Goal: Task Accomplishment & Management: Complete application form

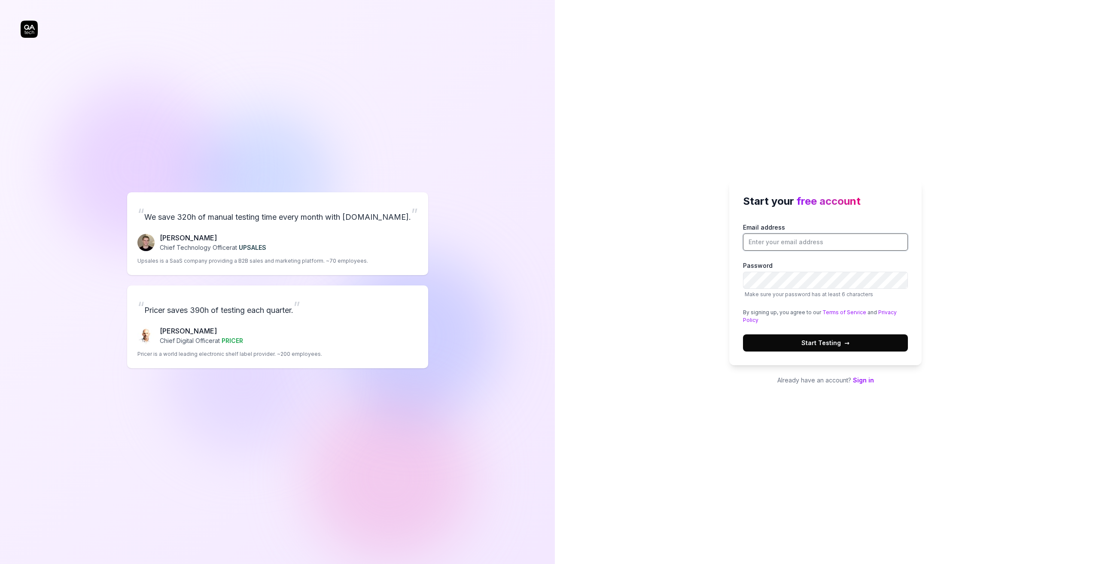
click at [756, 245] on input "Email address" at bounding box center [825, 242] width 165 height 17
type input "[EMAIL_ADDRESS][DOMAIN_NAME]"
click at [645, 293] on div "Start your free account Email address pehr@stibosystems.com Password Make sure …" at bounding box center [825, 282] width 541 height 564
click at [841, 340] on span "Start Testing →" at bounding box center [825, 342] width 48 height 9
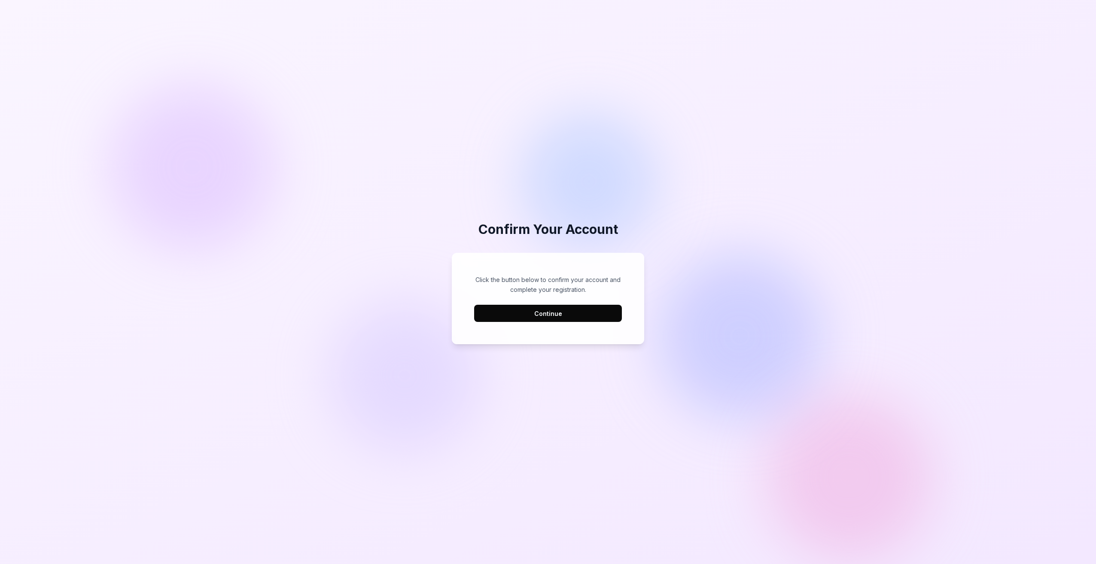
click at [551, 314] on button "Continue" at bounding box center [548, 313] width 148 height 17
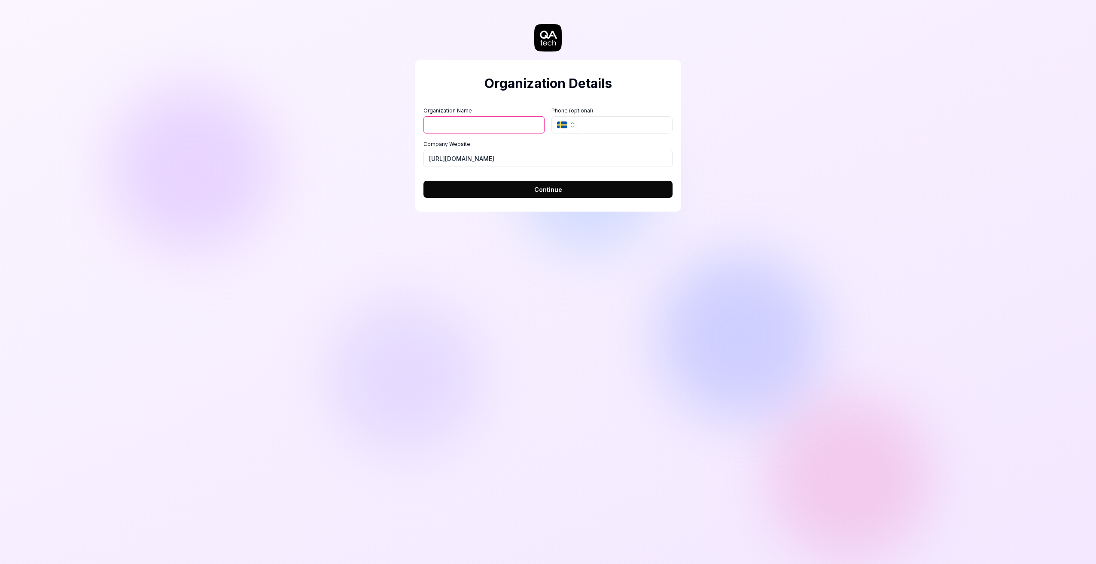
click at [495, 136] on div "Organization Name Organization Logo (Square minimum 256x256px) Click to upload …" at bounding box center [547, 137] width 249 height 60
click at [495, 128] on input "Organization Name" at bounding box center [483, 124] width 121 height 17
type input "Stibo Systems"
click at [568, 125] on button "SE" at bounding box center [564, 124] width 26 height 17
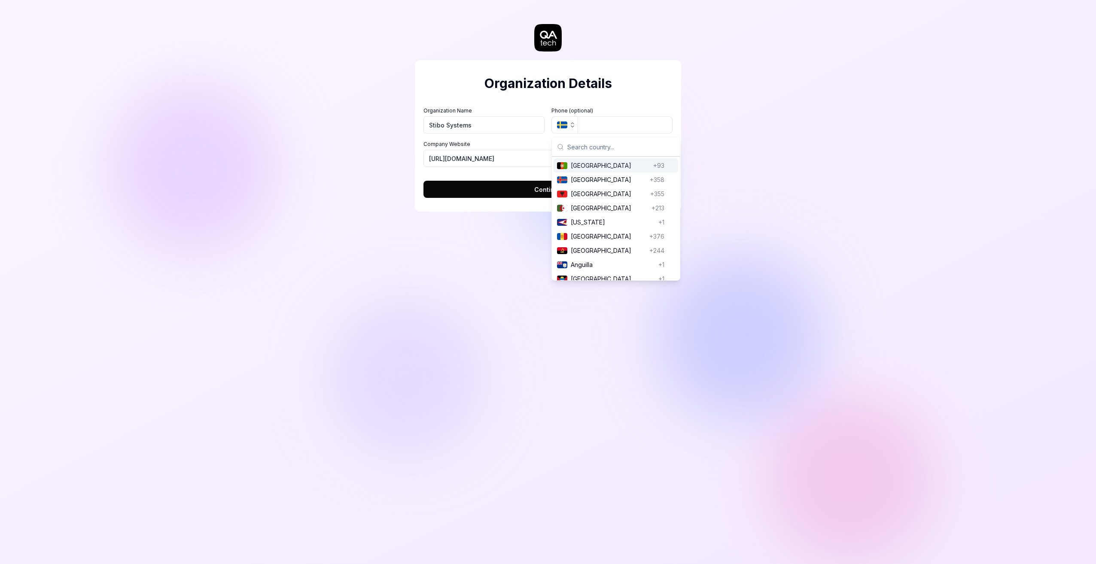
click at [581, 146] on input "text" at bounding box center [620, 146] width 107 height 19
type input "denma"
click at [603, 163] on span "Denmark" at bounding box center [610, 165] width 79 height 9
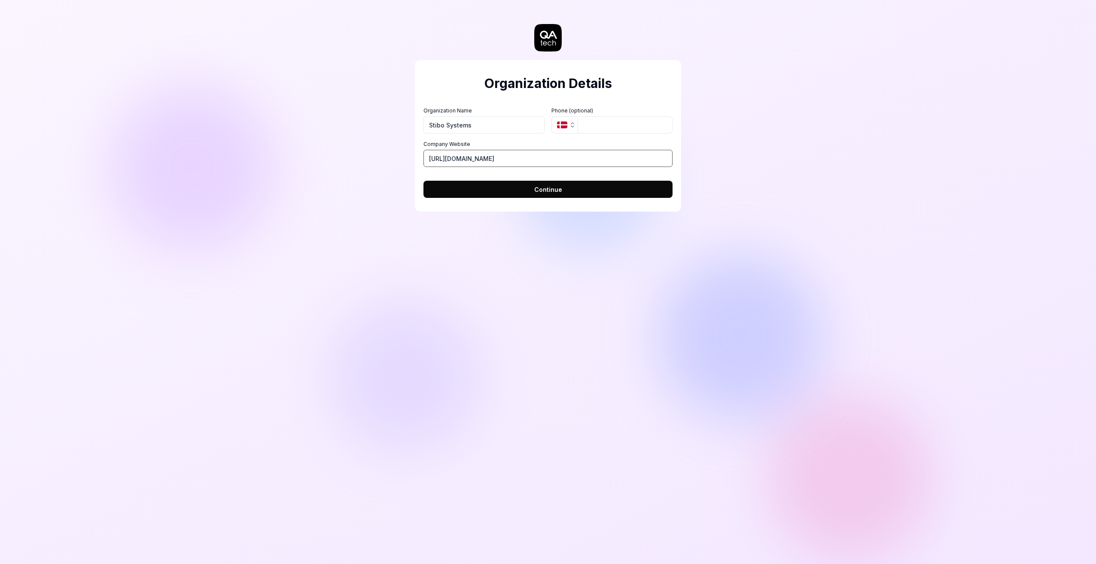
click at [534, 162] on input "[URL][DOMAIN_NAME]" at bounding box center [547, 158] width 249 height 17
click at [598, 125] on input "tel" at bounding box center [624, 124] width 95 height 17
click at [617, 107] on label "Phone (optional)" at bounding box center [611, 111] width 121 height 8
click at [548, 190] on span "Continue" at bounding box center [548, 189] width 28 height 9
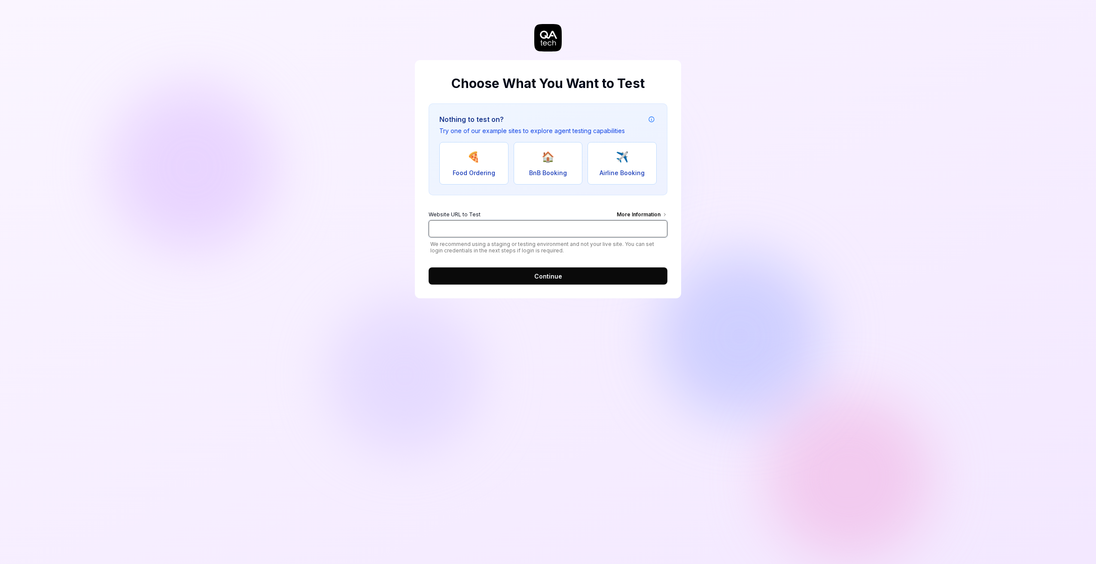
click at [539, 237] on input "Website URL to Test More Information" at bounding box center [547, 228] width 239 height 17
type input "[URL][DOMAIN_NAME]"
click at [541, 274] on span "Continue" at bounding box center [548, 276] width 28 height 9
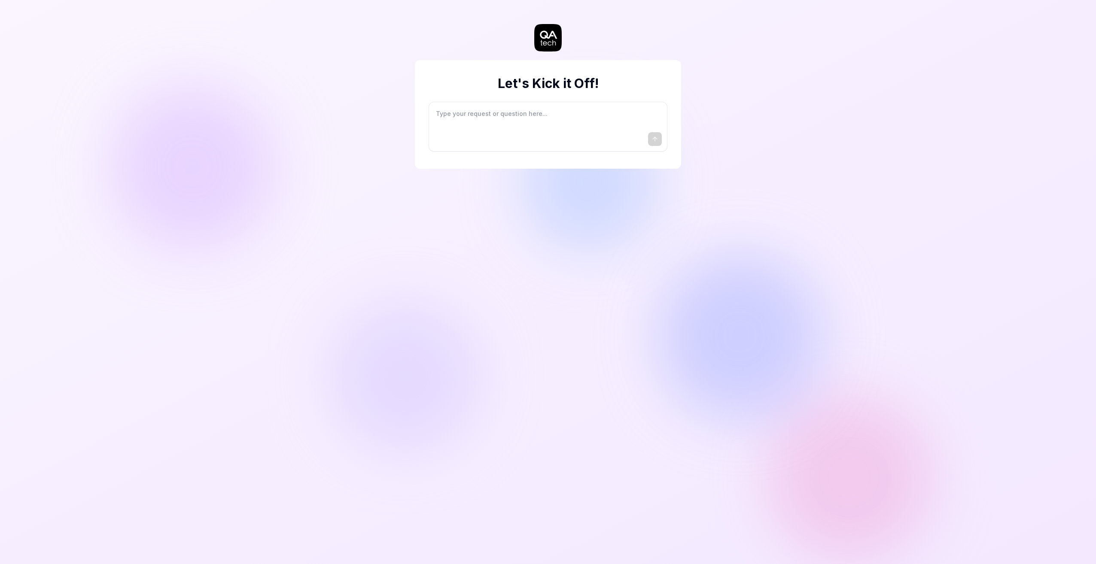
type textarea "*"
type textarea "I"
type textarea "*"
type textarea "I"
type textarea "*"
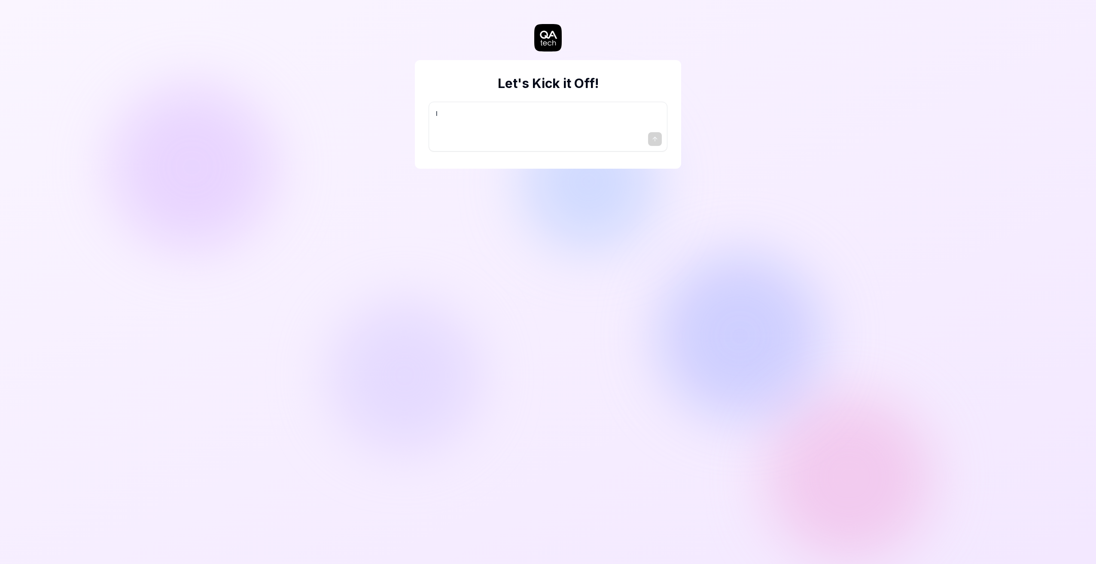
type textarea "I w"
type textarea "*"
type textarea "I wa"
type textarea "*"
type textarea "I wan"
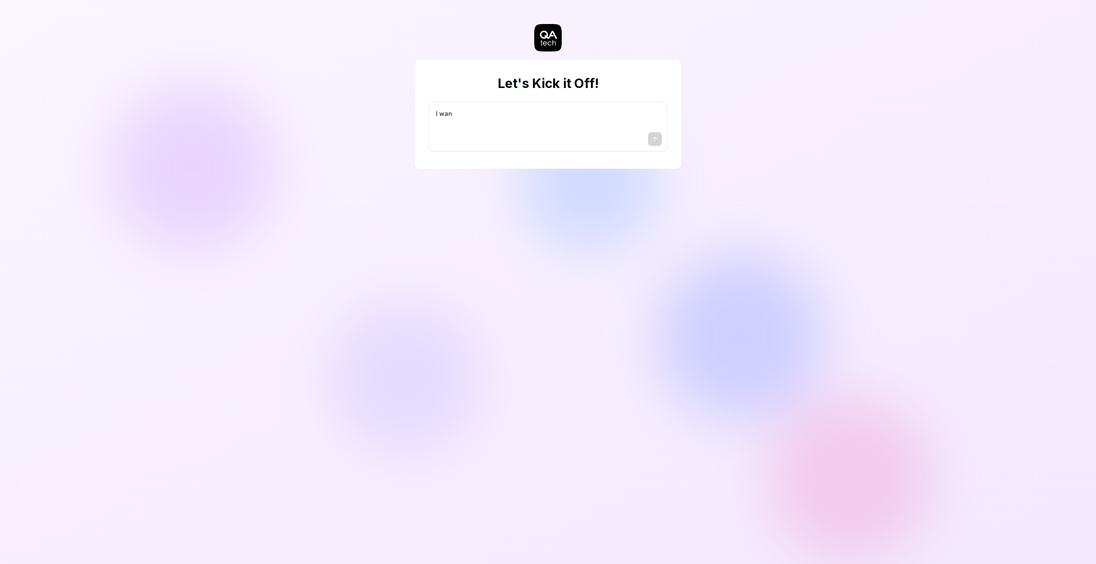
type textarea "*"
type textarea "I want"
type textarea "*"
type textarea "I want"
type textarea "*"
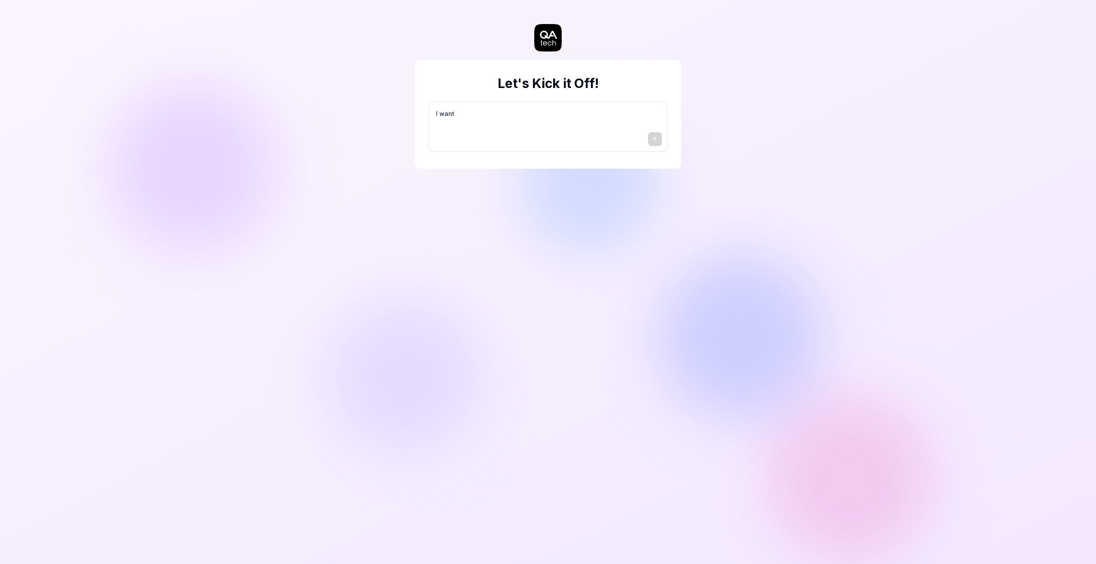
type textarea "I want a"
type textarea "*"
type textarea "I want a"
type textarea "*"
type textarea "I want a g"
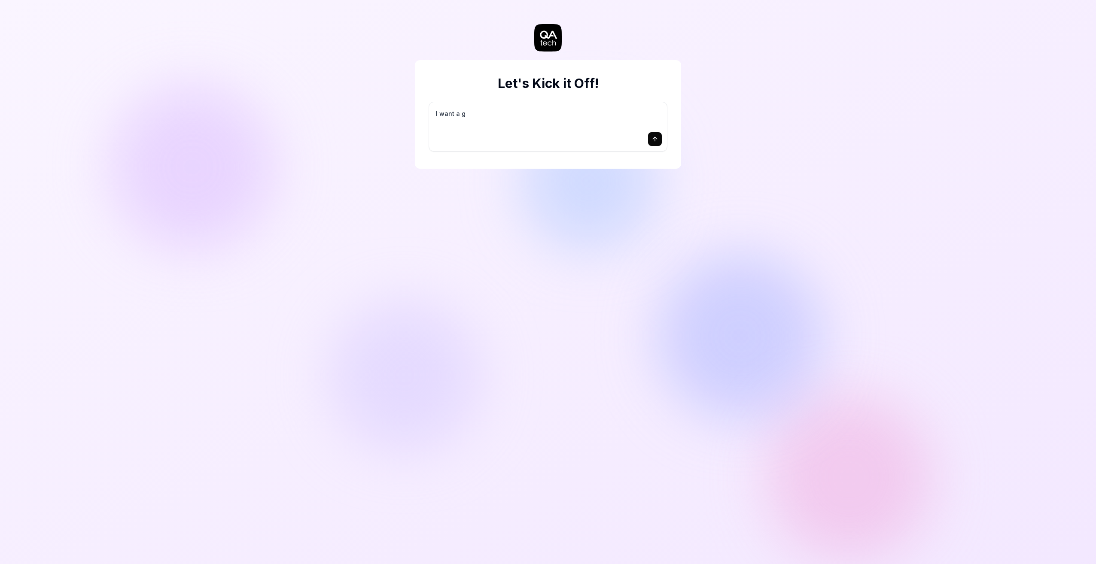
type textarea "*"
type textarea "I want a go"
type textarea "*"
type textarea "I want a goo"
type textarea "*"
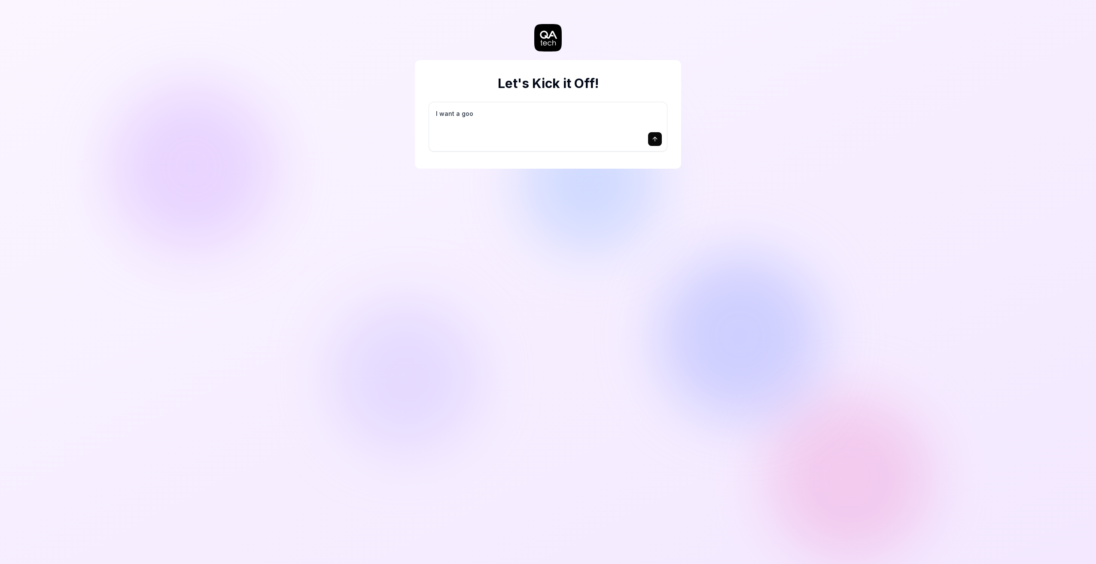
type textarea "I want a good"
type textarea "*"
type textarea "I want a good"
type textarea "*"
type textarea "I want a good t"
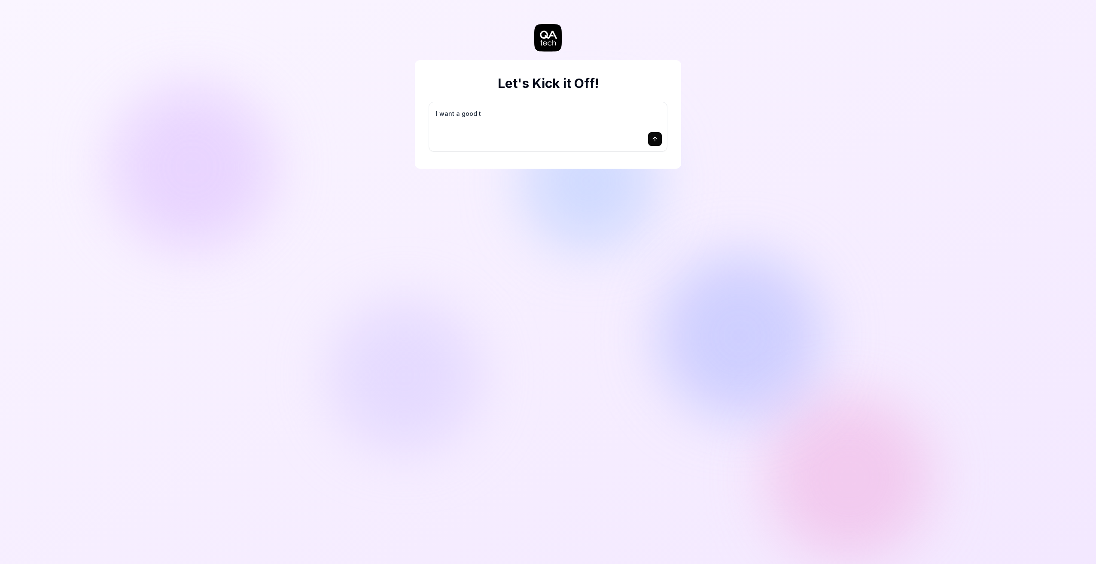
type textarea "*"
type textarea "I want a good te"
type textarea "*"
type textarea "I want a good tes"
type textarea "*"
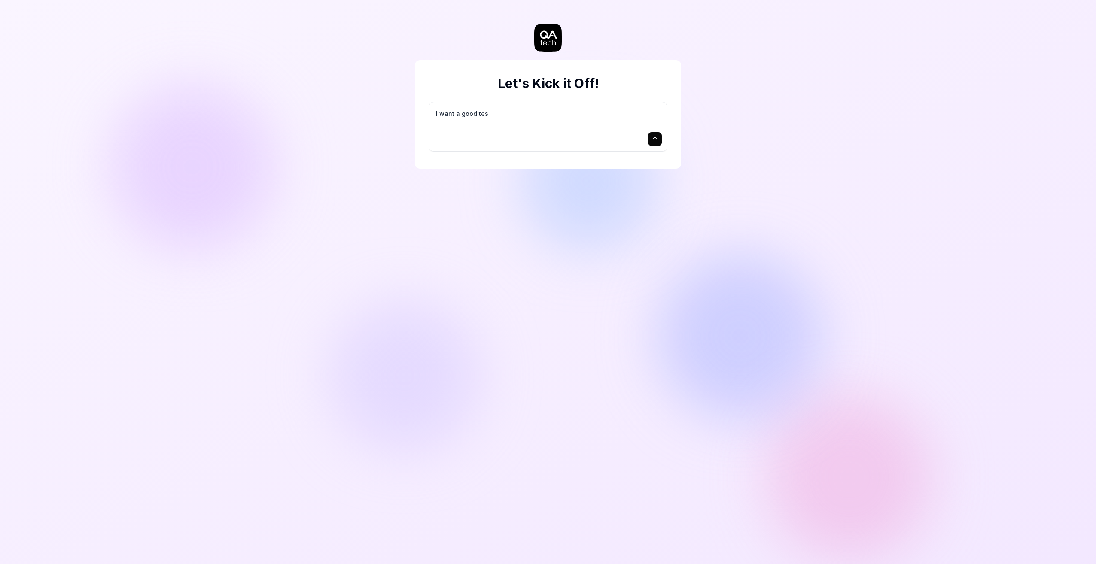
type textarea "I want a good test"
type textarea "*"
type textarea "I want a good test"
type textarea "*"
type textarea "I want a good test s"
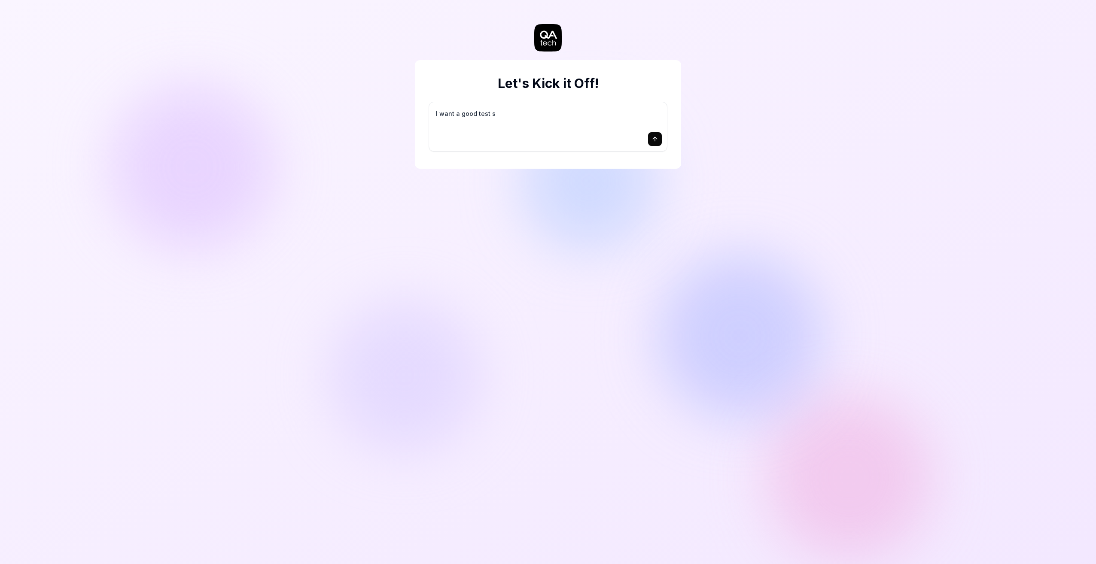
type textarea "*"
type textarea "I want a good test se"
type textarea "*"
type textarea "I want a good test set"
type textarea "*"
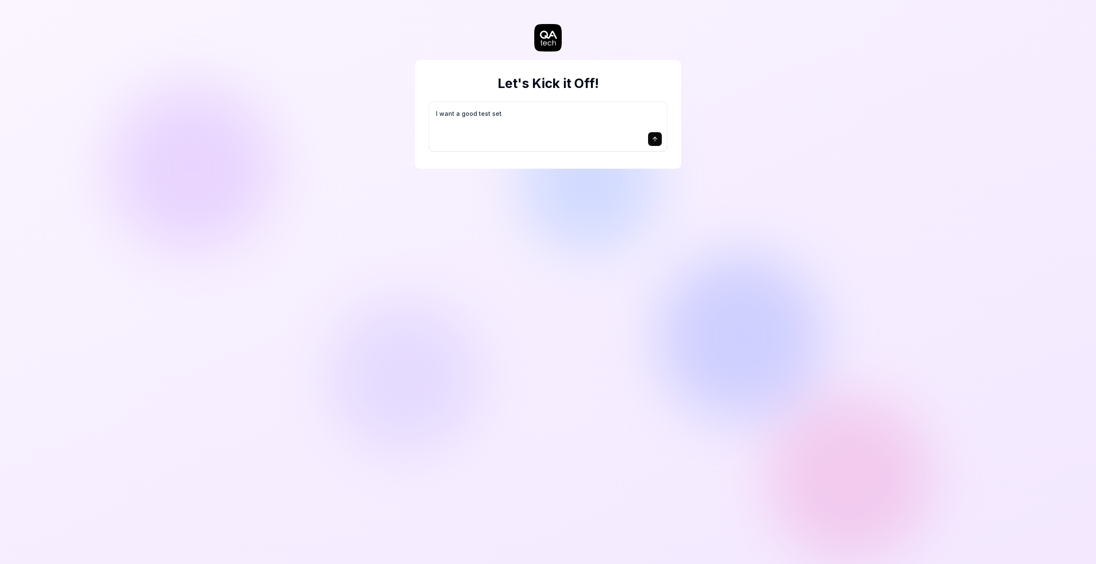
type textarea "I want a good test setu"
type textarea "*"
type textarea "I want a good test setup"
type textarea "*"
type textarea "I want a good test setup"
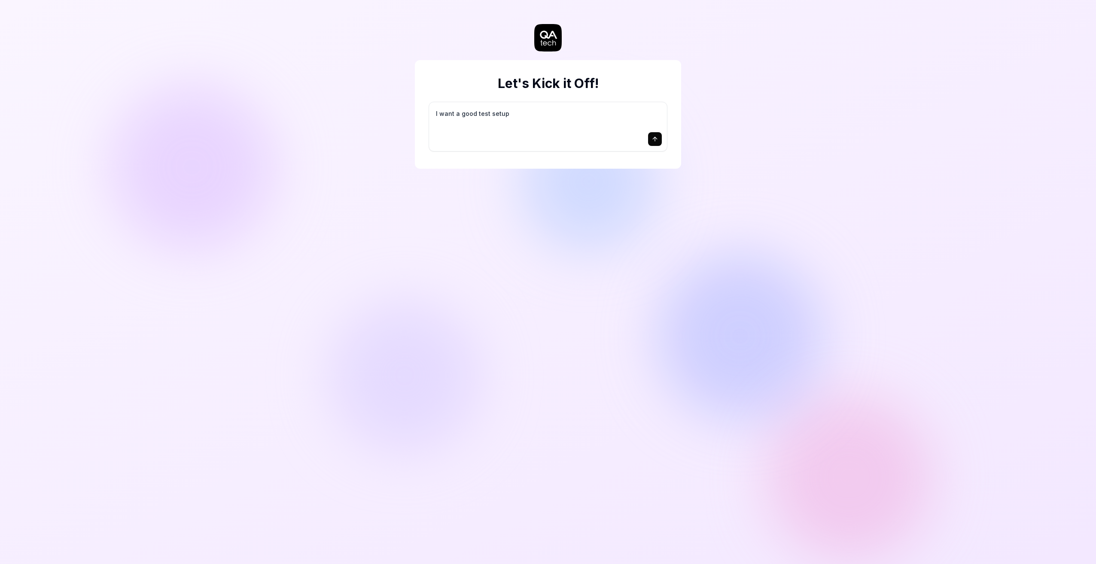
type textarea "*"
type textarea "I want a good test setup f"
type textarea "*"
type textarea "I want a good test setup fo"
type textarea "*"
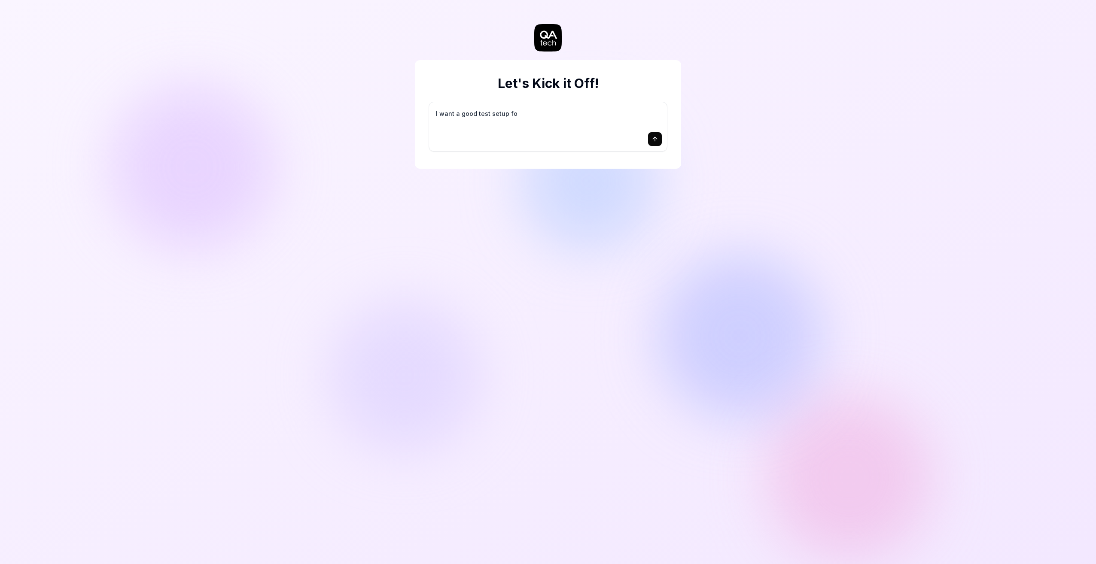
type textarea "I want a good test setup for"
type textarea "*"
type textarea "I want a good test setup for"
type textarea "*"
type textarea "I want a good test setup for m"
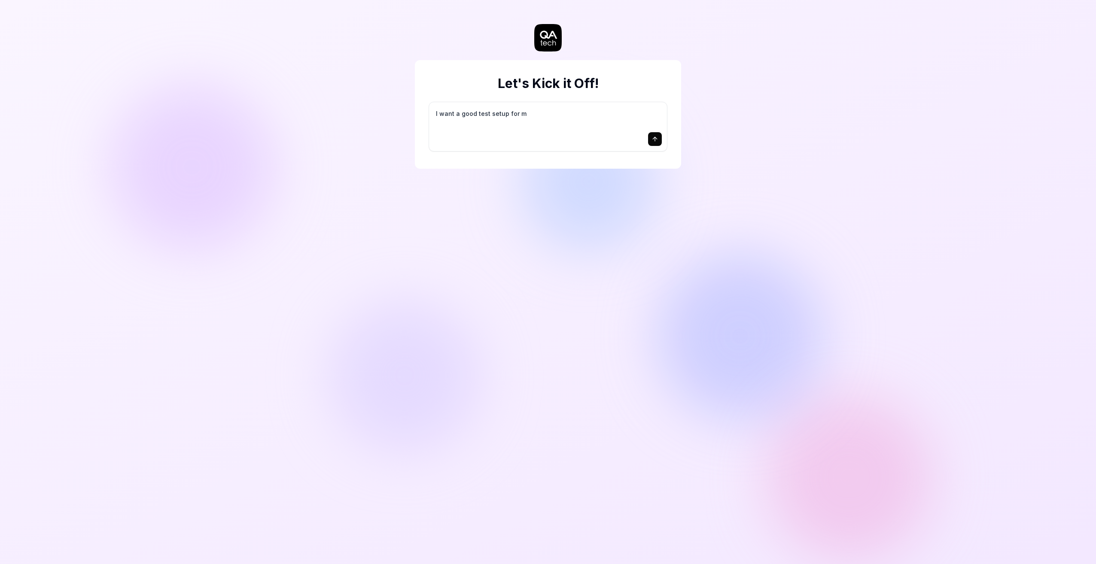
type textarea "*"
type textarea "I want a good test setup for my"
type textarea "*"
type textarea "I want a good test setup for my"
type textarea "*"
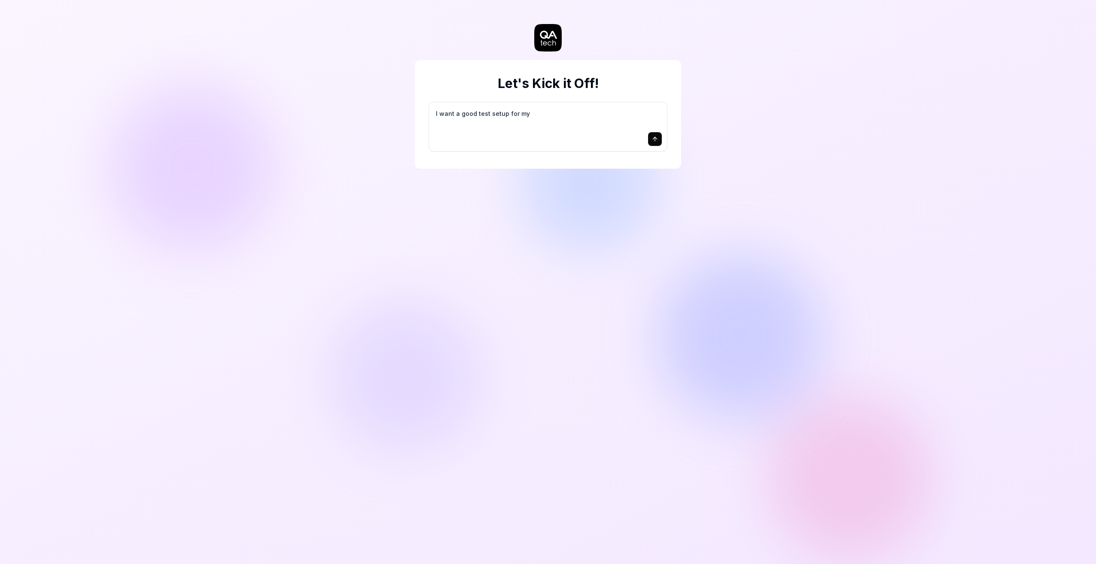
type textarea "I want a good test setup for my s"
type textarea "*"
type textarea "I want a good test setup for my si"
type textarea "*"
type textarea "I want a good test setup for my sit"
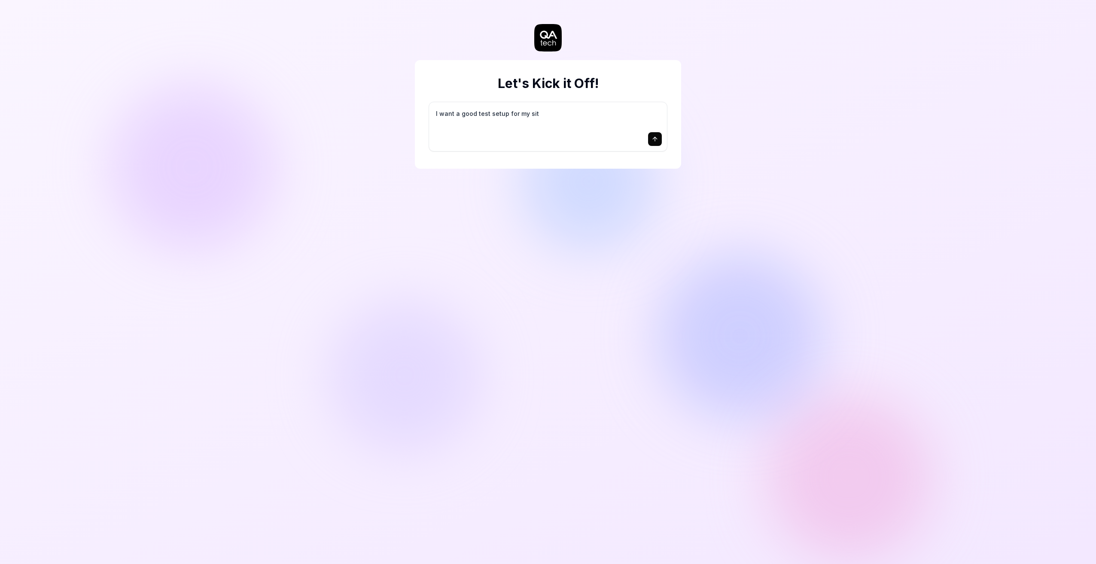
type textarea "*"
type textarea "I want a good test setup for my site"
type textarea "*"
type textarea "I want a good test setup for my site"
type textarea "*"
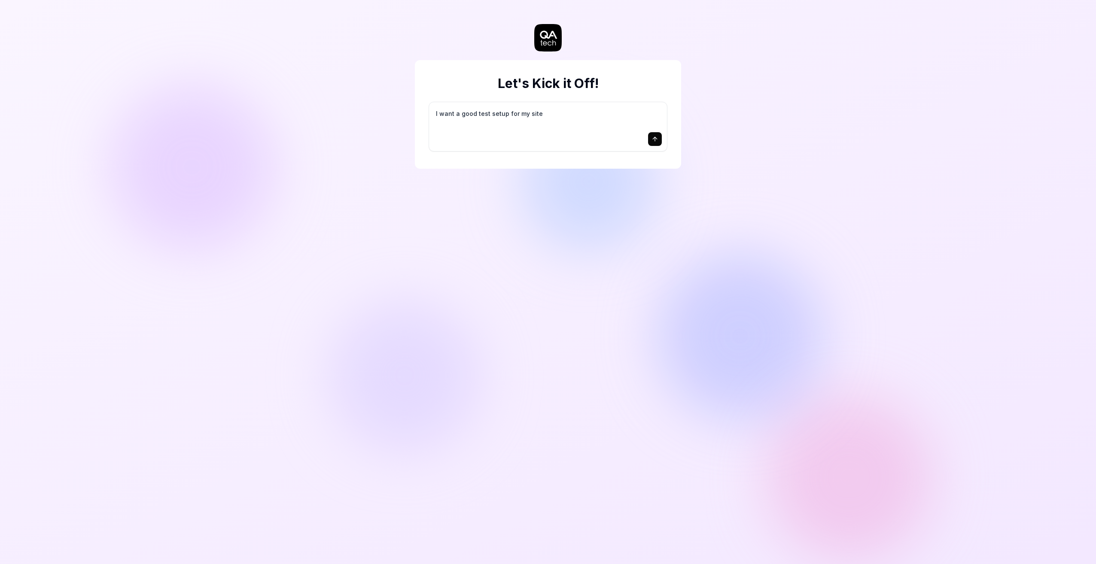
type textarea "I want a good test setup for my site -"
type textarea "*"
type textarea "I want a good test setup for my site -"
type textarea "*"
type textarea "I want a good test setup for my site - h"
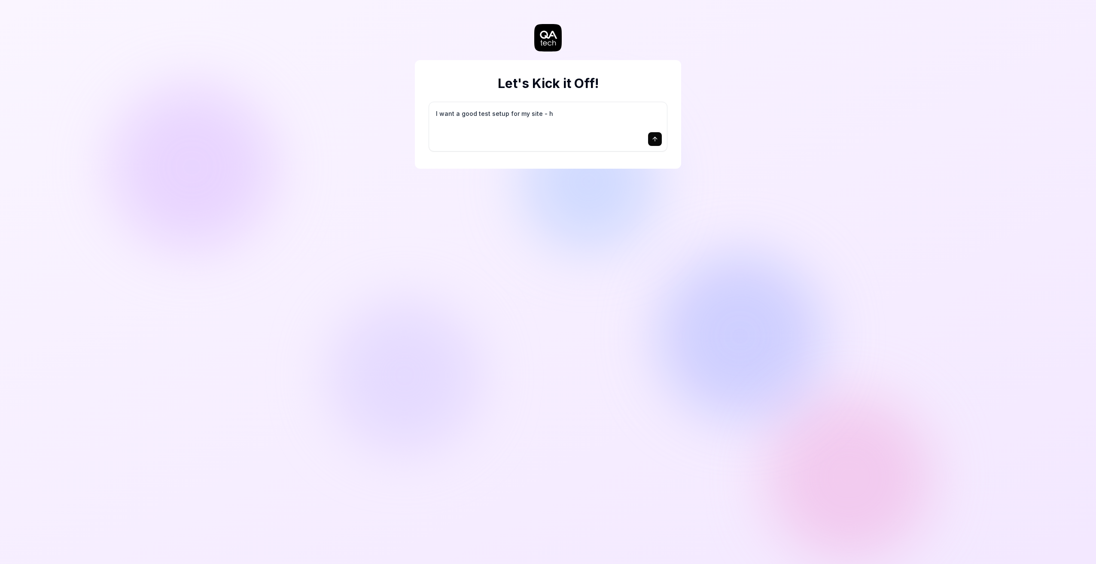
type textarea "*"
type textarea "I want a good test setup for my site - he"
type textarea "*"
type textarea "I want a good test setup for my site - hel"
type textarea "*"
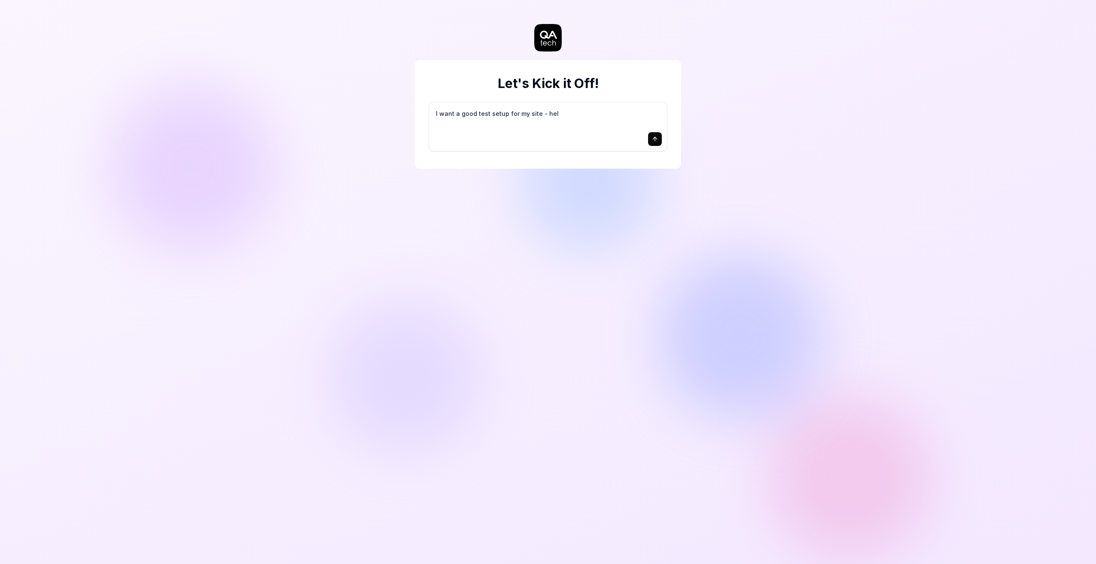
type textarea "I want a good test setup for my site - help"
type textarea "*"
type textarea "I want a good test setup for my site - help"
type textarea "*"
type textarea "I want a good test setup for my site - help m"
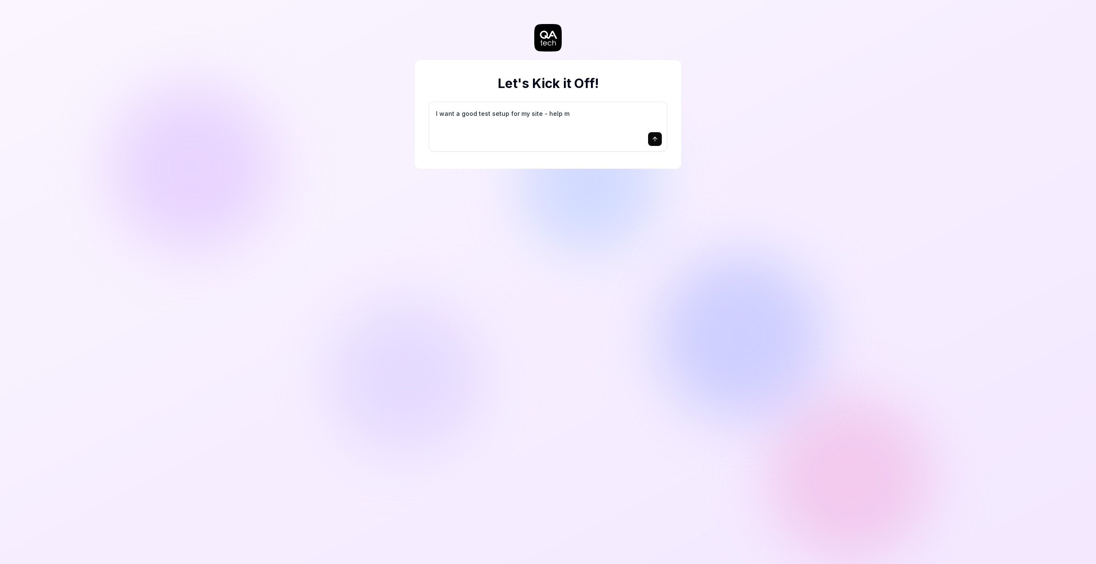
type textarea "*"
type textarea "I want a good test setup for my site - help me"
type textarea "*"
type textarea "I want a good test setup for my site - help me"
type textarea "*"
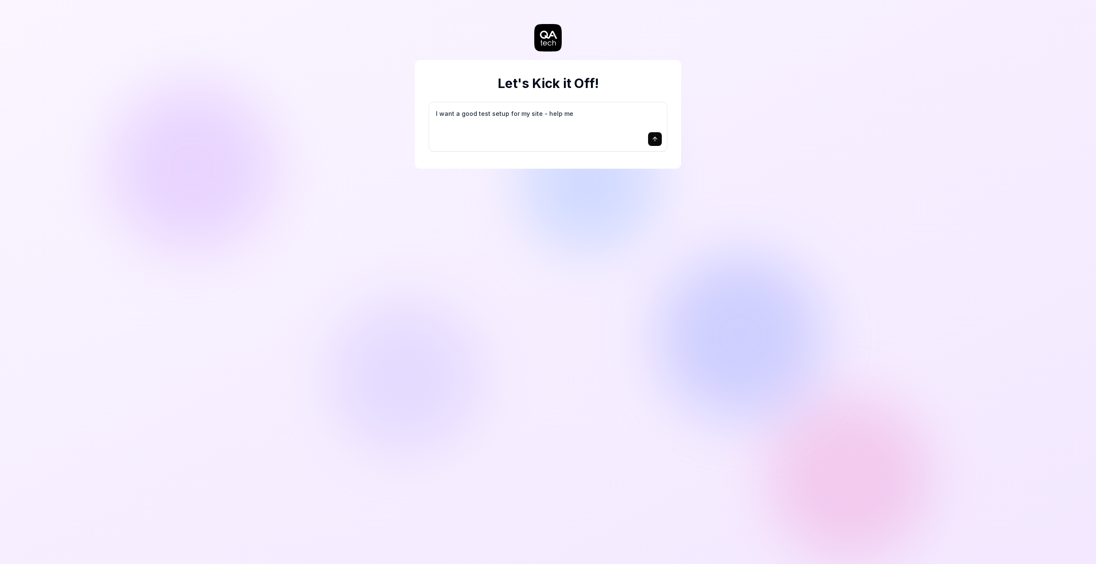
type textarea "I want a good test setup for my site - help me c"
type textarea "*"
type textarea "I want a good test setup for my site - help me cr"
type textarea "*"
type textarea "I want a good test setup for my site - help me cre"
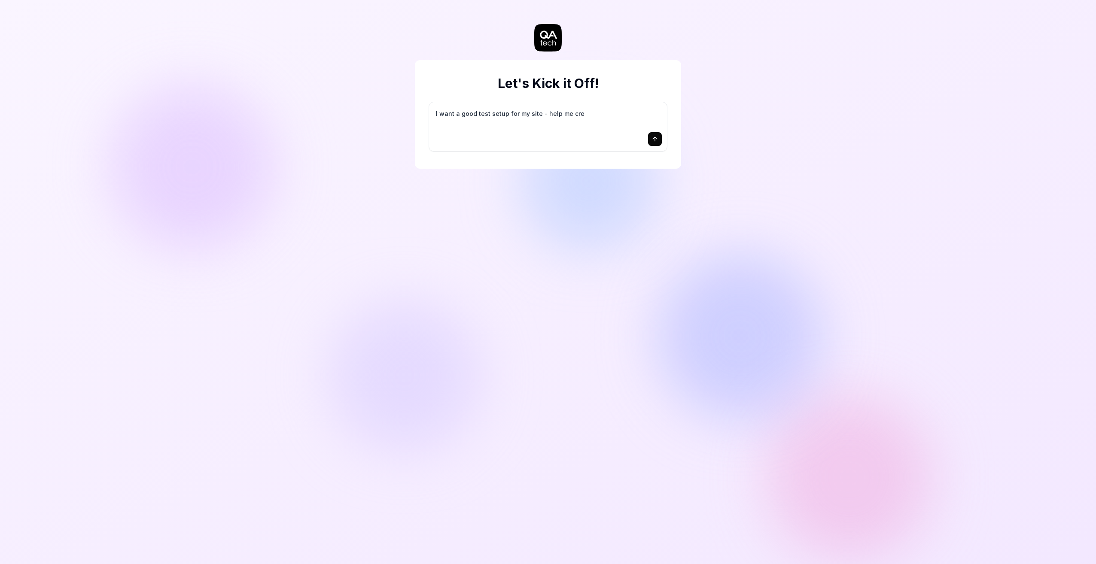
type textarea "*"
type textarea "I want a good test setup for my site - help me crea"
type textarea "*"
type textarea "I want a good test setup for my site - help me creat"
type textarea "*"
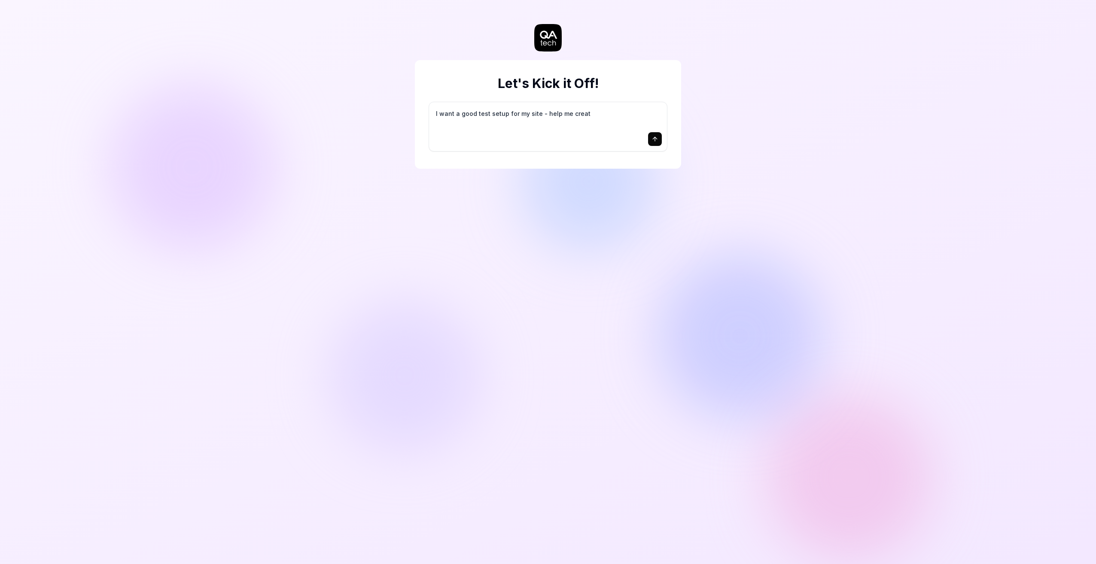
type textarea "I want a good test setup for my site - help me create"
type textarea "*"
type textarea "I want a good test setup for my site - help me create"
type textarea "*"
type textarea "I want a good test setup for my site - help me create t"
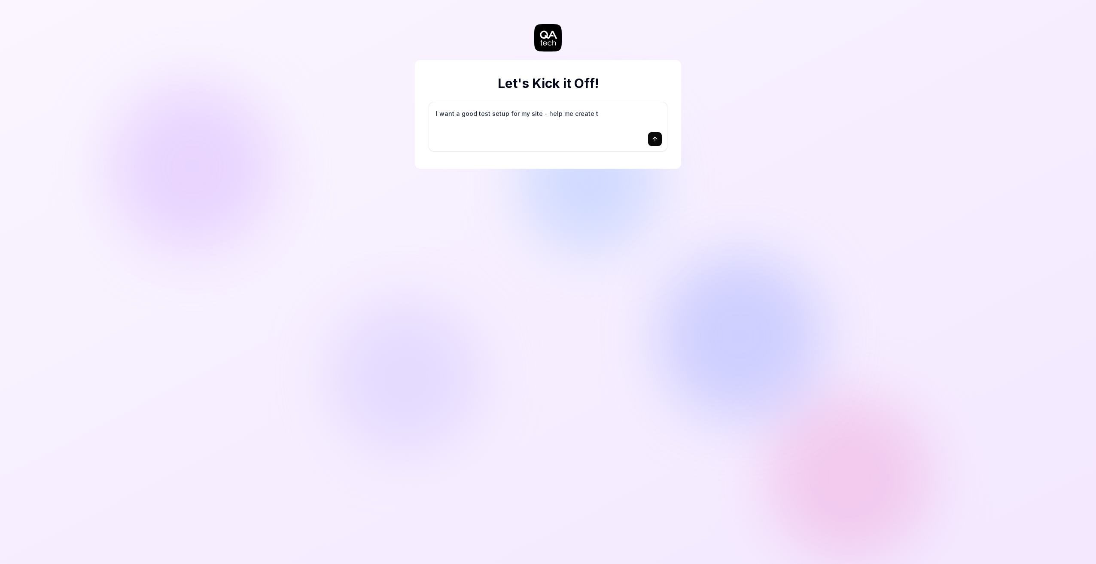
type textarea "*"
type textarea "I want a good test setup for my site - help me create th"
type textarea "*"
type textarea "I want a good test setup for my site - help me create the"
type textarea "*"
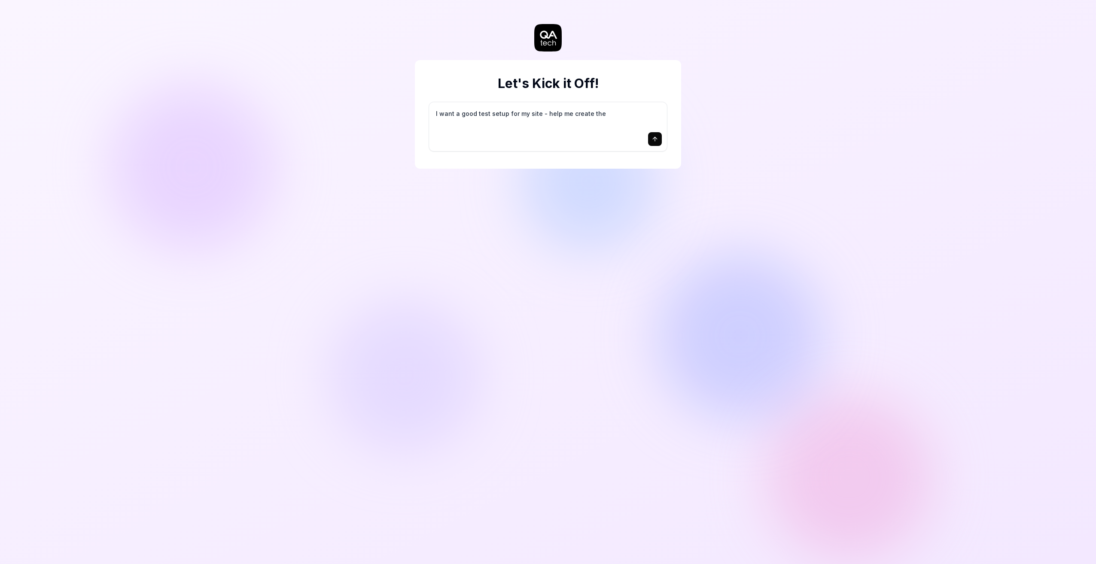
type textarea "I want a good test setup for my site - help me create the"
type textarea "*"
type textarea "I want a good test setup for my site - help me create the f"
type textarea "*"
type textarea "I want a good test setup for my site - help me create the fi"
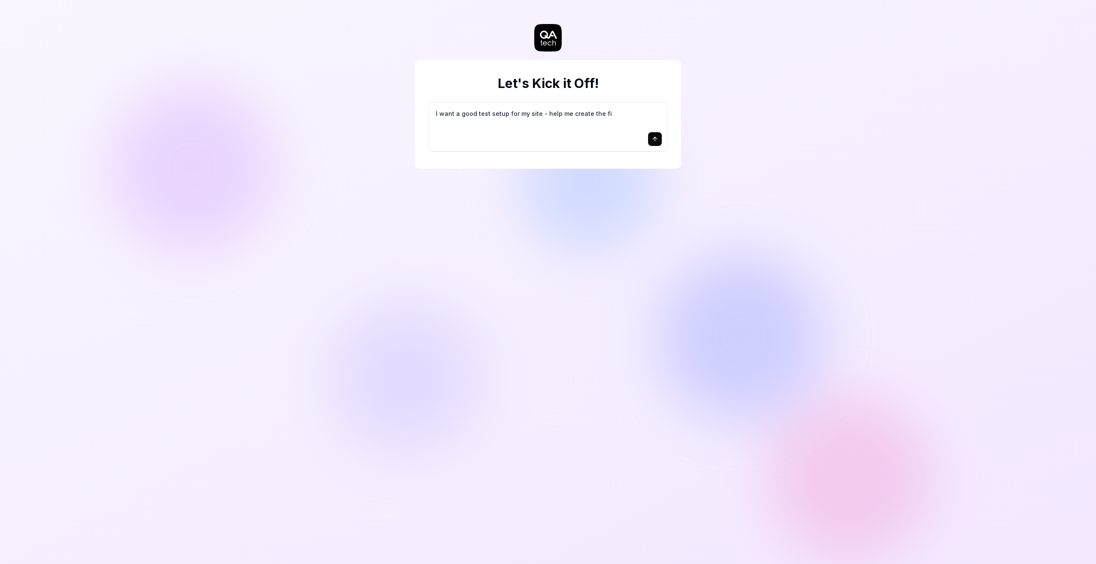
type textarea "*"
type textarea "I want a good test setup for my site - help me create the fir"
type textarea "*"
type textarea "I want a good test setup for my site - help me create the firs"
type textarea "*"
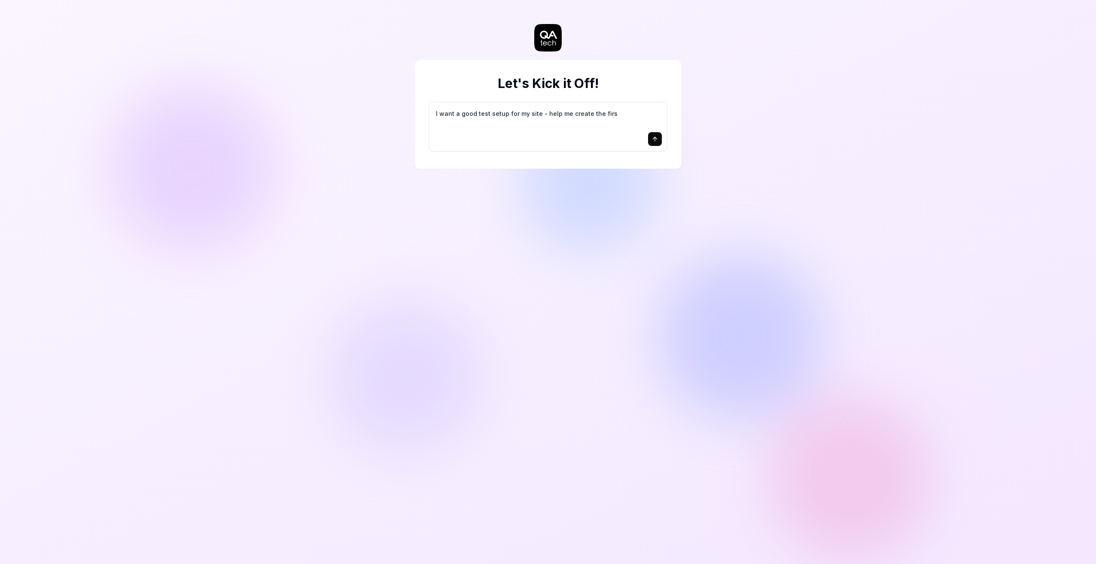
type textarea "I want a good test setup for my site - help me create the first"
type textarea "*"
type textarea "I want a good test setup for my site - help me create the first"
type textarea "*"
type textarea "I want a good test setup for my site - help me create the first 3"
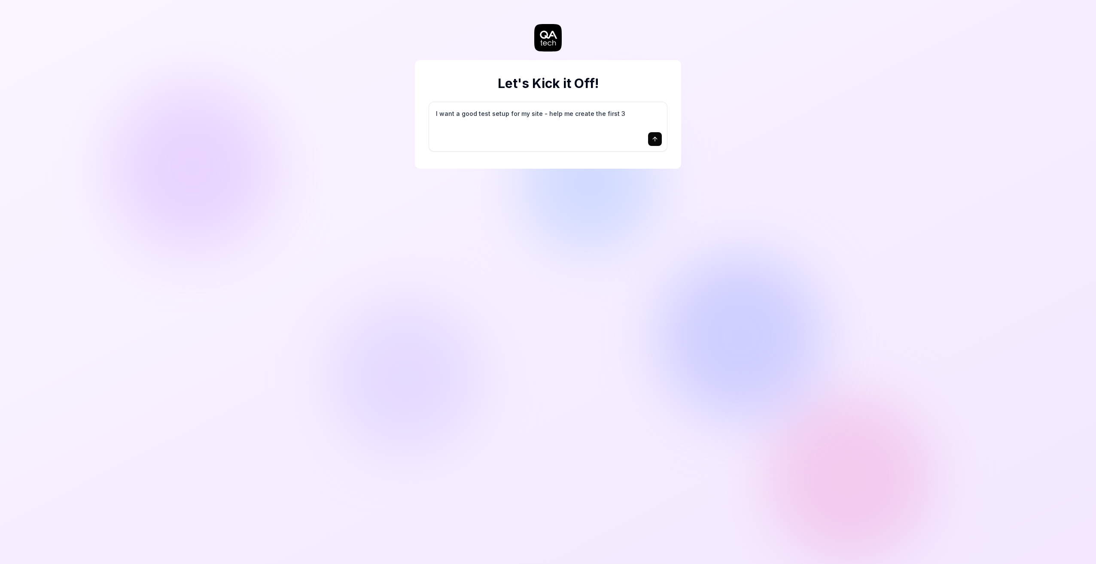
type textarea "*"
type textarea "I want a good test setup for my site - help me create the first 3-"
type textarea "*"
type textarea "I want a good test setup for my site - help me create the first 3-5"
type textarea "*"
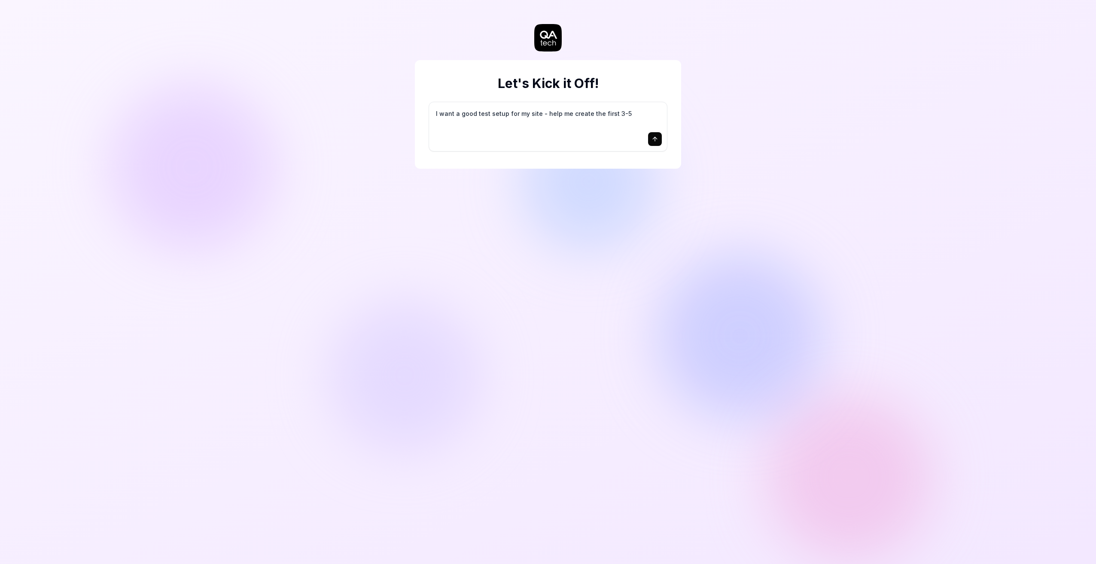
type textarea "I want a good test setup for my site - help me create the first 3-5"
type textarea "*"
type textarea "I want a good test setup for my site - help me create the first 3-5 t"
type textarea "*"
type textarea "I want a good test setup for my site - help me create the first 3-5 te"
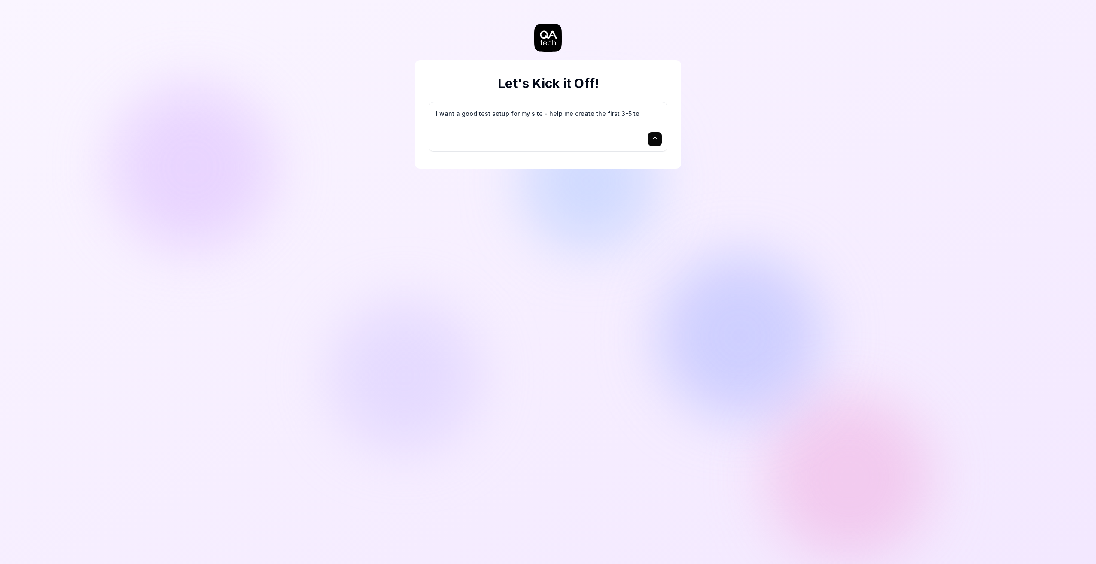
type textarea "*"
type textarea "I want a good test setup for my site - help me create the first 3-5 tes"
type textarea "*"
type textarea "I want a good test setup for my site - help me create the first 3-5 test"
type textarea "*"
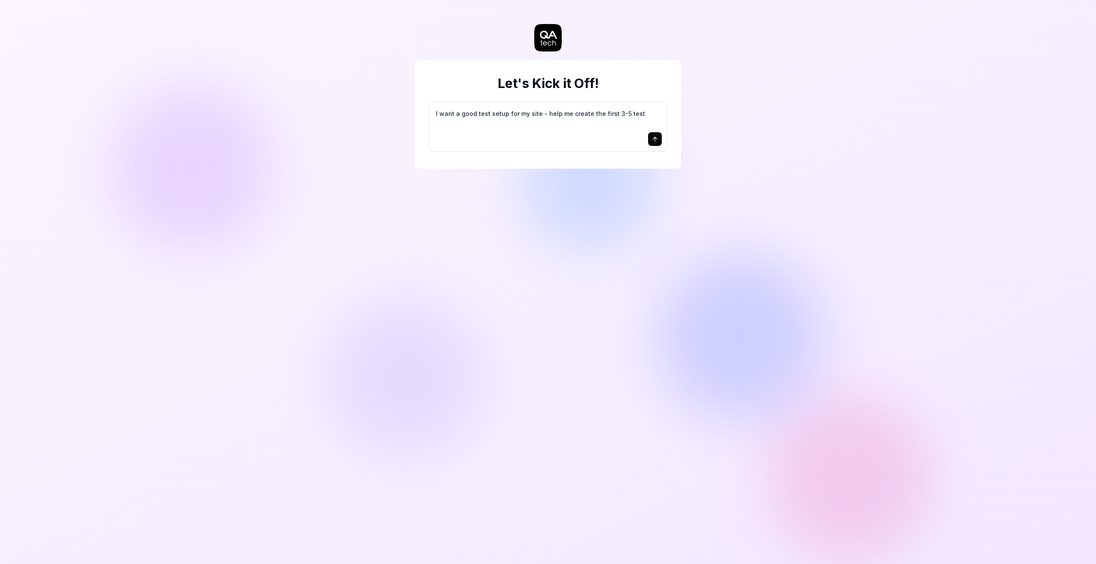
type textarea "I want a good test setup for my site - help me create the first 3-5 test"
type textarea "*"
type textarea "I want a good test setup for my site - help me create the first 3-5 test c"
type textarea "*"
type textarea "I want a good test setup for my site - help me create the first 3-5 test ca"
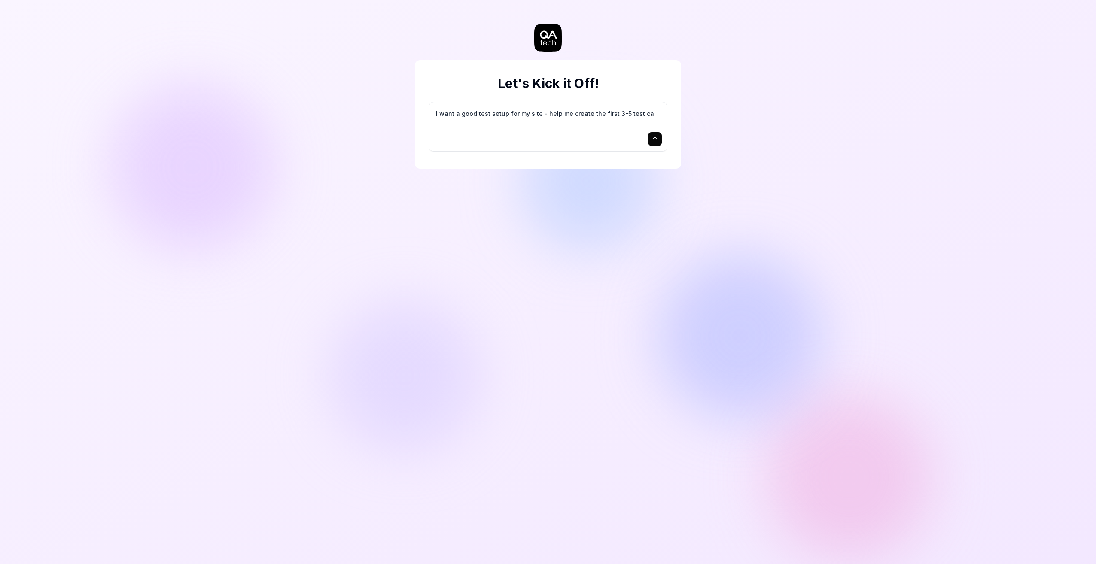
type textarea "*"
type textarea "I want a good test setup for my site - help me create the first 3-5 test cas"
type textarea "*"
type textarea "I want a good test setup for my site - help me create the first 3-5 test case"
type textarea "*"
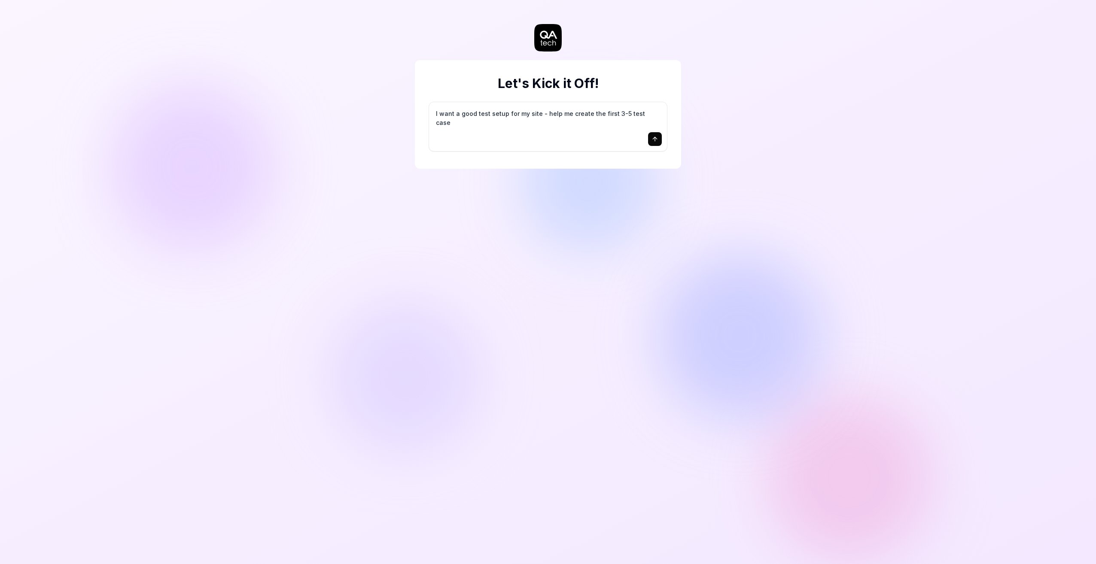
type textarea "I want a good test setup for my site - help me create the first 3-5 test cases"
click at [665, 140] on div "I want a good test setup for my site - help me create the first 3-5 test cases" at bounding box center [548, 126] width 238 height 49
click at [657, 139] on icon "submit" at bounding box center [654, 139] width 7 height 7
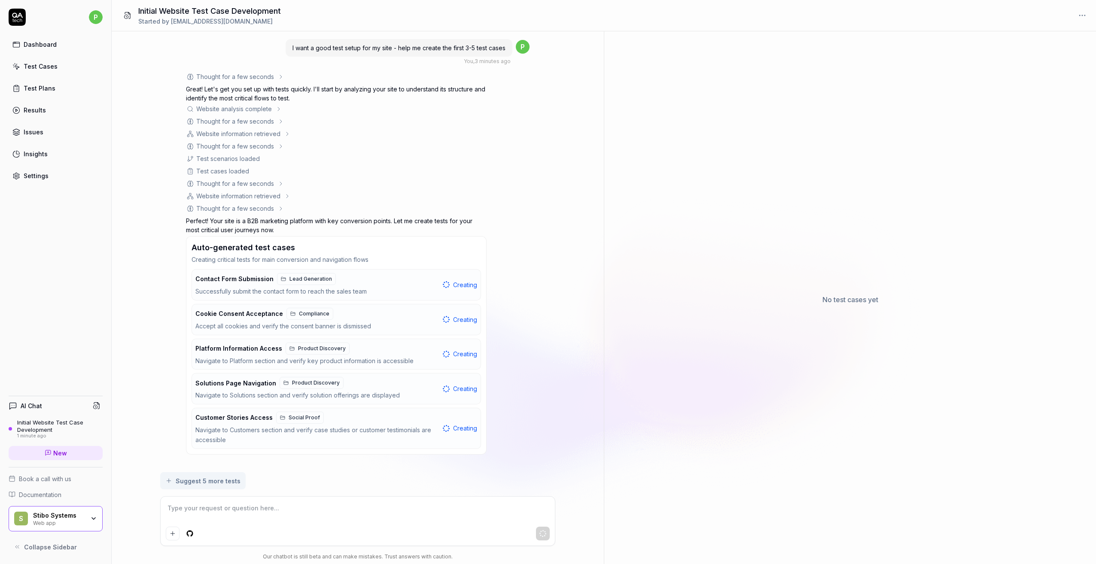
click at [486, 171] on div "Thought for a few seconds The user wants to set up tests for their site. Lookin…" at bounding box center [357, 263] width 343 height 382
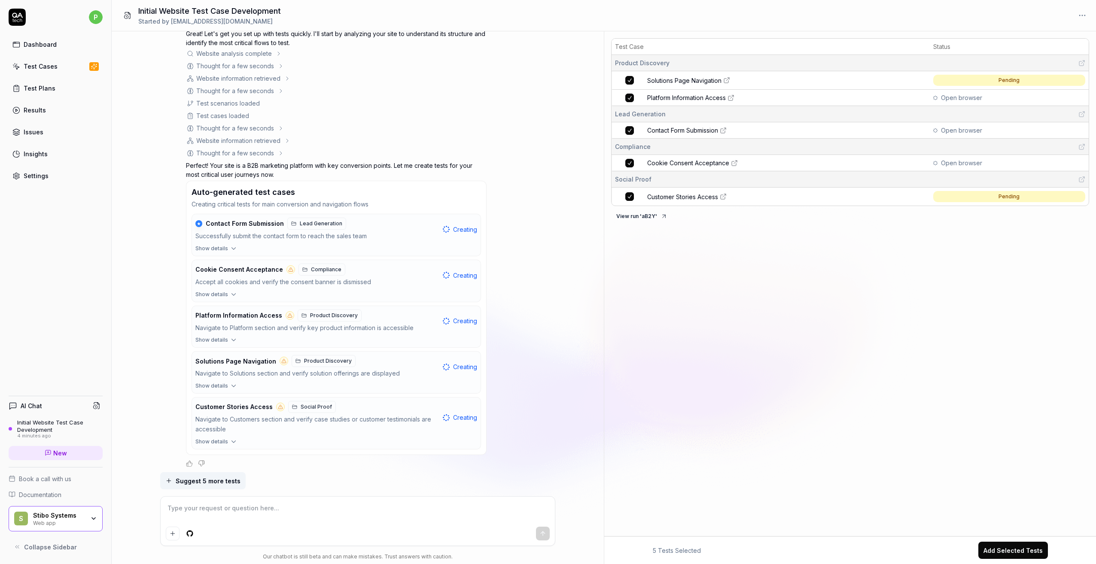
scroll to position [59, 0]
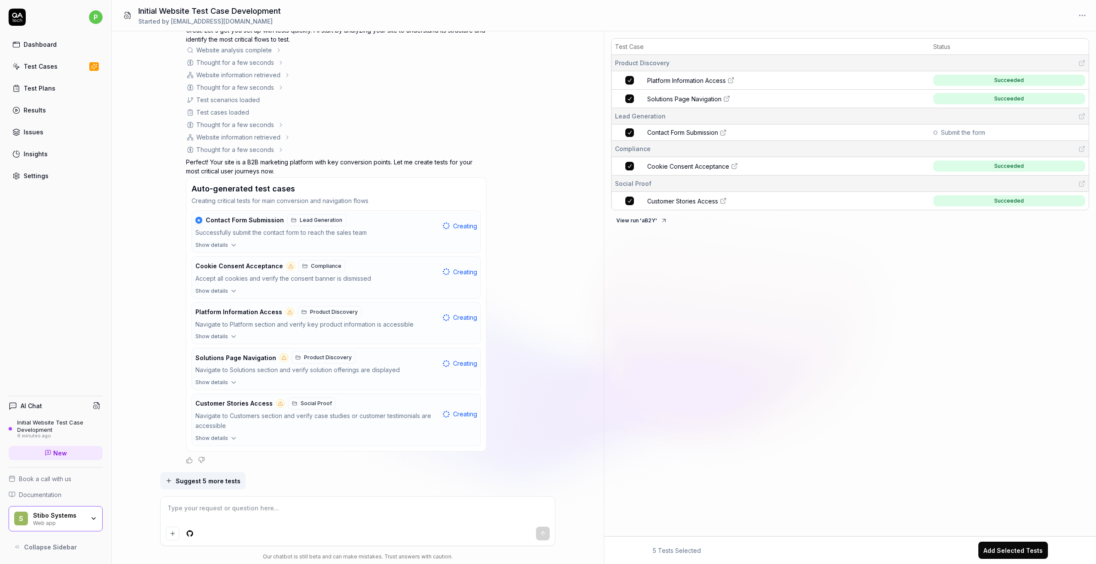
click at [796, 283] on div "Test Case Status Product Discovery Platform Information Access Succeeded Soluti…" at bounding box center [850, 285] width 492 height 501
click at [731, 76] on link "Platform Information Access" at bounding box center [787, 80] width 281 height 9
click at [680, 254] on div "Test Case Status Product Discovery Platform Information Access Succeeded Soluti…" at bounding box center [850, 285] width 492 height 501
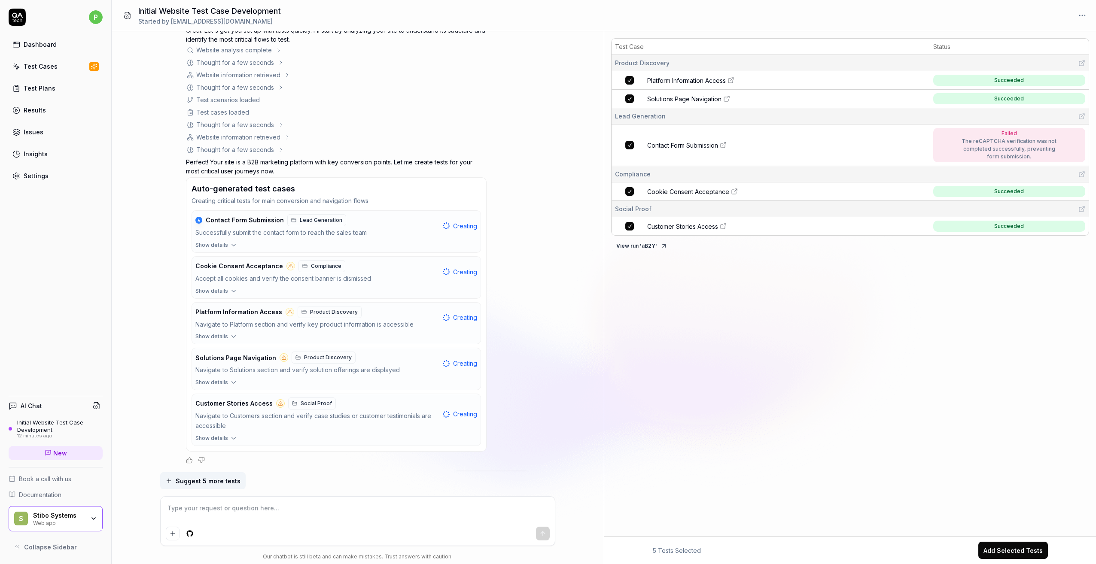
type textarea "*"
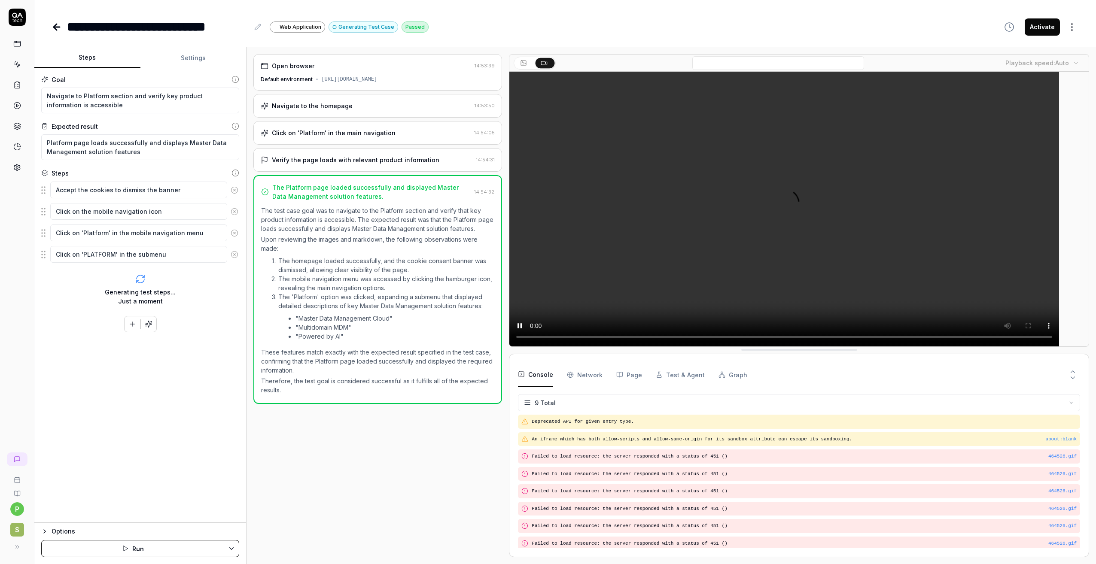
scroll to position [88, 0]
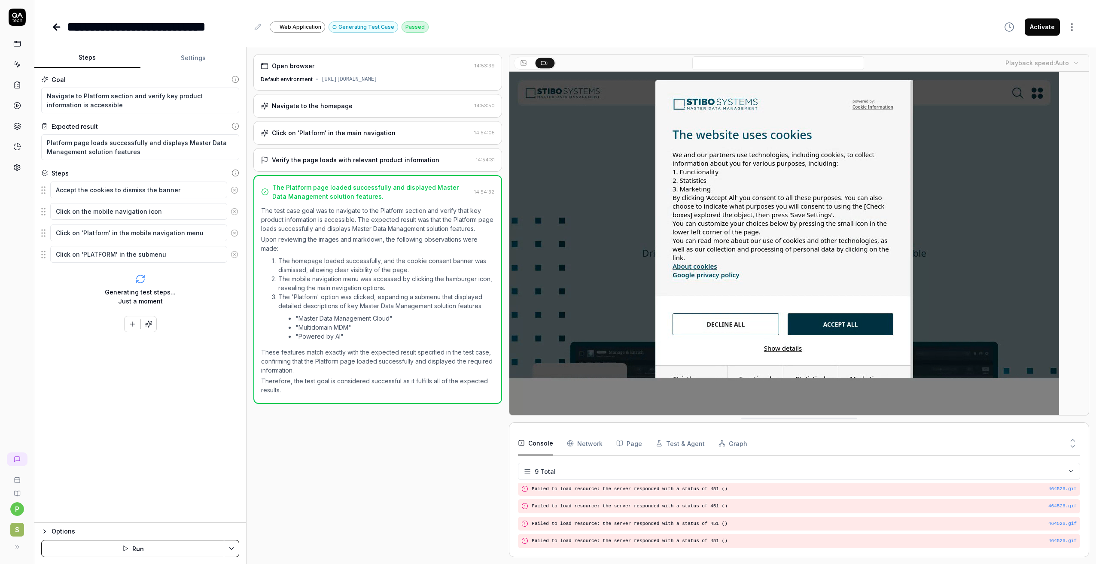
click at [524, 60] on icon at bounding box center [523, 63] width 7 height 7
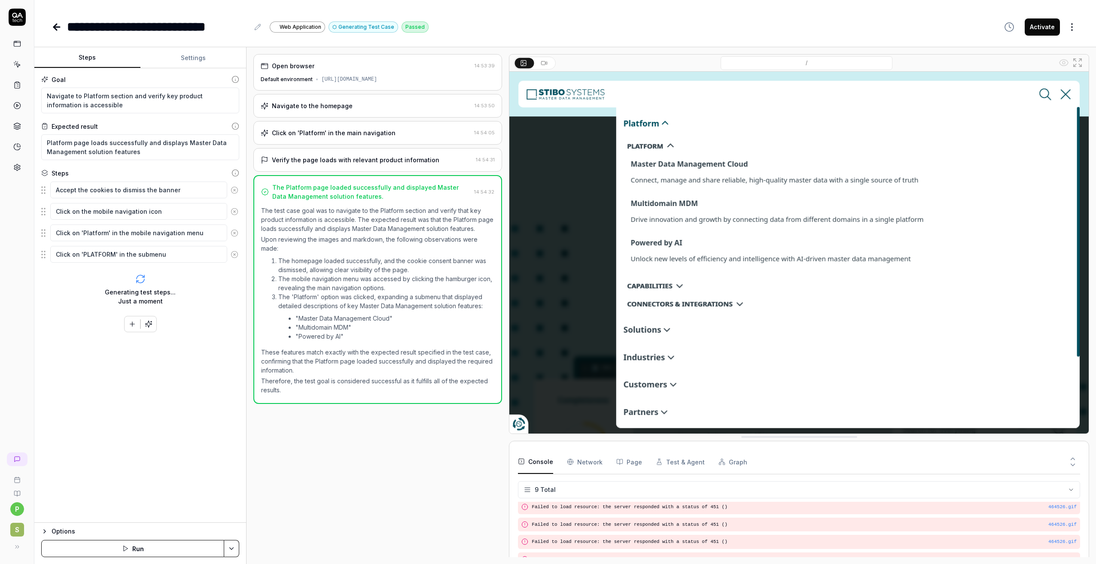
click at [544, 62] on icon at bounding box center [543, 63] width 7 height 7
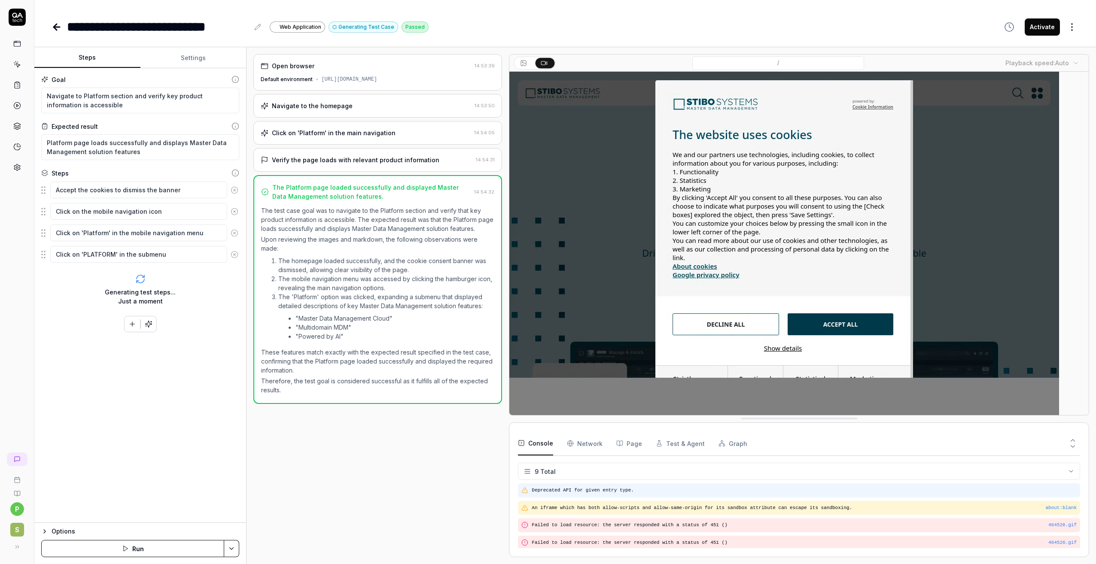
click at [595, 489] on pre "Deprecated API for given entry type." at bounding box center [803, 490] width 545 height 7
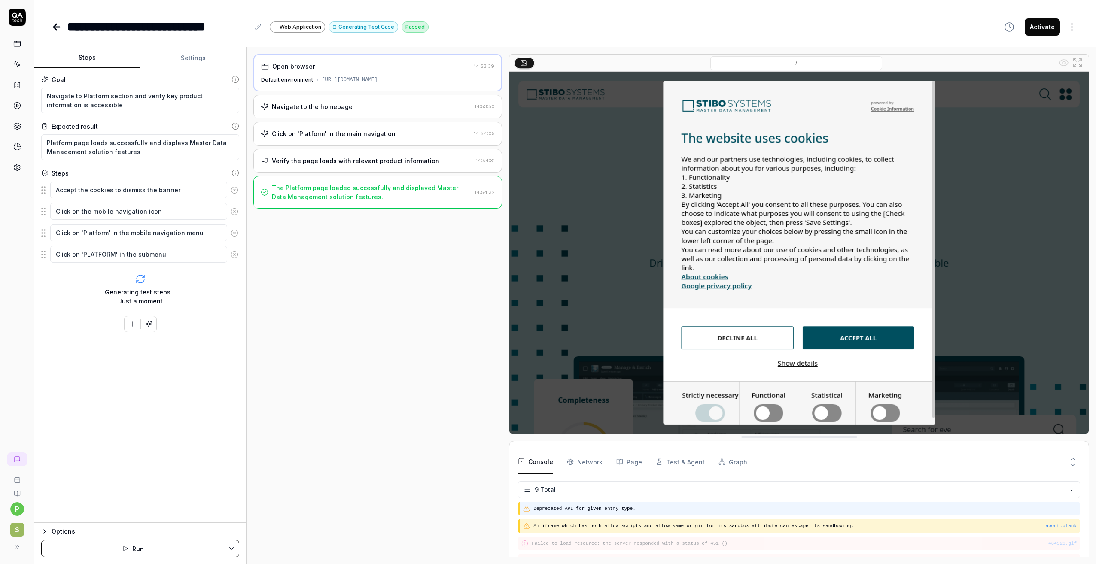
click at [601, 510] on pre "Deprecated API for given entry type." at bounding box center [804, 508] width 543 height 7
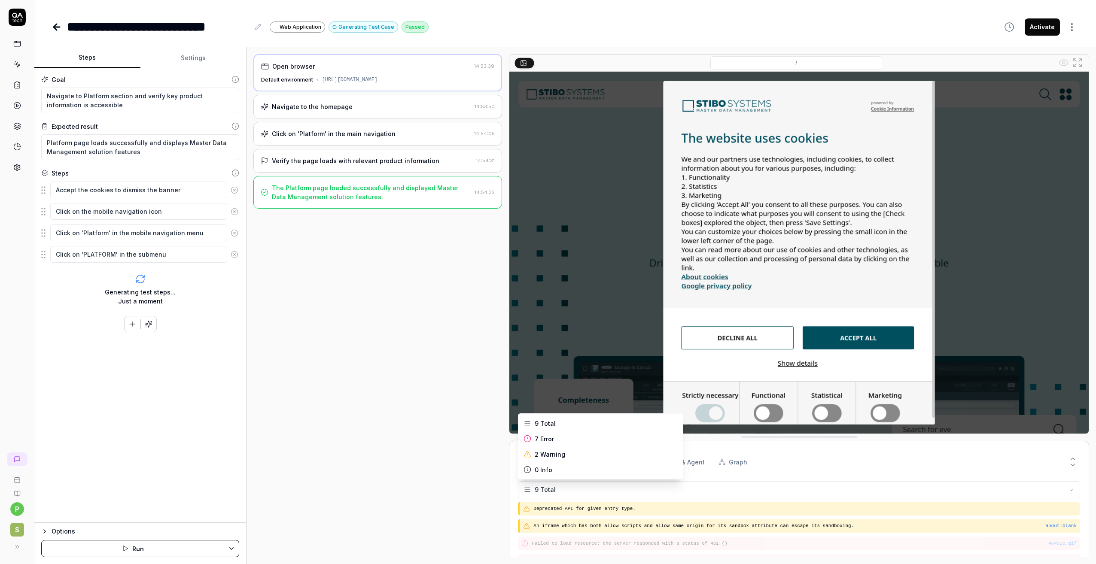
click at [524, 489] on html "**********" at bounding box center [548, 282] width 1096 height 564
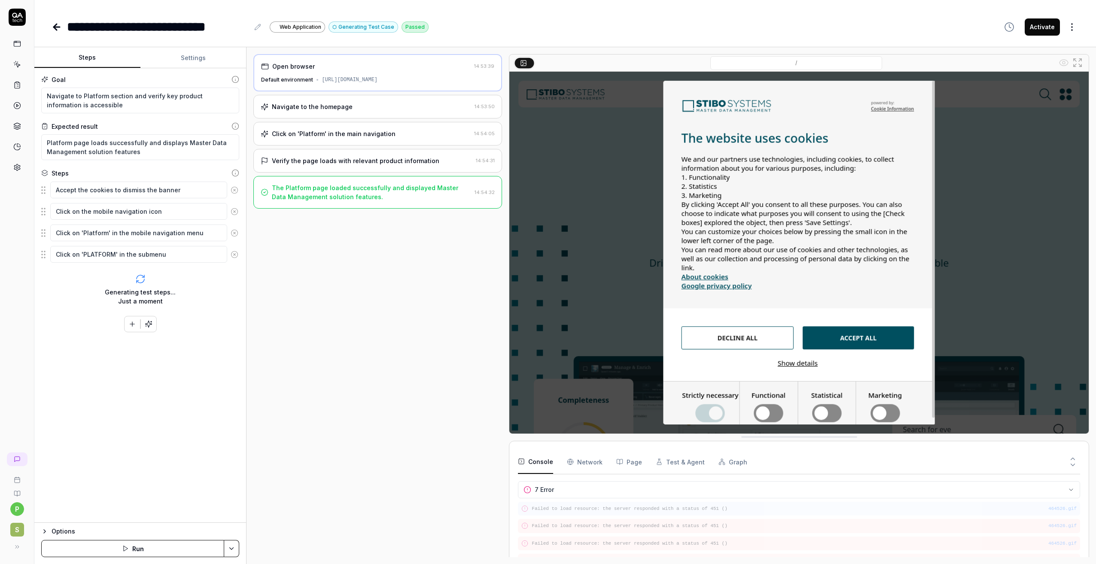
click at [594, 510] on pre "Failed to load resource: the server responded with a status of 451 ()" at bounding box center [803, 508] width 545 height 7
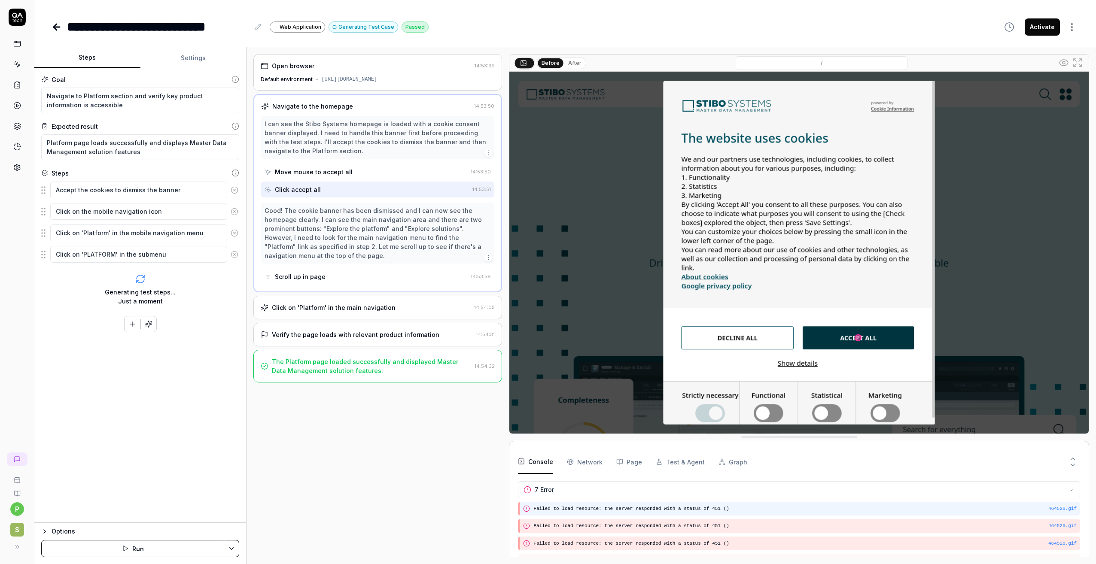
click at [636, 511] on pre "Failed to load resource: the server responded with a status of 451 ()" at bounding box center [804, 508] width 543 height 7
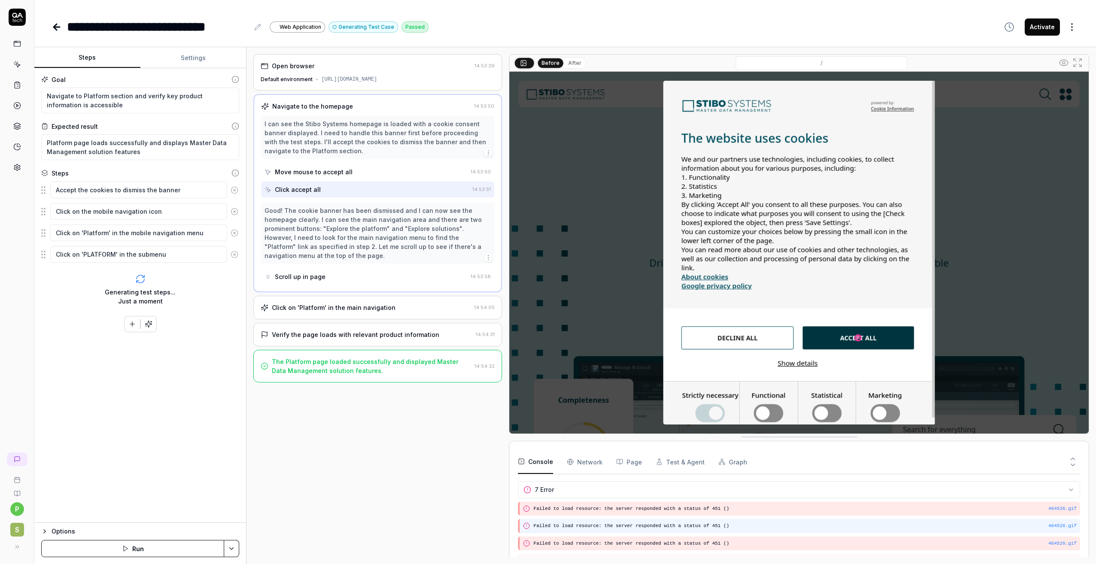
click at [633, 525] on pre "Failed to load resource: the server responded with a status of 451 ()" at bounding box center [804, 525] width 543 height 7
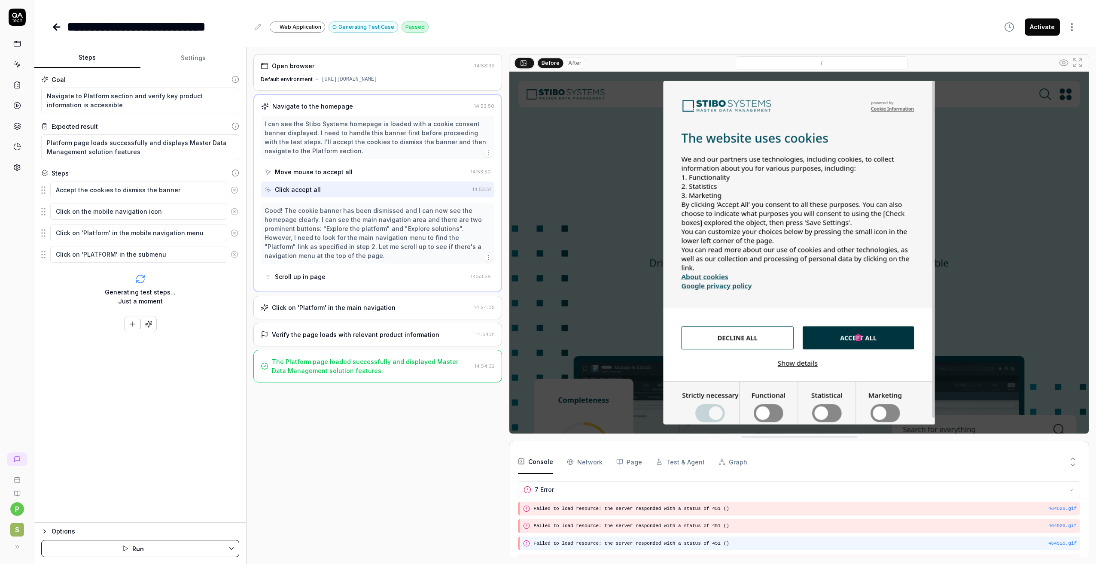
click at [634, 539] on div "464526.gif Failed to load resource: the server responded with a status of 451 ()" at bounding box center [799, 544] width 562 height 14
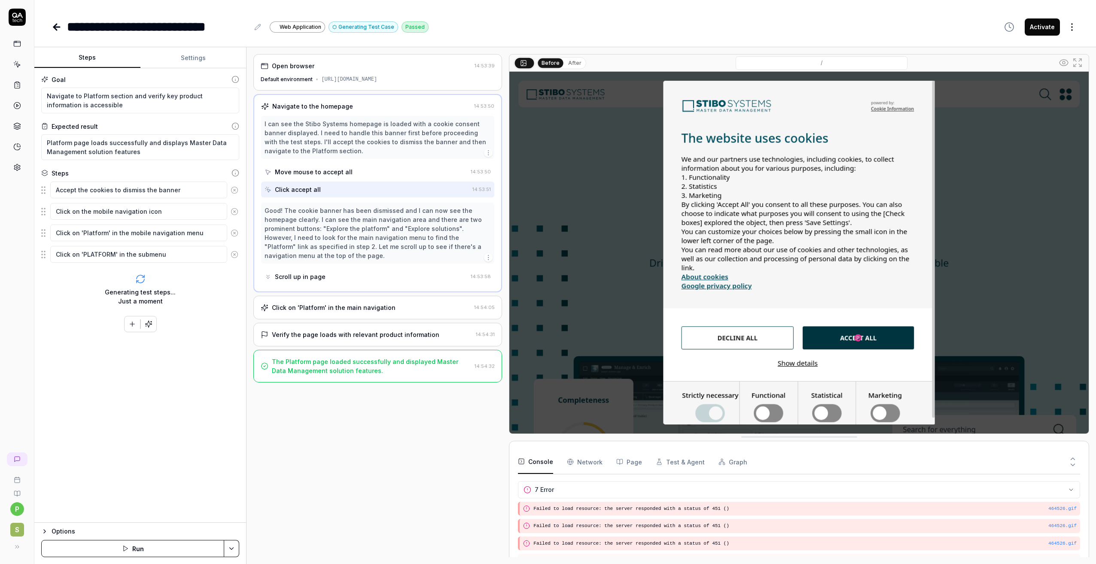
click at [738, 334] on img at bounding box center [798, 253] width 579 height 362
click at [845, 337] on img at bounding box center [798, 253] width 579 height 362
type textarea "*"
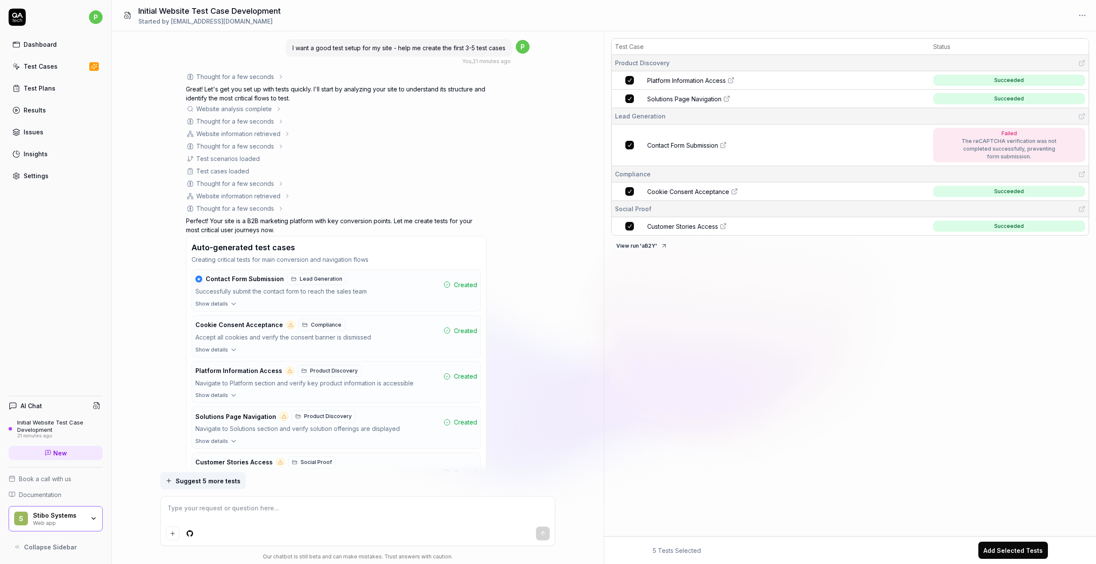
click at [267, 112] on div "Website analysis complete" at bounding box center [234, 108] width 76 height 9
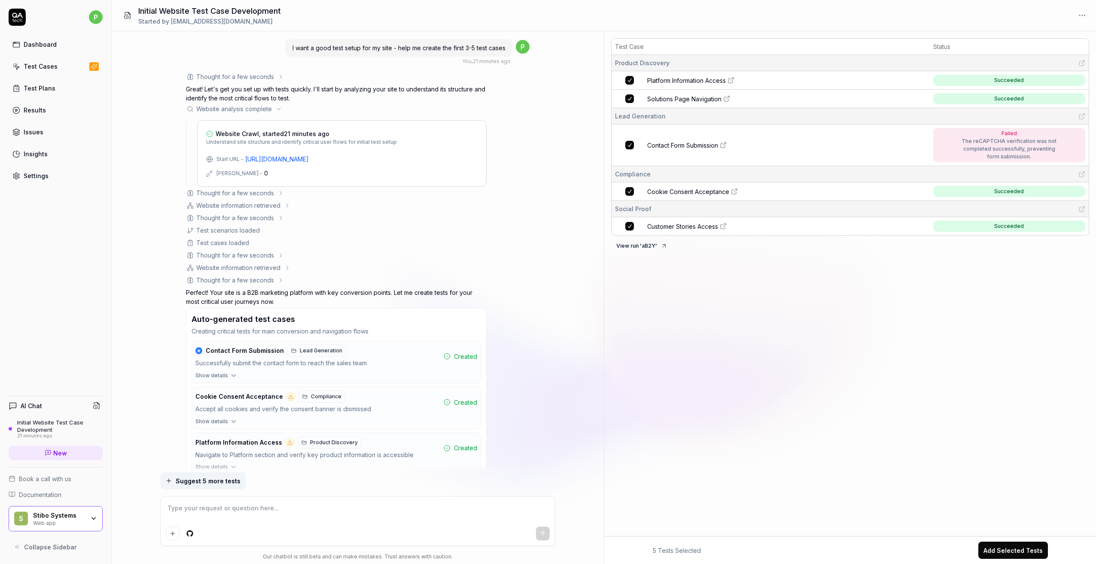
click at [269, 108] on div "Website analysis complete" at bounding box center [234, 108] width 76 height 9
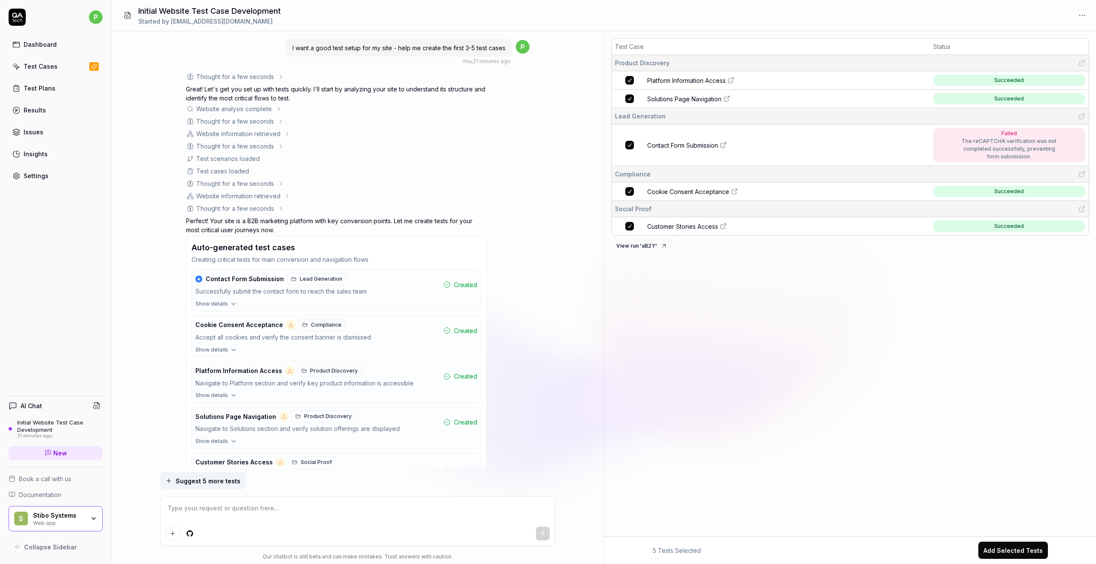
click at [267, 121] on div "Thought for a few seconds" at bounding box center [235, 121] width 78 height 9
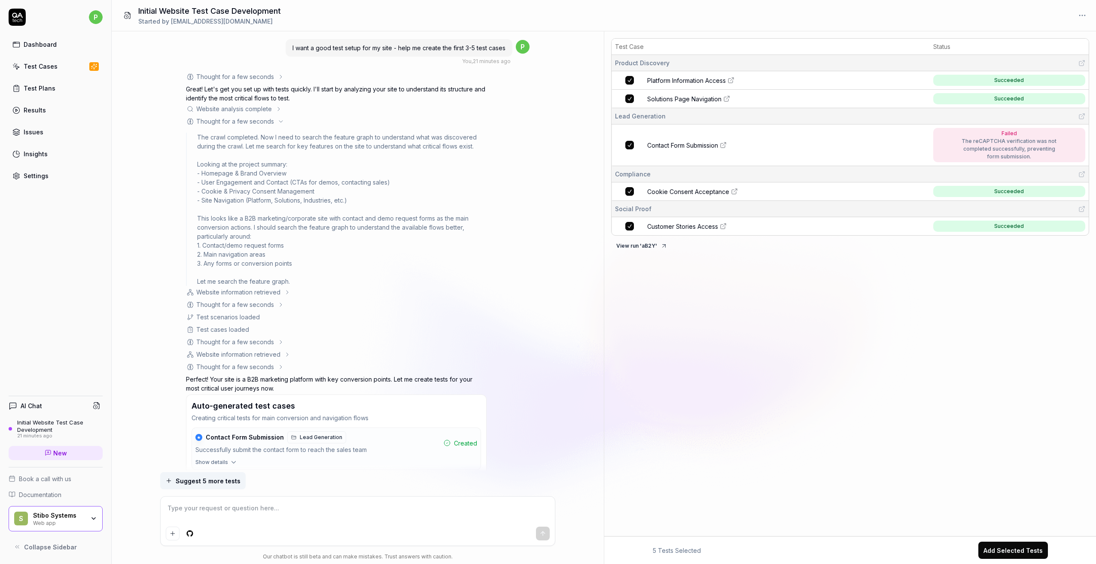
click at [247, 119] on div "Thought for a few seconds" at bounding box center [235, 121] width 78 height 9
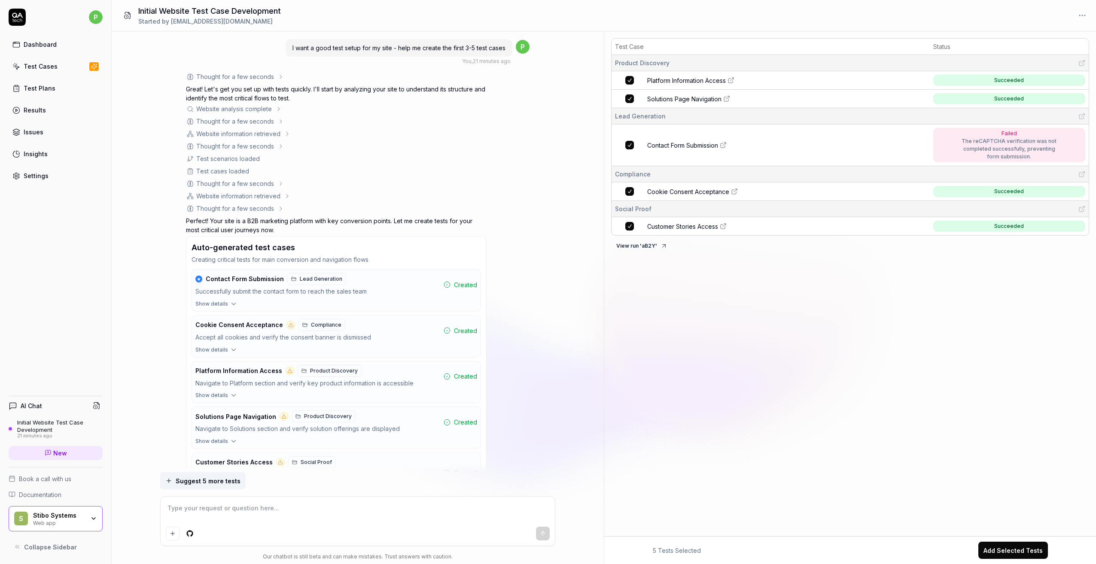
click at [248, 110] on div "Website analysis complete" at bounding box center [234, 108] width 76 height 9
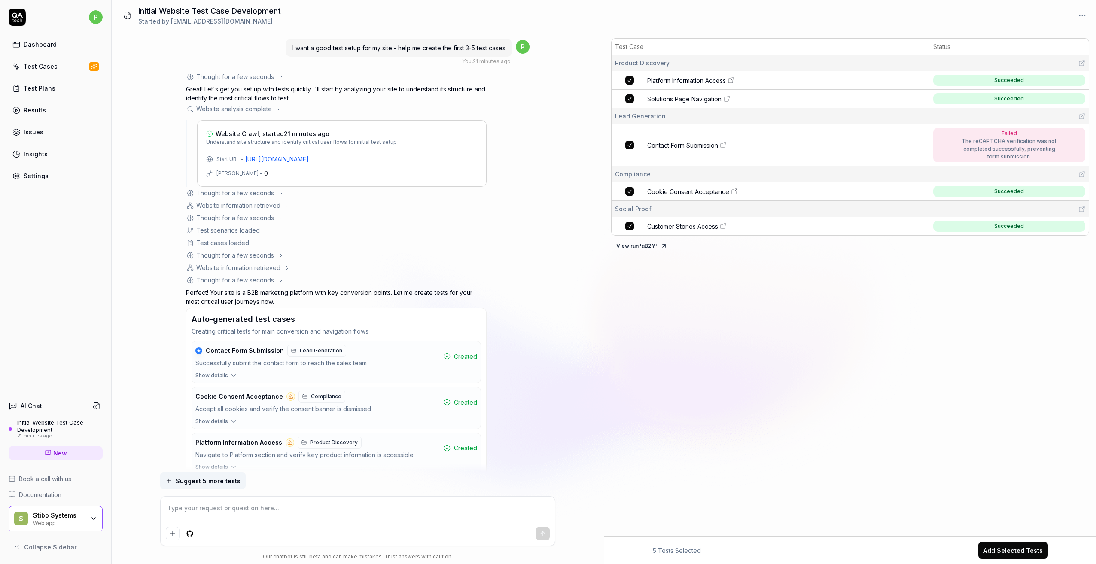
click at [248, 110] on div "Website analysis complete" at bounding box center [234, 108] width 76 height 9
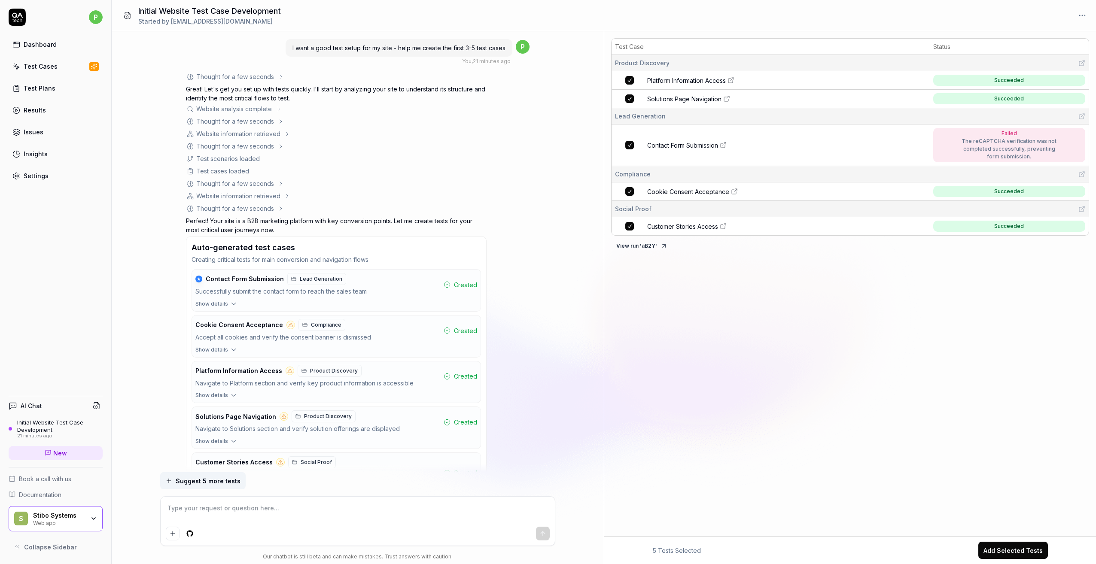
click at [245, 122] on div "Thought for a few seconds" at bounding box center [235, 121] width 78 height 9
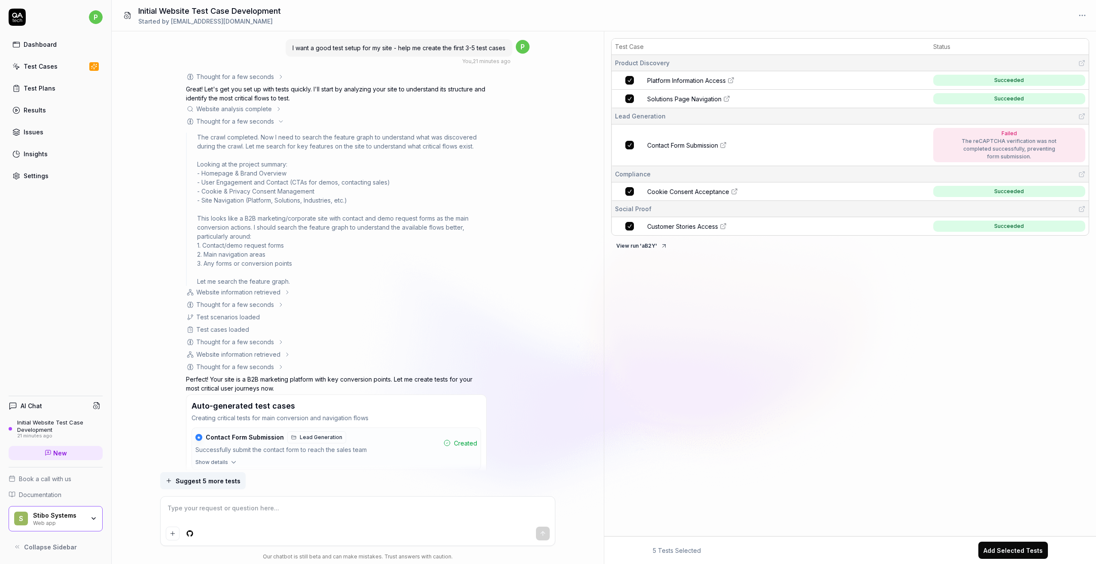
click at [243, 119] on div "Thought for a few seconds" at bounding box center [235, 121] width 78 height 9
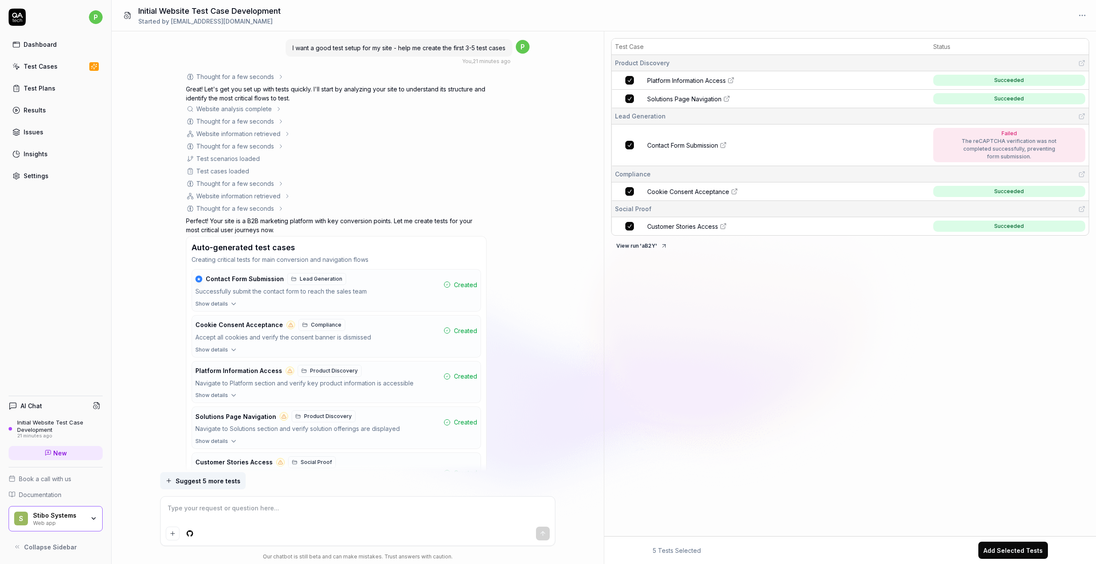
click at [236, 131] on div "Website information retrieved" at bounding box center [238, 133] width 84 height 9
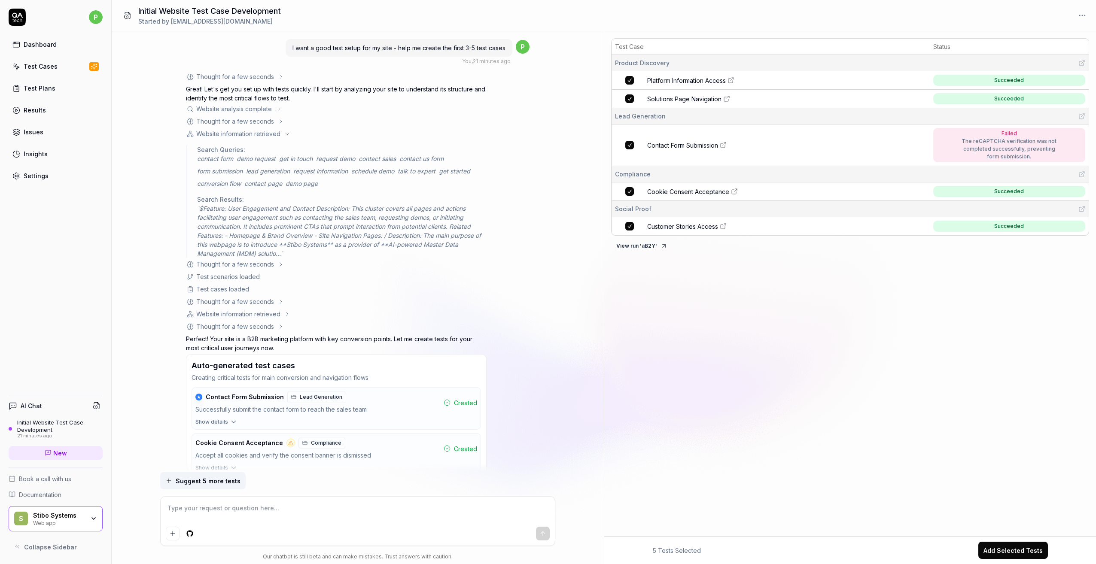
click at [230, 132] on div "Website information retrieved" at bounding box center [238, 133] width 84 height 9
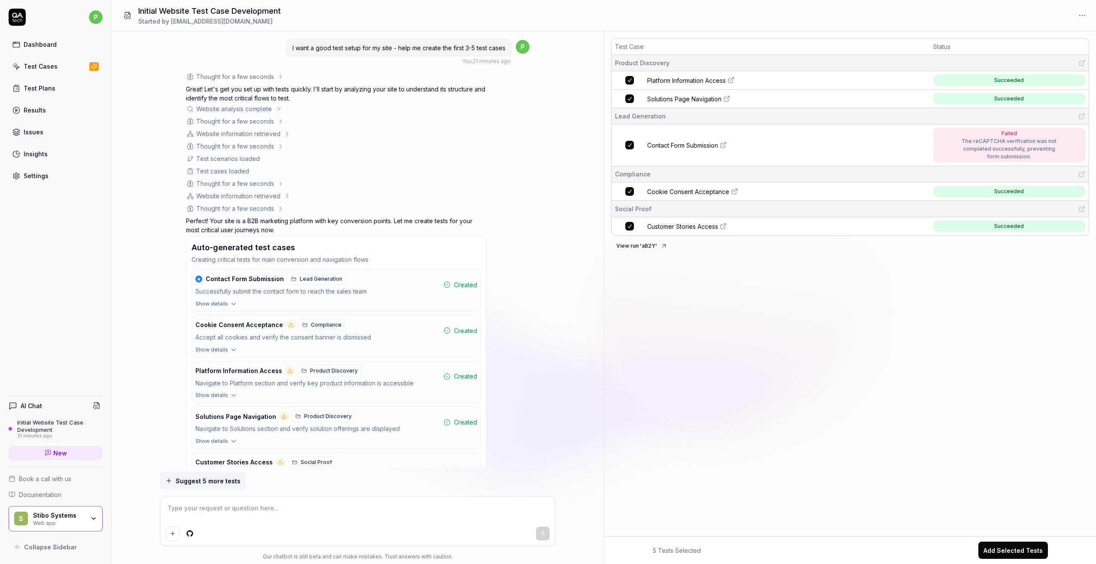
click at [223, 145] on div "Thought for a few seconds" at bounding box center [235, 146] width 78 height 9
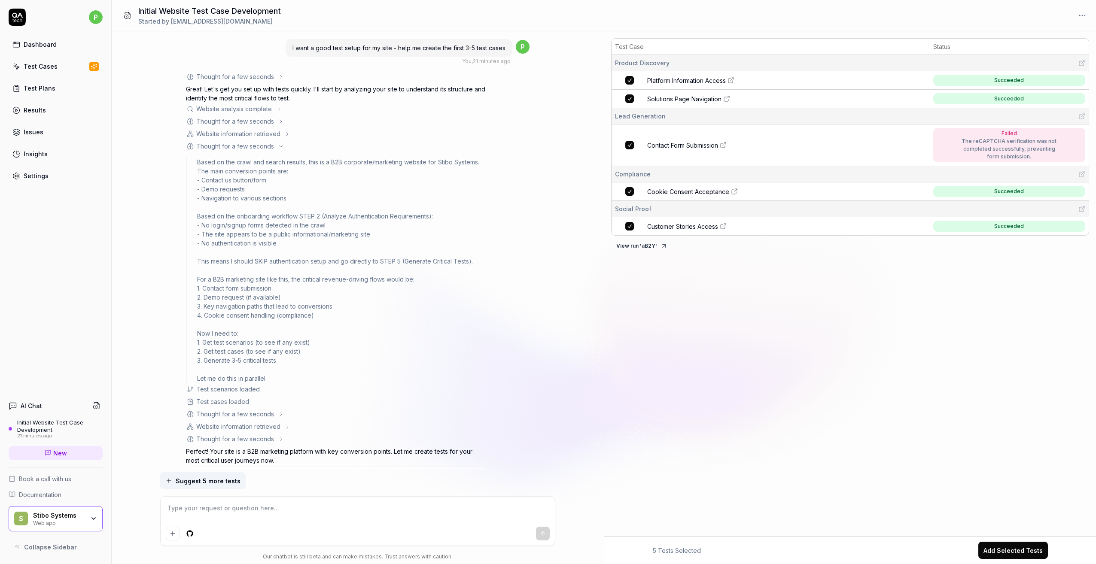
click at [212, 146] on div "Thought for a few seconds" at bounding box center [235, 146] width 78 height 9
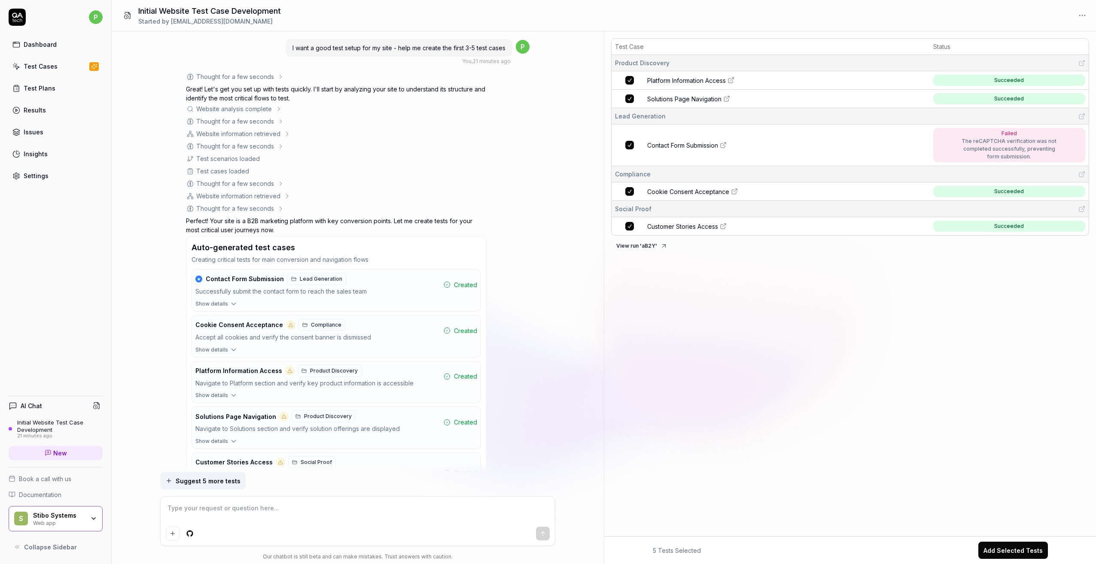
click at [225, 133] on div "Website information retrieved" at bounding box center [238, 133] width 84 height 9
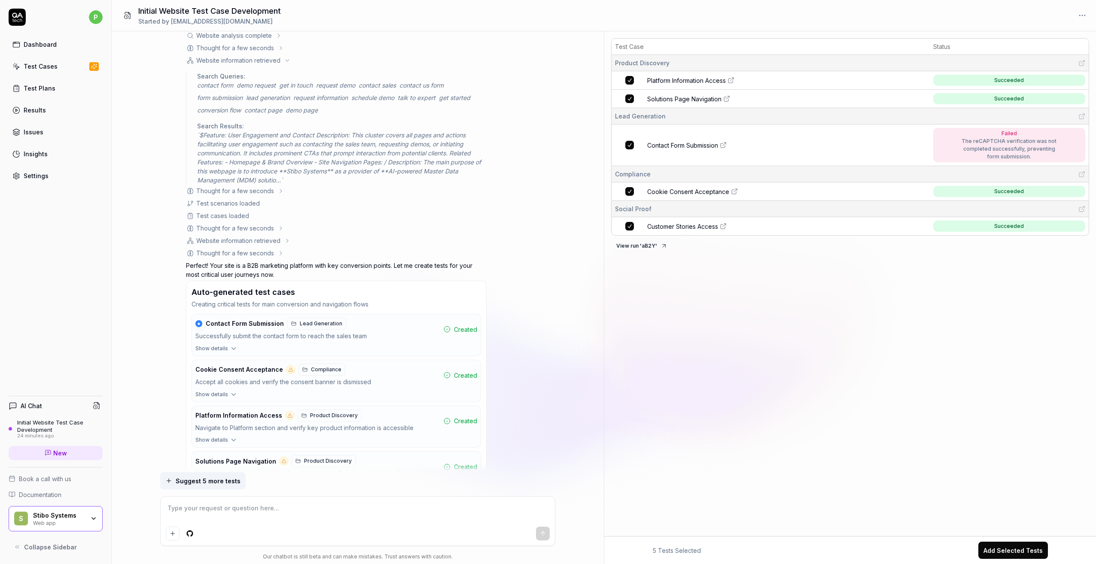
scroll to position [215, 0]
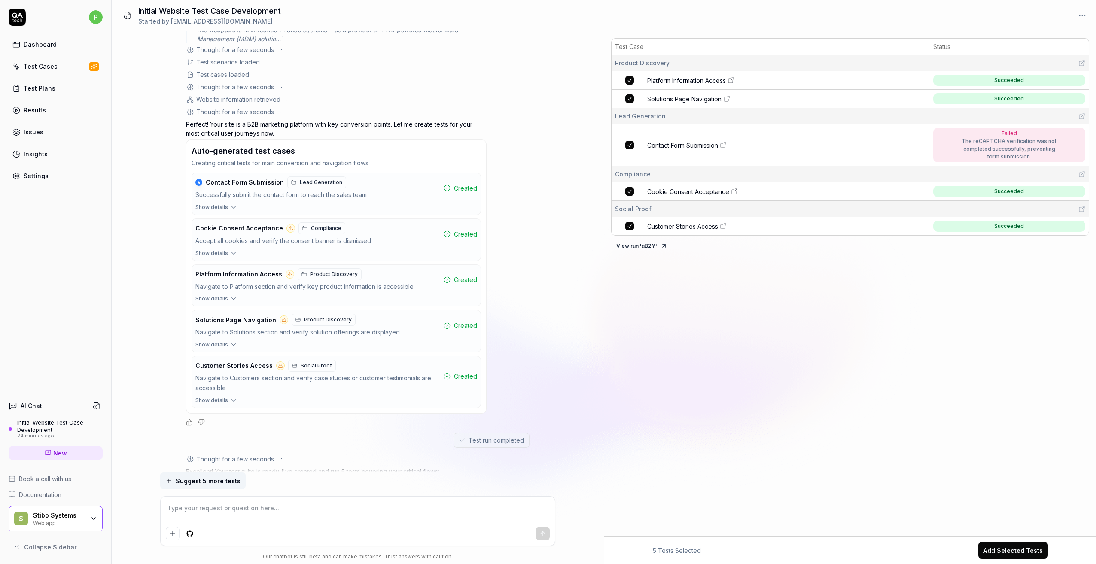
click at [233, 210] on icon "button" at bounding box center [234, 207] width 8 height 8
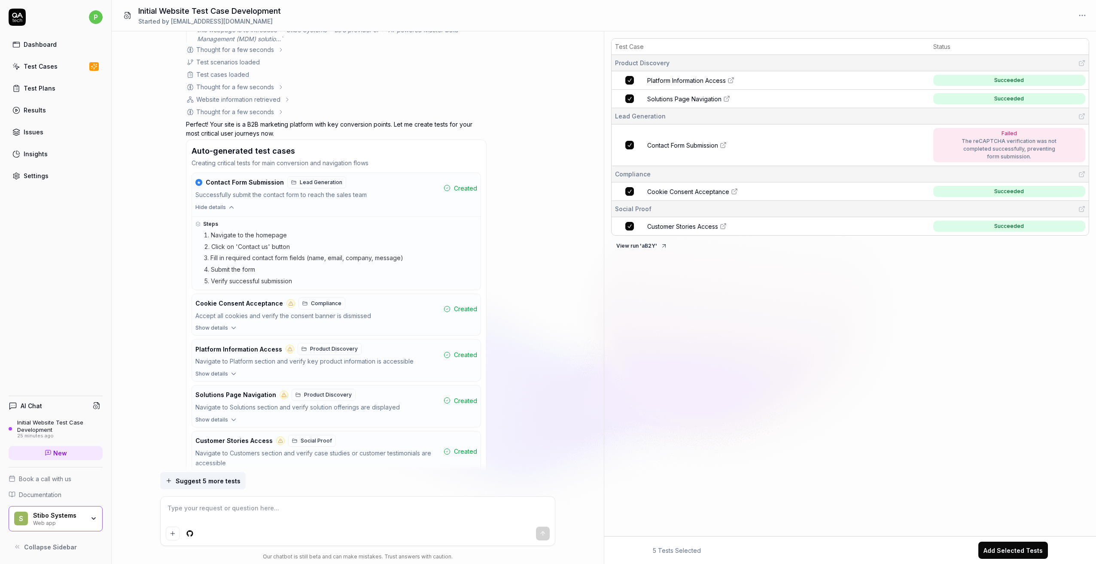
click at [234, 207] on icon "button" at bounding box center [232, 207] width 8 height 8
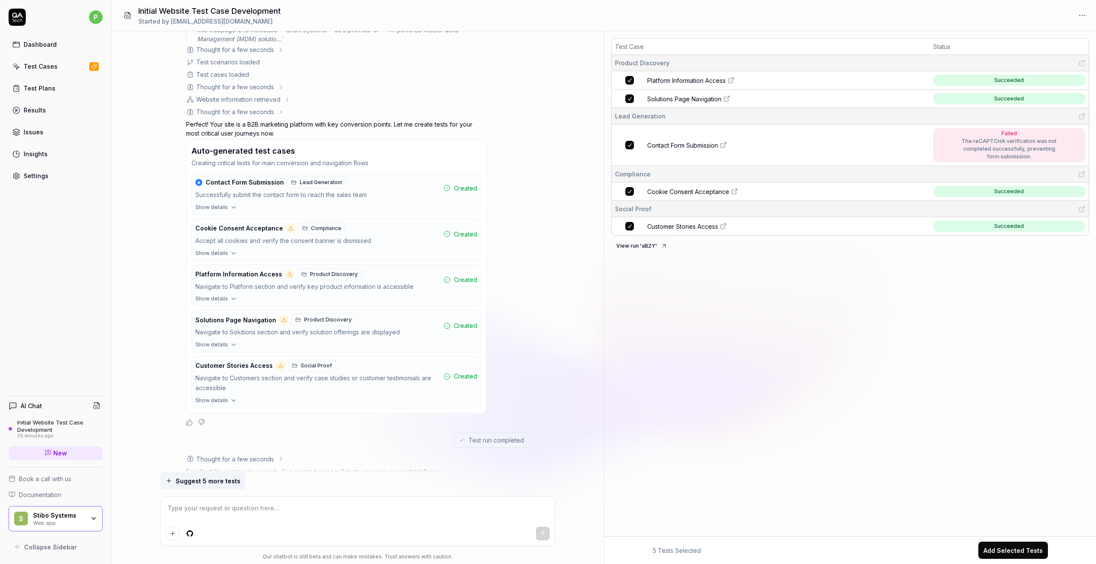
click at [232, 253] on icon "button" at bounding box center [234, 253] width 4 height 2
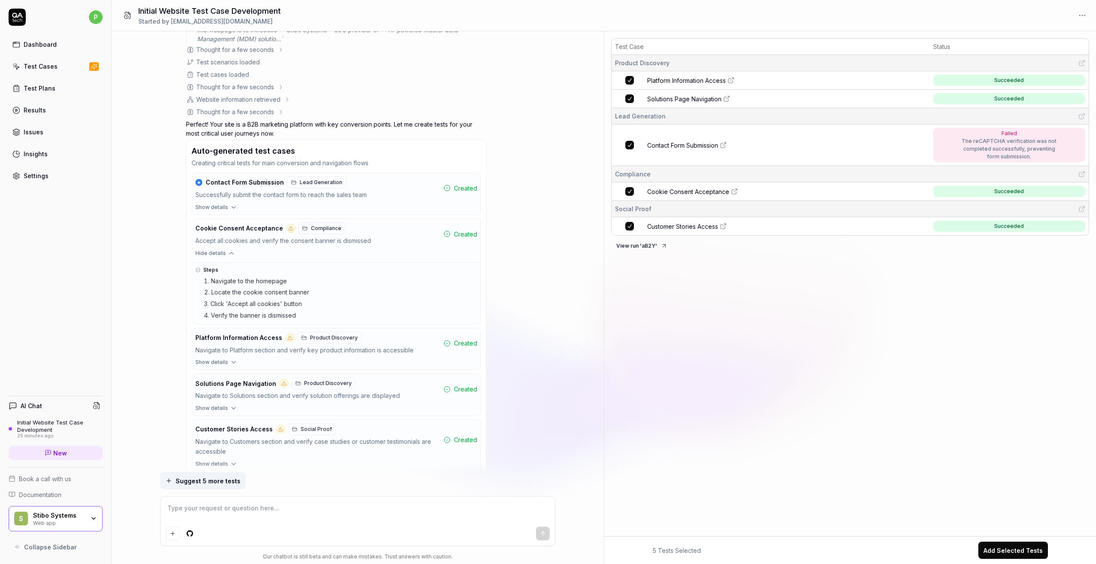
click at [232, 253] on icon "button" at bounding box center [232, 253] width 8 height 8
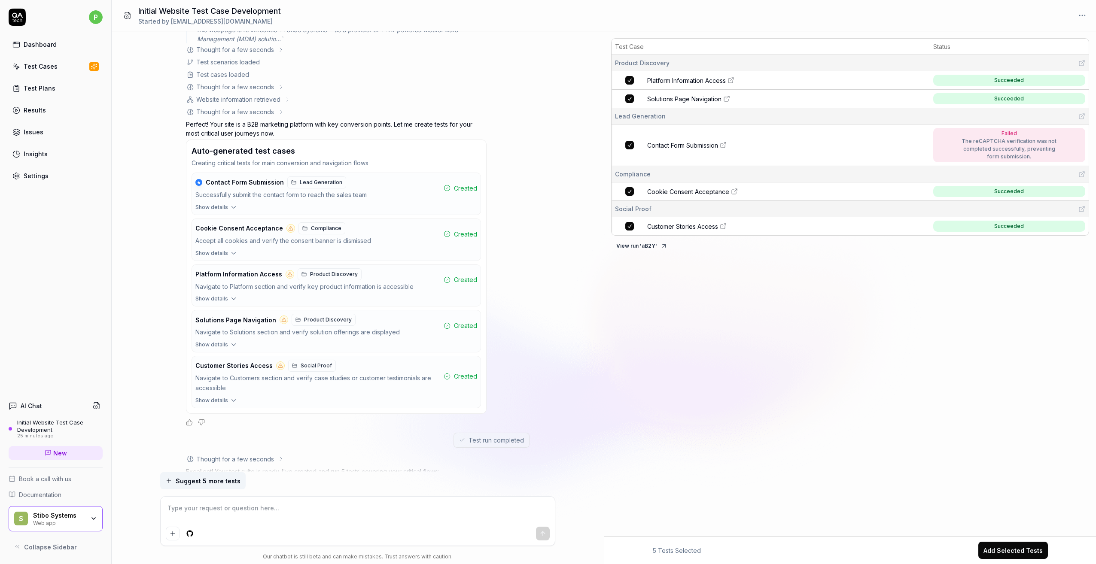
click at [667, 194] on span "Cookie Consent Acceptance" at bounding box center [688, 191] width 82 height 9
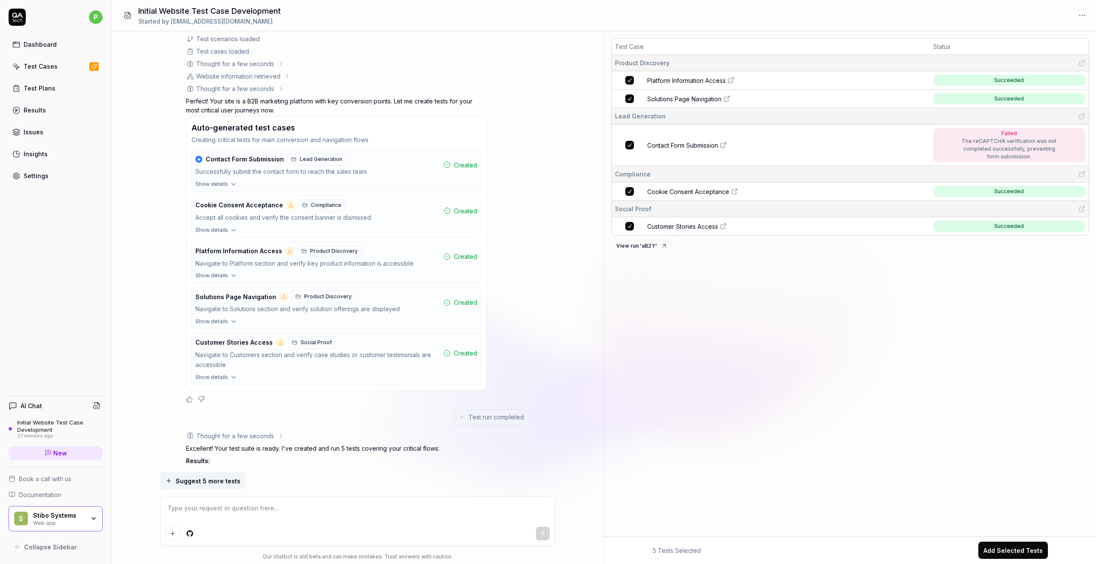
scroll to position [258, 0]
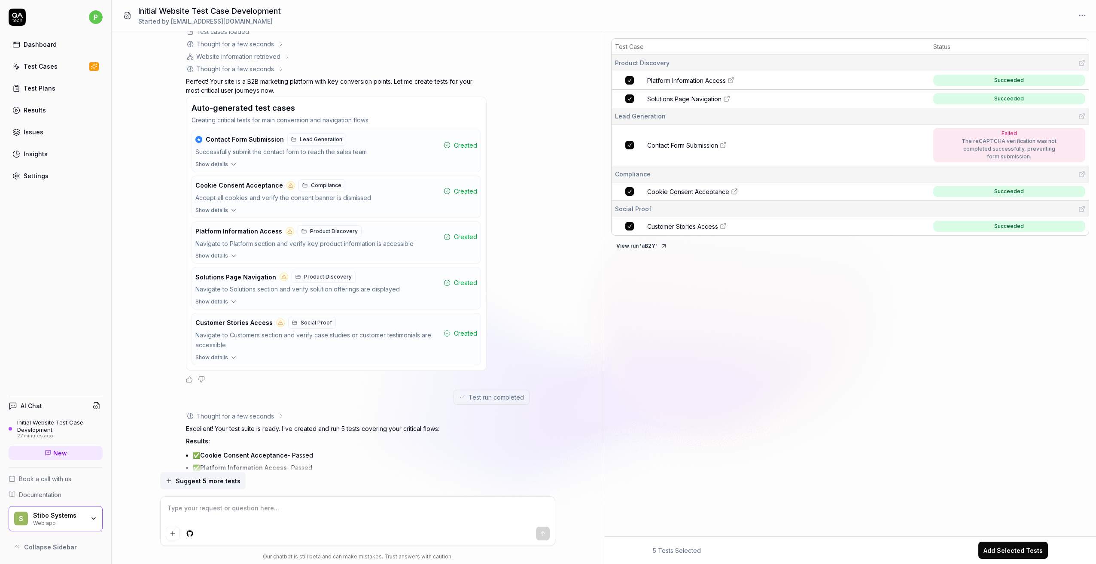
click at [233, 257] on icon "button" at bounding box center [234, 256] width 4 height 2
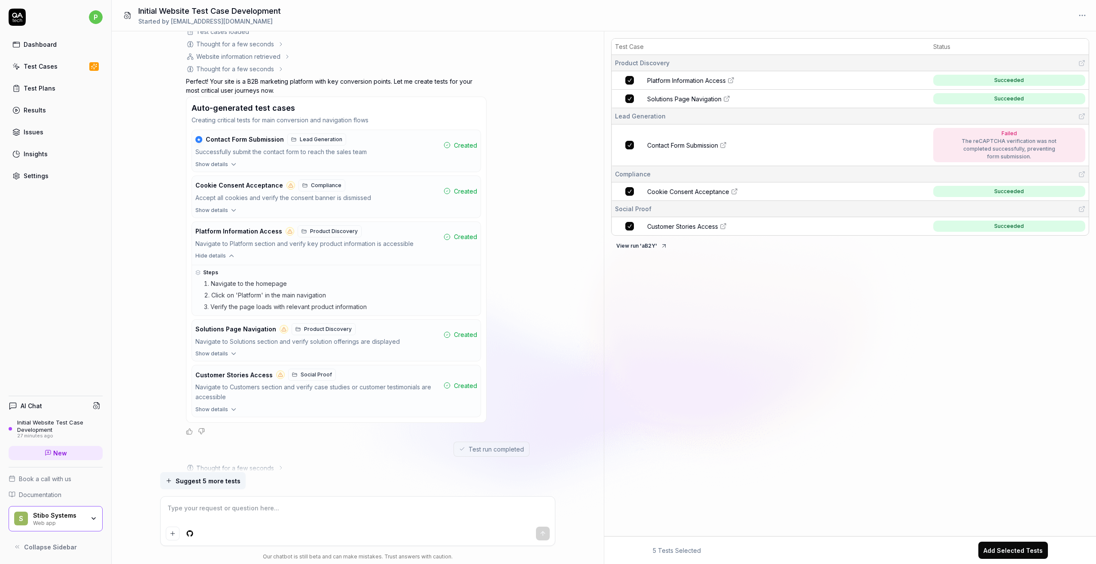
click at [233, 257] on icon "button" at bounding box center [232, 256] width 8 height 8
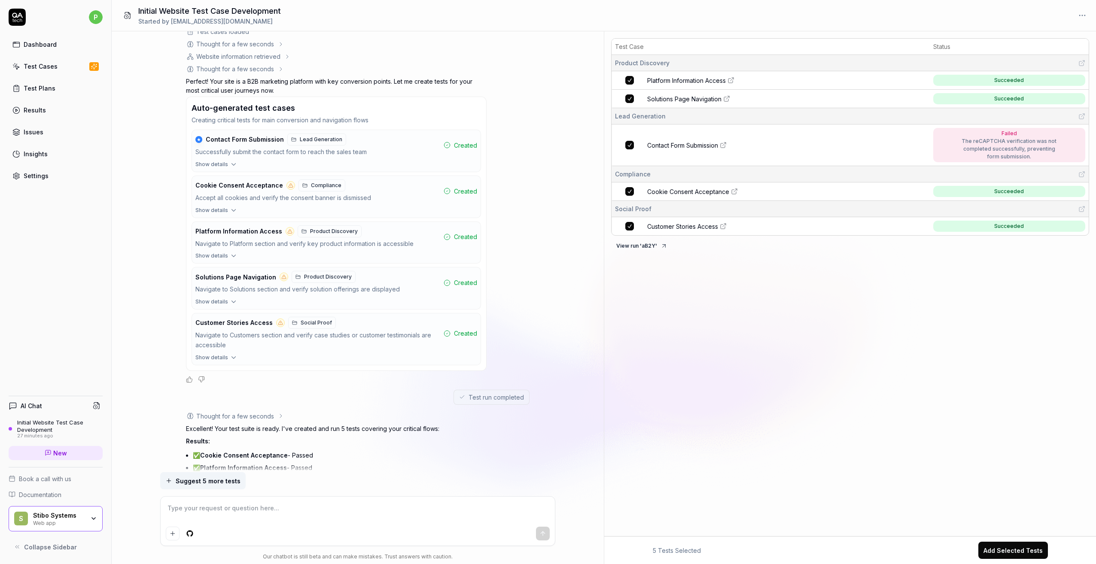
click at [233, 300] on icon "button" at bounding box center [234, 302] width 8 height 8
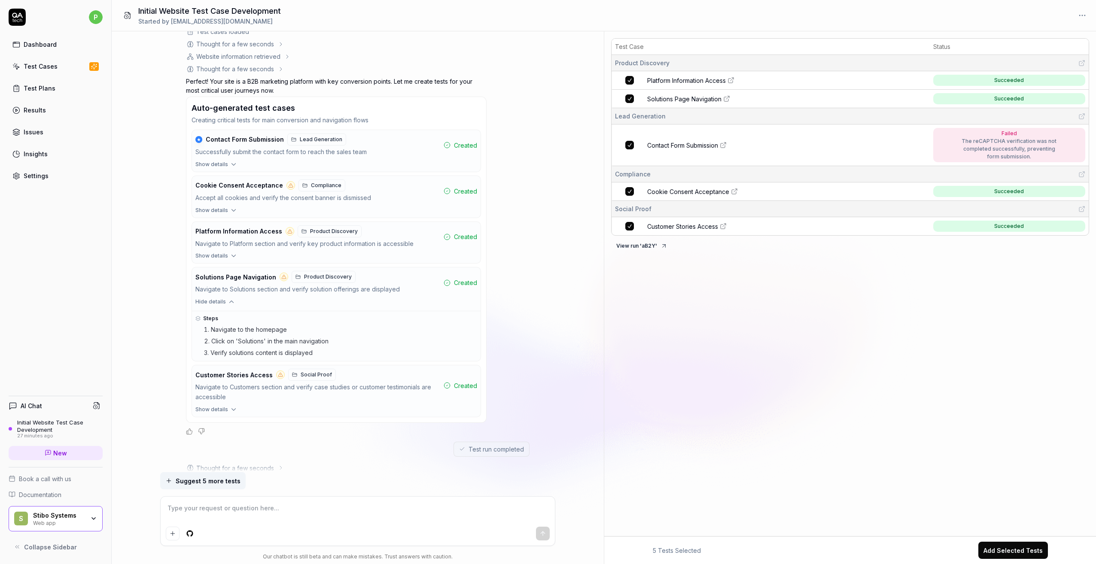
click at [230, 301] on icon "button" at bounding box center [232, 302] width 4 height 2
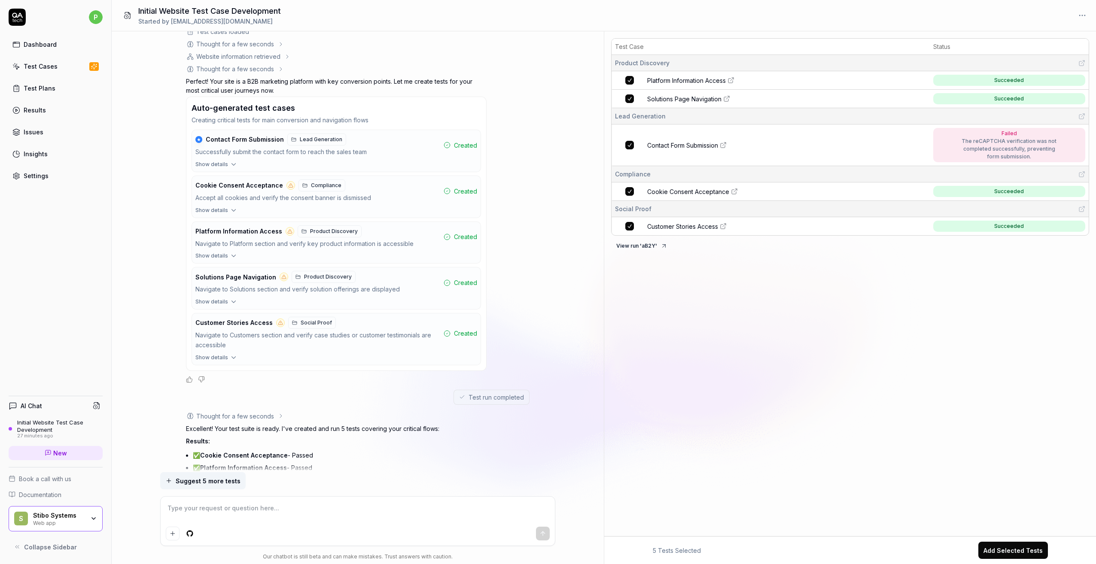
click at [231, 303] on icon "button" at bounding box center [234, 302] width 8 height 8
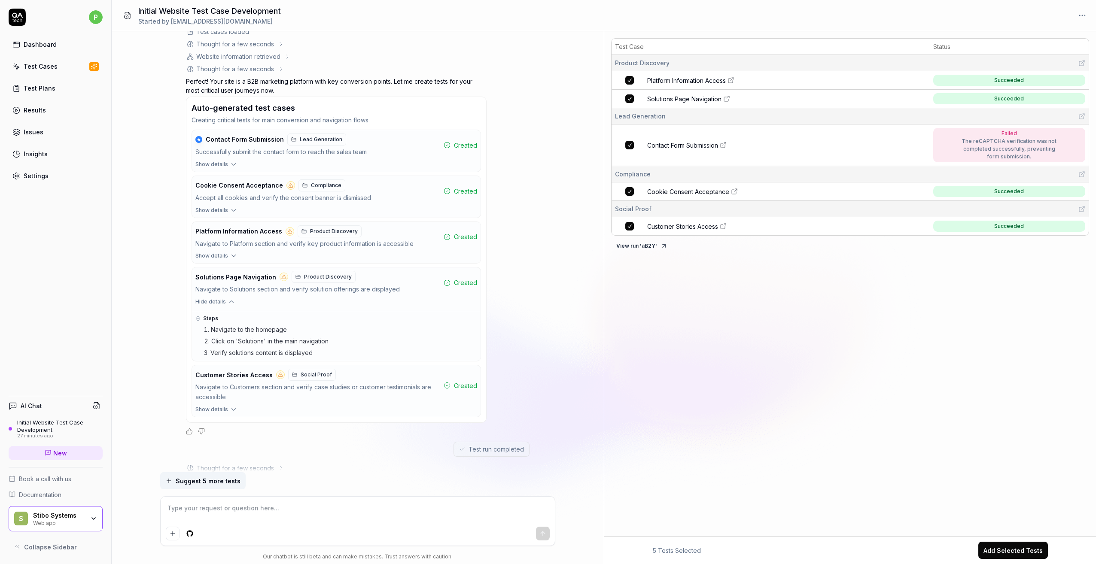
click at [231, 303] on icon "button" at bounding box center [232, 302] width 8 height 8
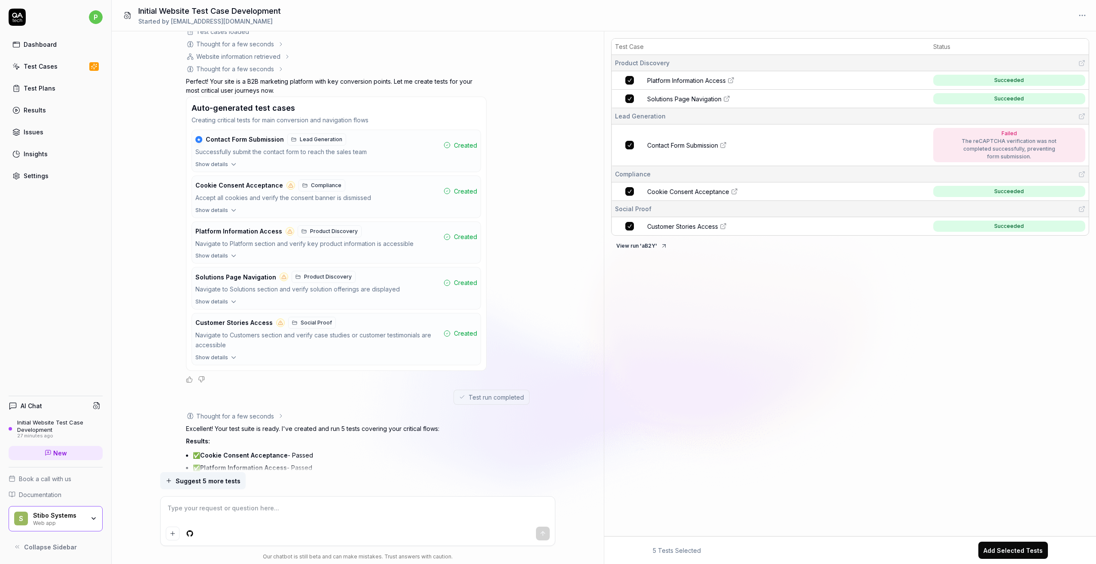
click at [231, 301] on icon "button" at bounding box center [234, 302] width 8 height 8
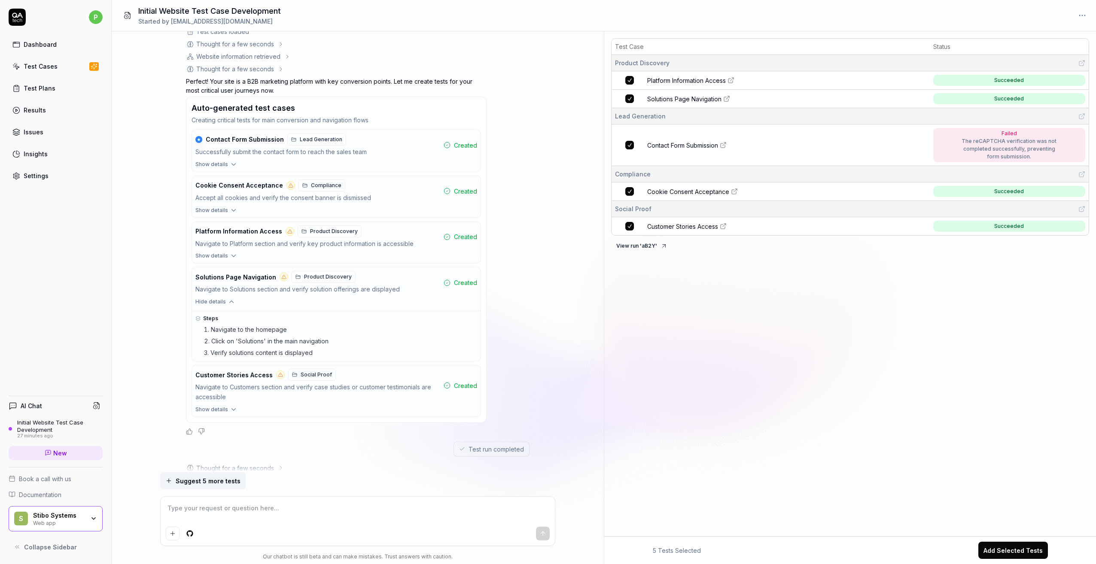
click at [243, 276] on span "Solutions Page Navigation" at bounding box center [235, 277] width 81 height 8
click at [228, 298] on icon "button" at bounding box center [232, 302] width 8 height 8
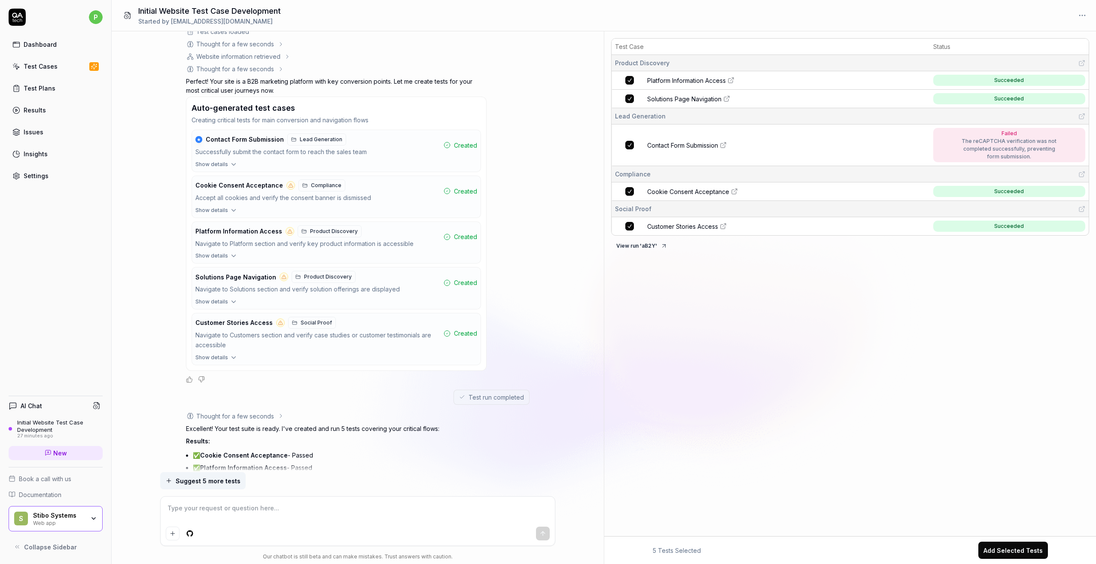
click at [686, 102] on span "Solutions Page Navigation" at bounding box center [684, 98] width 74 height 9
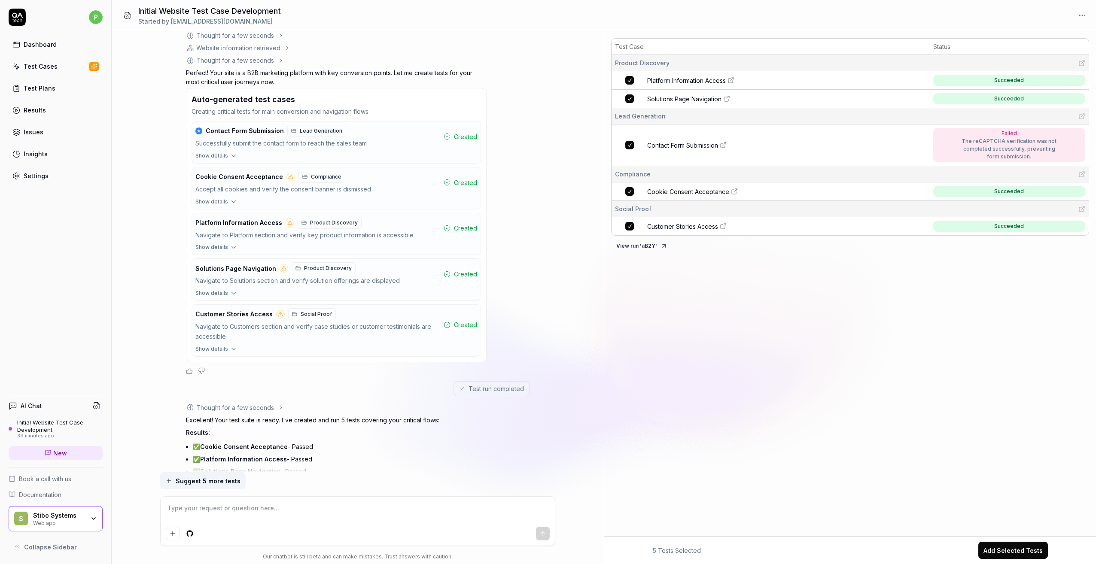
scroll to position [262, 0]
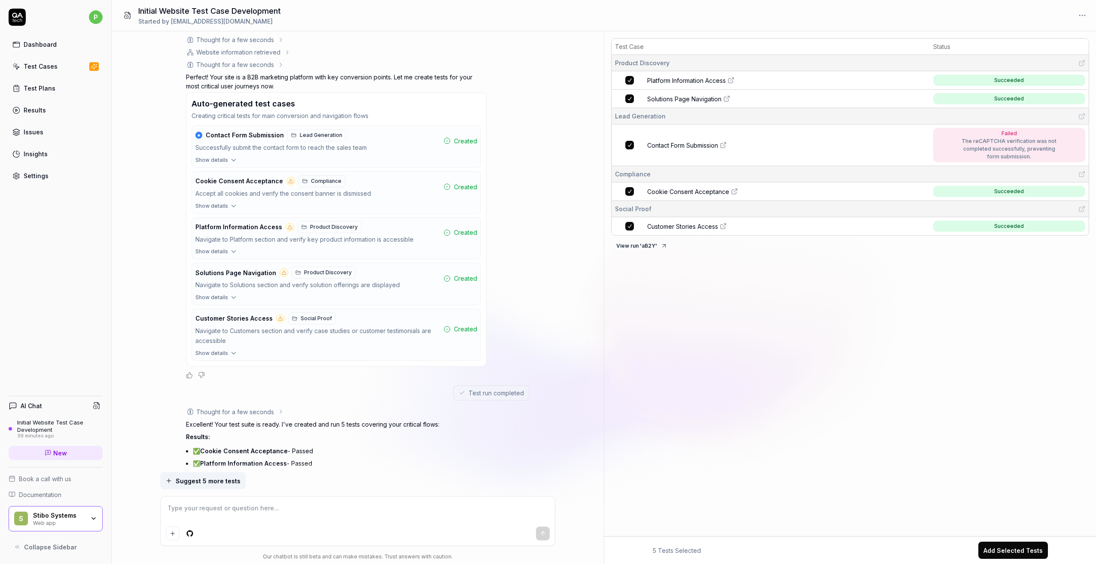
click at [687, 228] on span "Customer Stories Access" at bounding box center [682, 226] width 71 height 9
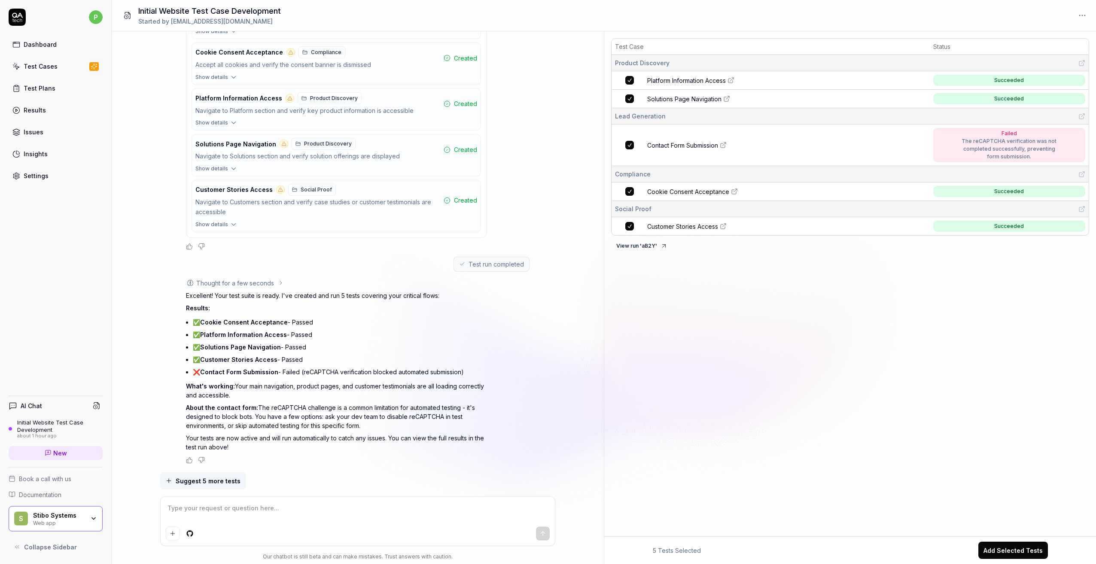
click at [281, 507] on textarea at bounding box center [358, 512] width 384 height 21
click at [278, 507] on textarea at bounding box center [358, 512] width 384 height 21
type textarea "*"
click at [262, 509] on textarea at bounding box center [358, 512] width 384 height 21
type textarea "N"
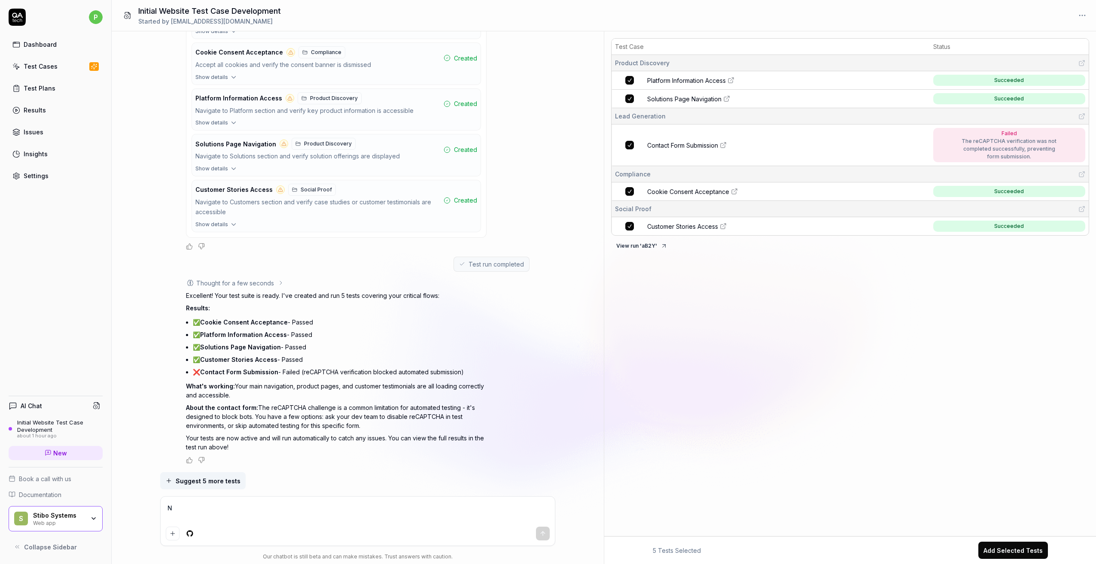
type textarea "*"
type textarea "Na"
type textarea "*"
type textarea "Nav"
type textarea "*"
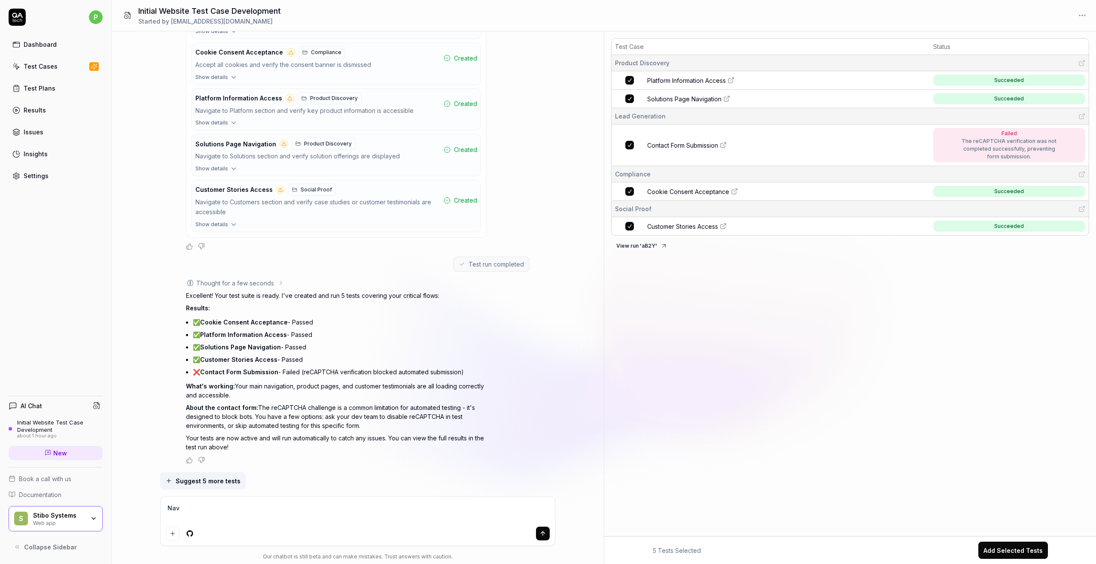
type textarea "Navi"
type textarea "*"
type textarea "Navig"
type textarea "*"
type textarea "Naviga"
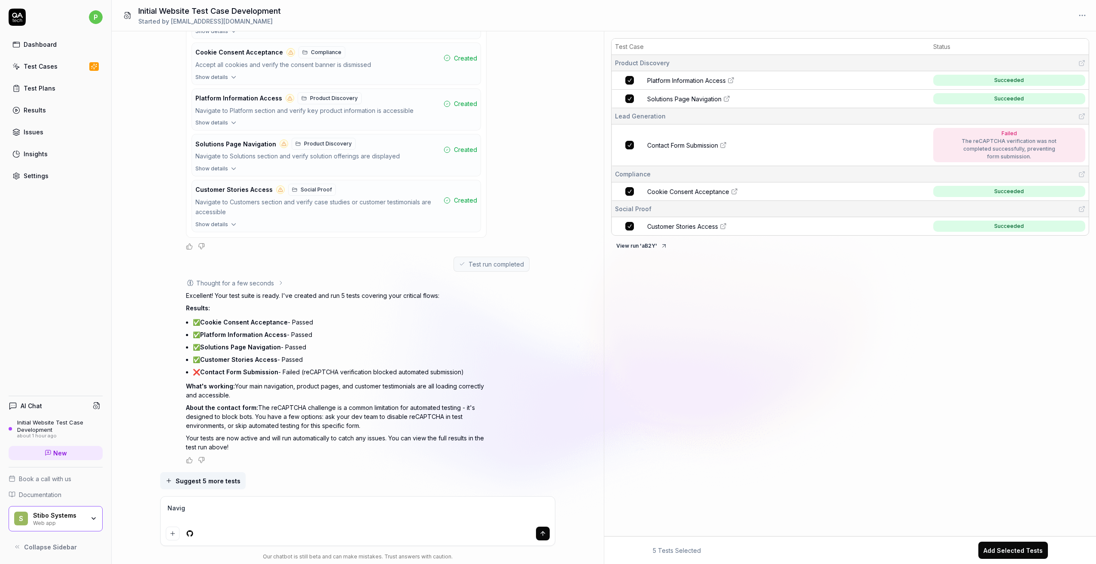
type textarea "*"
type textarea "Navigat"
type textarea "*"
type textarea "Navigate"
type textarea "*"
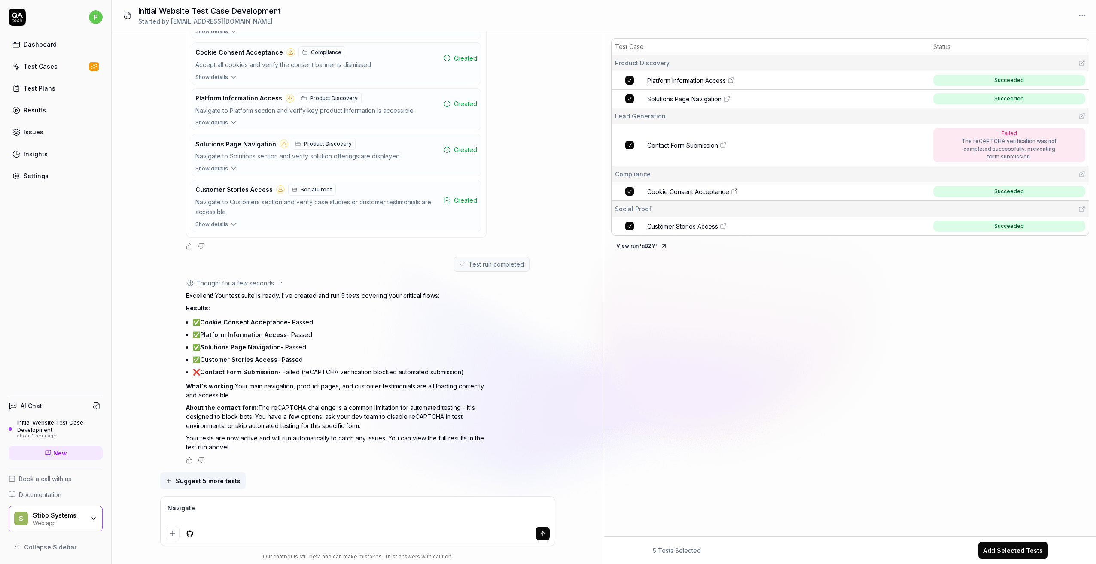
type textarea "Navigate"
type textarea "*"
type textarea "Navigate t"
type textarea "*"
type textarea "Navigate to"
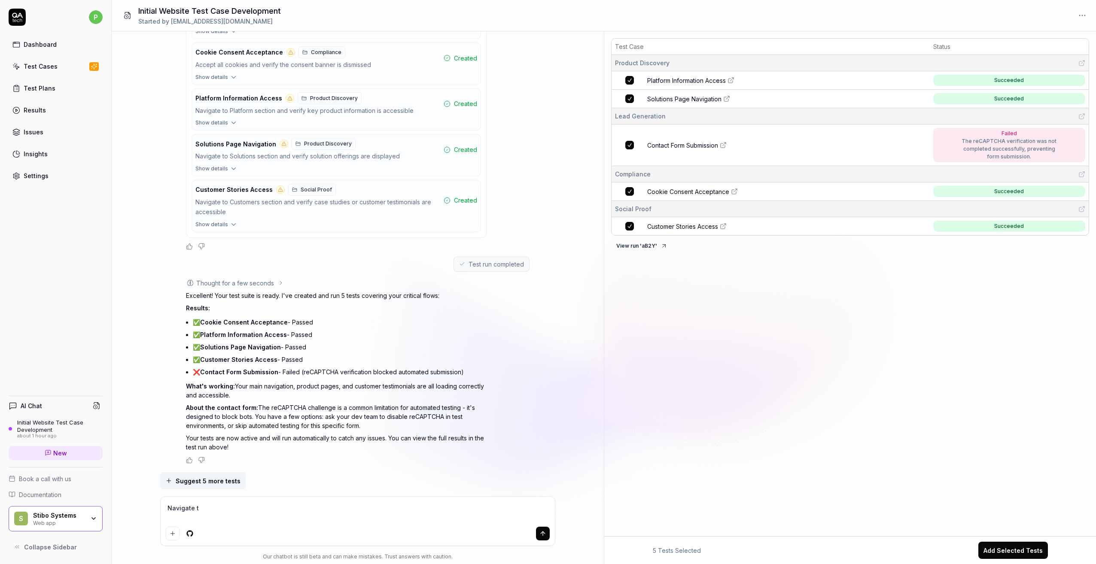
type textarea "*"
type textarea "Navigate to"
type textarea "*"
type textarea "Navigate to"
type textarea "*"
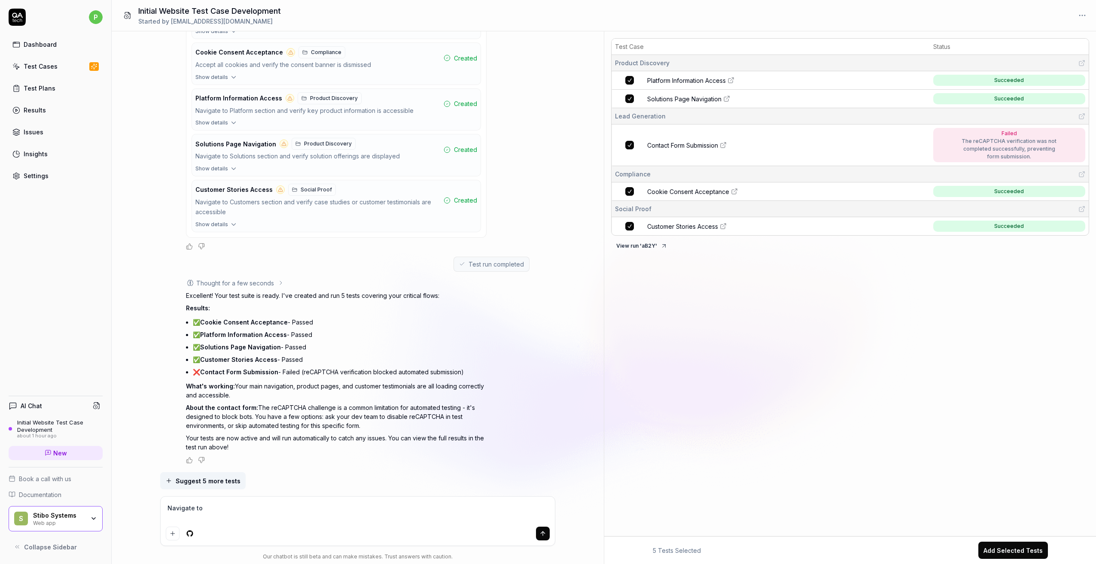
type textarea "Navigate t"
type textarea "*"
type textarea "Navigate"
type textarea "*"
type textarea "Navigate"
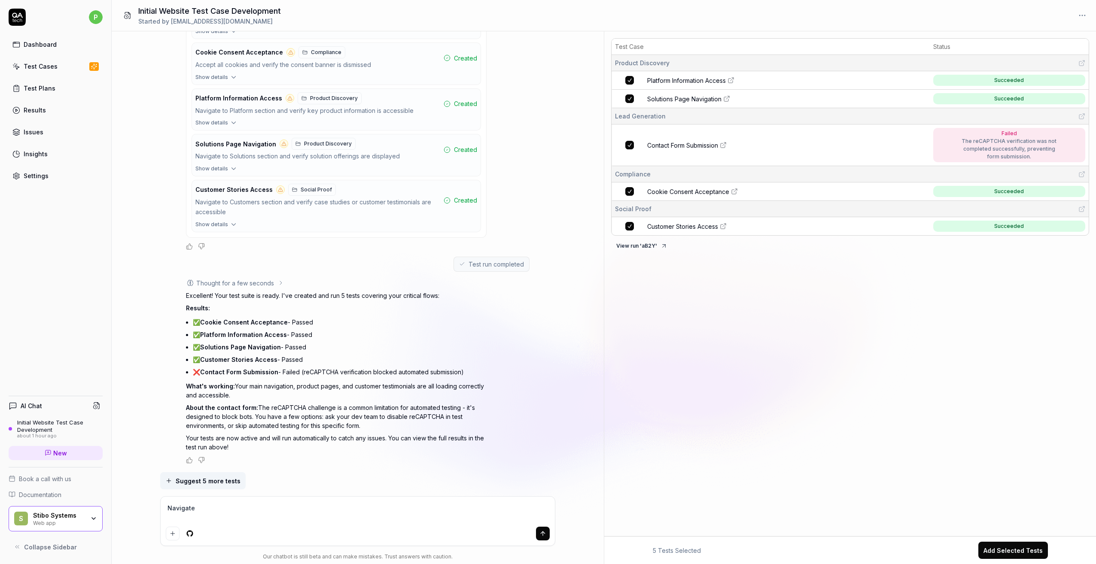
type textarea "*"
type textarea "Navigat"
type textarea "*"
type textarea "Naviga"
type textarea "*"
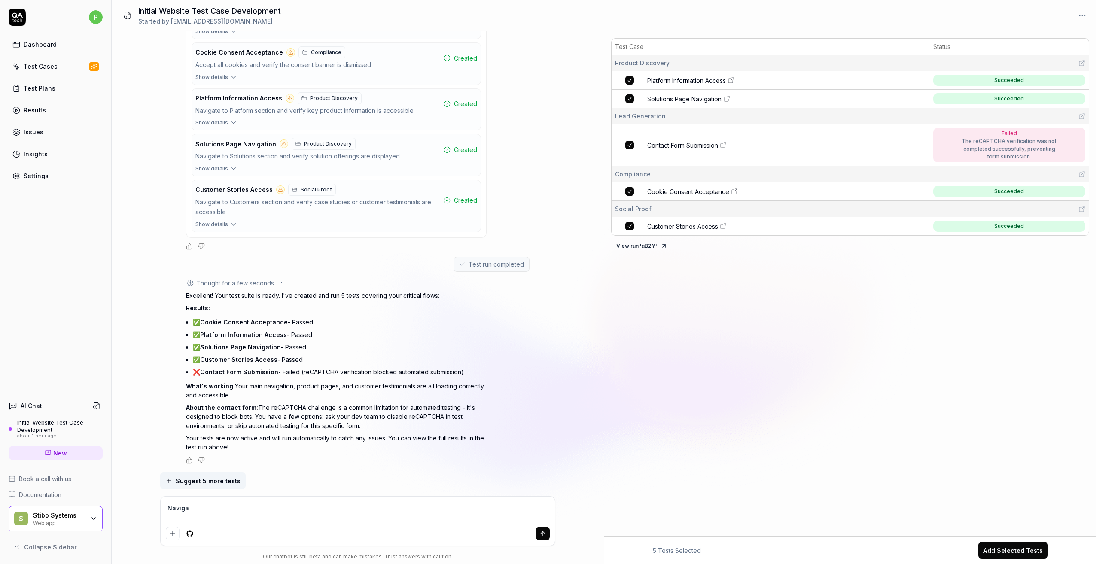
type textarea "Navig"
type textarea "*"
type textarea "Navi"
type textarea "*"
type textarea "Nav"
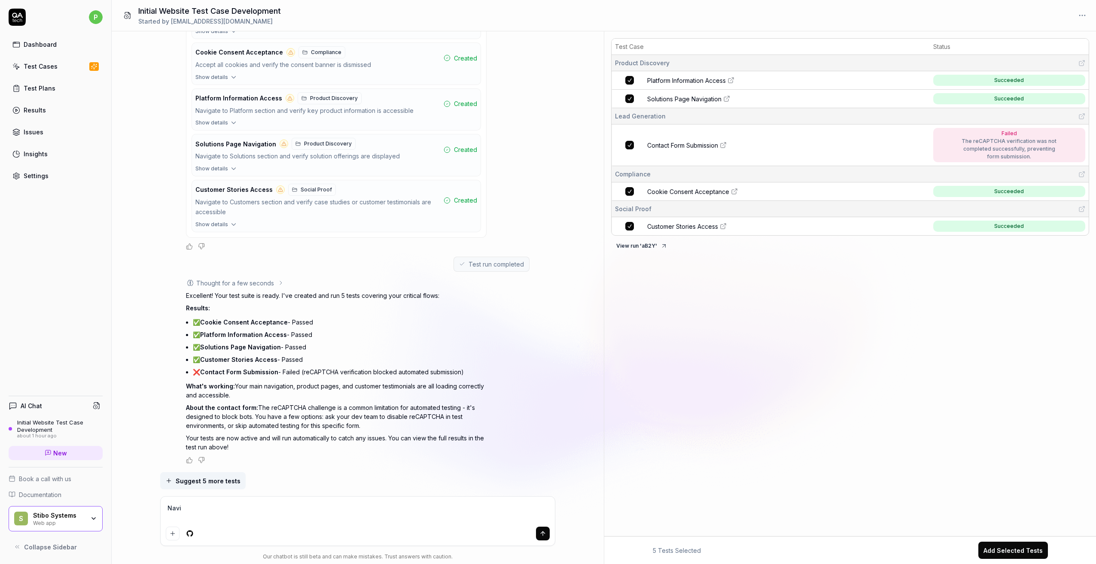
type textarea "*"
type textarea "Na"
type textarea "*"
type textarea "N"
type textarea "*"
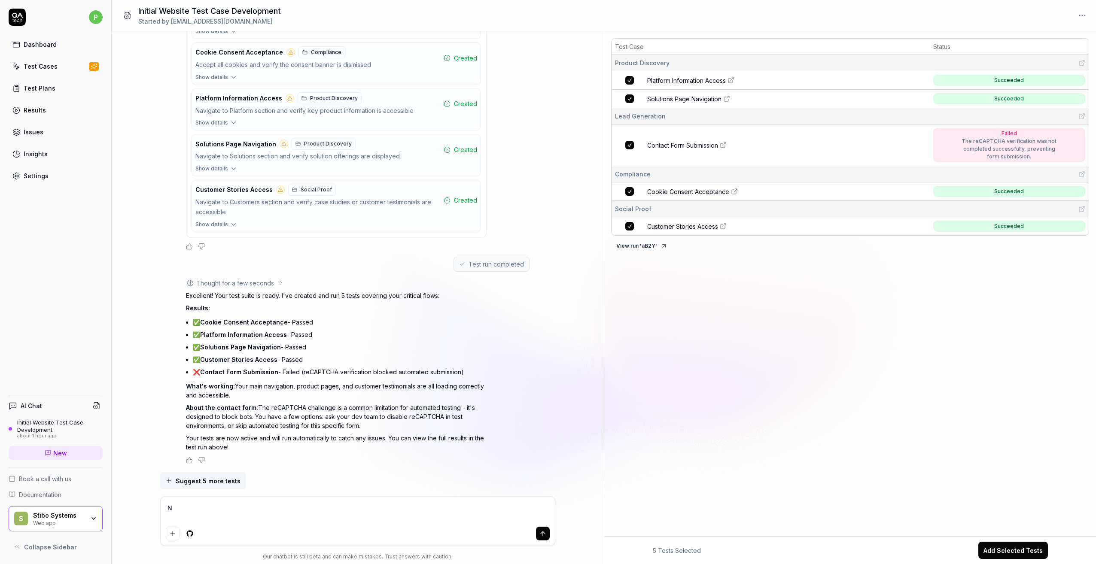
type textarea "*"
type textarea "N"
type textarea "*"
type textarea "Na"
type textarea "*"
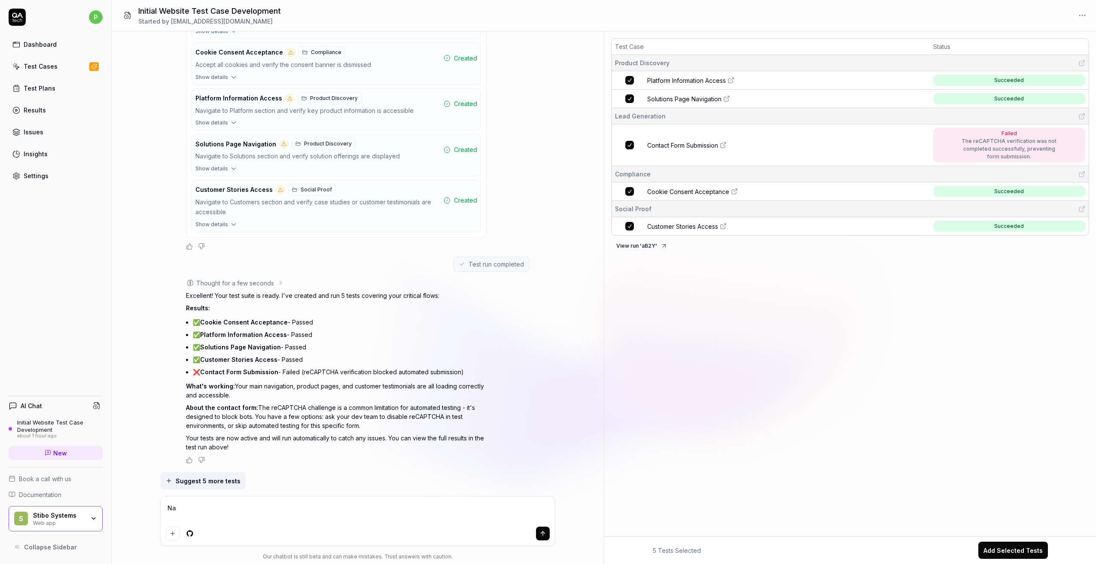
type textarea "Nav"
type textarea "*"
type textarea "Navi"
type textarea "*"
type textarea "Navig"
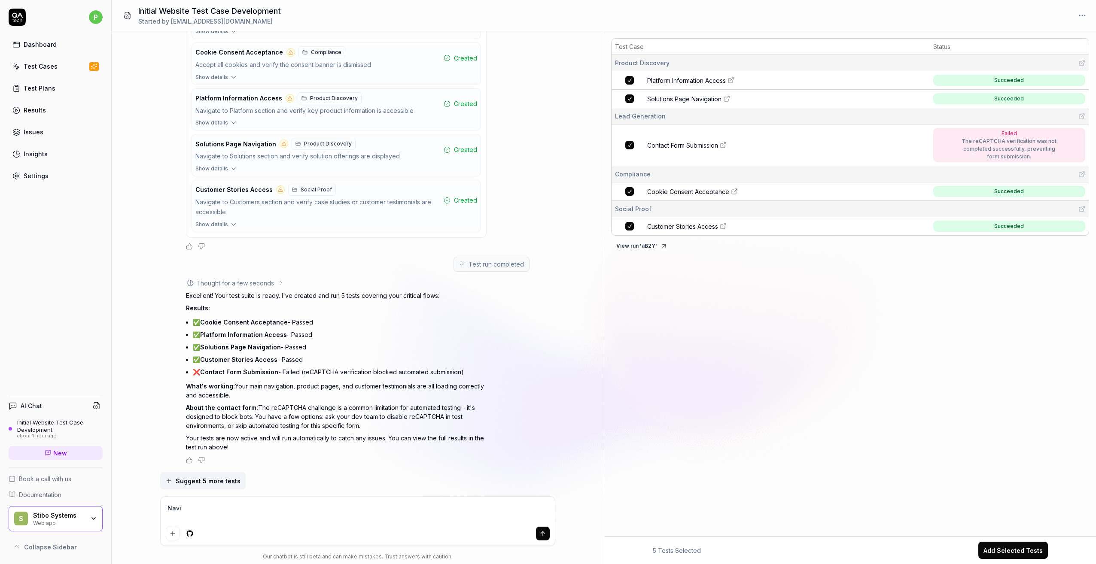
type textarea "*"
type textarea "Naviga"
type textarea "*"
type textarea "Navigat"
type textarea "*"
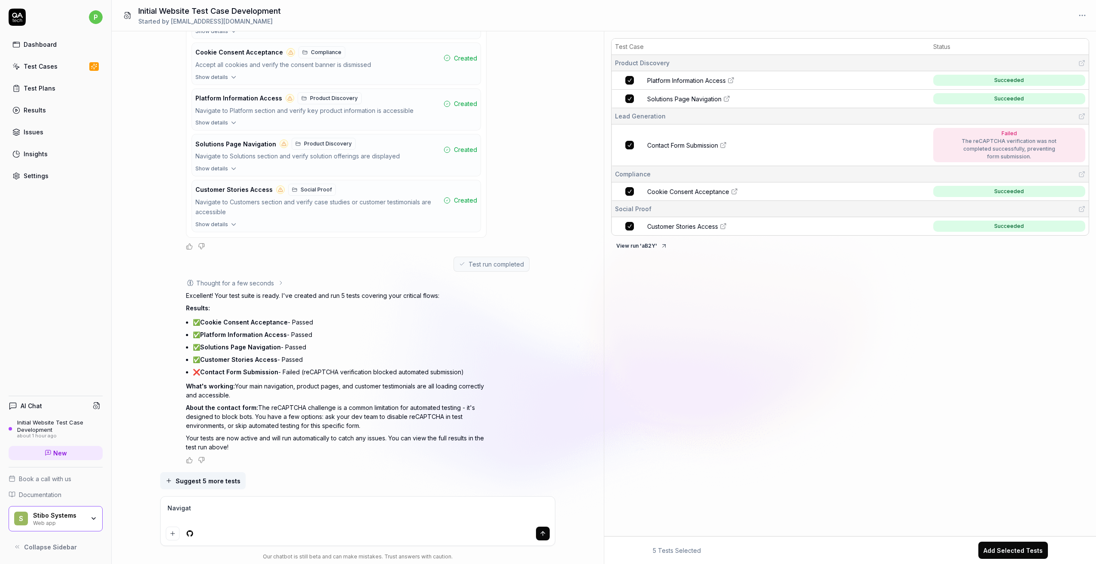
type textarea "Navigate"
type textarea "*"
type textarea "Navigate"
type textarea "*"
type textarea "Navigate t"
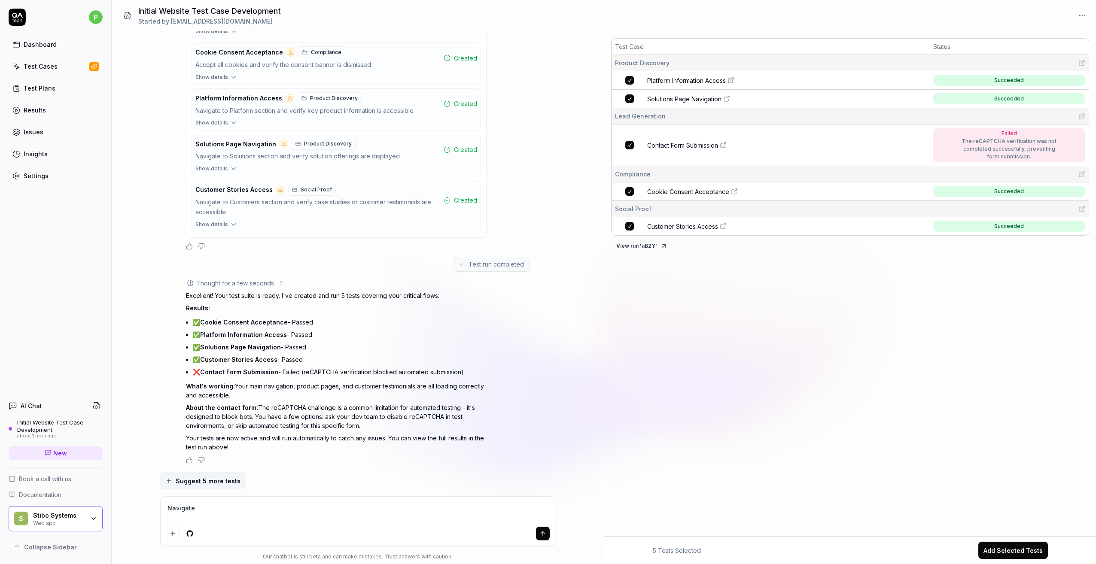
type textarea "*"
type textarea "Navigate to"
type textarea "*"
type textarea "Navigate to"
type textarea "*"
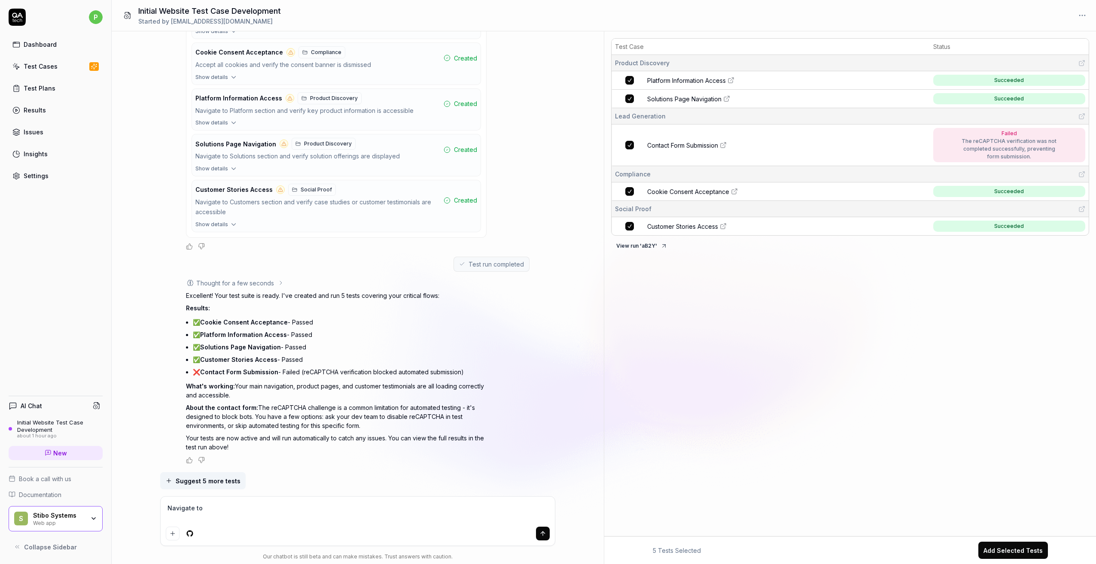
type textarea "Navigate to k"
type textarea "*"
type textarea "Navigate to kn"
type textarea "*"
type textarea "Navigate to kno"
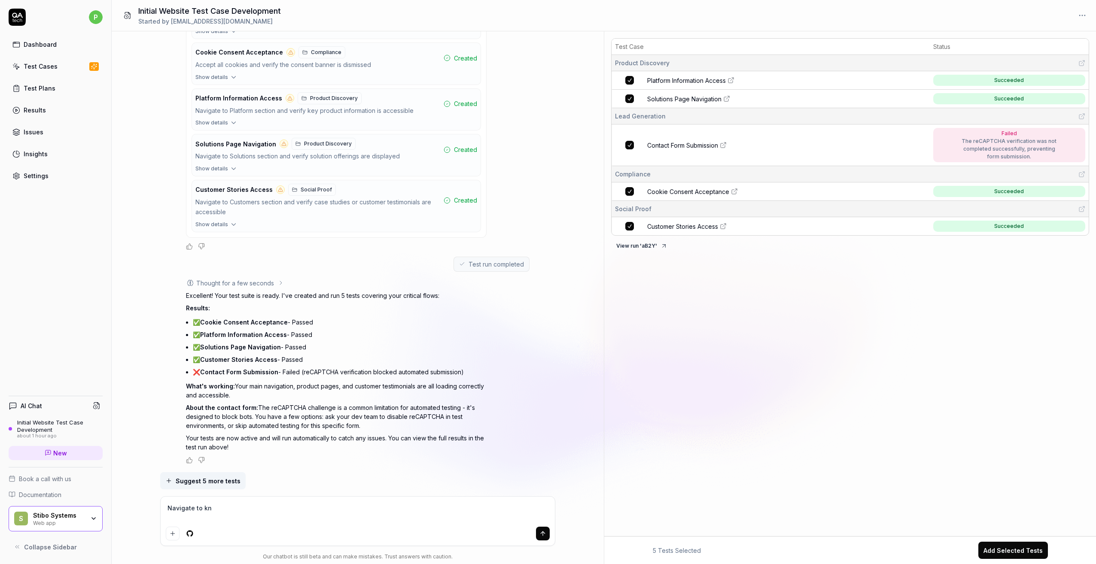
type textarea "*"
type textarea "Navigate to kn"
type textarea "*"
type textarea "Navigate to k"
type textarea "*"
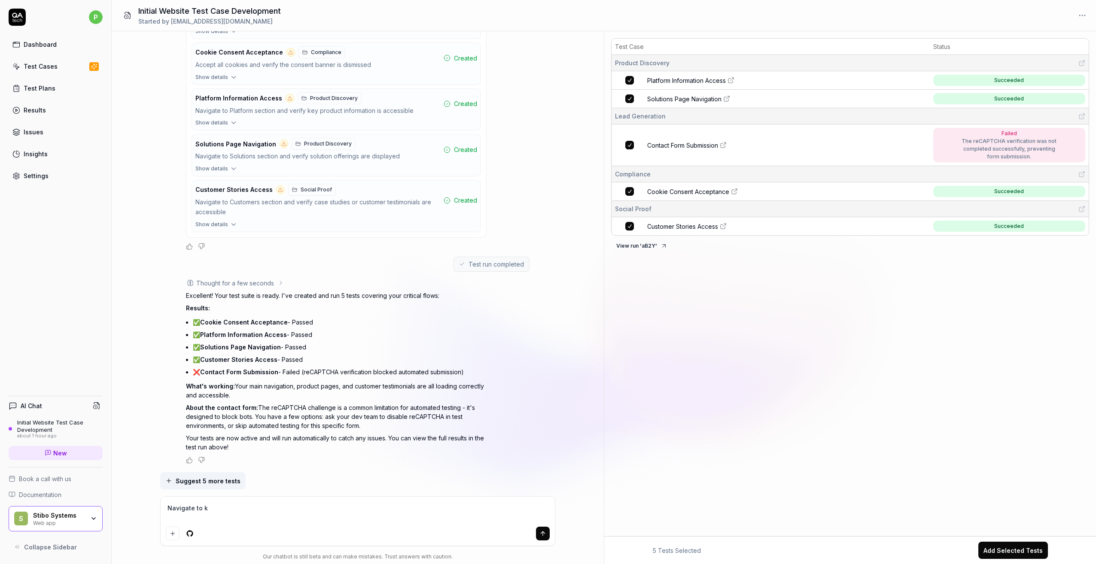
type textarea "Navigate to"
type textarea "*"
type textarea "Navigate to K"
type textarea "*"
type textarea "Navigate to Kn"
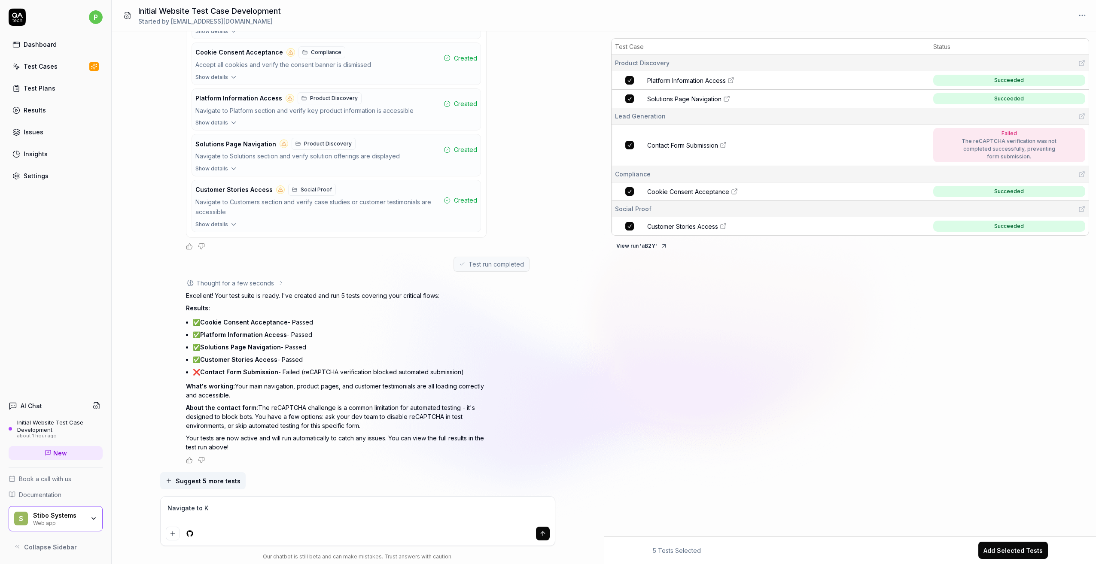
type textarea "*"
type textarea "Navigate to Kno"
type textarea "*"
type textarea "Navigate to Know"
type textarea "*"
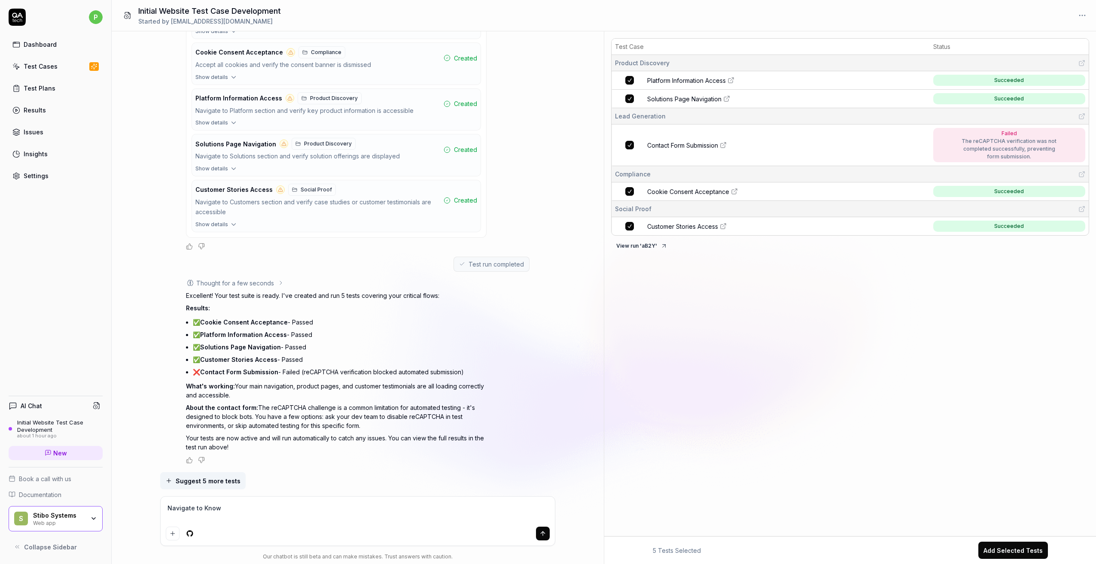
type textarea "Navigate to Knowl"
type textarea "*"
type textarea "Navigate to Knowle"
type textarea "*"
type textarea "Navigate to Knowled"
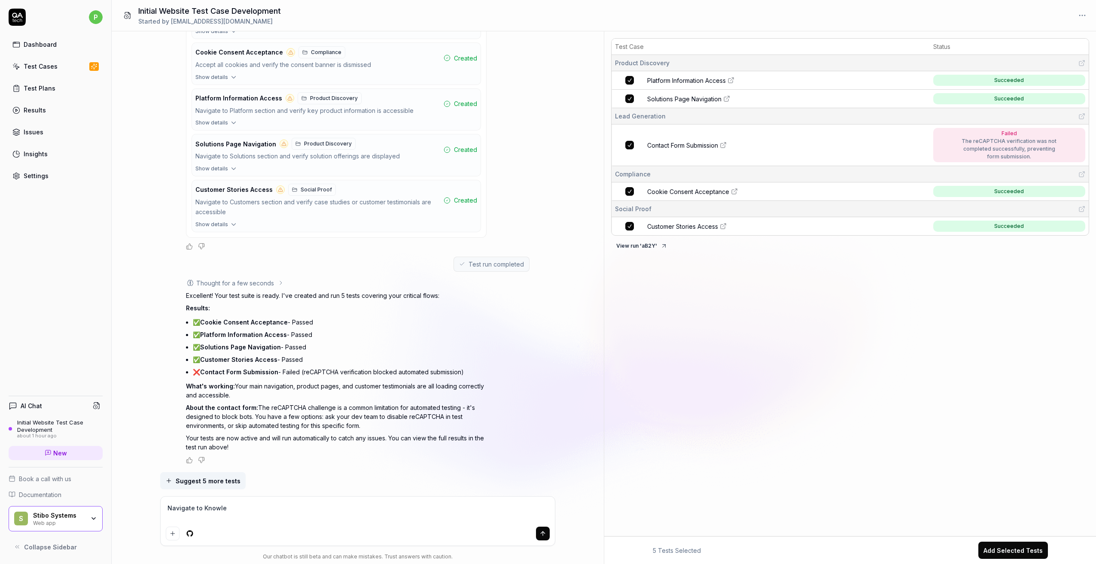
type textarea "*"
type textarea "Navigate to Knowledg"
type textarea "*"
type textarea "Navigate to Knowledge"
type textarea "*"
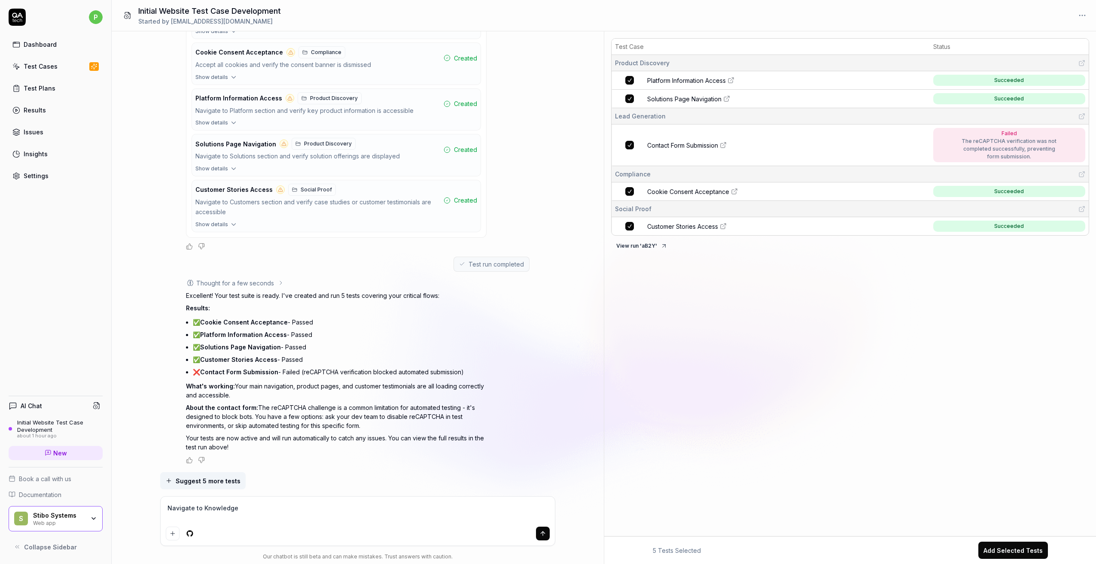
type textarea "Navigate to Knowledge"
type textarea "*"
type textarea "Navigate to Knowledge c"
type textarea "*"
type textarea "Navigate to Knowledge ce"
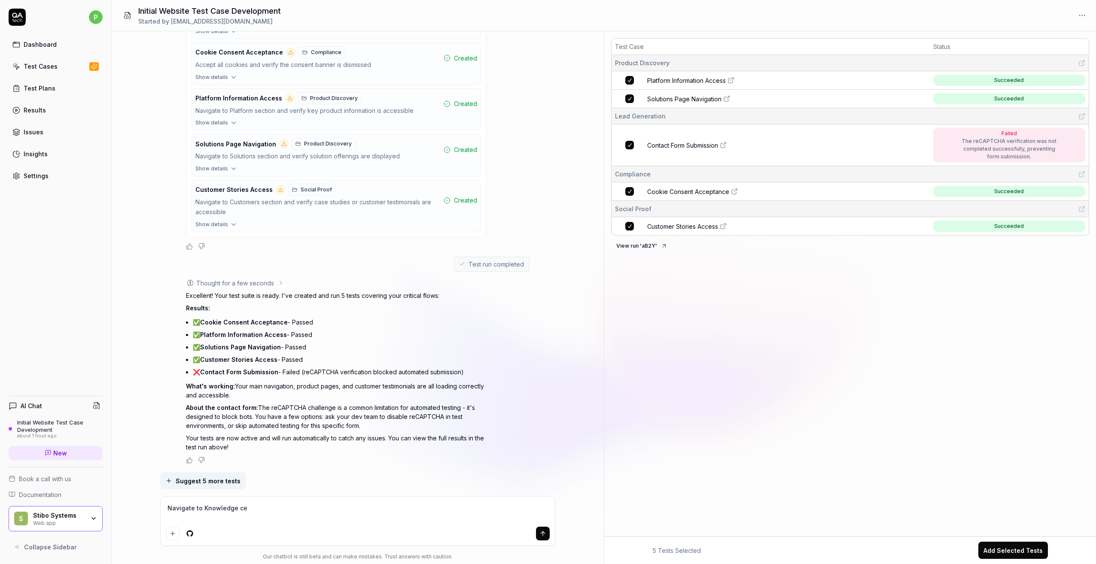
type textarea "*"
type textarea "Navigate to Knowledge ceyt"
type textarea "*"
type textarea "Navigate to Knowledge cey"
type textarea "*"
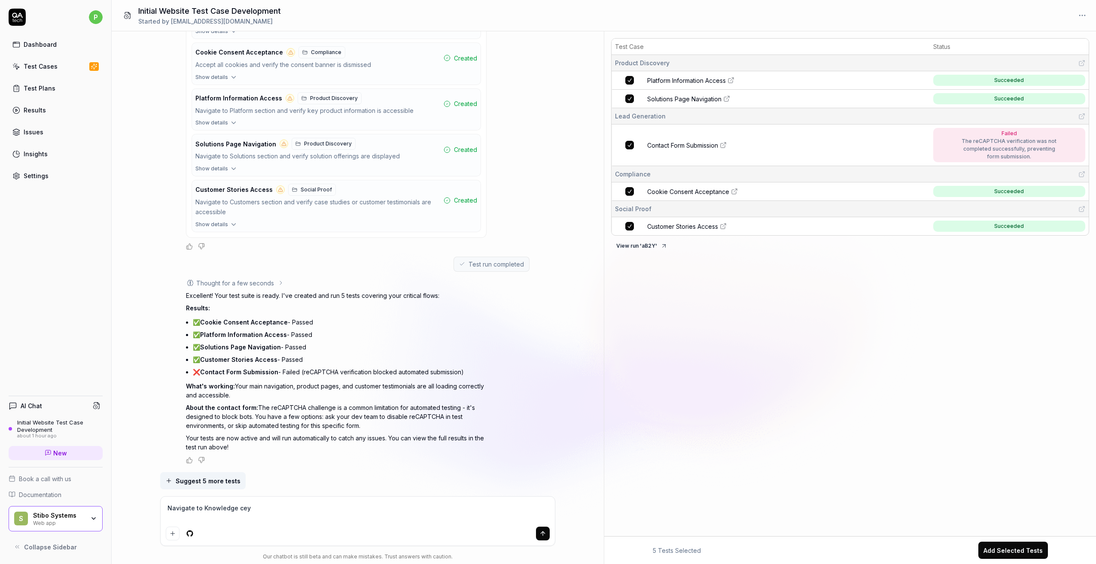
type textarea "Navigate to Knowledge ce"
type textarea "*"
type textarea "Navigate to Knowledge cen"
type textarea "*"
type textarea "Navigate to Knowledge cent"
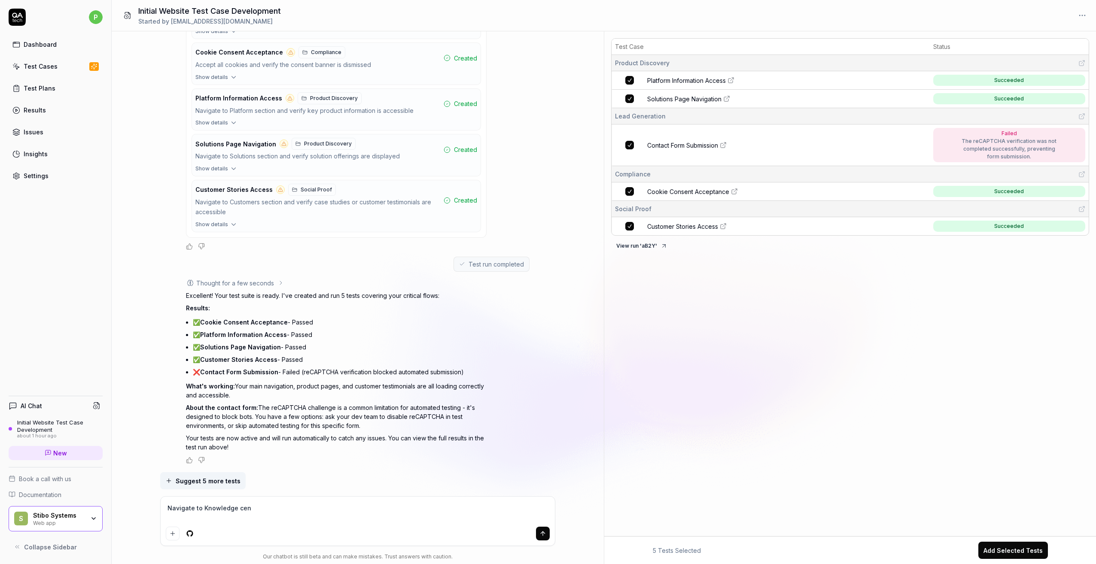
type textarea "*"
type textarea "Navigate to Knowledge cente"
type textarea "*"
type textarea "Navigate to Knowledge center"
type textarea "*"
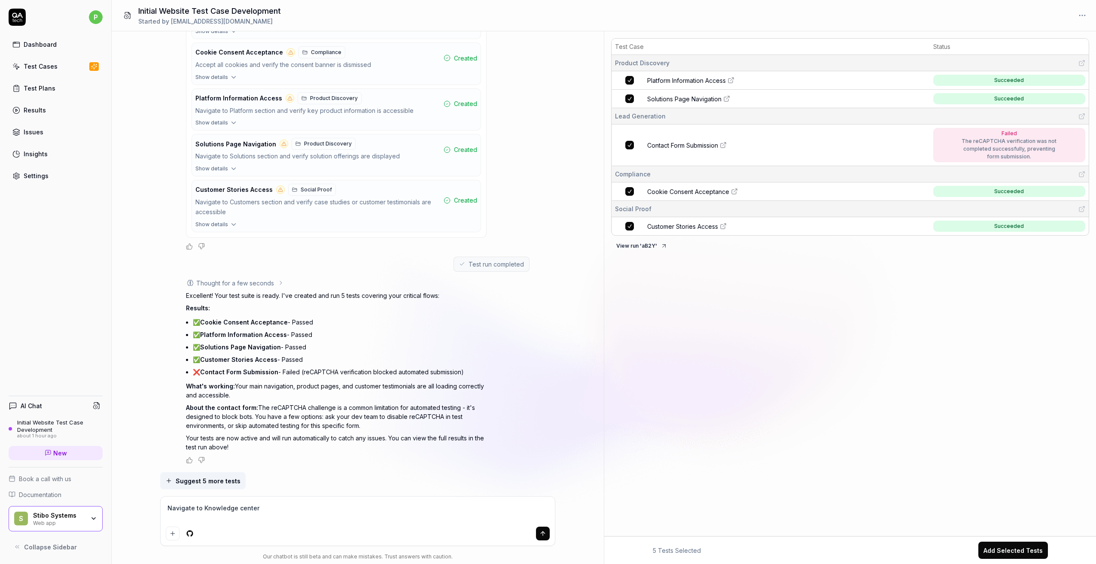
type textarea "Navigate to Knowledge center"
type textarea "*"
type textarea "Navigate to Knowledge center s"
type textarea "*"
type textarea "Navigate to Knowledge center se"
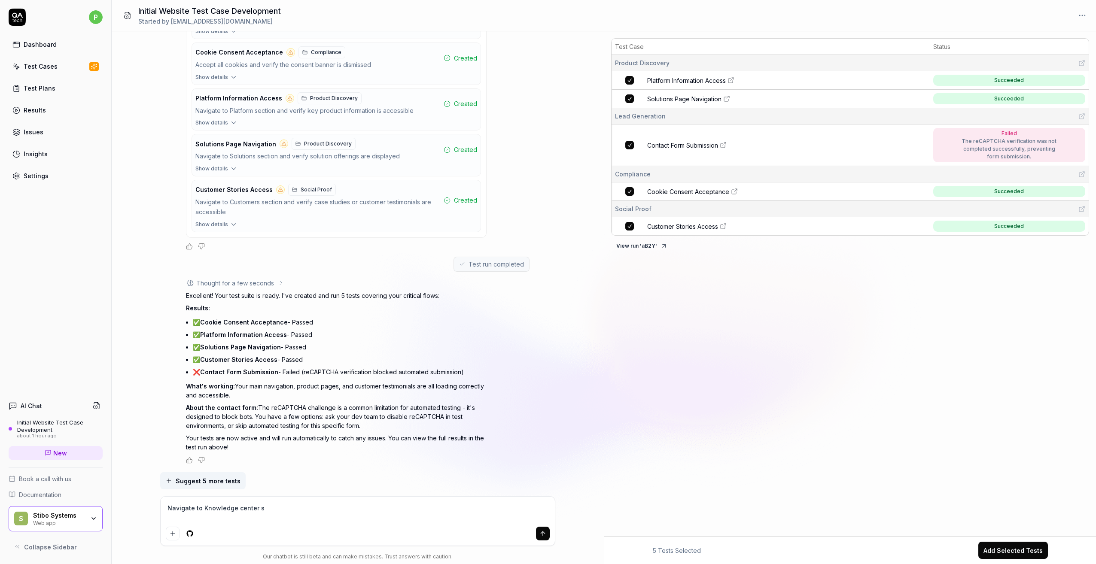
type textarea "*"
type textarea "Navigate to Knowledge center sec"
type textarea "*"
type textarea "Navigate to Knowledge center sect"
type textarea "*"
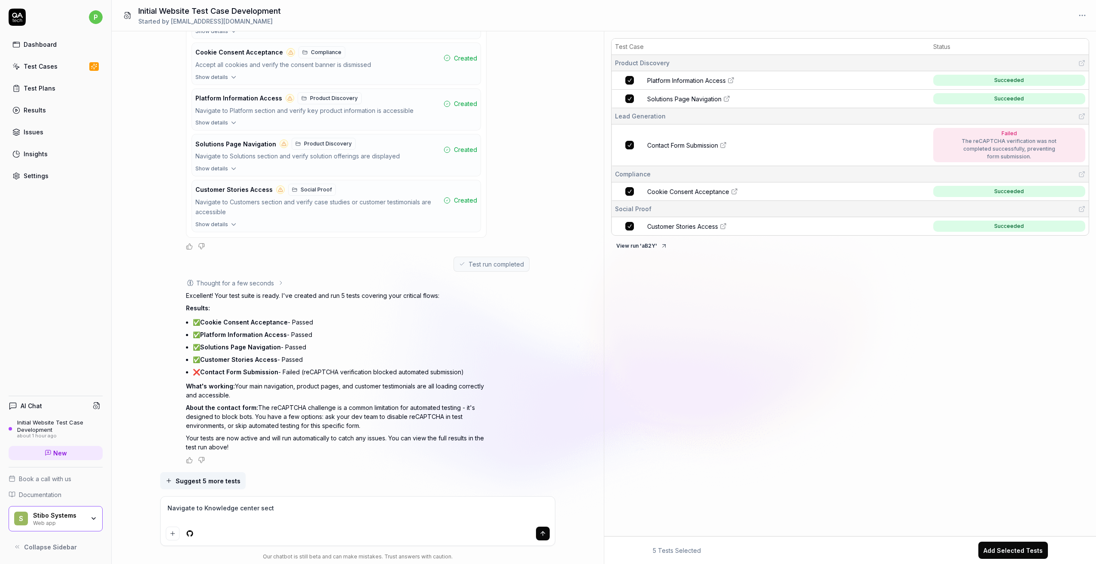
type textarea "Navigate to Knowledge center secti"
type textarea "*"
type textarea "Navigate to Knowledge center sectio"
type textarea "*"
type textarea "Navigate to Knowledge center section"
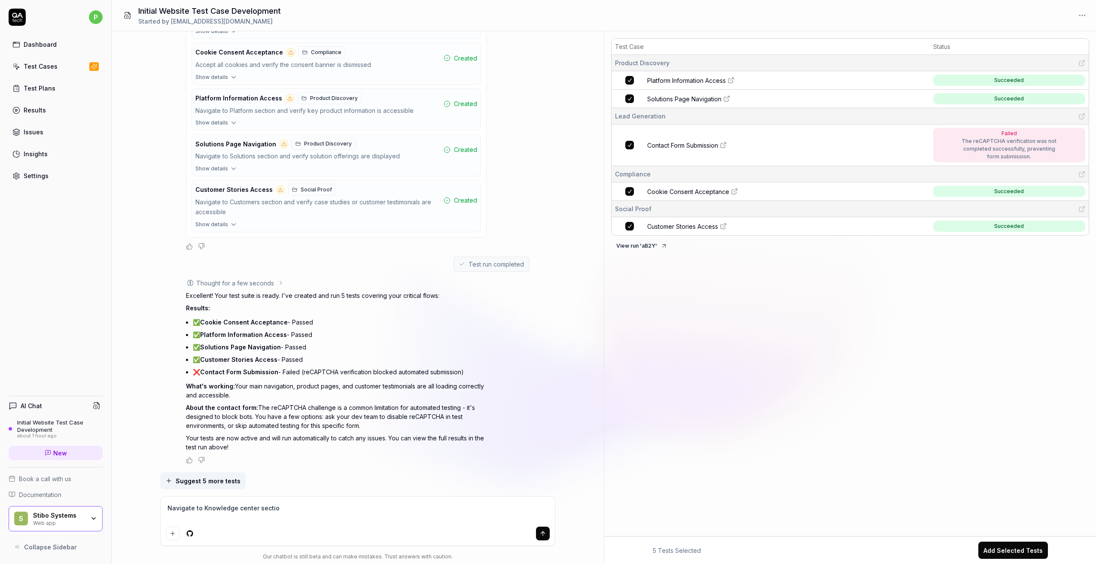
type textarea "*"
type textarea "Navigate to Knowledge center section"
type textarea "*"
type textarea "Navigate to Knowledge center section a"
type textarea "*"
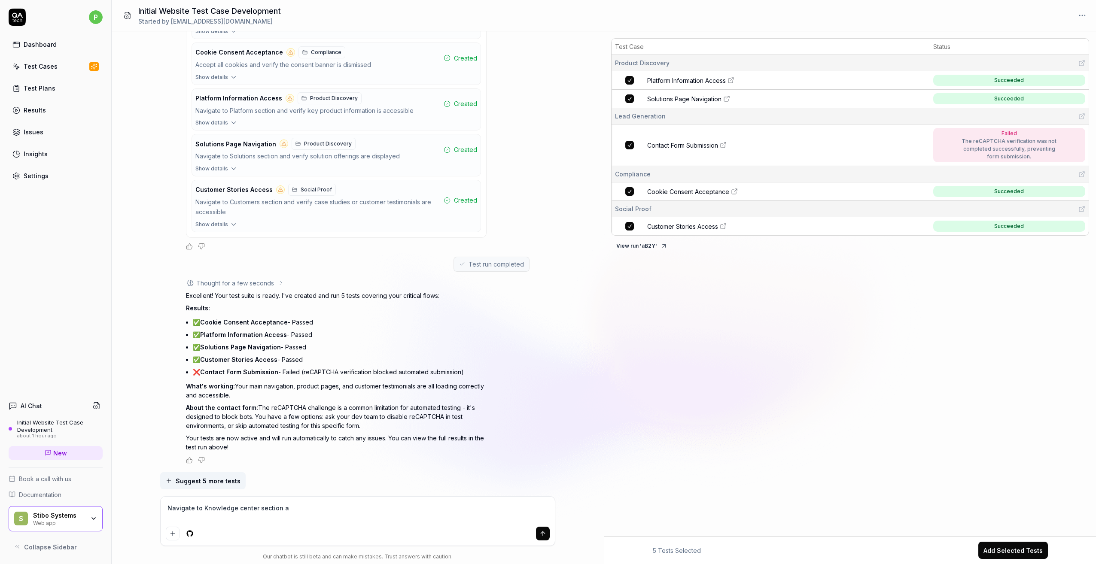
type textarea "Navigate to Knowledge center section an"
type textarea "*"
type textarea "Navigate to Knowledge center section and"
type textarea "*"
type textarea "Navigate to Knowledge center section and"
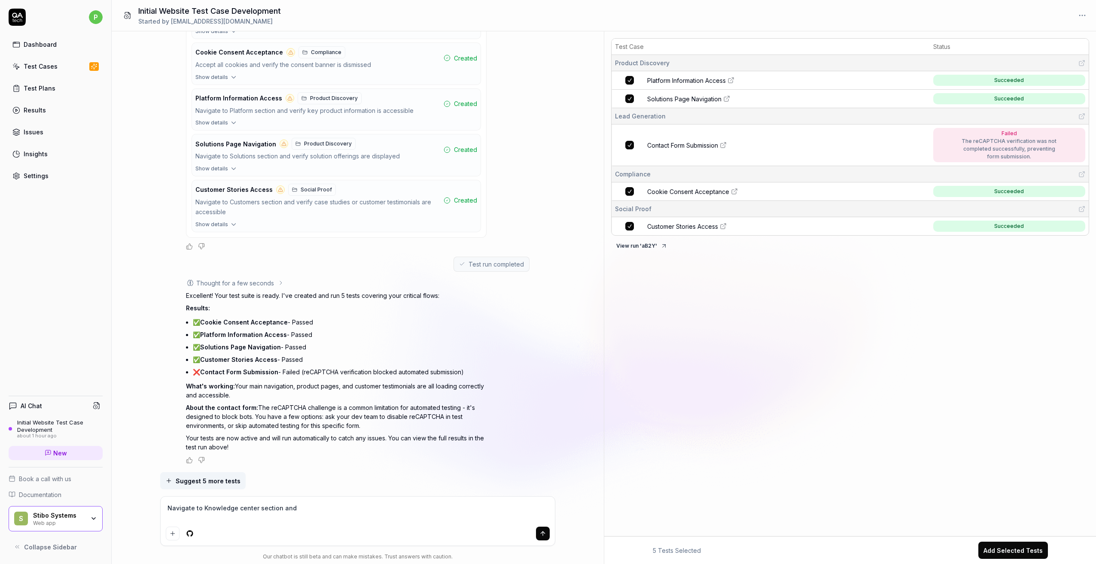
type textarea "*"
type textarea "Navigate to Knowledge center section and c"
type textarea "*"
type textarea "Navigate to Knowledge center section and ch"
type textarea "*"
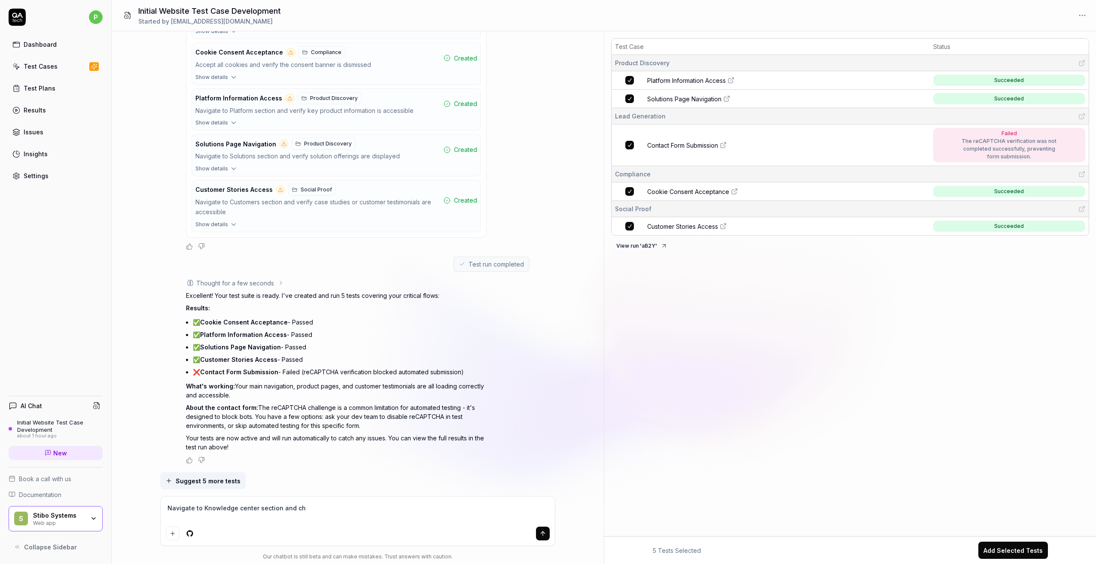
type textarea "Navigate to Knowledge center section and che"
type textarea "*"
type textarea "Navigate to Knowledge center section and chec"
type textarea "*"
type textarea "Navigate to Knowledge center section and check"
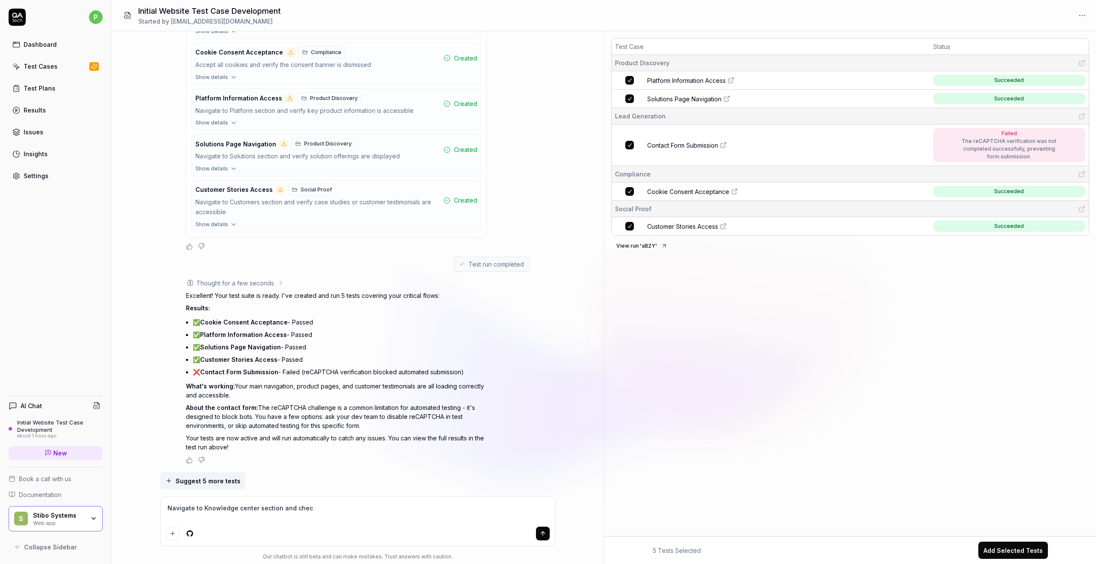
type textarea "*"
type textarea "Navigate to Knowledge center section and check"
type textarea "*"
type textarea "Navigate to Knowledge center section and check w"
type textarea "*"
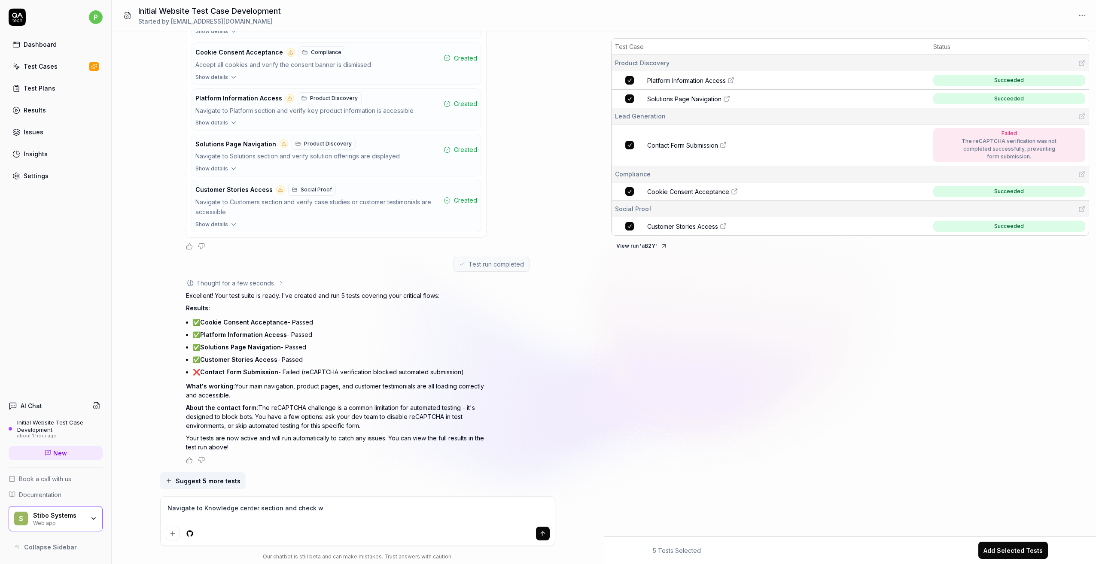
type textarea "Navigate to Knowledge center section and check wh"
type textarea "*"
type textarea "Navigate to Knowledge center section and check whe"
type textarea "*"
type textarea "Navigate to Knowledge center section and check when"
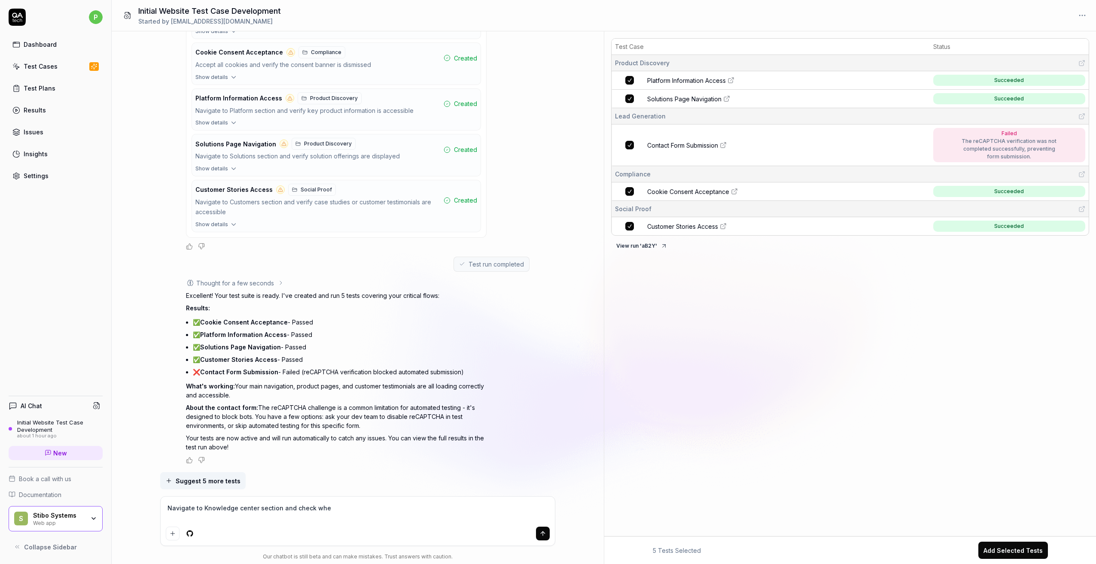
type textarea "*"
type textarea "Navigate to Knowledge center section and check when"
type textarea "*"
type textarea "Navigate to Knowledge center section and check when t"
type textarea "*"
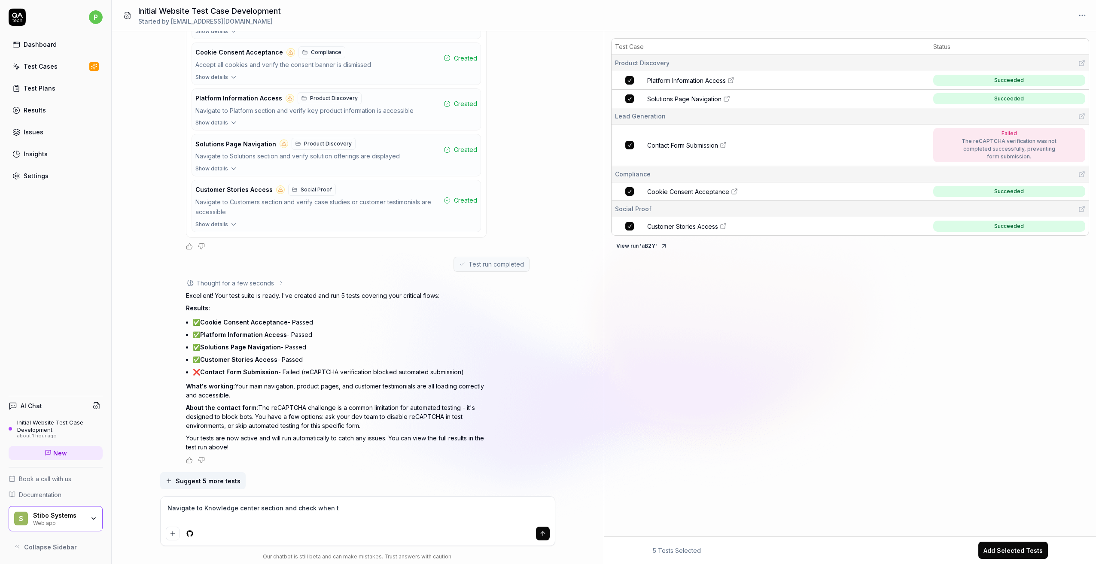
type textarea "Navigate to Knowledge center section and check when th"
type textarea "*"
type textarea "Navigate to Knowledge center section and check when the"
type textarea "*"
type textarea "Navigate to Knowledge center section and check when the"
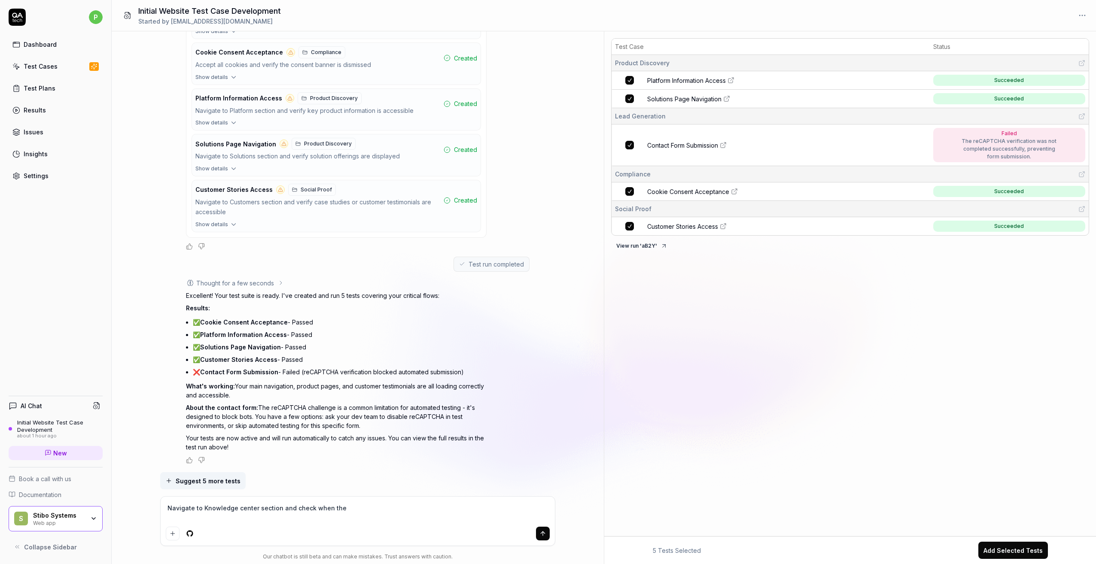
type textarea "*"
type textarea "Navigate to Knowledge center section and check when the l"
type textarea "*"
type textarea "Navigate to Knowledge center section and check when the la"
type textarea "*"
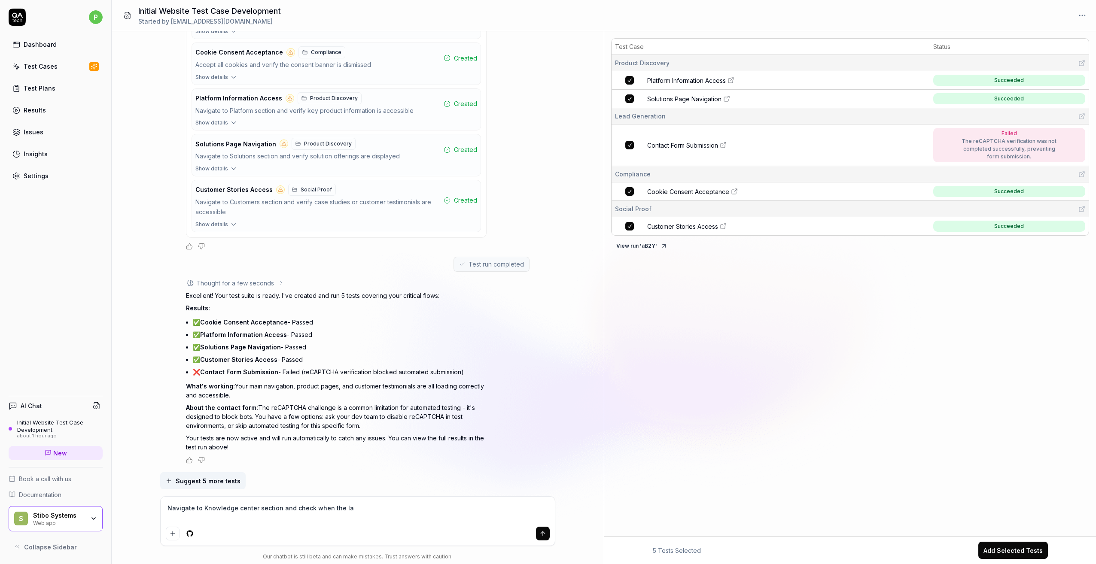
type textarea "Navigate to Knowledge center section and check when the las"
type textarea "*"
type textarea "Navigate to Knowledge center section and check when the last"
type textarea "*"
type textarea "Navigate to Knowledge center section and check when the last"
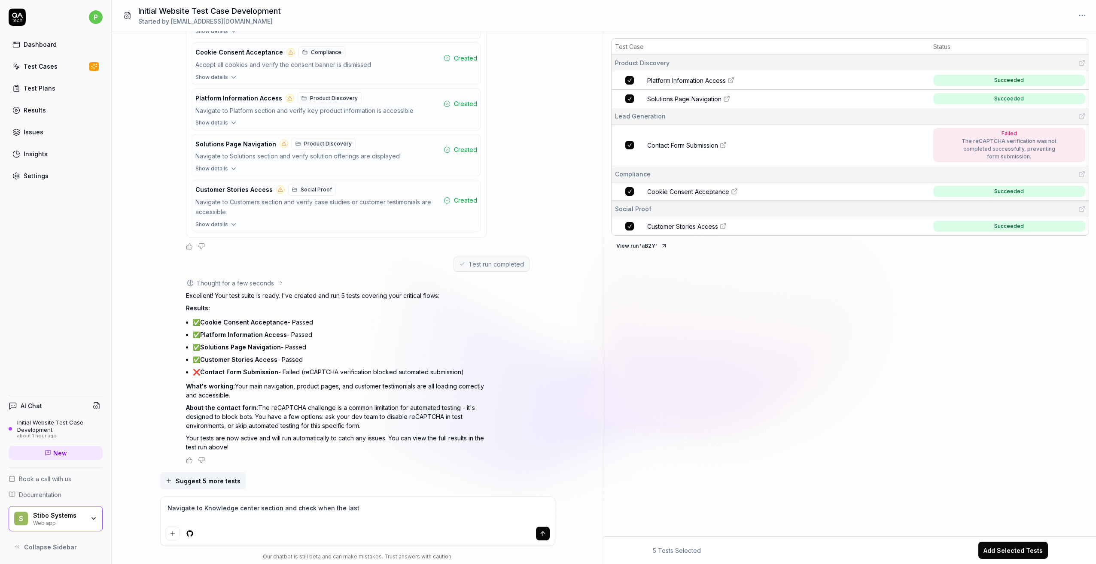
type textarea "*"
type textarea "Navigate to Knowledge center section and check when the last"
type textarea "*"
type textarea "Navigate to Knowledge center section and check when the las"
type textarea "*"
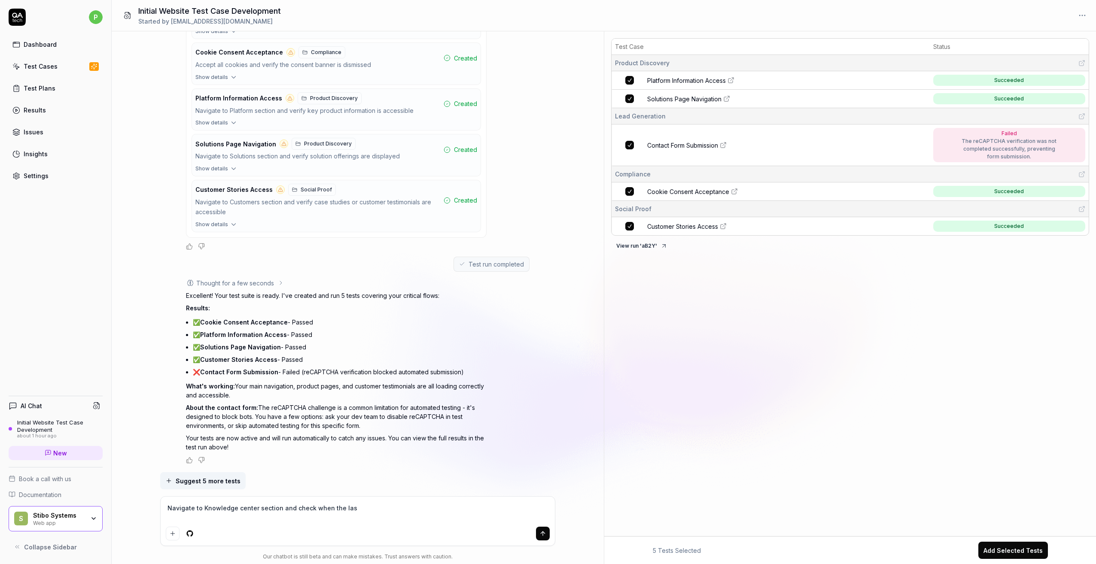
type textarea "Navigate to Knowledge center section and check when the la"
type textarea "*"
type textarea "Navigate to Knowledge center section and check when the l"
type textarea "*"
type textarea "Navigate to Knowledge center section and check when the"
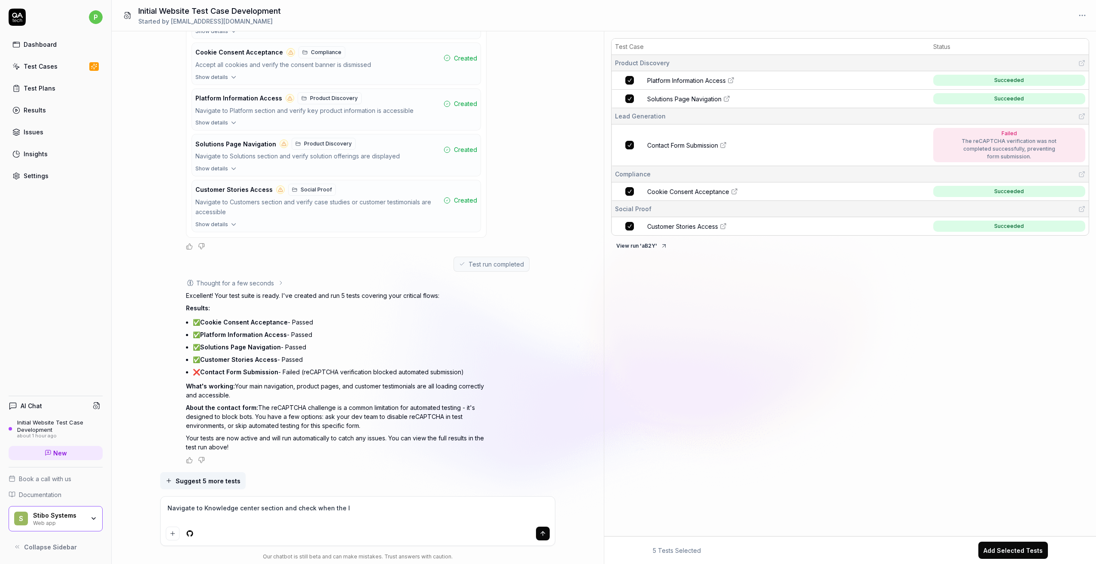
type textarea "*"
type textarea "Navigate to Knowledge center section and check when the"
click at [258, 511] on textarea "Navigate to Knowledge center section and check the upcoming courses in Hamburg" at bounding box center [358, 512] width 384 height 21
click at [421, 512] on textarea "Navigate to Knowledge center section and check the upcoming courses in Hamburg" at bounding box center [358, 512] width 384 height 21
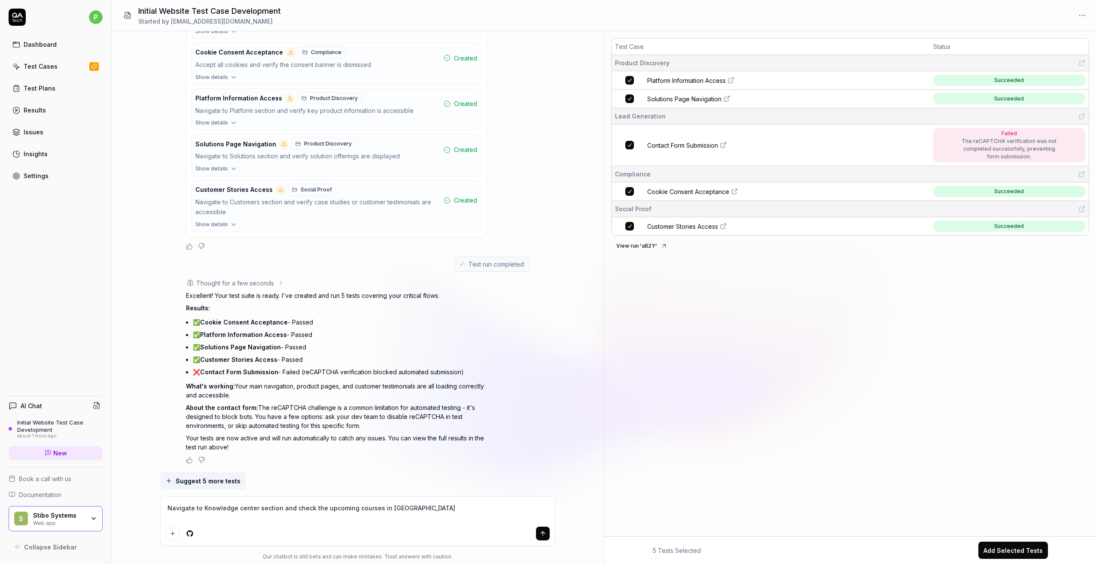
click at [422, 508] on textarea "Navigate to Knowledge center section and check the upcoming courses in Hamburg" at bounding box center [358, 512] width 384 height 21
click at [167, 507] on textarea "Navigate to Knowledge center section and check the upcoming courses in Hamburg" at bounding box center [358, 512] width 384 height 21
click at [544, 535] on icon "submit" at bounding box center [542, 533] width 7 height 7
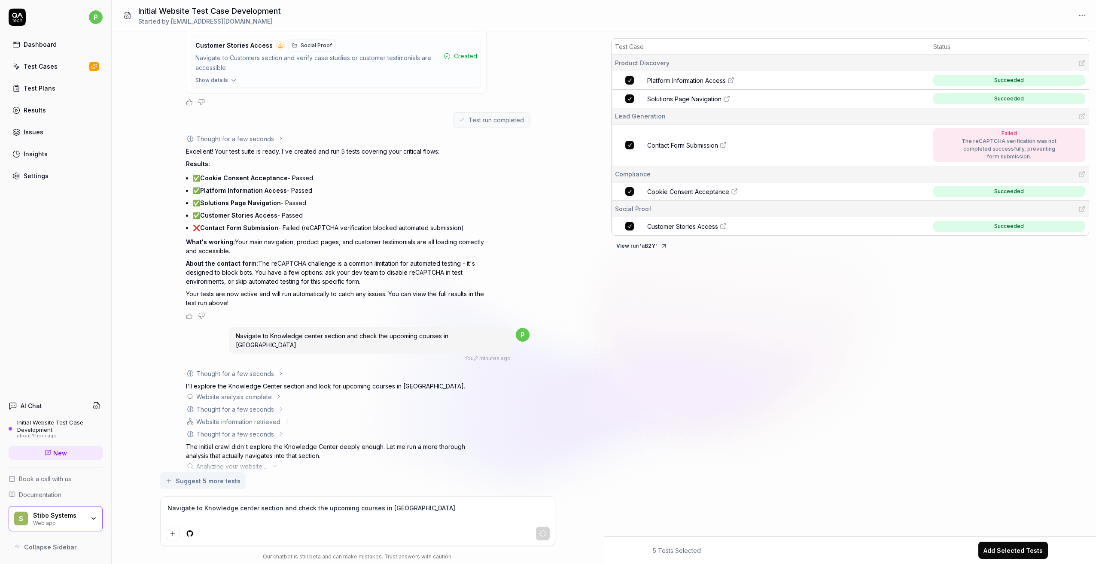
scroll to position [589, 0]
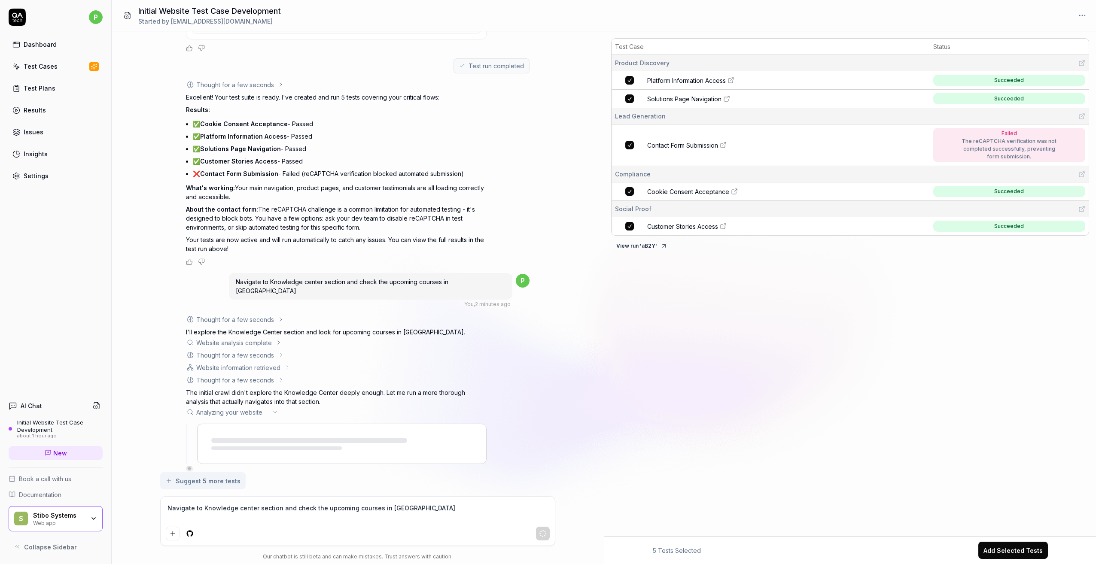
click at [259, 338] on div "Website analysis complete" at bounding box center [234, 342] width 76 height 9
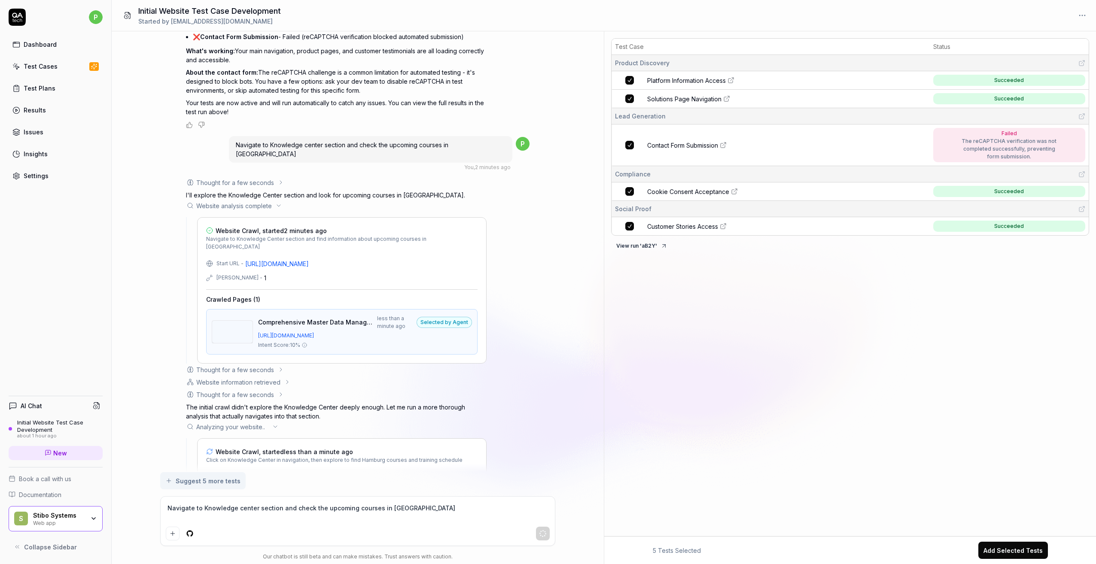
scroll to position [782, 0]
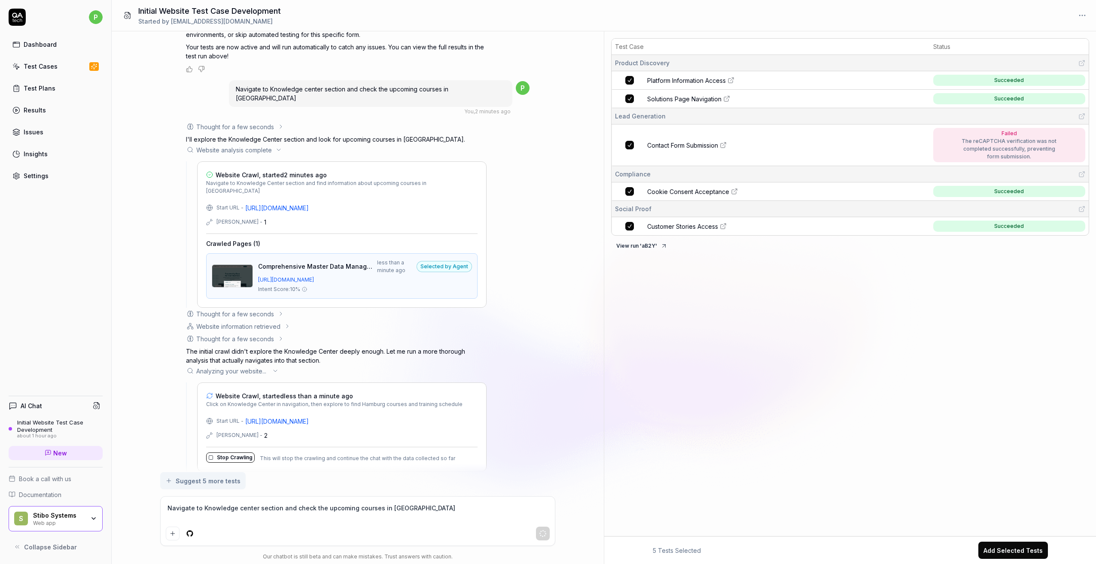
click at [274, 310] on div "Thought for a few seconds" at bounding box center [235, 314] width 98 height 9
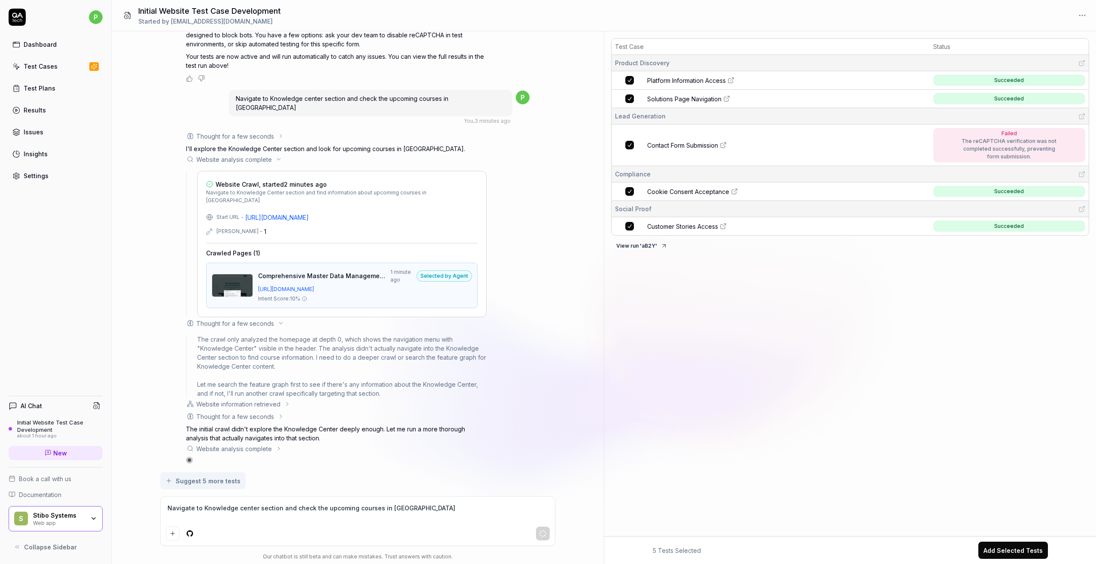
scroll to position [756, 0]
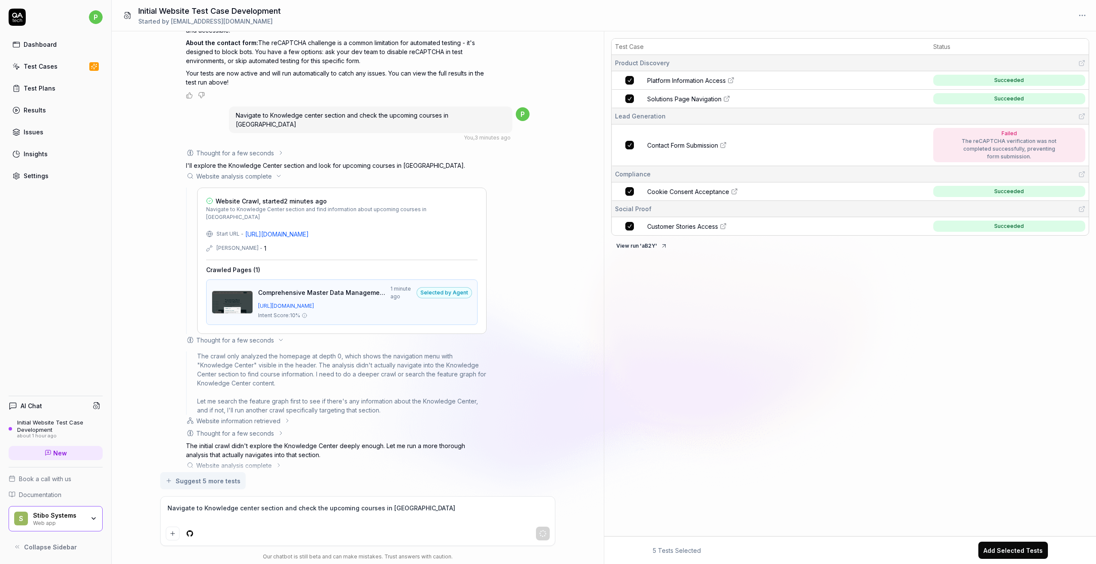
click at [284, 417] on icon at bounding box center [287, 420] width 7 height 7
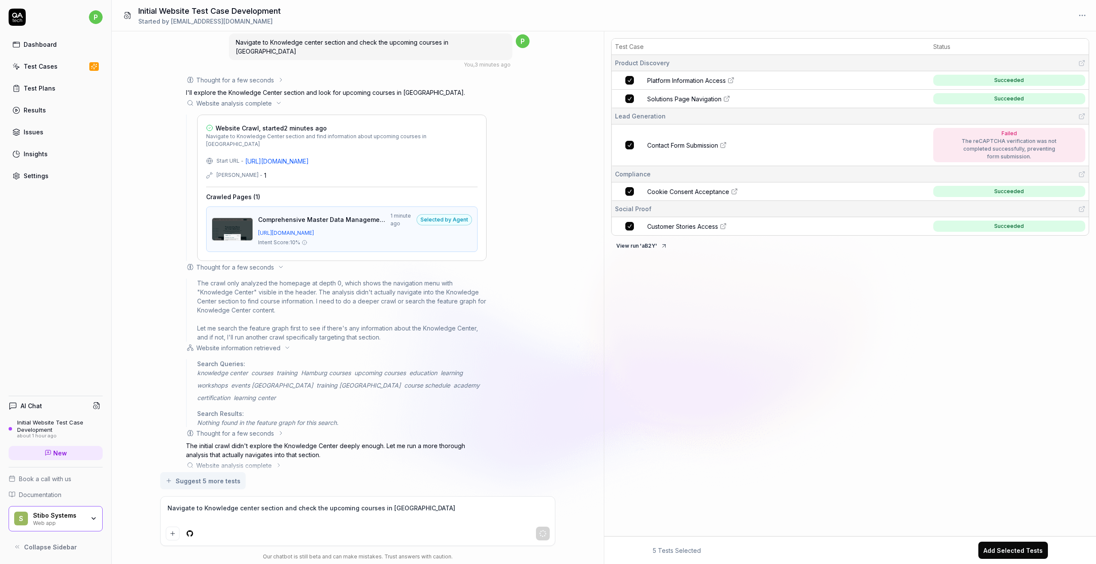
scroll to position [839, 0]
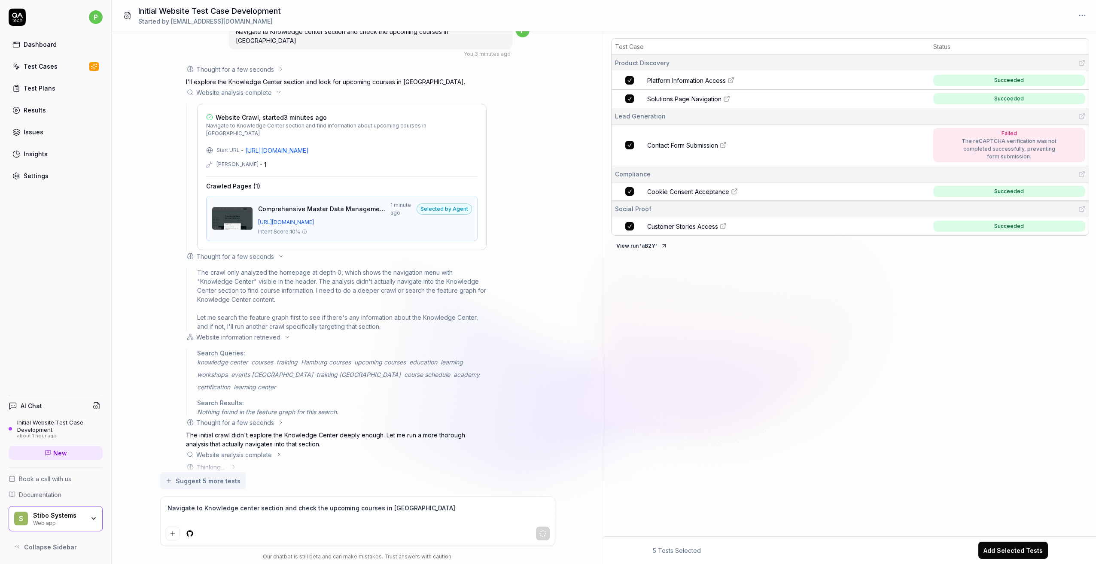
click at [279, 419] on icon at bounding box center [280, 422] width 7 height 7
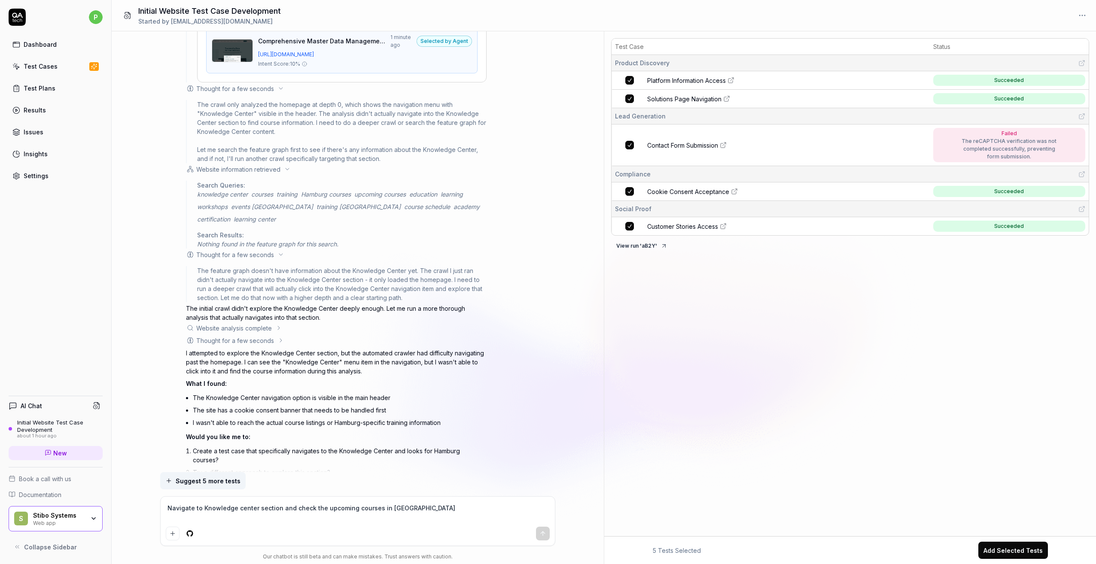
scroll to position [1030, 0]
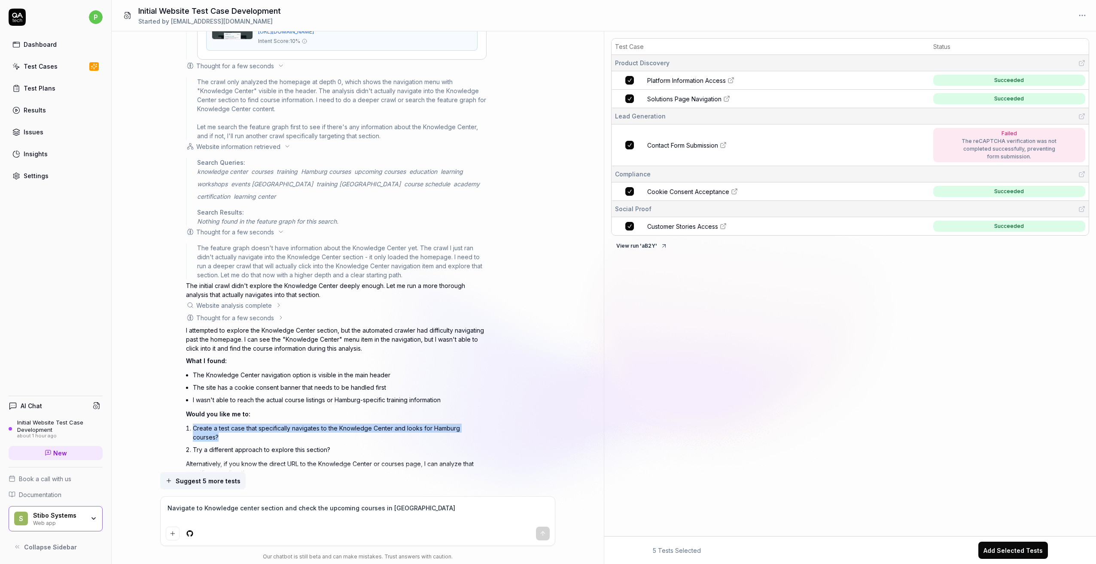
drag, startPoint x: 192, startPoint y: 410, endPoint x: 495, endPoint y: 416, distance: 303.6
click at [495, 416] on div "Thought for a few seconds The user wants me to navigate to the Knowledge Center…" at bounding box center [357, 181] width 343 height 615
copy li "Create a test case that specifically navigates to the Knowledge Center and look…"
click at [350, 509] on textarea "Navigate to Knowledge center section and check the upcoming courses in Hamburg" at bounding box center [358, 512] width 384 height 21
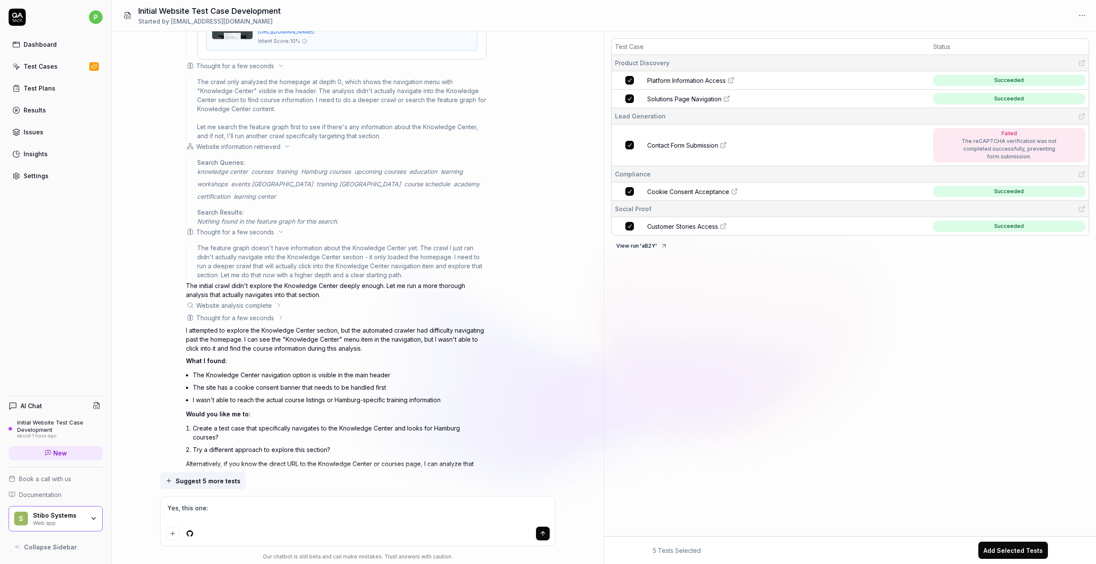
paste textarea "Create a test case that specifically navigates to the Knowledge Center and look…"
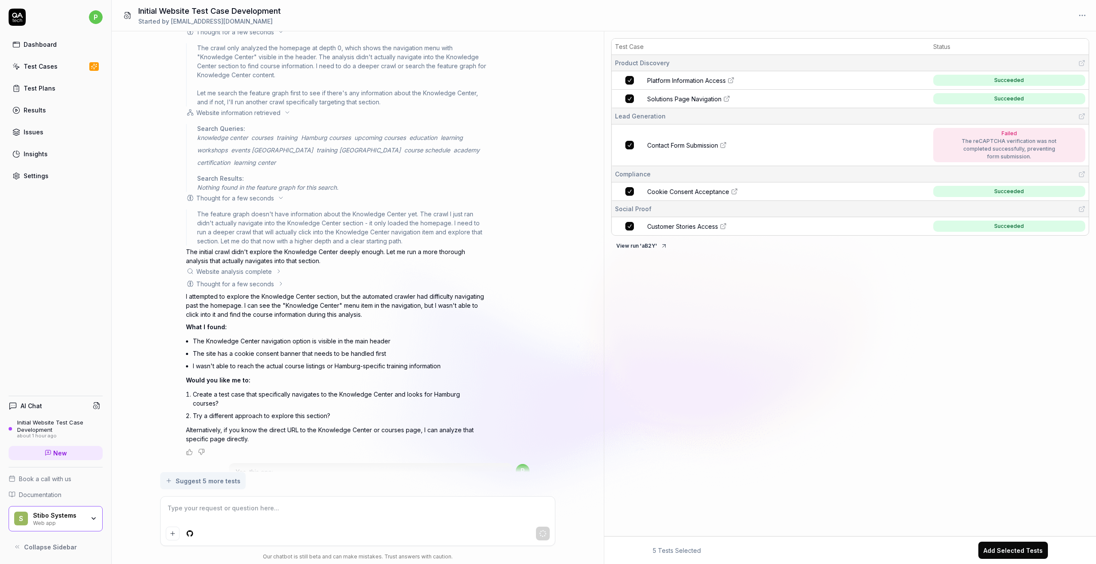
scroll to position [1010, 0]
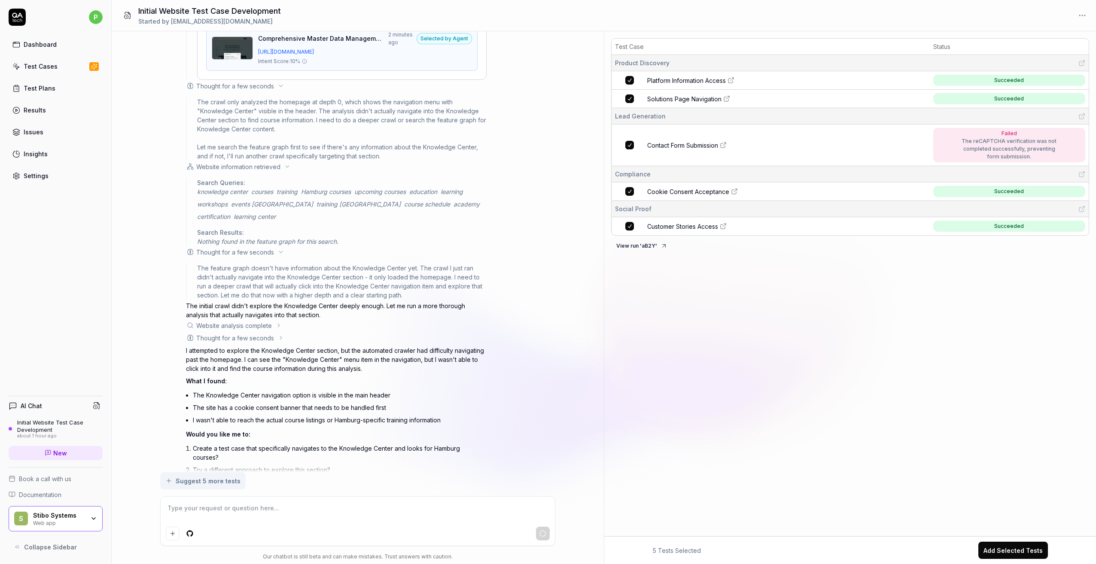
click at [275, 321] on div "Website analysis complete" at bounding box center [336, 325] width 300 height 9
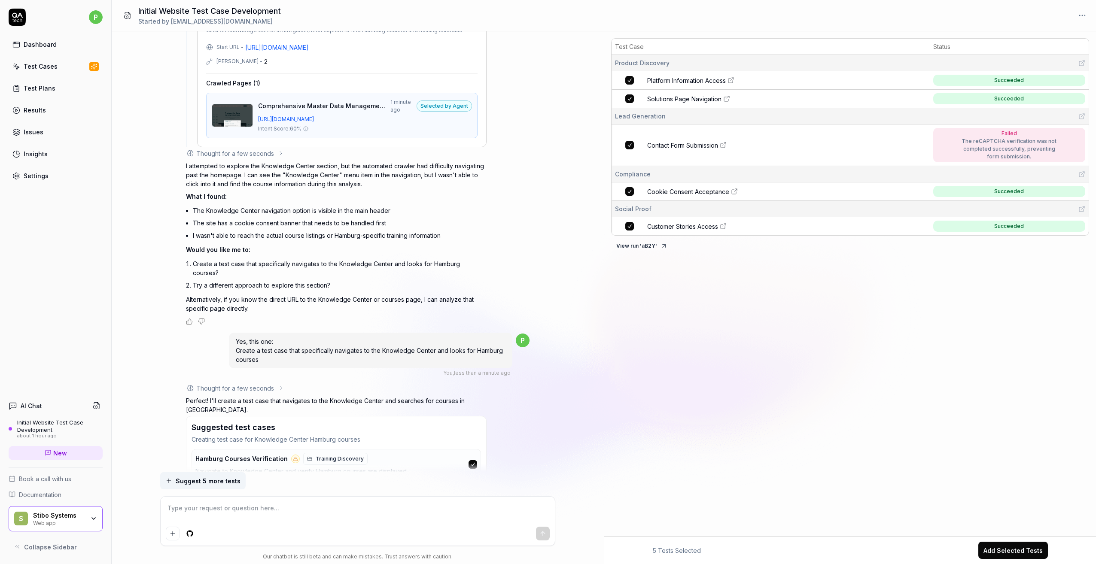
scroll to position [1376, 0]
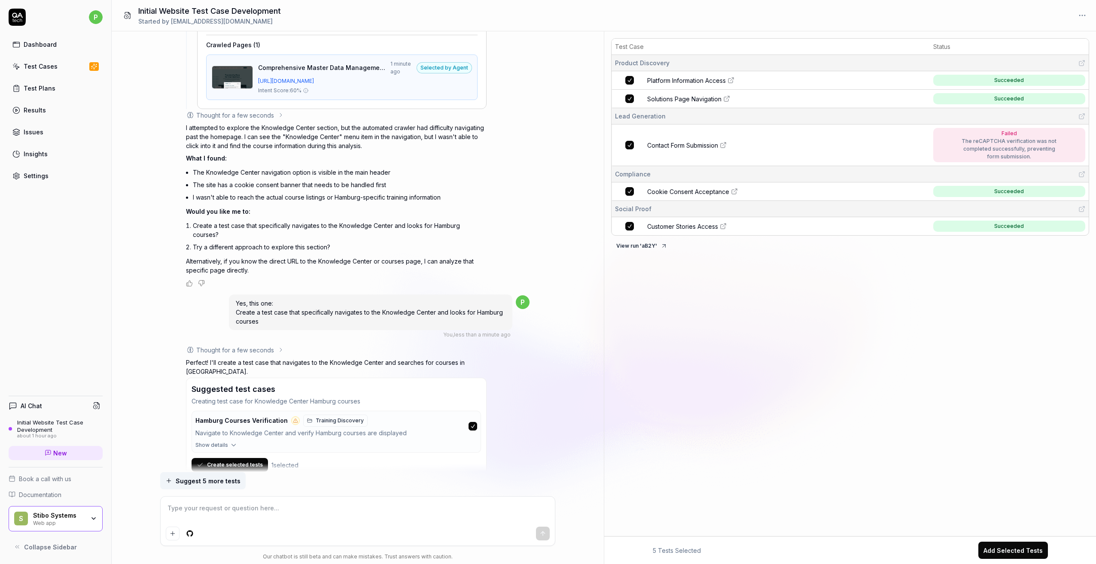
click at [253, 458] on button "Create selected tests" at bounding box center [229, 465] width 76 height 14
click at [967, 288] on div "Test Case Status Product Discovery Platform Information Access Succeeded Soluti…" at bounding box center [850, 162] width 492 height 254
click at [799, 266] on td "Hamburg Courses Verification" at bounding box center [786, 261] width 285 height 18
click at [799, 284] on div "View run ' aB2Y '" at bounding box center [850, 281] width 478 height 14
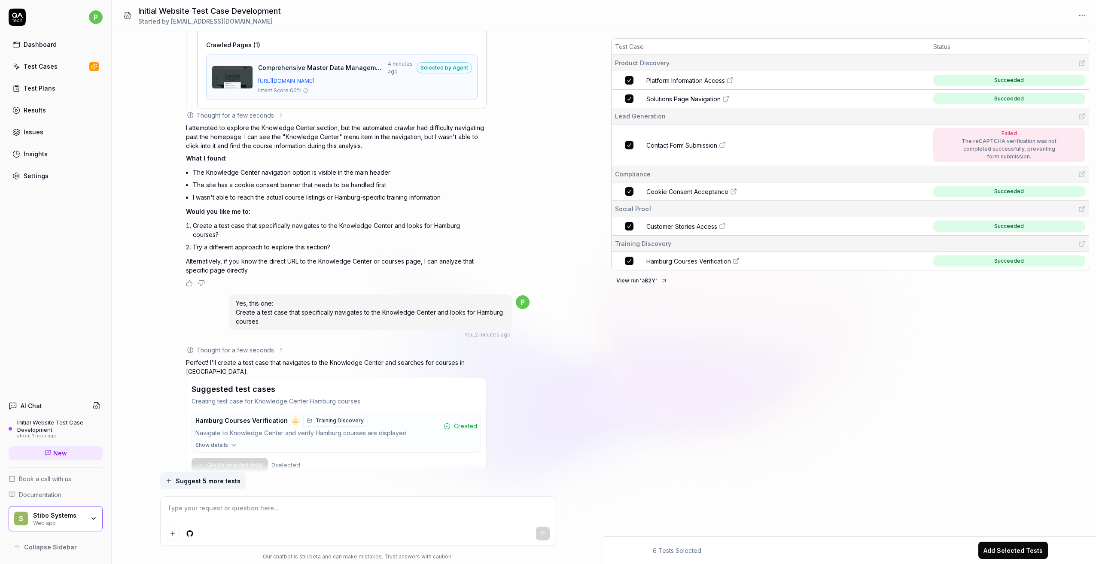
click at [799, 284] on div "View run ' aB2Y '" at bounding box center [850, 281] width 478 height 14
click at [723, 261] on span "Hamburg Courses Verification" at bounding box center [688, 261] width 85 height 9
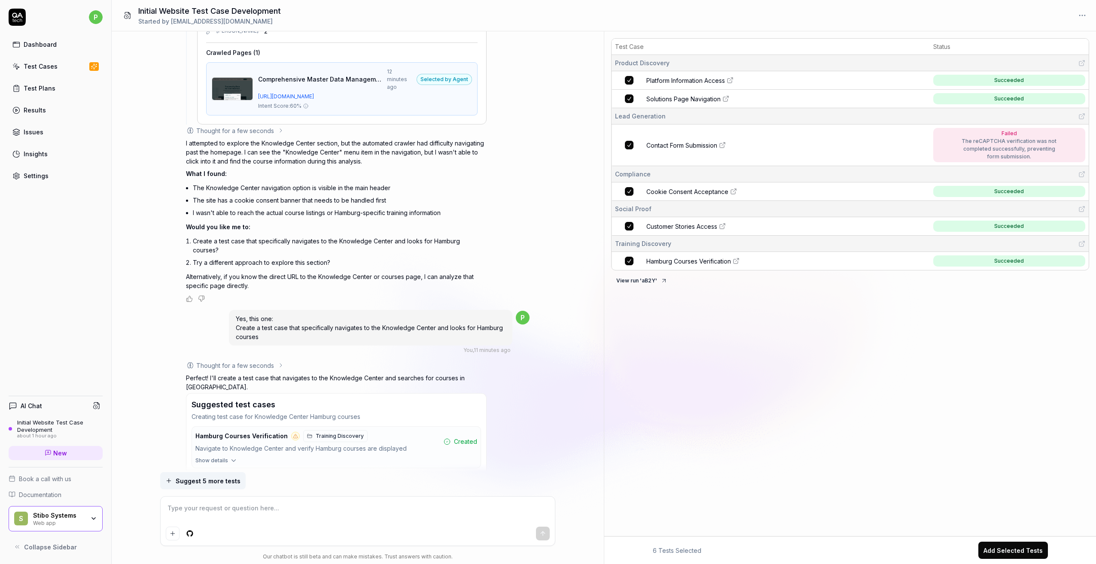
click at [39, 153] on div "Insights" at bounding box center [36, 153] width 24 height 9
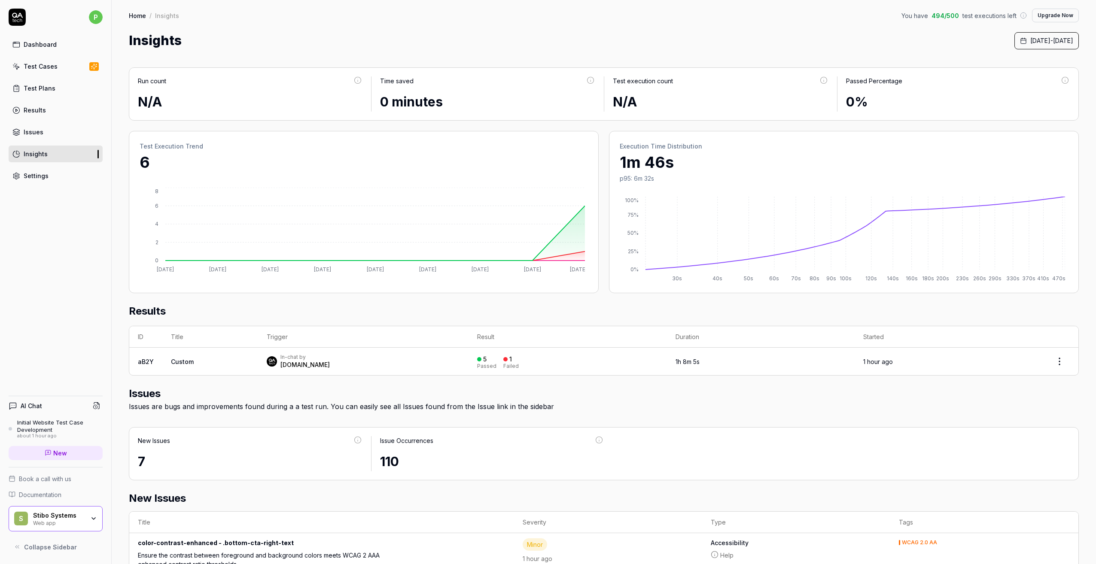
click at [1043, 18] on button "Upgrade Now" at bounding box center [1055, 16] width 47 height 14
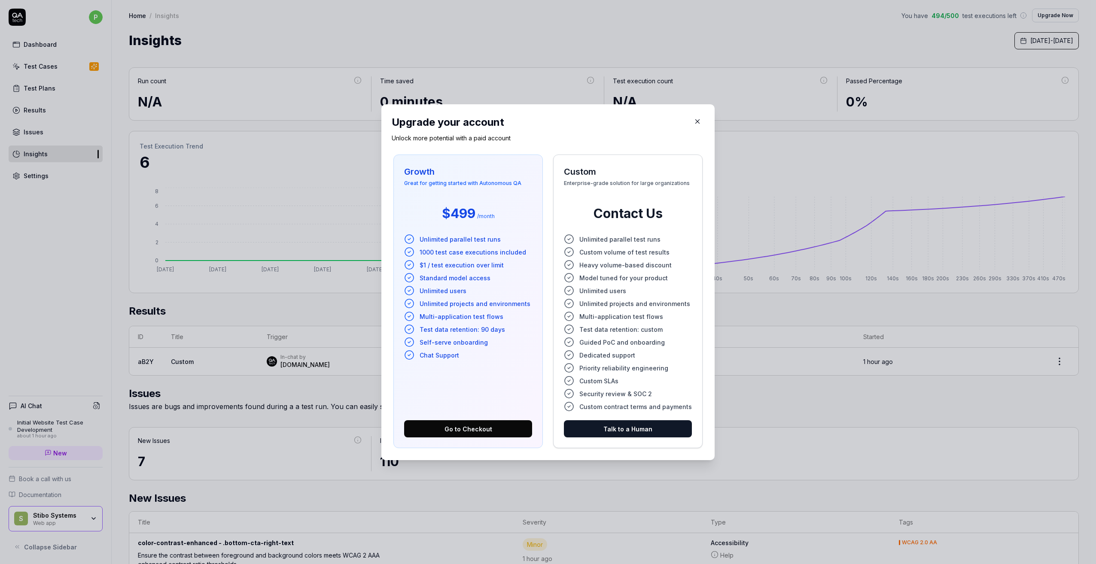
click at [607, 252] on span "Custom volume of test results" at bounding box center [624, 251] width 90 height 9
click at [568, 250] on icon at bounding box center [569, 252] width 10 height 10
click at [693, 122] on icon "button" at bounding box center [697, 122] width 8 height 8
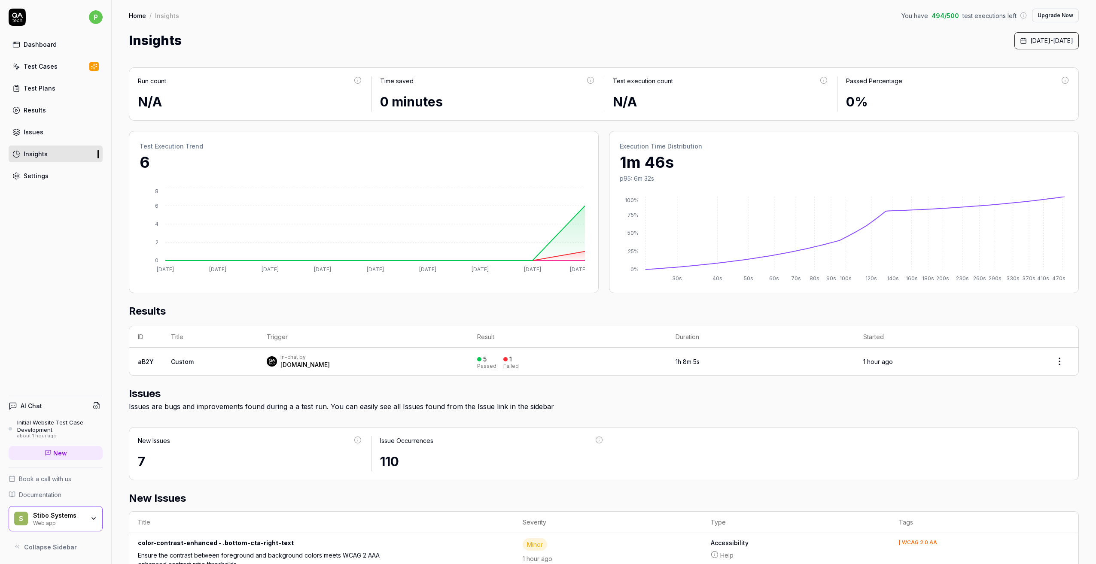
click at [1052, 15] on button "Upgrade Now" at bounding box center [1055, 16] width 47 height 14
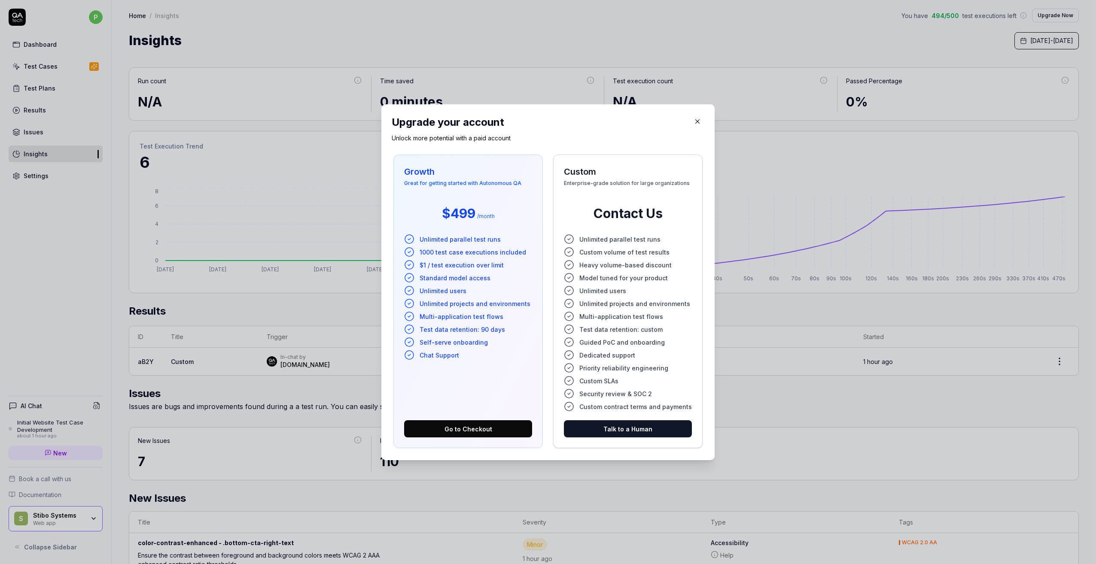
click at [623, 343] on span "Guided PoC and onboarding" at bounding box center [621, 341] width 85 height 9
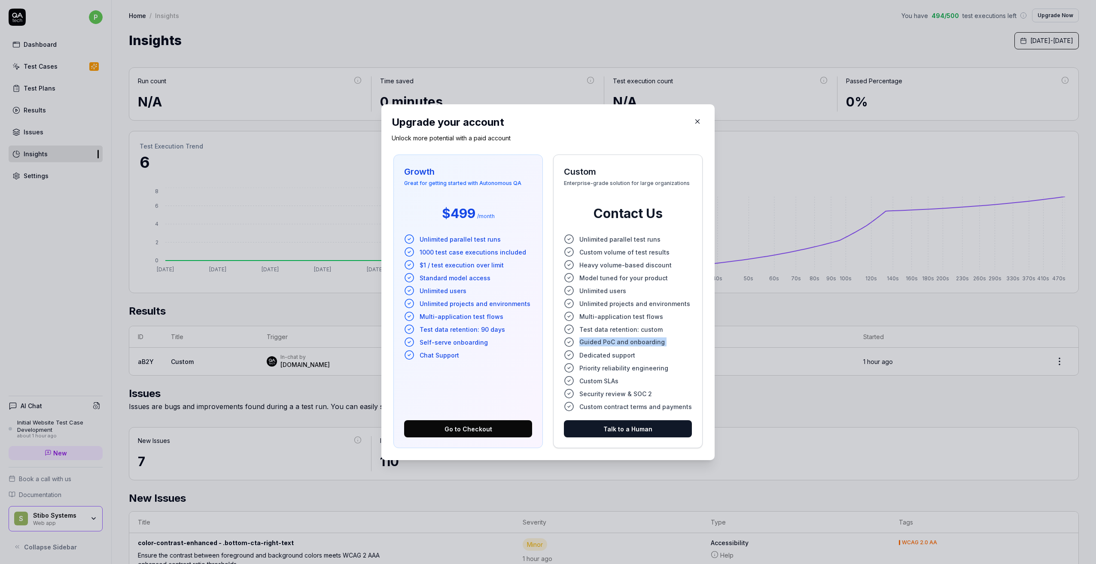
click at [623, 343] on span "Guided PoC and onboarding" at bounding box center [621, 341] width 85 height 9
drag, startPoint x: 623, startPoint y: 343, endPoint x: 658, endPoint y: 342, distance: 34.8
click at [658, 342] on li "Guided PoC and onboarding" at bounding box center [628, 342] width 128 height 10
drag, startPoint x: 656, startPoint y: 342, endPoint x: 576, endPoint y: 340, distance: 79.9
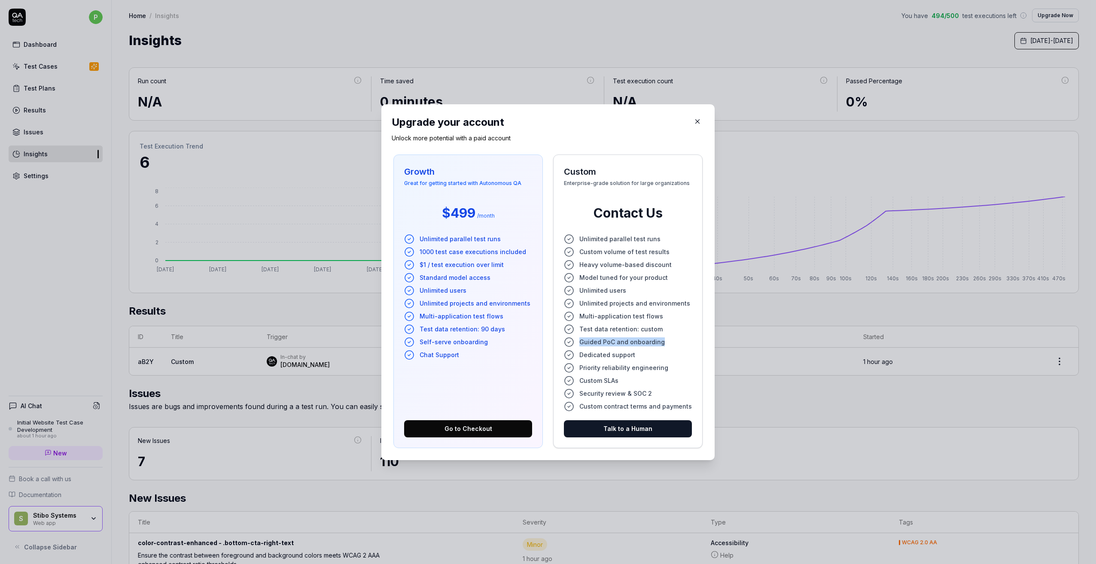
click at [576, 340] on li "Guided PoC and onboarding" at bounding box center [628, 342] width 128 height 10
drag, startPoint x: 576, startPoint y: 340, endPoint x: 571, endPoint y: 342, distance: 5.6
click at [567, 342] on icon at bounding box center [568, 342] width 3 height 2
click at [599, 340] on span "Guided PoC and onboarding" at bounding box center [621, 341] width 85 height 9
click at [693, 122] on icon "button" at bounding box center [697, 122] width 8 height 8
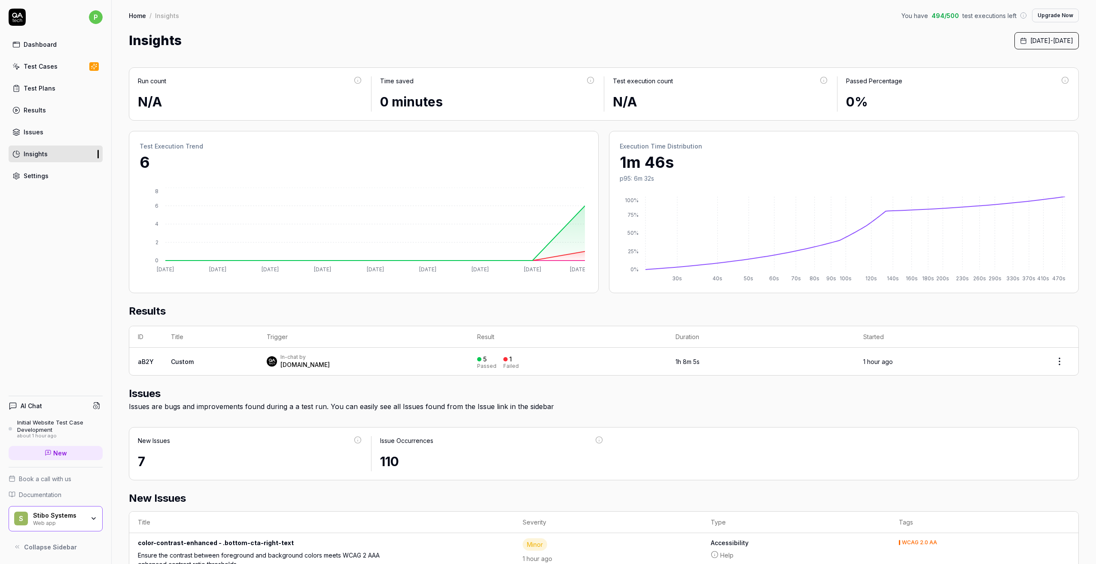
click at [662, 43] on div "Insights October 1st, 2025 - October 9th, 2025" at bounding box center [604, 40] width 950 height 19
click at [1045, 18] on button "Upgrade Now" at bounding box center [1055, 16] width 47 height 14
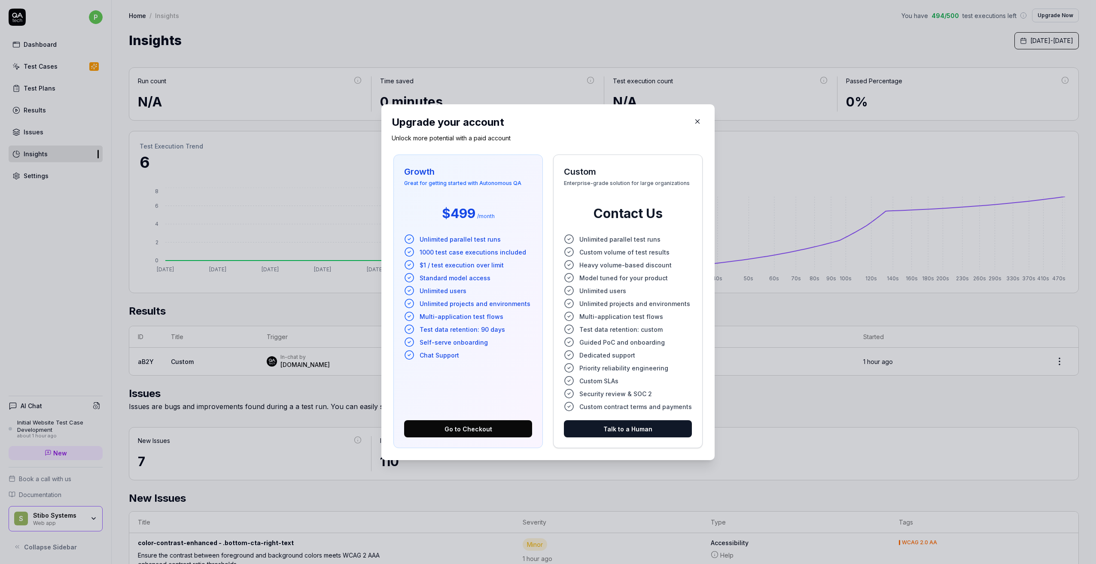
click at [693, 121] on icon "button" at bounding box center [697, 122] width 8 height 8
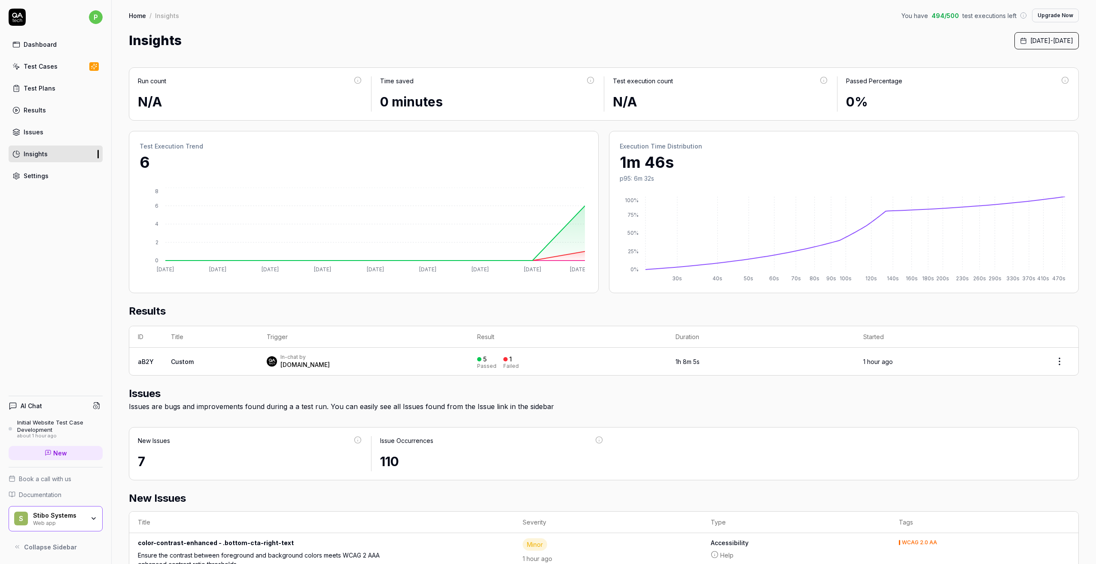
click at [52, 494] on span "Documentation" at bounding box center [40, 494] width 42 height 9
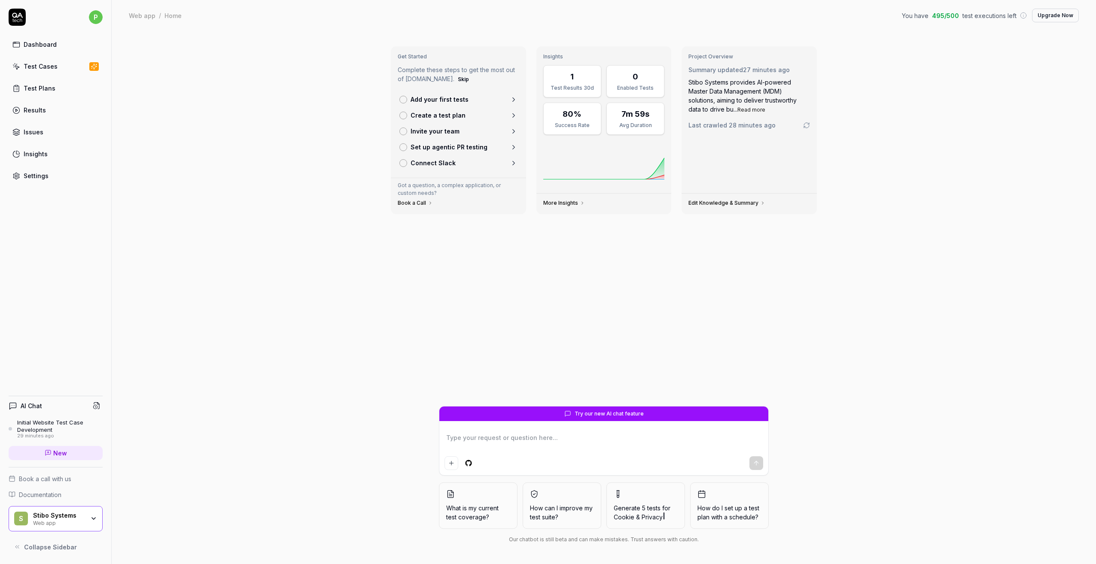
type textarea "*"
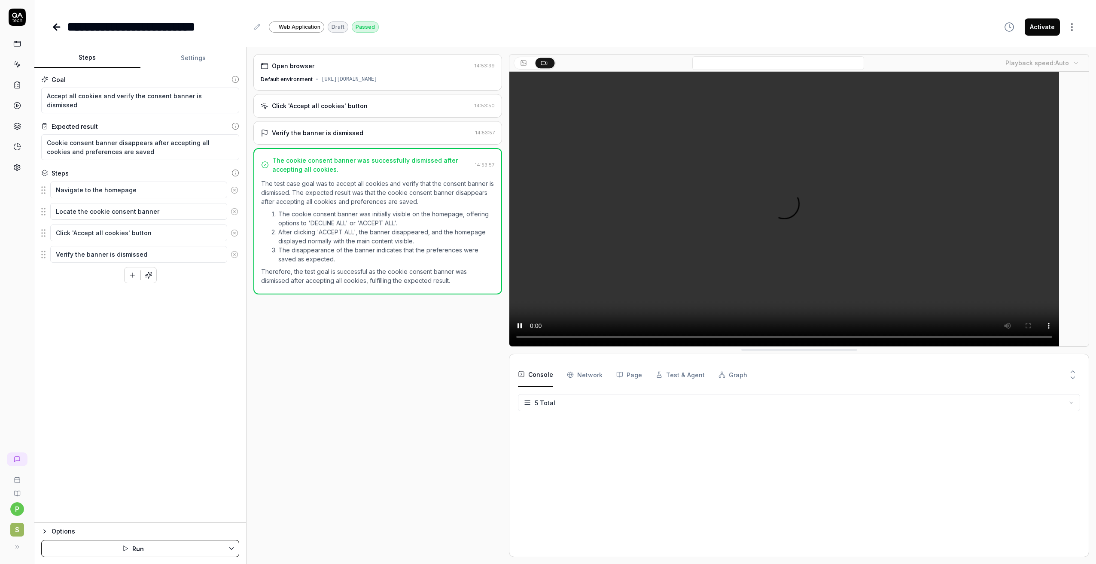
scroll to position [19, 0]
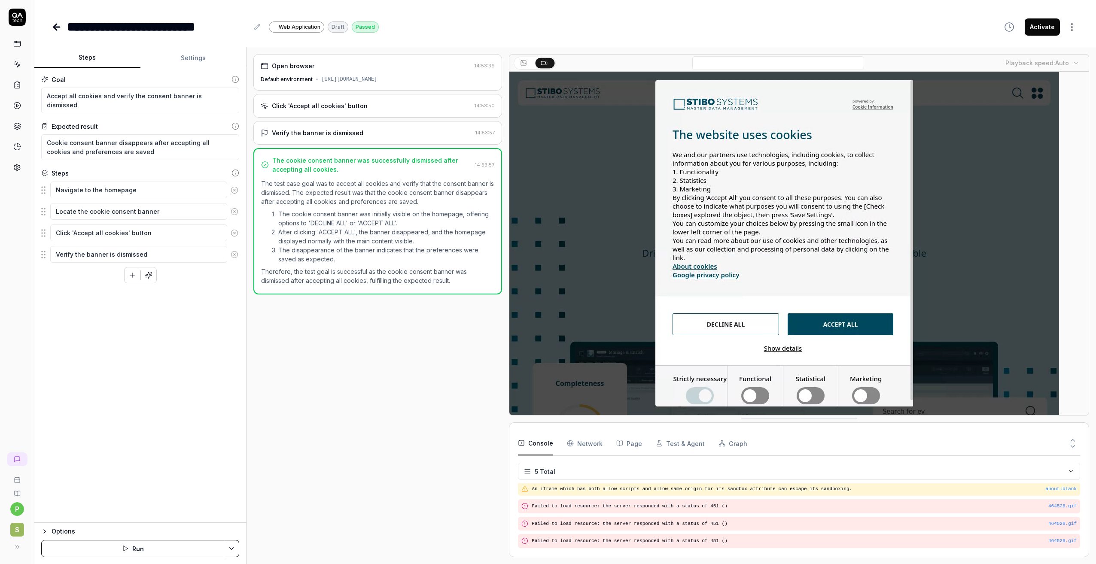
click at [357, 67] on div "Open browser" at bounding box center [366, 65] width 210 height 9
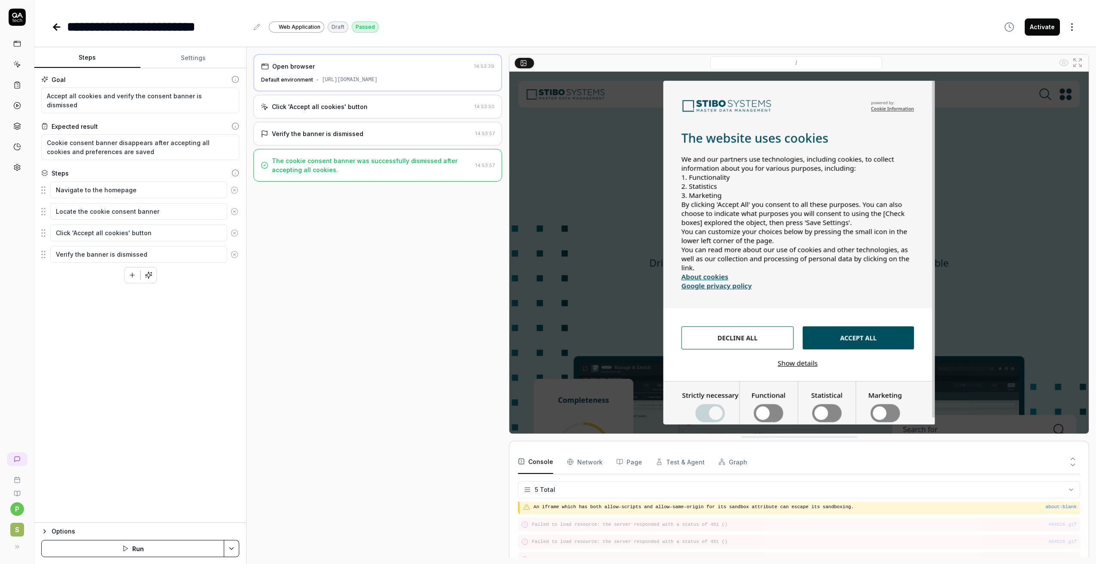
click at [348, 107] on div "Click 'Accept all cookies' button" at bounding box center [320, 106] width 96 height 9
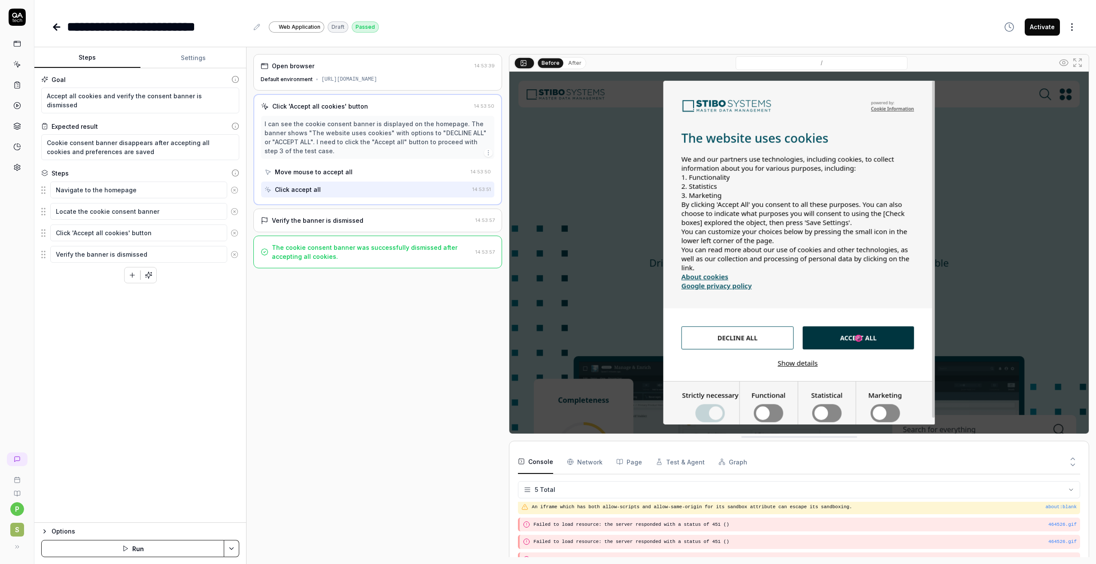
click at [311, 173] on div "Move mouse to accept all" at bounding box center [314, 171] width 78 height 9
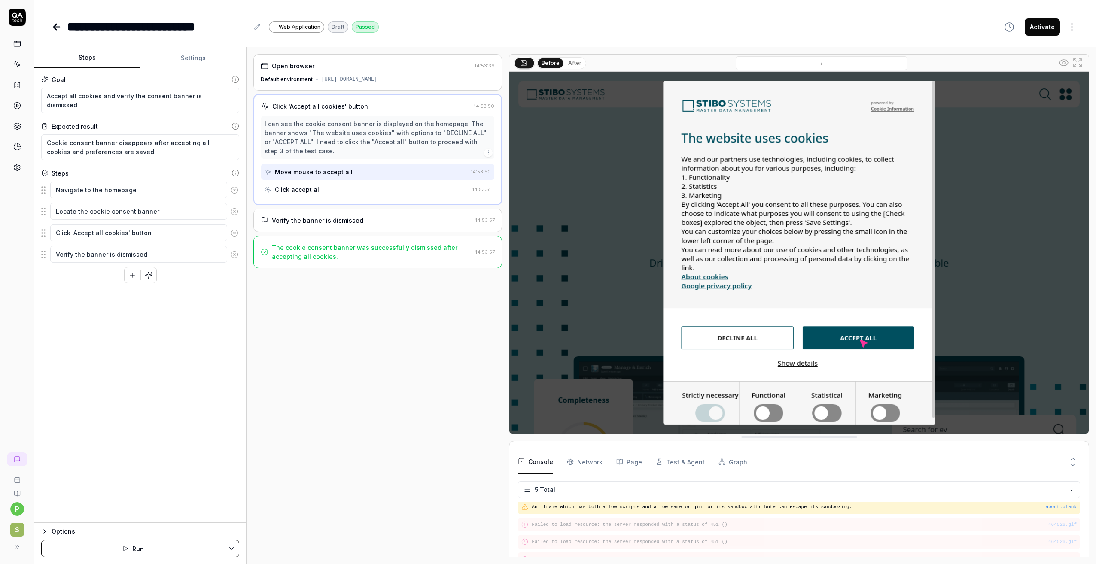
click at [311, 222] on div "Verify the banner is dismissed" at bounding box center [317, 220] width 91 height 9
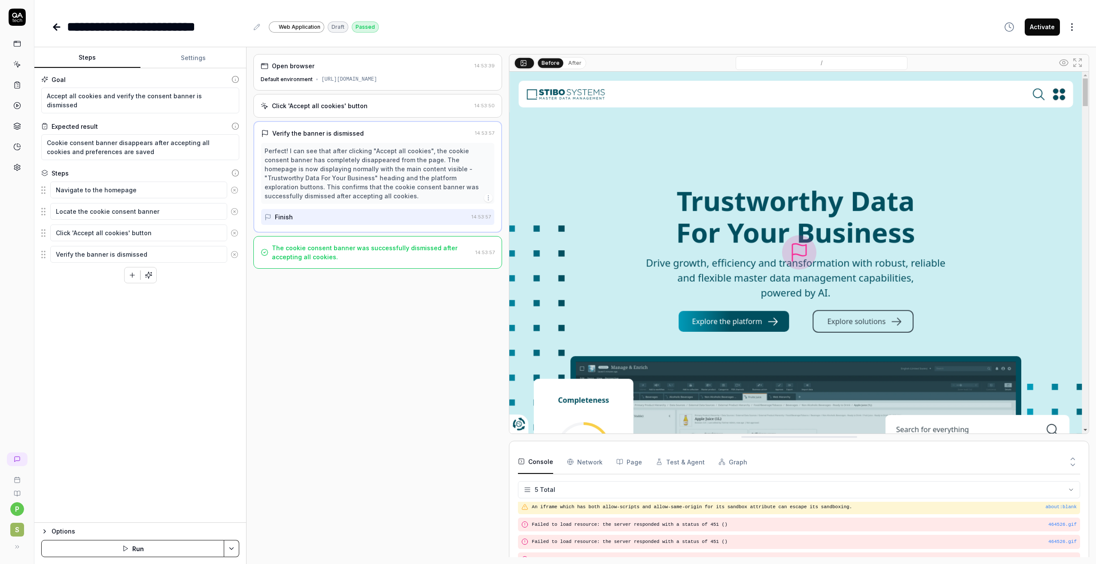
click at [323, 255] on div "The cookie consent banner was successfully dismissed after accepting all cookie…" at bounding box center [372, 252] width 200 height 18
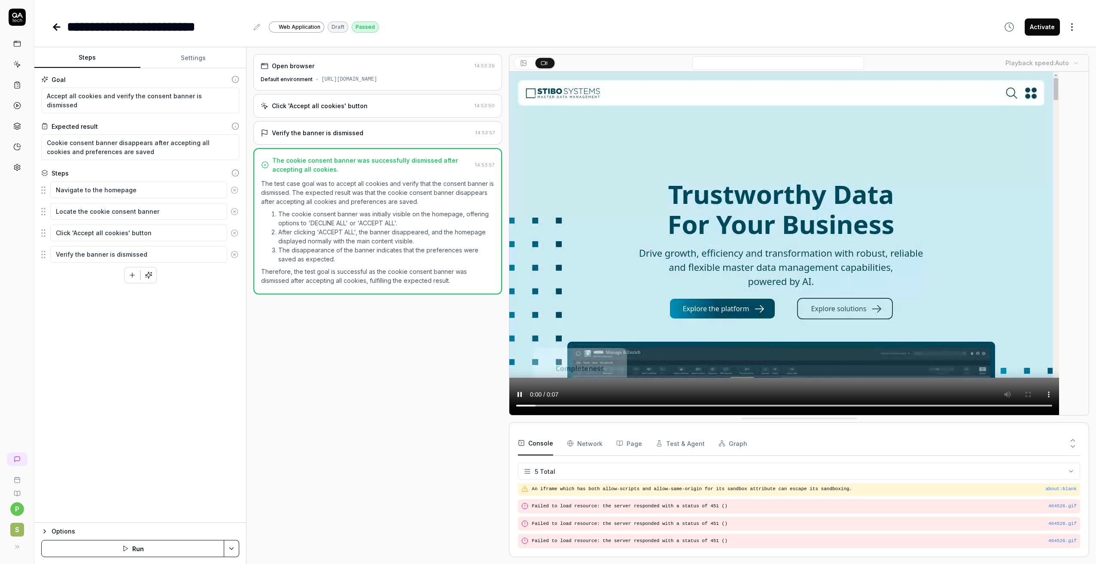
scroll to position [0, 0]
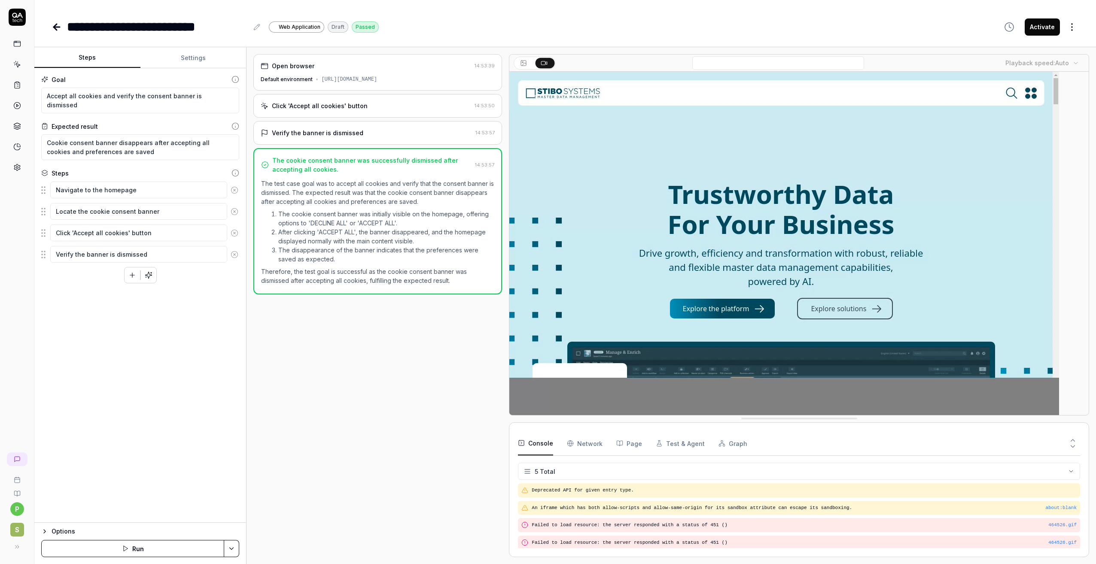
click at [344, 349] on div "Open browser 14:53:39 Default environment https://stibosystems.com Click 'Accep…" at bounding box center [377, 305] width 249 height 503
click at [56, 28] on icon at bounding box center [57, 27] width 10 height 10
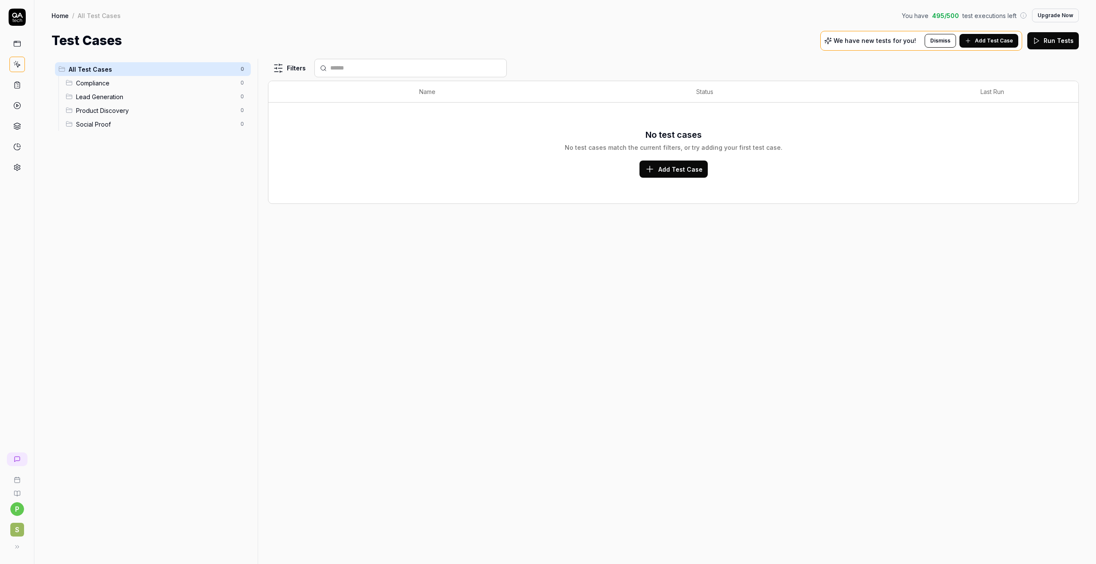
click at [18, 42] on icon at bounding box center [17, 44] width 8 height 8
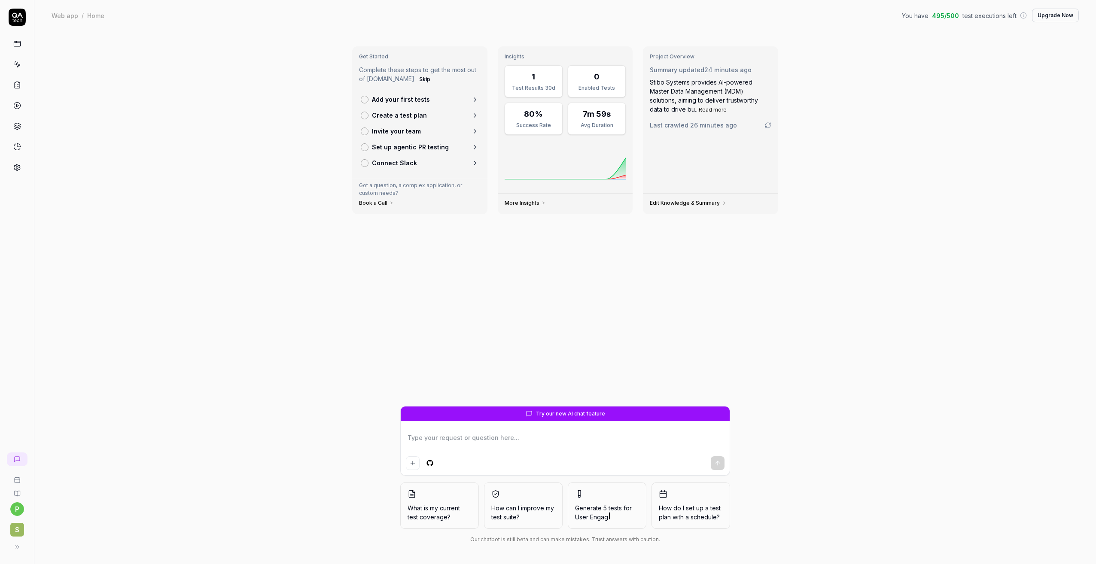
click at [15, 79] on link at bounding box center [16, 84] width 15 height 15
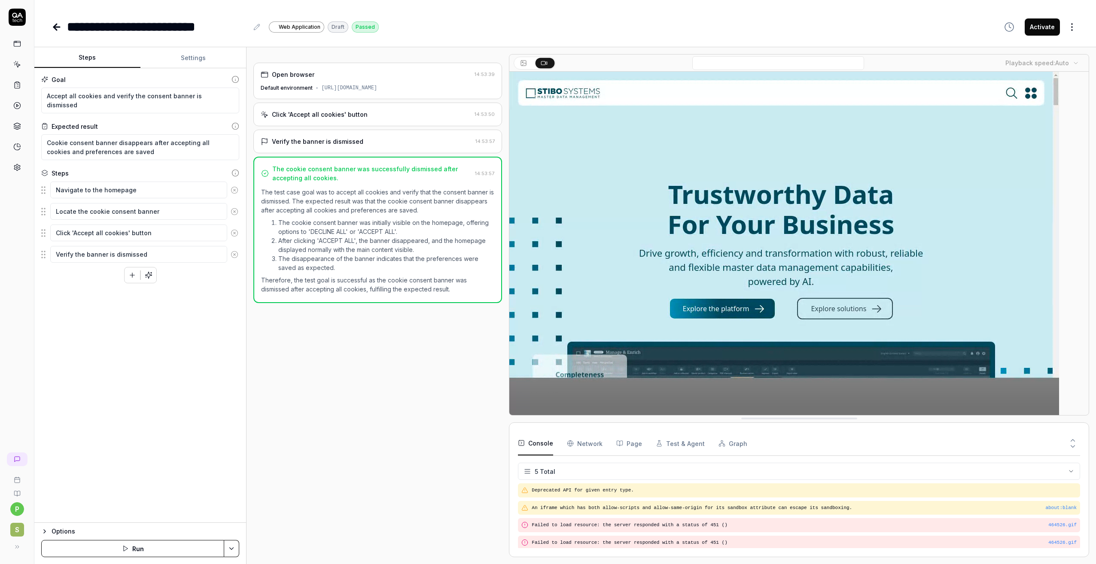
type textarea "*"
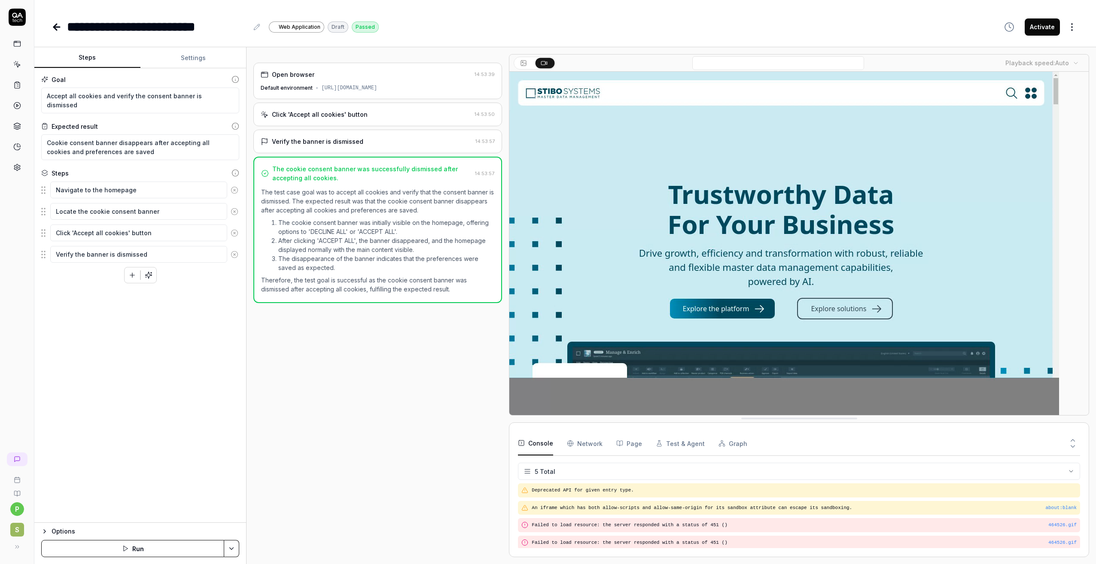
scroll to position [19, 0]
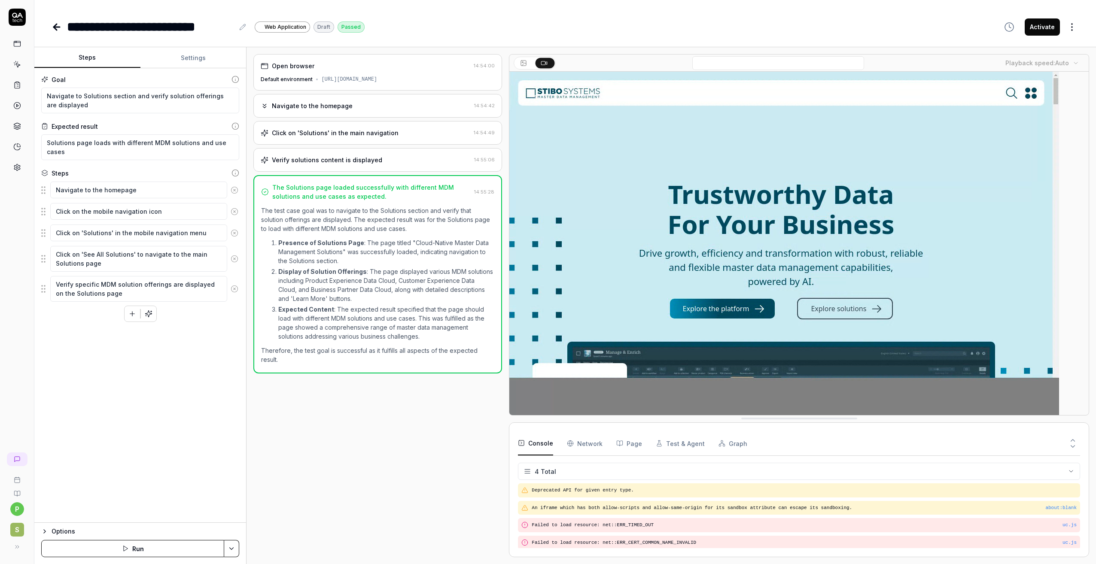
scroll to position [1, 0]
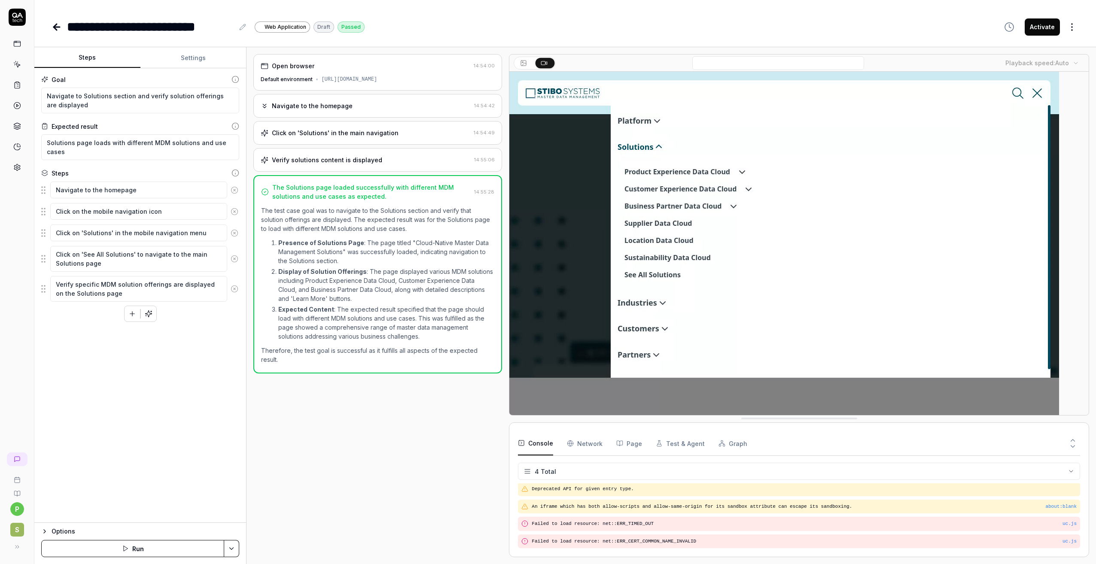
click at [312, 61] on div "Open browser" at bounding box center [293, 65] width 42 height 9
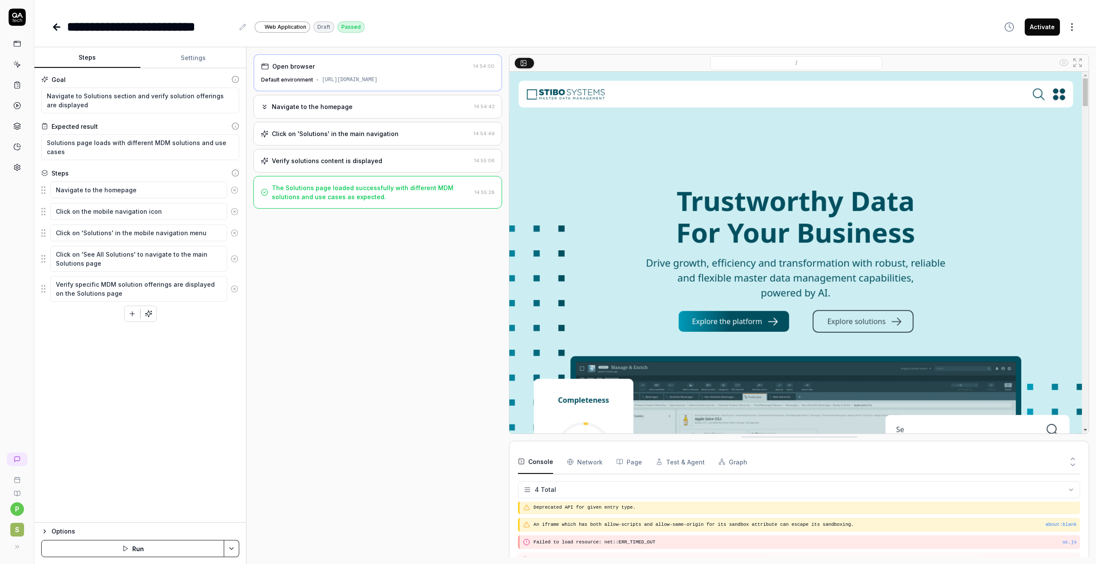
click at [297, 106] on div "Navigate to the homepage" at bounding box center [312, 106] width 81 height 9
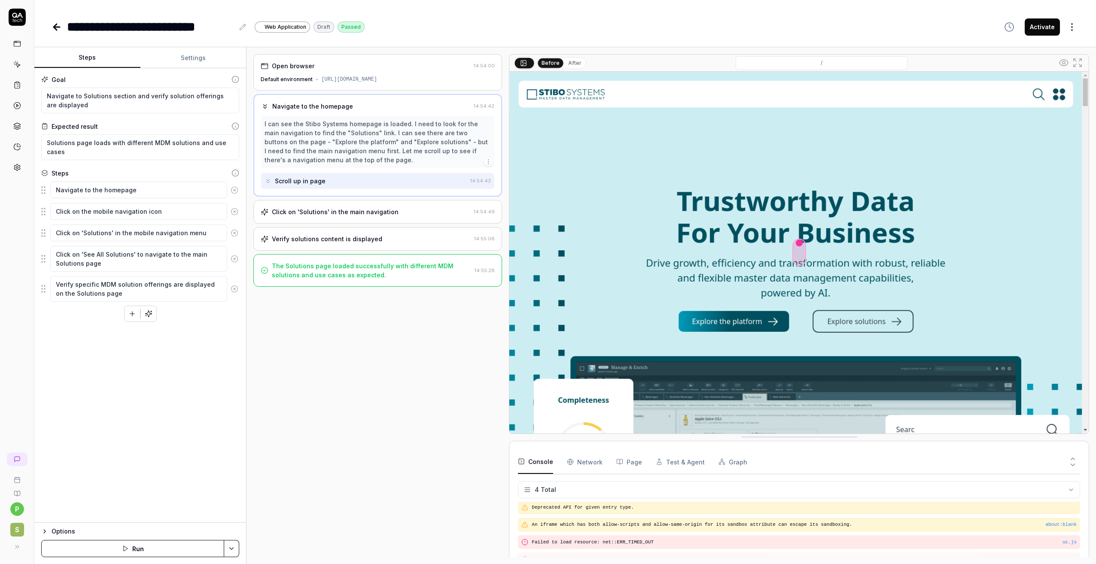
click at [288, 180] on div "Scroll up in page" at bounding box center [300, 180] width 51 height 9
click at [292, 209] on div "Click on 'Solutions' in the main navigation" at bounding box center [335, 211] width 127 height 9
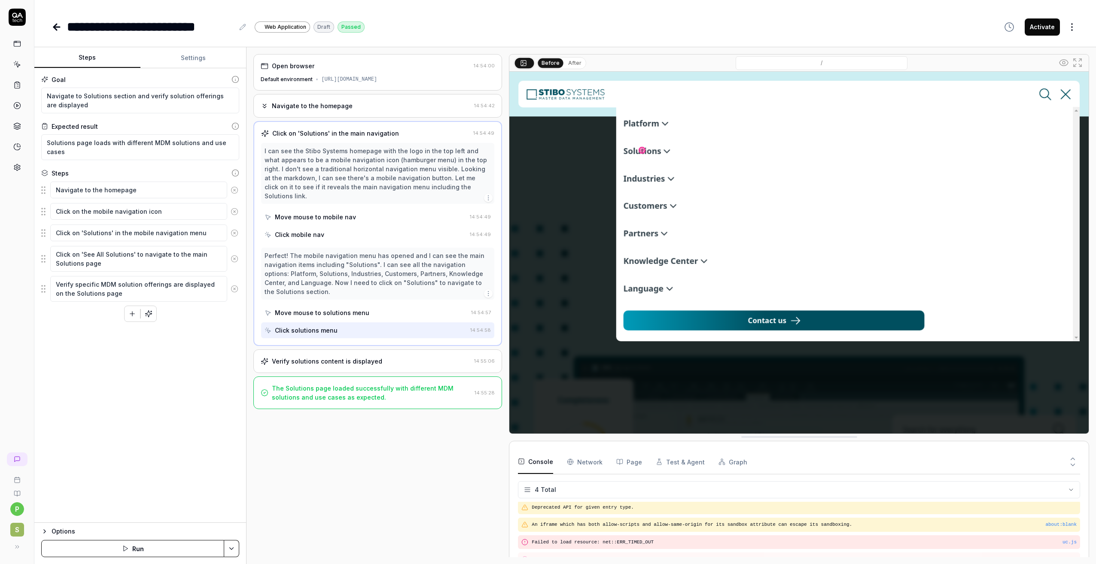
click at [297, 212] on div "Move mouse to mobile nav" at bounding box center [315, 216] width 81 height 9
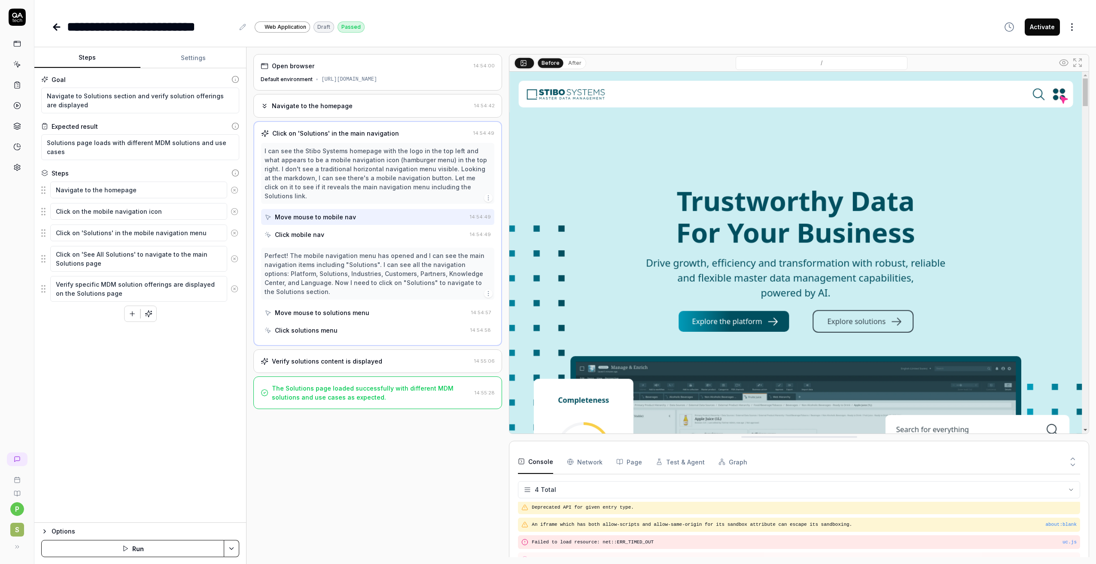
click at [300, 230] on div "Click mobile nav" at bounding box center [299, 234] width 49 height 9
click at [314, 308] on div "Move mouse to solutions menu" at bounding box center [322, 312] width 94 height 9
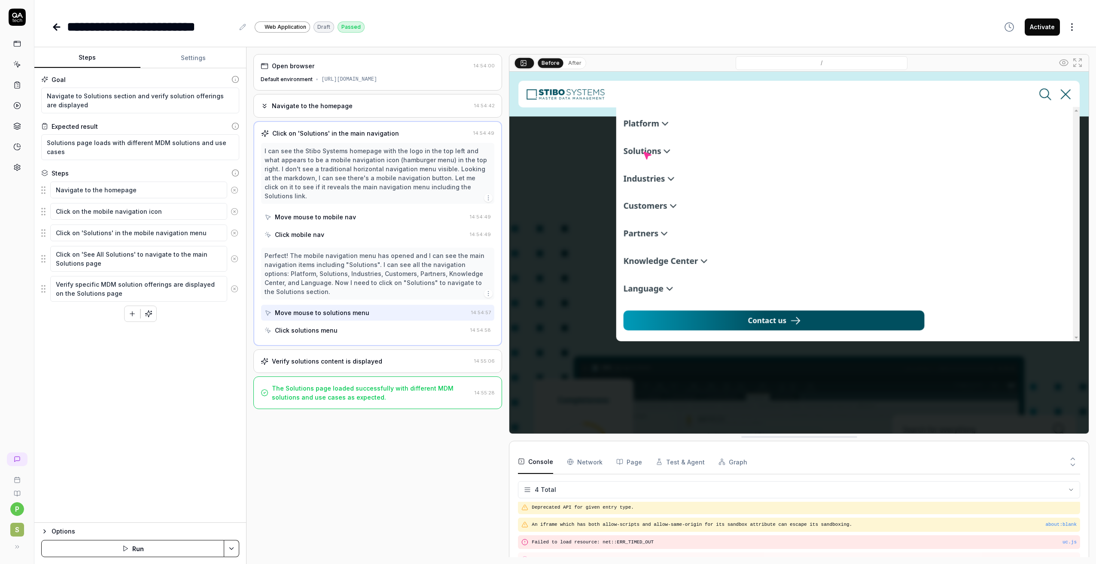
click at [313, 326] on div "Click solutions menu" at bounding box center [306, 330] width 63 height 9
click at [307, 130] on div "Click on 'Solutions' in the main navigation" at bounding box center [335, 133] width 127 height 9
click at [305, 357] on div "Verify solutions content is displayed" at bounding box center [327, 361] width 110 height 9
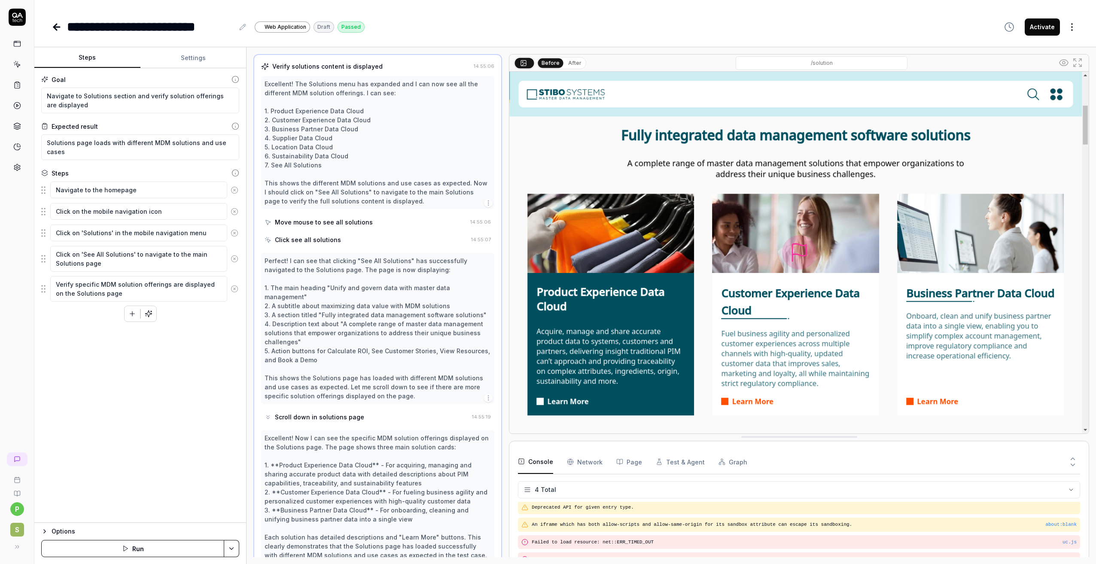
scroll to position [0, 0]
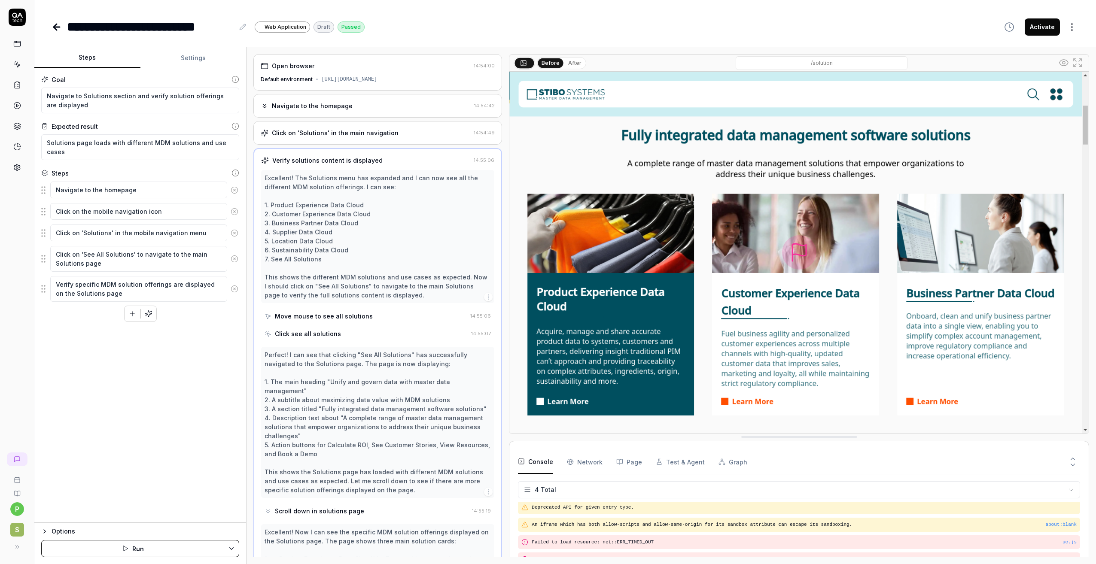
click at [371, 127] on div "Click on 'Solutions' in the main navigation 14:54:49" at bounding box center [377, 133] width 249 height 24
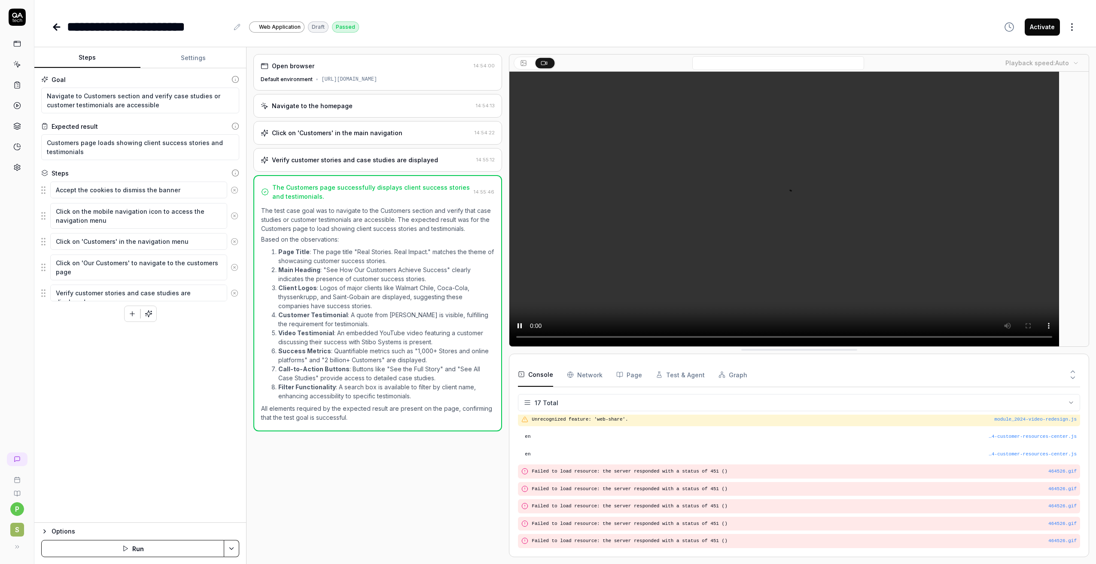
scroll to position [228, 0]
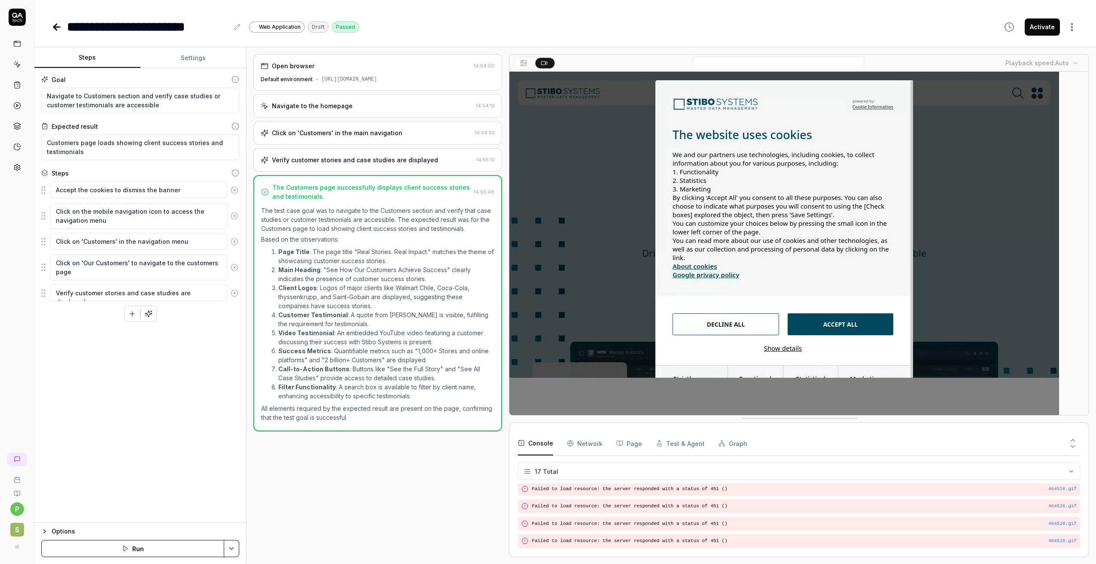
click at [334, 73] on div "Open browser 14:54:00 Default environment [URL][DOMAIN_NAME]" at bounding box center [377, 72] width 249 height 36
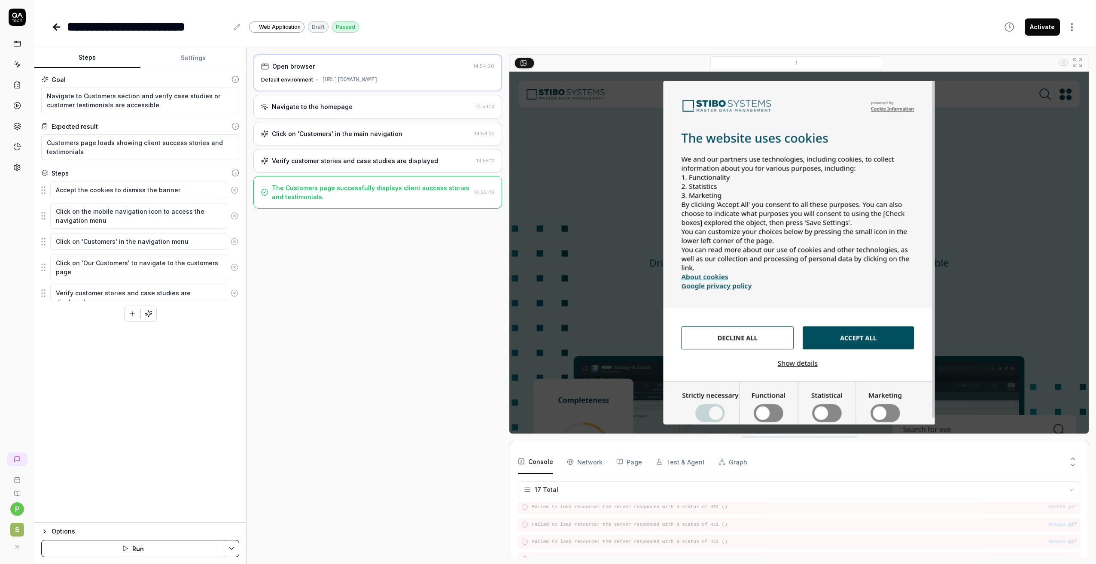
click at [334, 106] on div "Navigate to the homepage" at bounding box center [312, 106] width 81 height 9
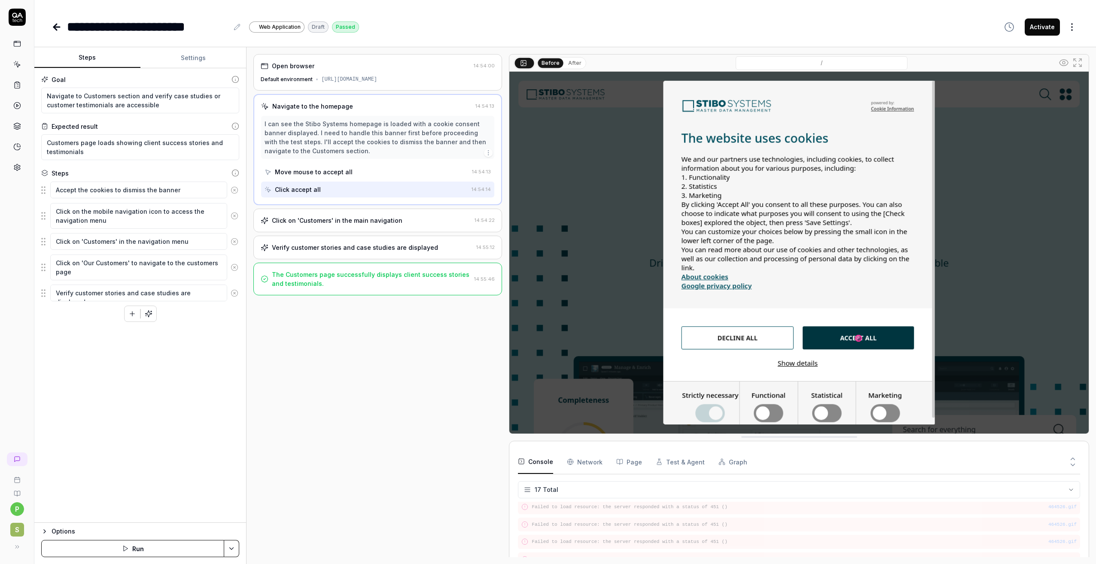
click at [574, 62] on button "After" at bounding box center [574, 62] width 20 height 9
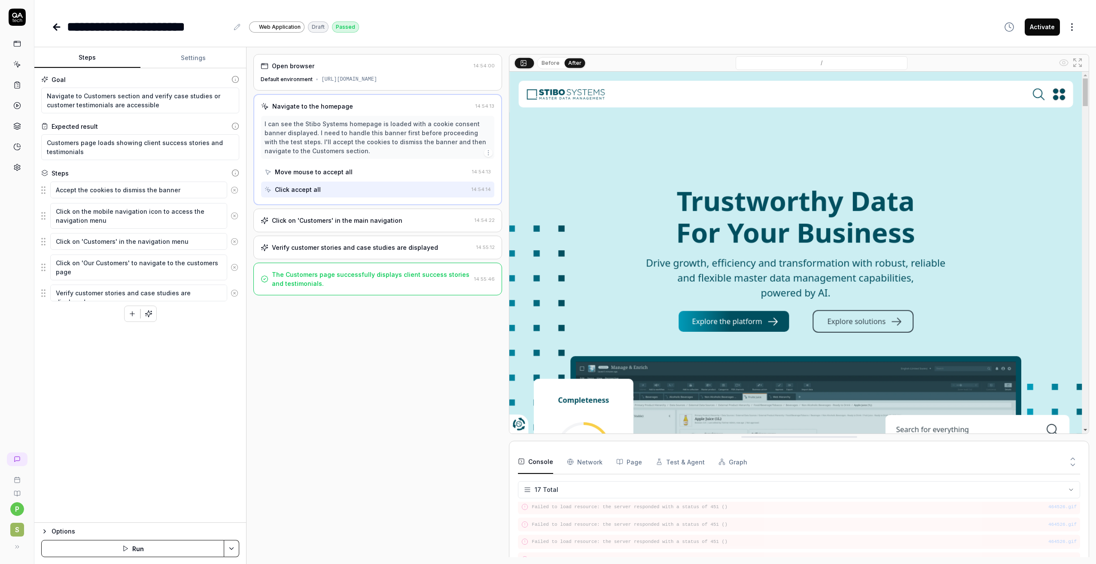
click at [542, 63] on button "Before" at bounding box center [550, 62] width 25 height 9
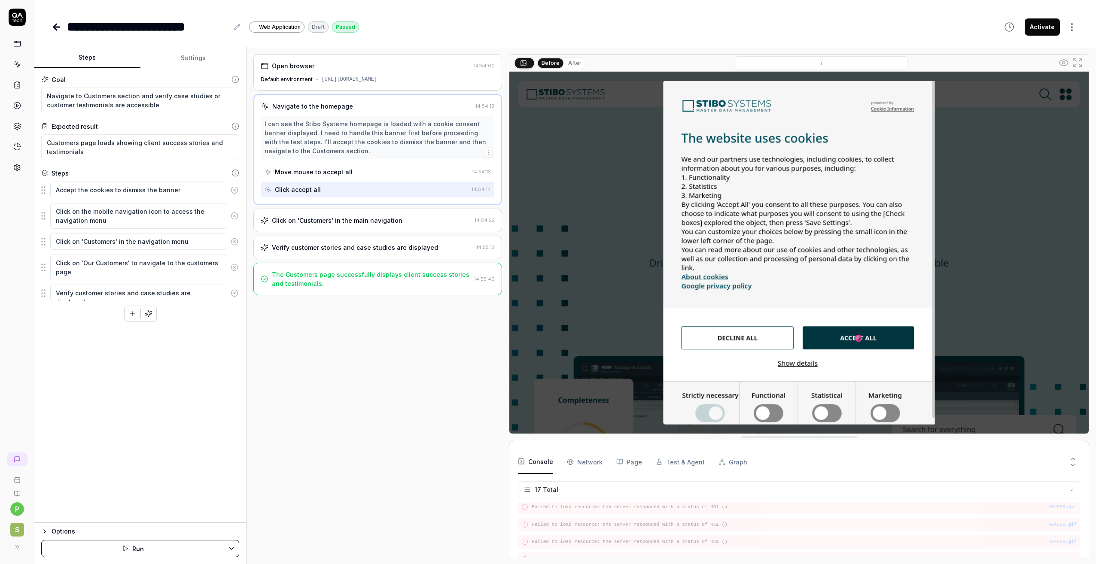
click at [327, 186] on div "Click accept all" at bounding box center [365, 190] width 203 height 16
click at [333, 177] on div "Move mouse to accept all" at bounding box center [366, 172] width 204 height 16
click at [331, 185] on div "Click accept all" at bounding box center [365, 190] width 203 height 16
click at [331, 169] on div "Move mouse to accept all" at bounding box center [314, 171] width 78 height 9
click at [329, 185] on div "Click accept all" at bounding box center [365, 190] width 203 height 16
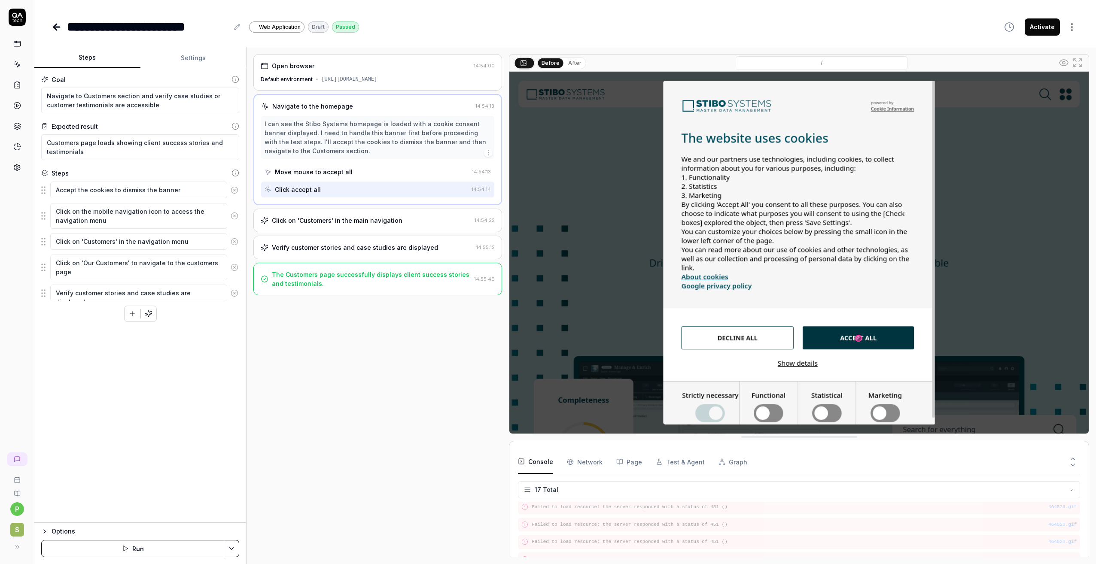
click at [341, 104] on div "Navigate to the homepage" at bounding box center [312, 106] width 81 height 9
click at [328, 213] on div "Click on 'Customers' in the main navigation 14:54:22" at bounding box center [377, 221] width 249 height 24
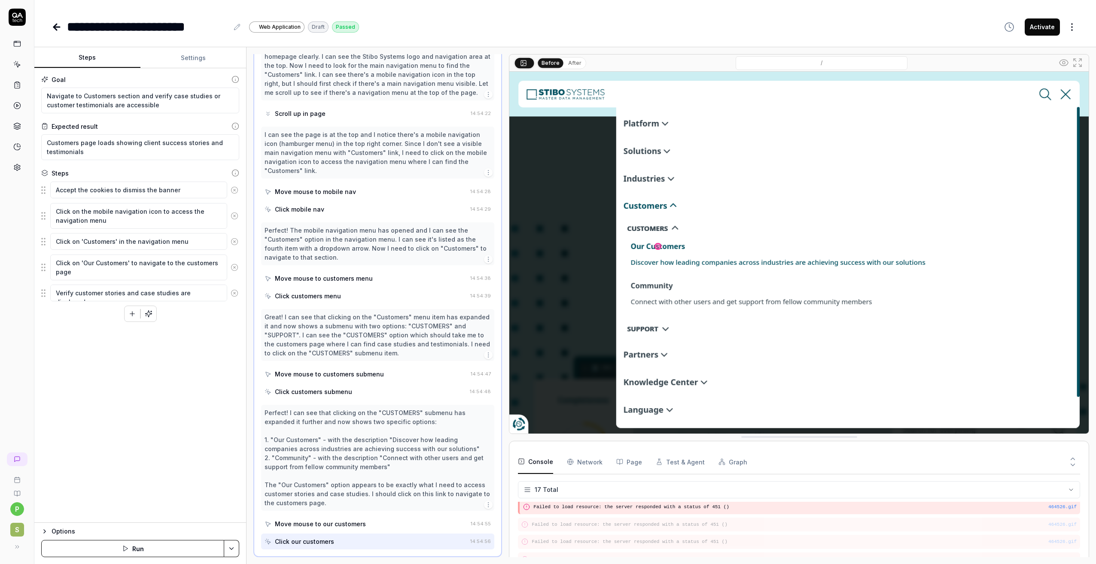
scroll to position [0, 0]
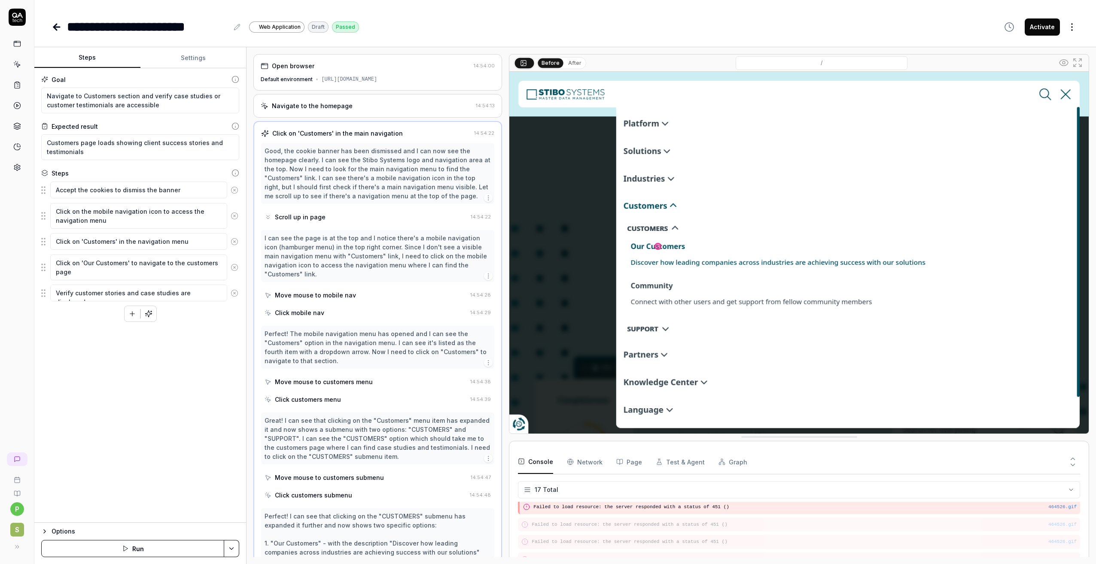
click at [398, 182] on div "Good, the cookie banner has been dismissed and I can now see the homepage clear…" at bounding box center [377, 173] width 226 height 54
click at [574, 63] on button "After" at bounding box center [574, 62] width 20 height 9
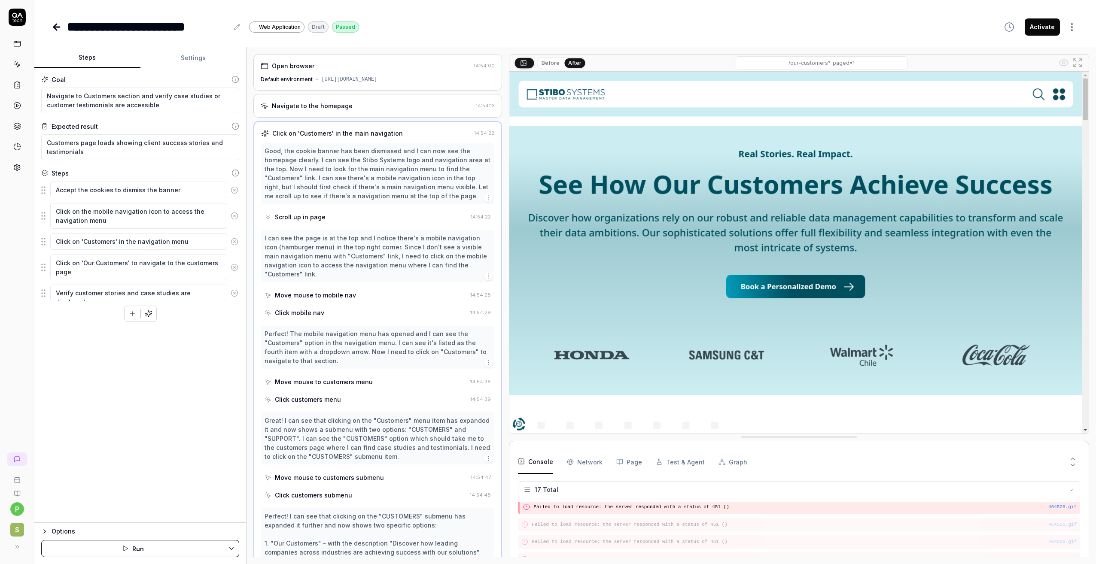
click at [547, 60] on button "Before" at bounding box center [550, 62] width 25 height 9
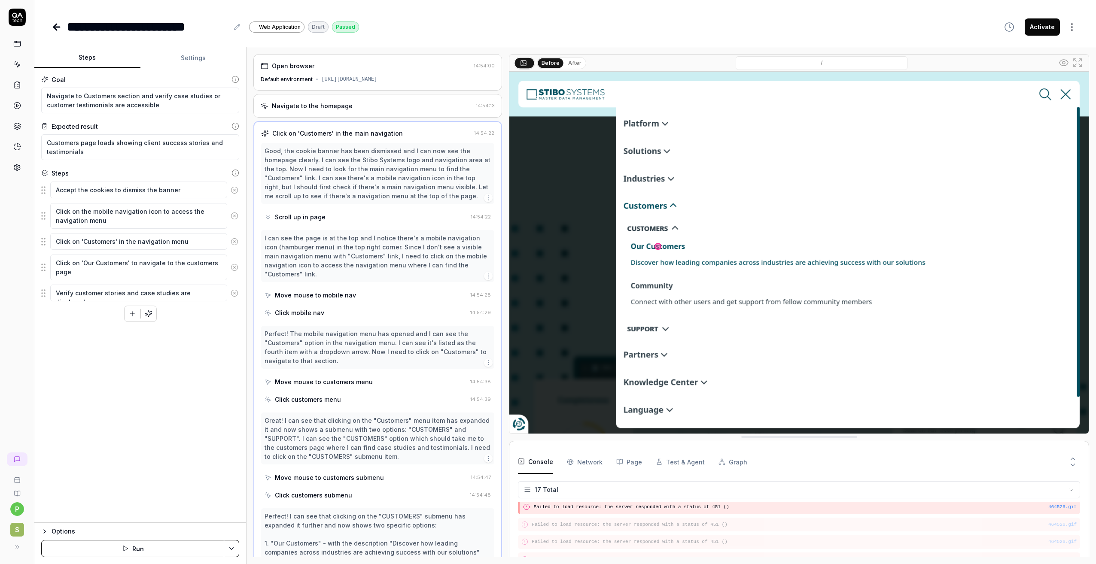
click at [372, 255] on div "I can see the page is at the top and I notice there's a mobile navigation icon …" at bounding box center [377, 256] width 226 height 45
click at [369, 185] on div "Good, the cookie banner has been dismissed and I can now see the homepage clear…" at bounding box center [377, 173] width 226 height 54
click at [301, 212] on div "Scroll up in page" at bounding box center [365, 217] width 203 height 16
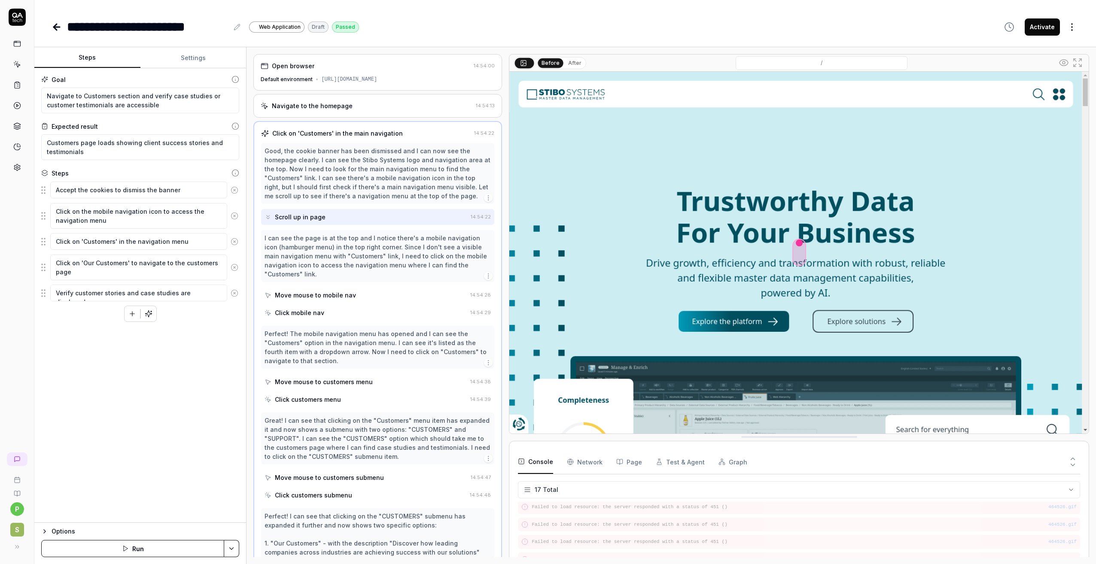
scroll to position [43, 0]
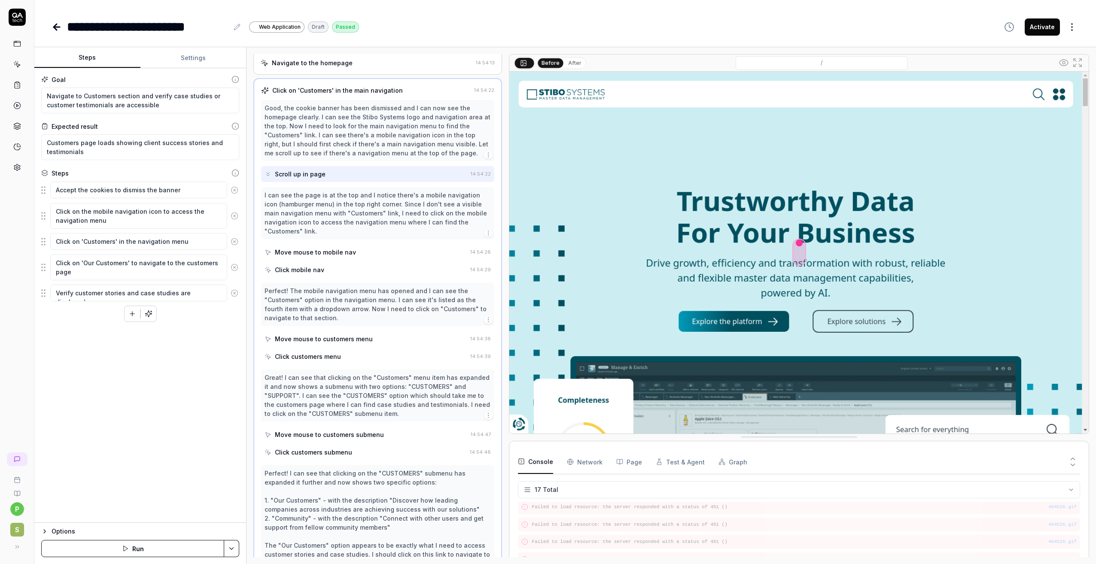
click at [350, 258] on div "Move mouse to mobile nav" at bounding box center [365, 252] width 202 height 16
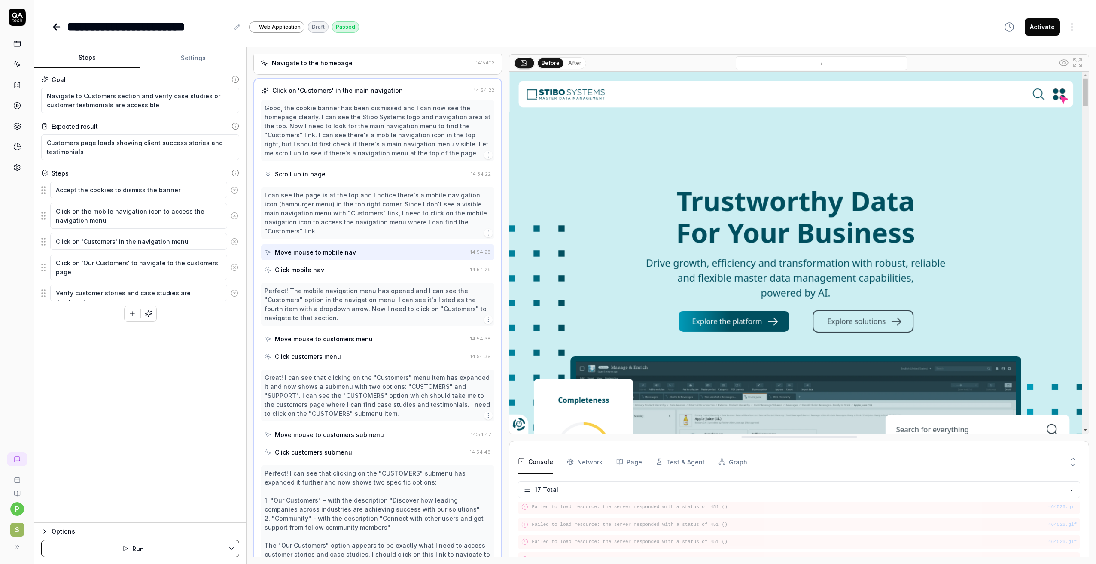
click at [355, 274] on div "Click mobile nav" at bounding box center [365, 270] width 202 height 16
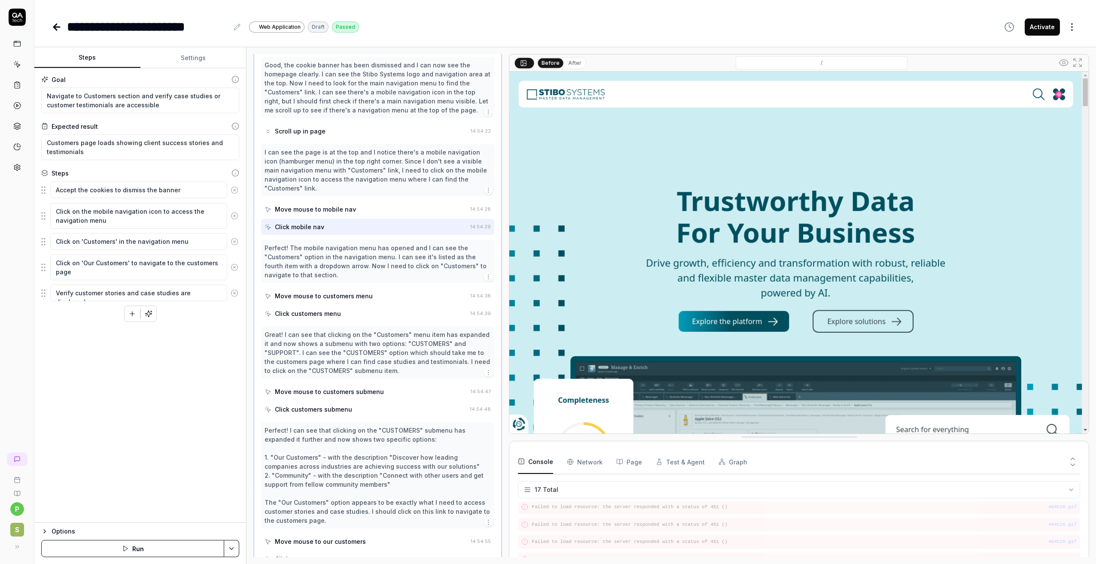
click at [370, 294] on div "Move mouse to customers menu" at bounding box center [365, 296] width 202 height 16
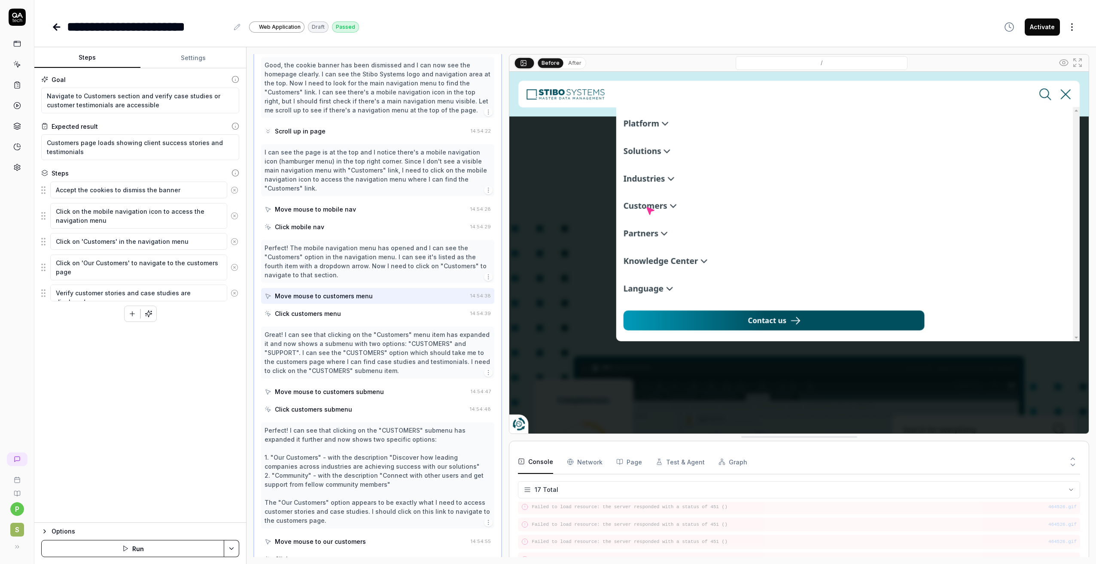
click at [359, 315] on div "Click customers menu" at bounding box center [365, 314] width 202 height 16
click at [349, 316] on div "Click customers menu" at bounding box center [365, 314] width 202 height 16
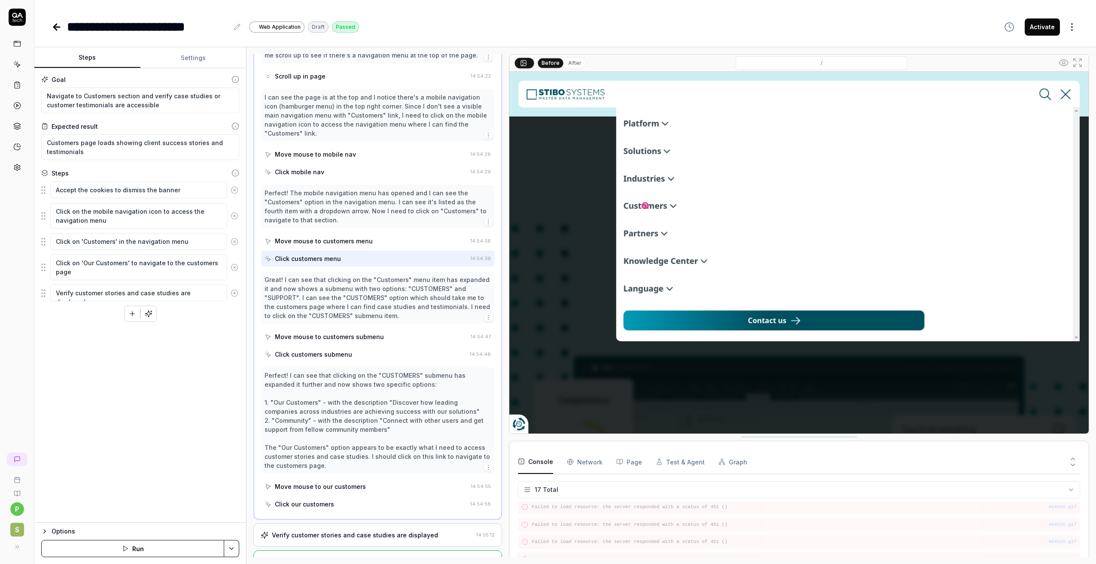
scroll to position [167, 0]
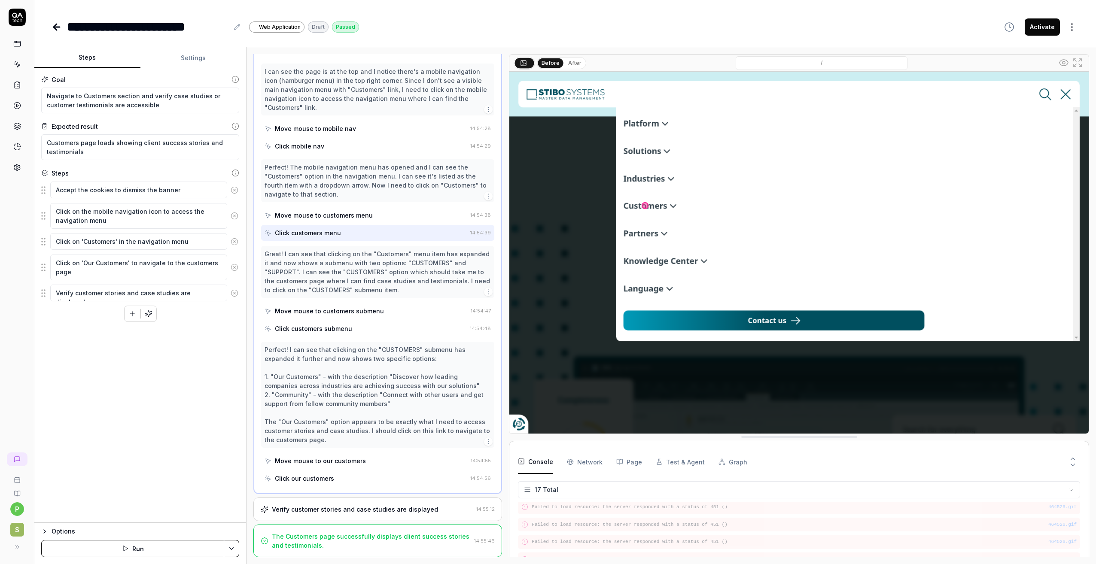
click at [392, 306] on div "Move mouse to customers submenu" at bounding box center [365, 311] width 203 height 16
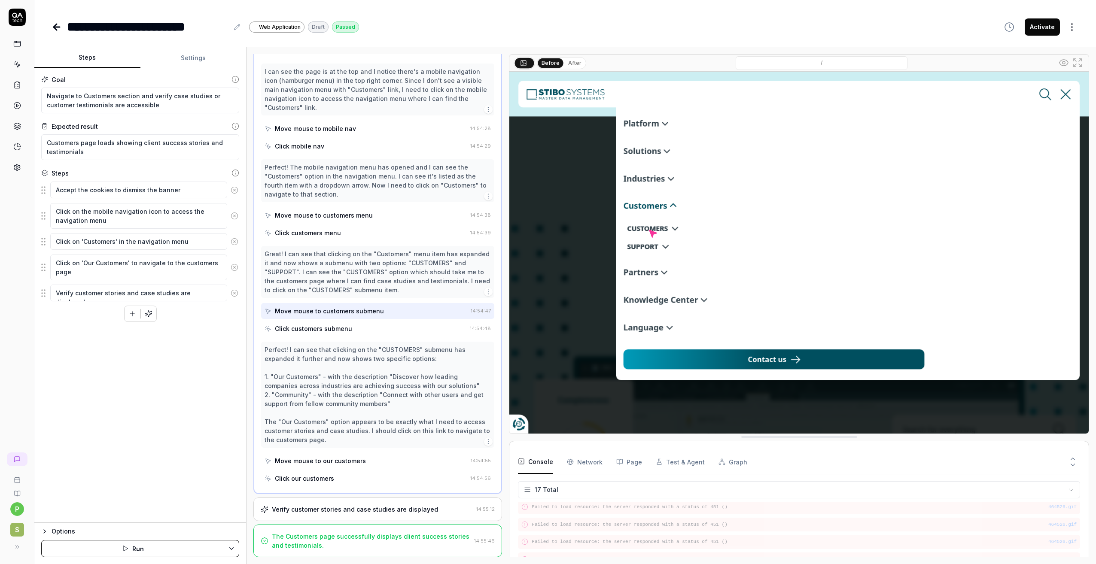
click at [382, 325] on div "Click customers submenu" at bounding box center [365, 329] width 202 height 16
click at [364, 327] on div "Click customers submenu" at bounding box center [365, 329] width 202 height 16
click at [351, 330] on div "Click customers submenu" at bounding box center [365, 329] width 202 height 16
click at [320, 307] on div "Move mouse to customers submenu" at bounding box center [329, 311] width 109 height 9
click at [321, 324] on div "Click customers submenu" at bounding box center [313, 328] width 77 height 9
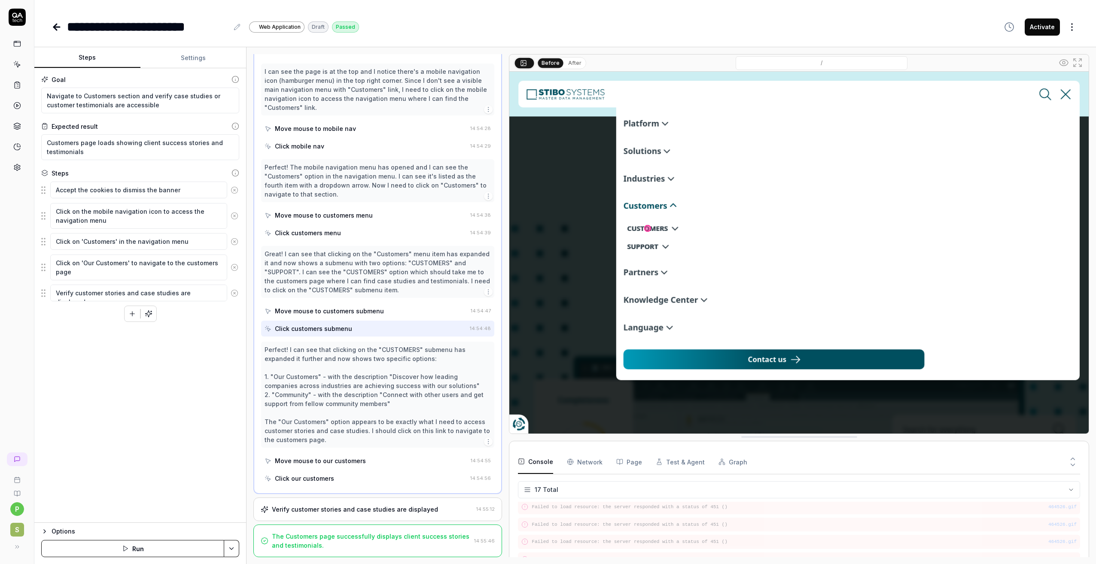
click at [574, 63] on button "After" at bounding box center [574, 62] width 20 height 9
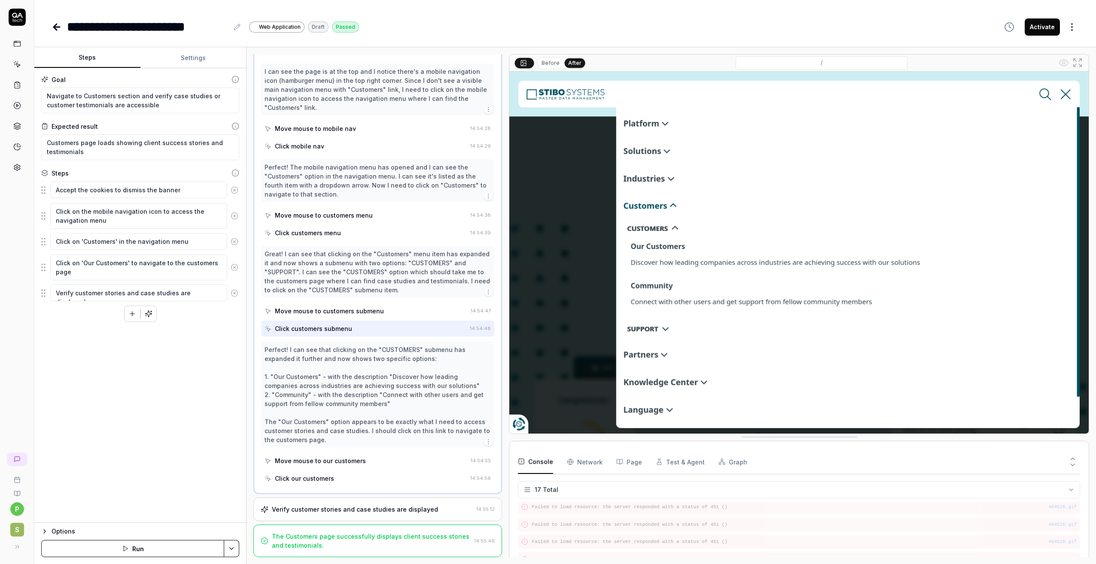
click at [326, 458] on div "Move mouse to our customers" at bounding box center [320, 460] width 91 height 9
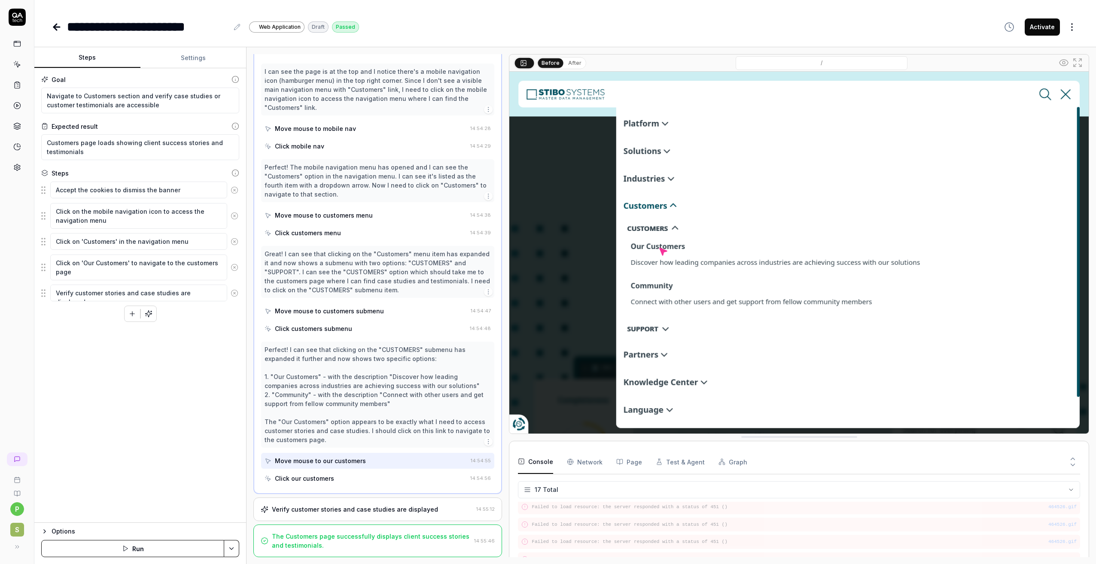
click at [322, 479] on div "Click our customers" at bounding box center [304, 478] width 59 height 9
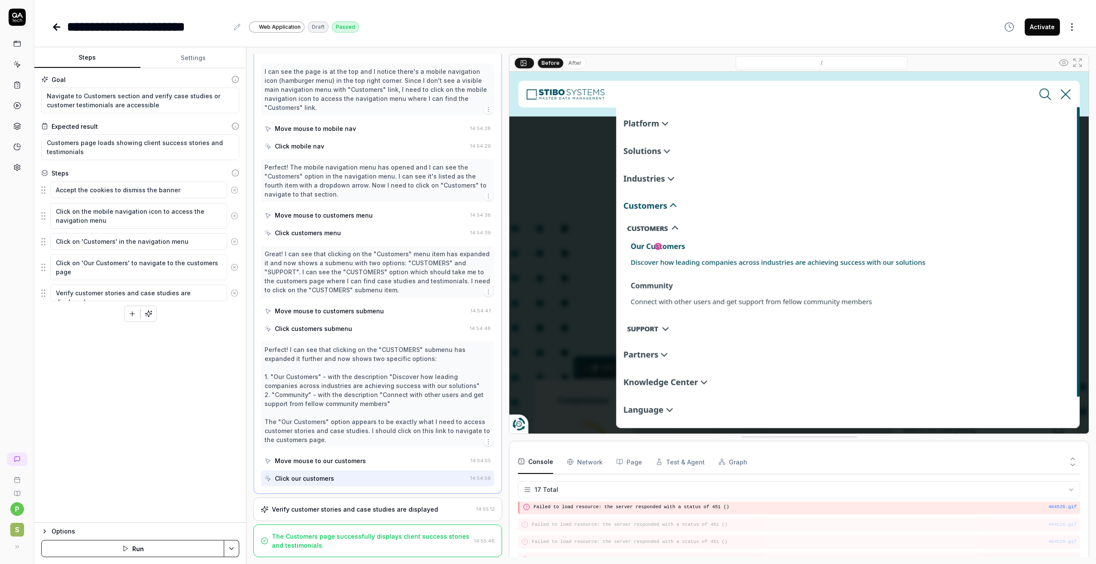
click at [323, 507] on div "Verify customer stories and case studies are displayed" at bounding box center [355, 509] width 166 height 9
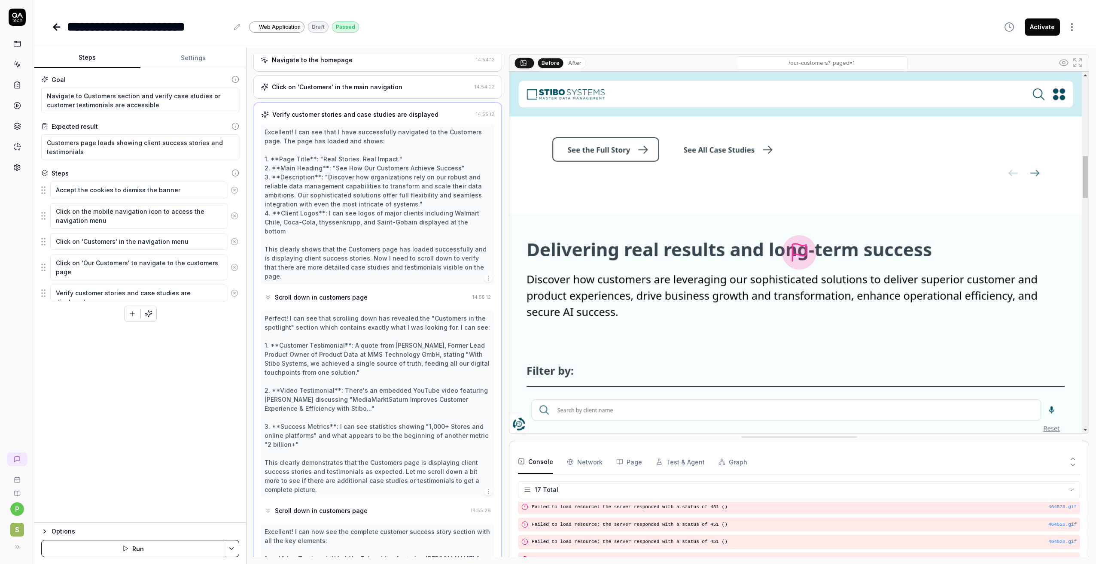
scroll to position [0, 0]
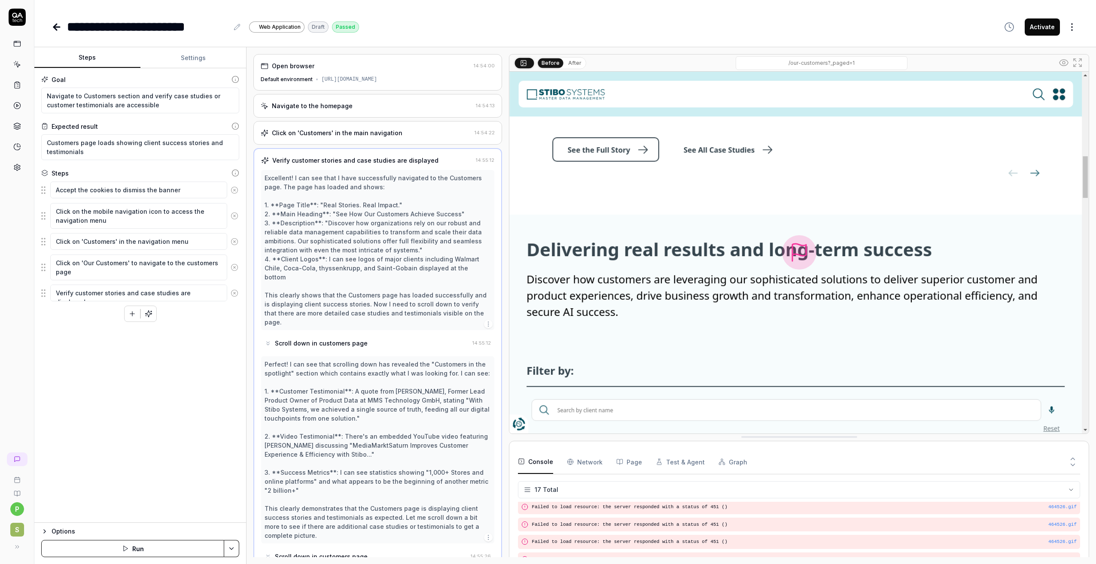
click at [339, 129] on div "Click on 'Customers' in the main navigation" at bounding box center [337, 132] width 130 height 9
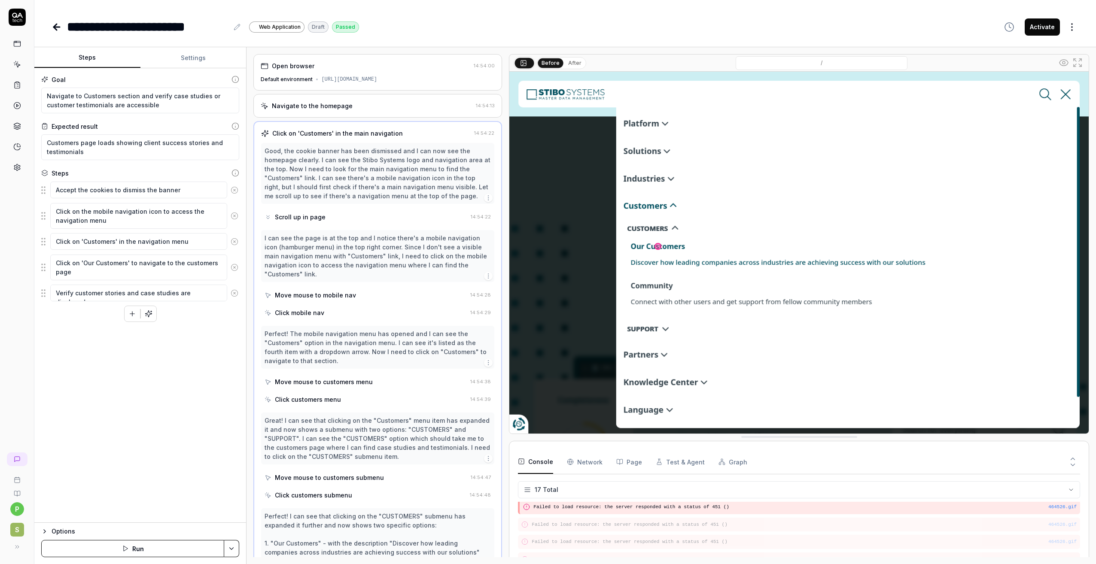
click at [677, 244] on img at bounding box center [798, 253] width 579 height 362
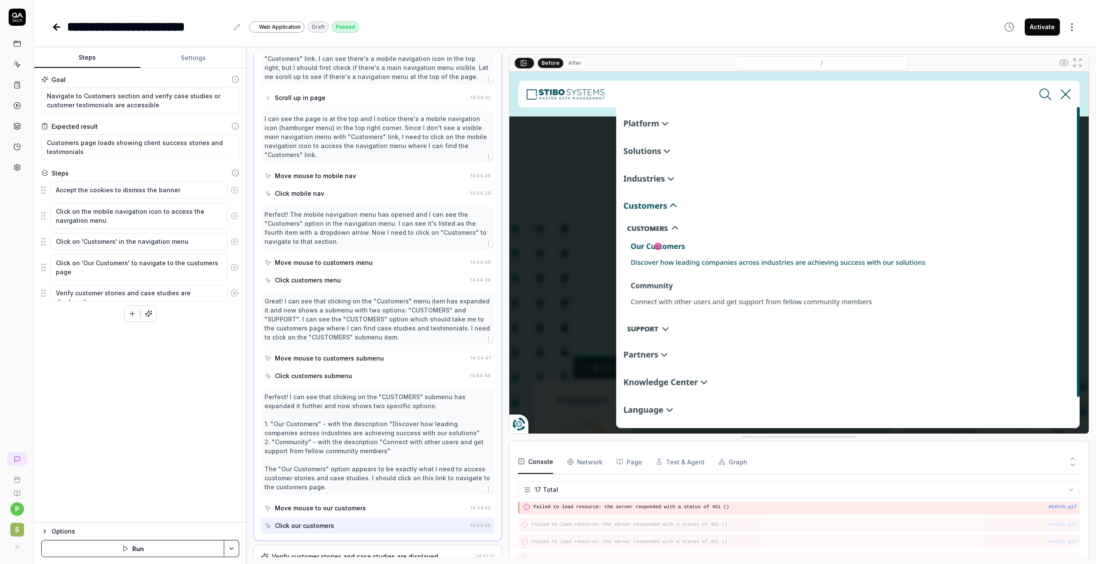
scroll to position [167, 0]
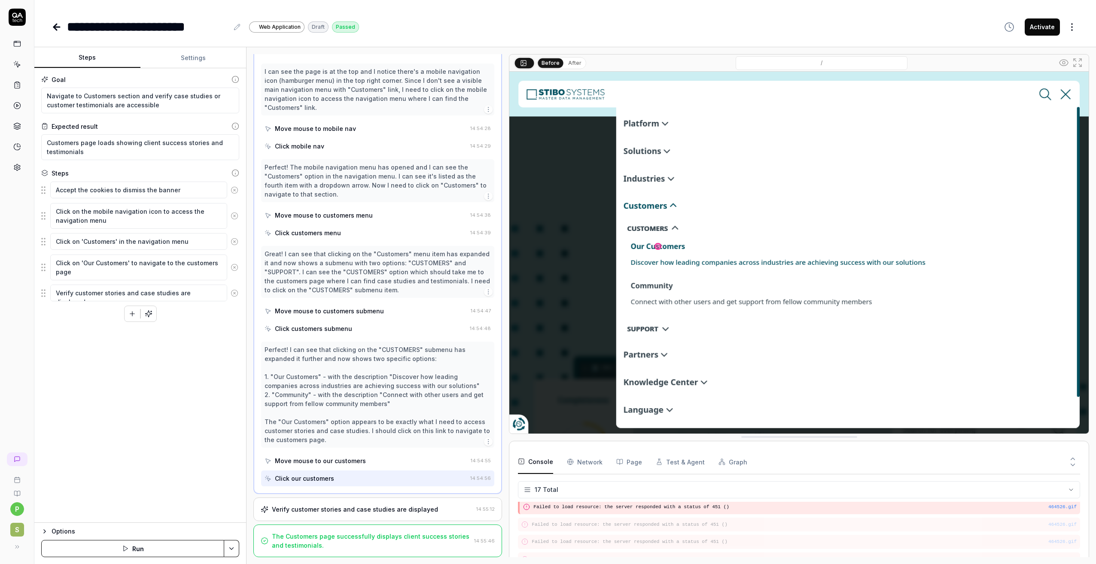
click at [347, 459] on div "Move mouse to our customers" at bounding box center [320, 460] width 91 height 9
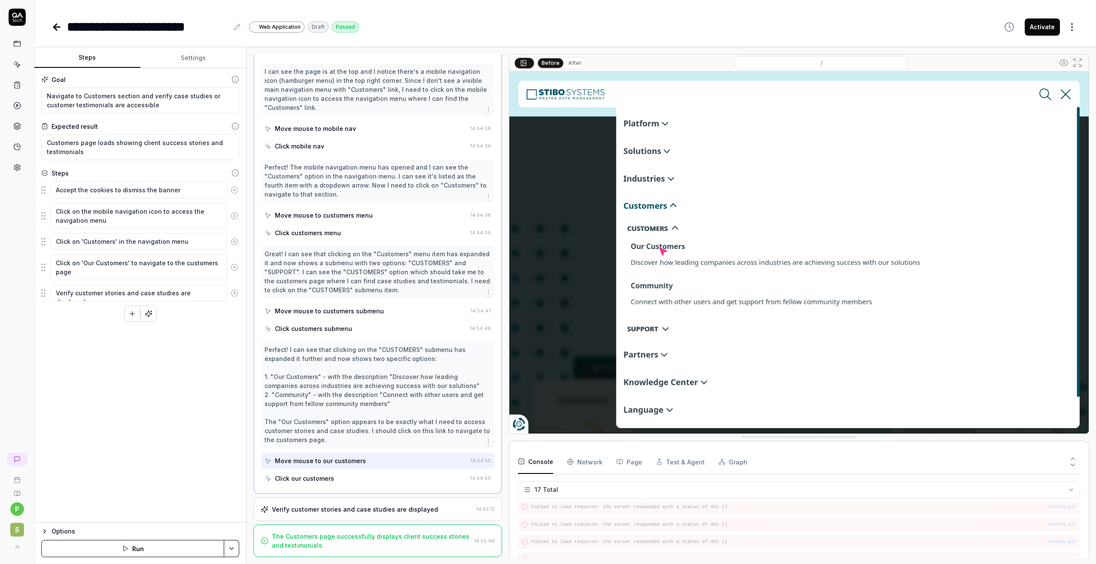
click at [342, 475] on div "Click our customers" at bounding box center [365, 478] width 202 height 16
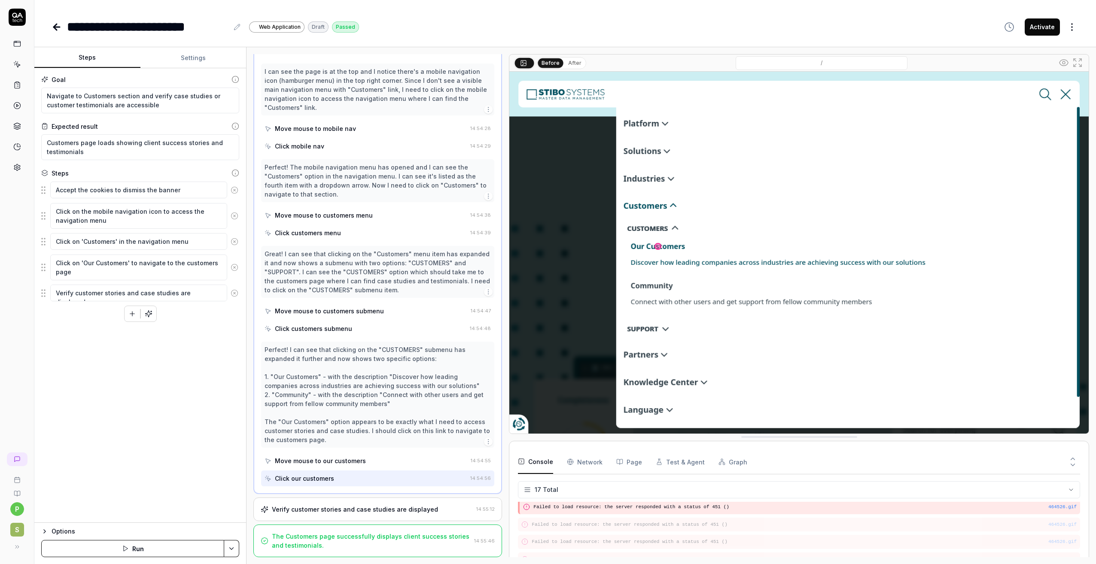
click at [342, 514] on div "Verify customer stories and case studies are displayed 14:55:12" at bounding box center [377, 510] width 249 height 24
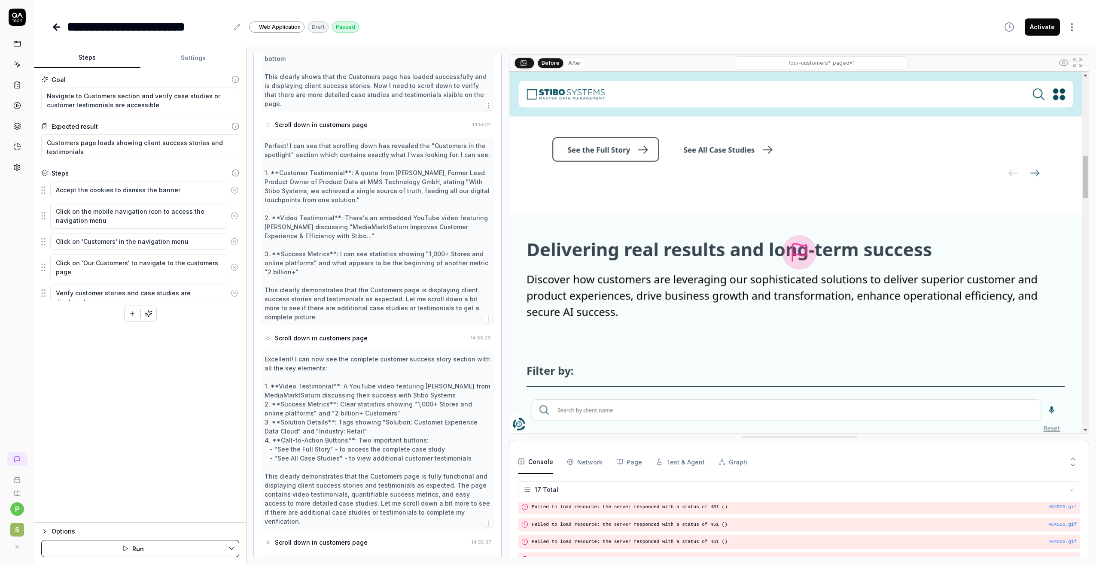
scroll to position [46, 0]
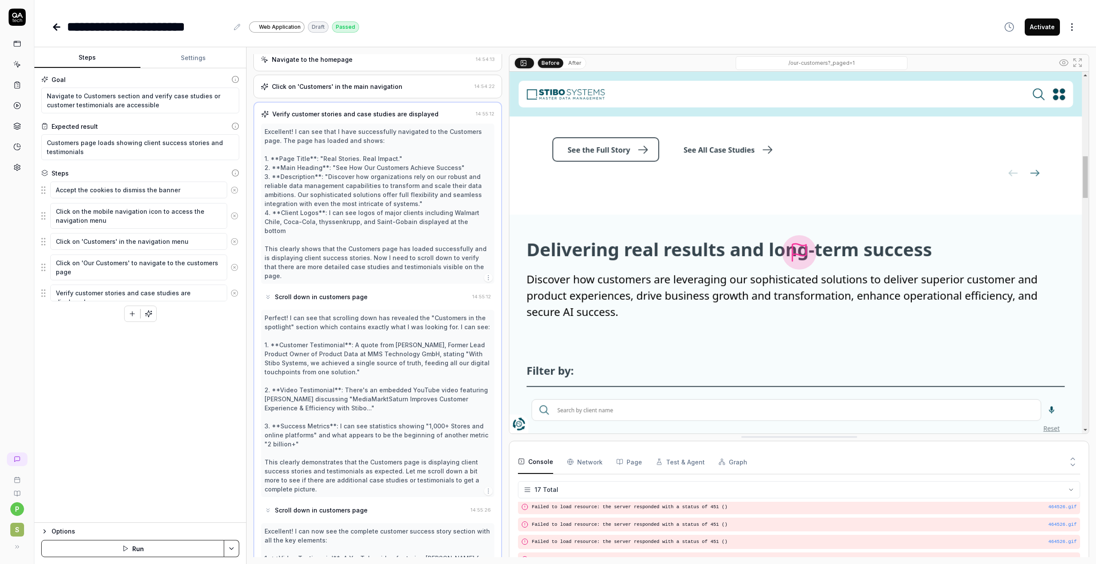
click at [337, 131] on div "Excellent! I can see that I have successfully navigated to the Customers page. …" at bounding box center [377, 203] width 226 height 153
click at [573, 61] on button "After" at bounding box center [574, 62] width 20 height 9
click at [552, 64] on button "Before" at bounding box center [550, 62] width 25 height 9
click at [338, 292] on div "Scroll down in customers page" at bounding box center [321, 296] width 93 height 9
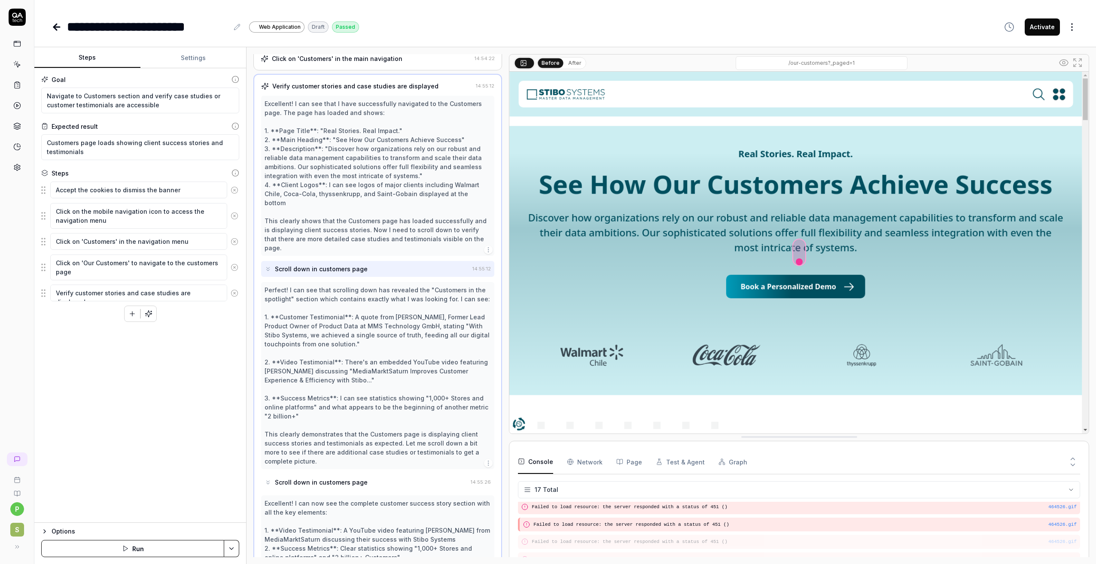
scroll to position [89, 0]
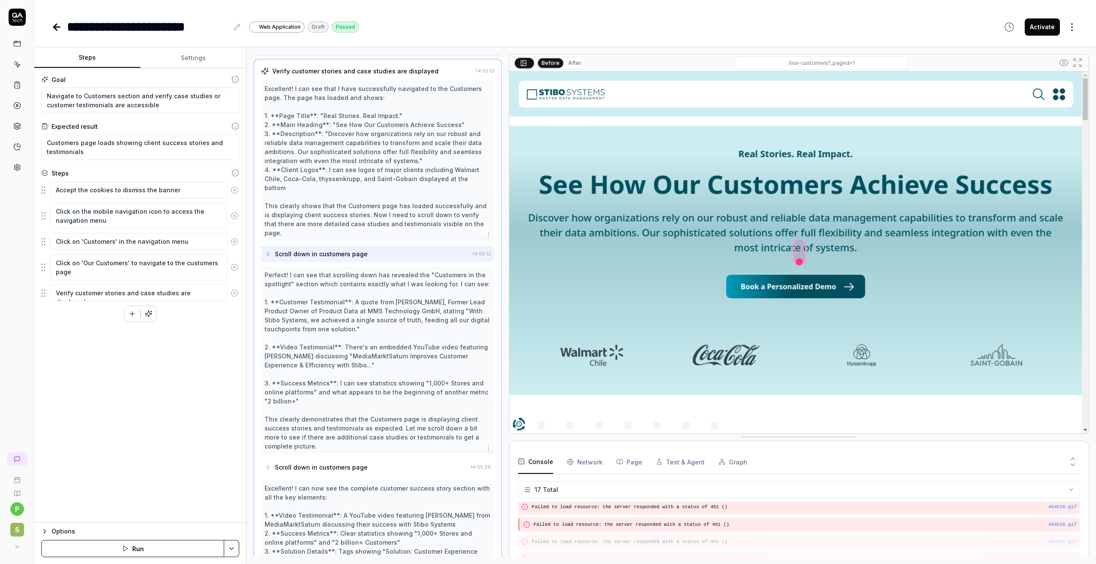
click at [372, 246] on div "Scroll down in customers page" at bounding box center [366, 254] width 204 height 16
click at [574, 65] on button "After" at bounding box center [574, 62] width 20 height 9
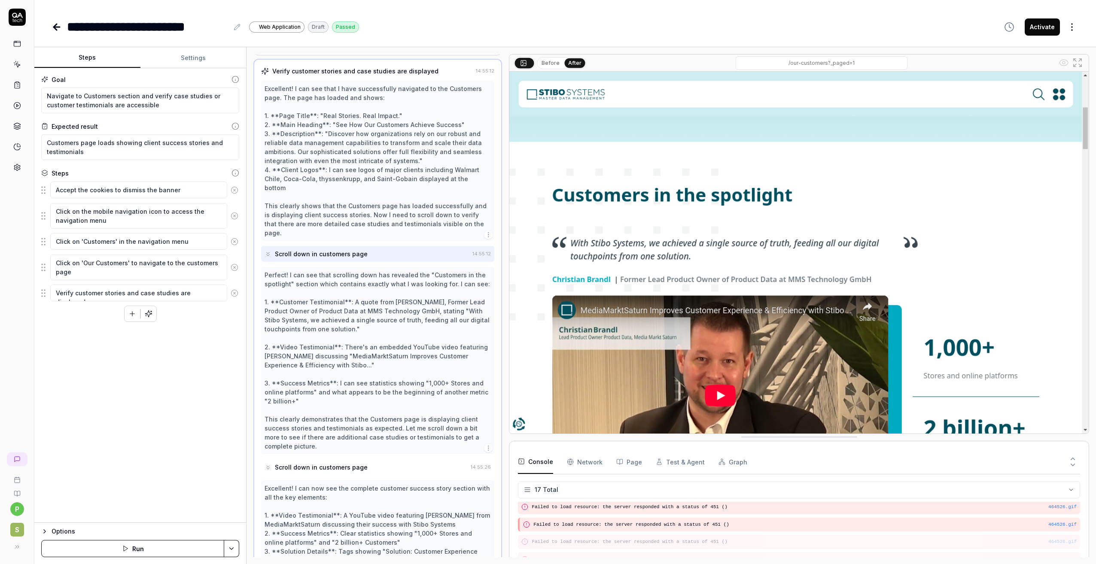
click at [555, 66] on button "Before" at bounding box center [550, 62] width 25 height 9
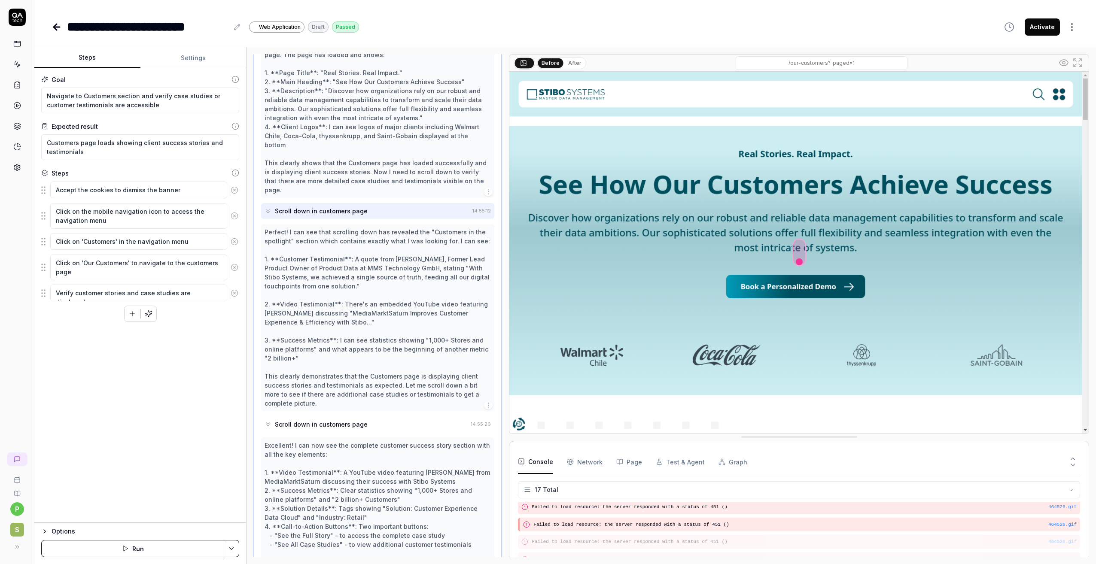
scroll to position [175, 0]
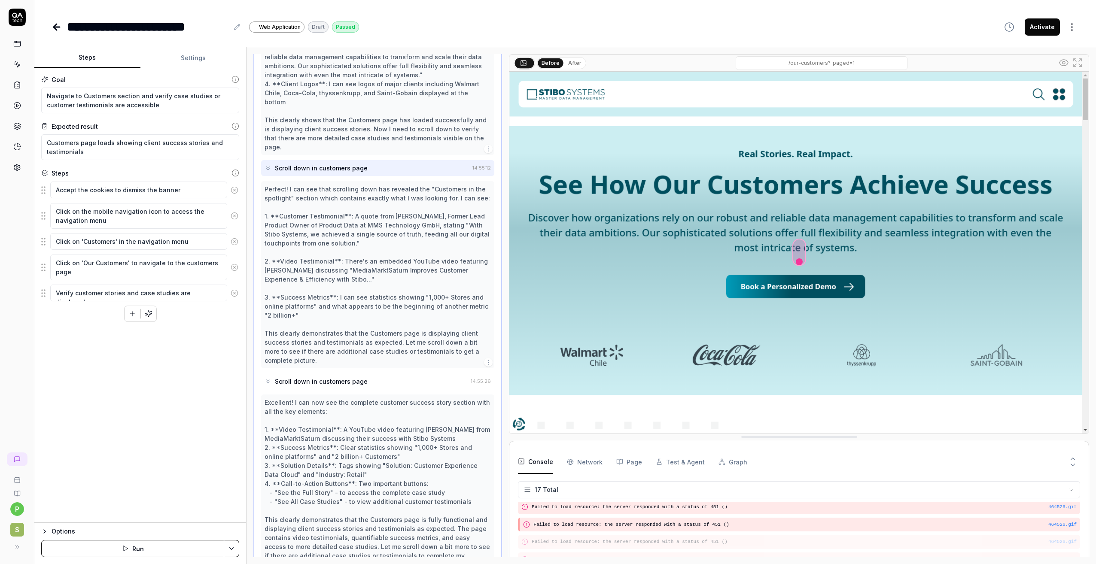
click at [339, 377] on div "Scroll down in customers page" at bounding box center [321, 381] width 93 height 9
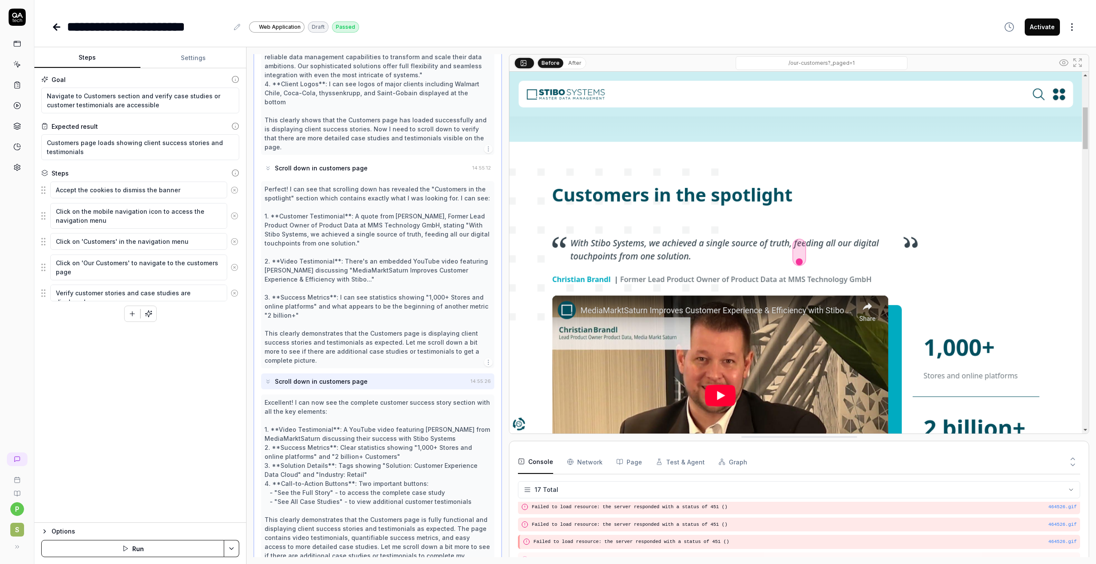
click at [341, 160] on div "Scroll down in customers page" at bounding box center [366, 168] width 204 height 16
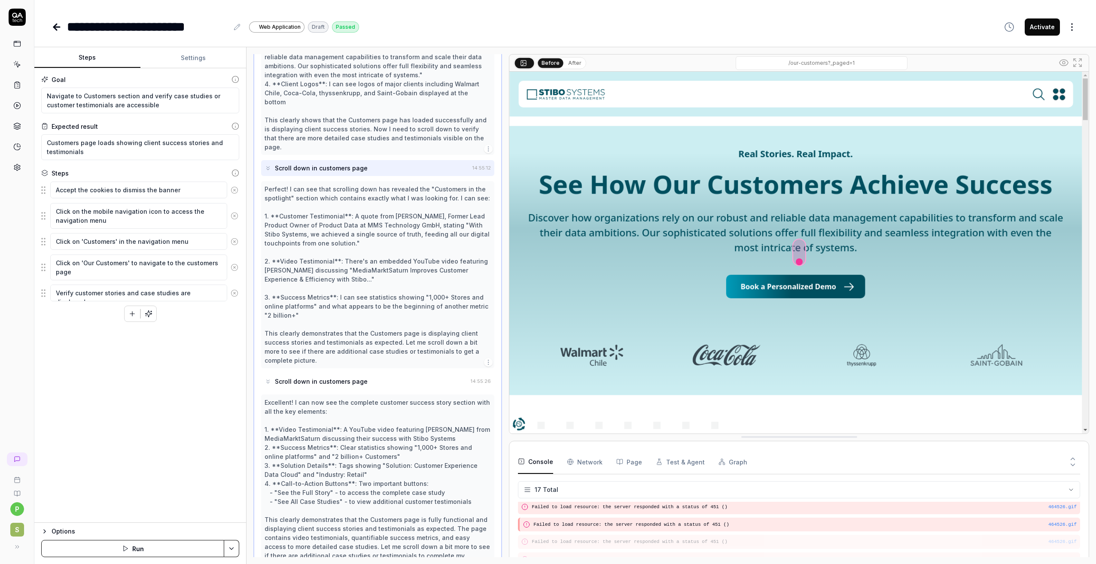
click at [314, 377] on div "Scroll down in customers page" at bounding box center [321, 381] width 93 height 9
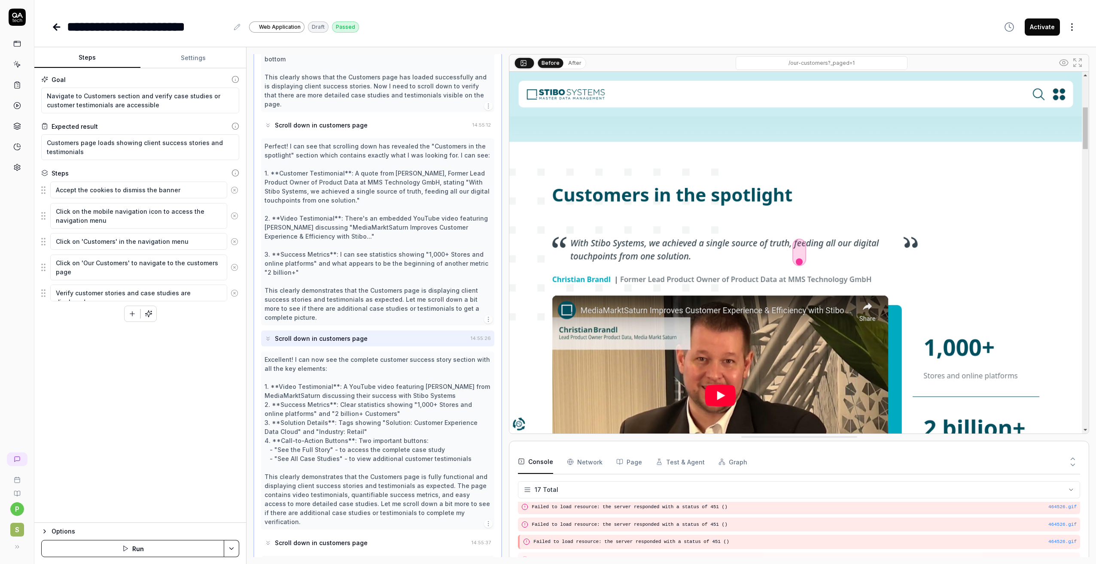
scroll to position [261, 0]
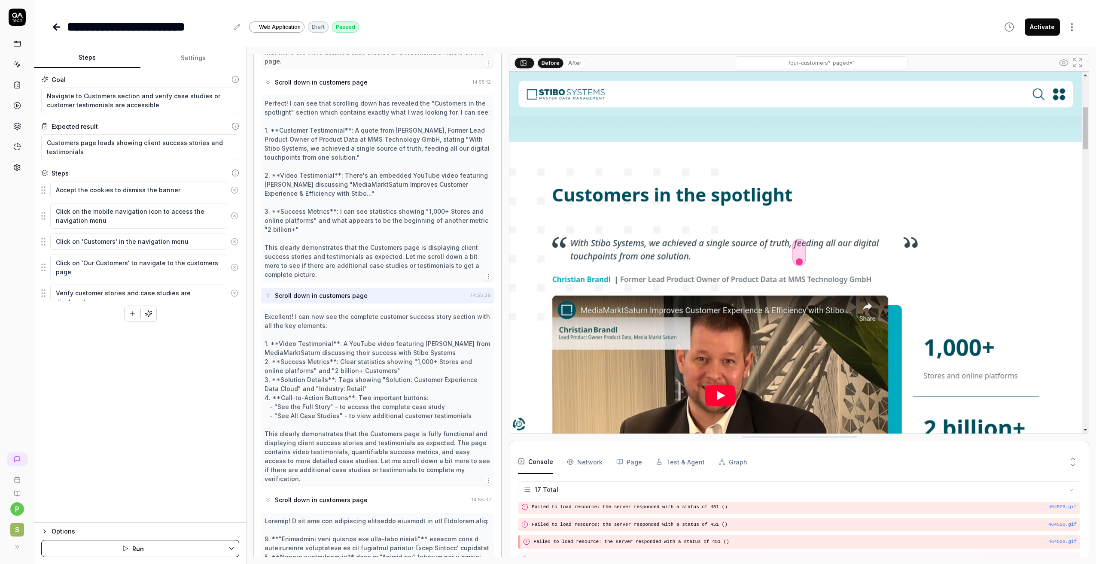
click at [571, 60] on button "After" at bounding box center [574, 62] width 20 height 9
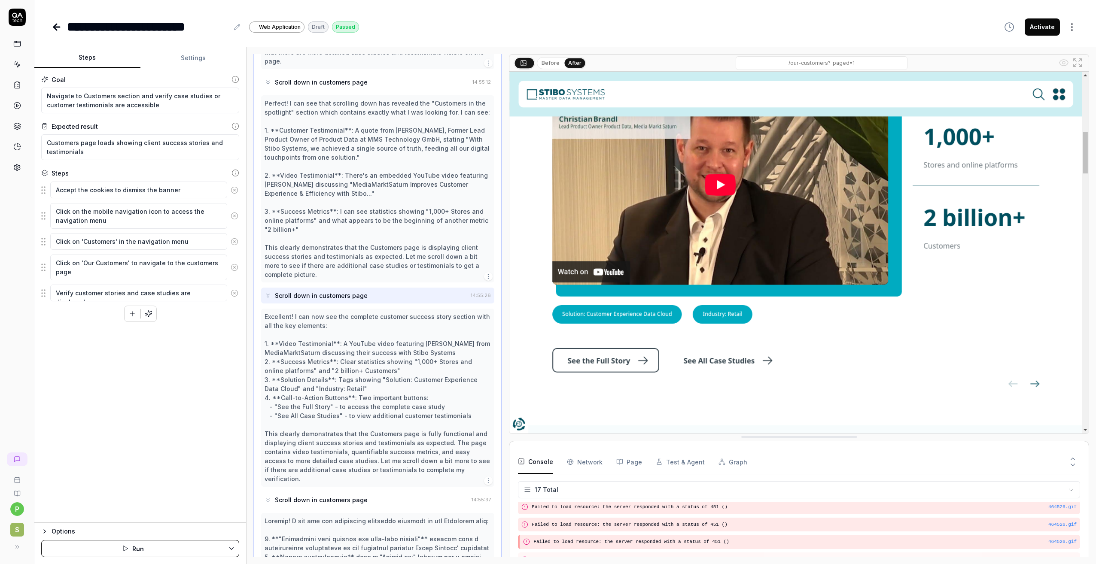
click at [555, 62] on button "Before" at bounding box center [550, 62] width 25 height 9
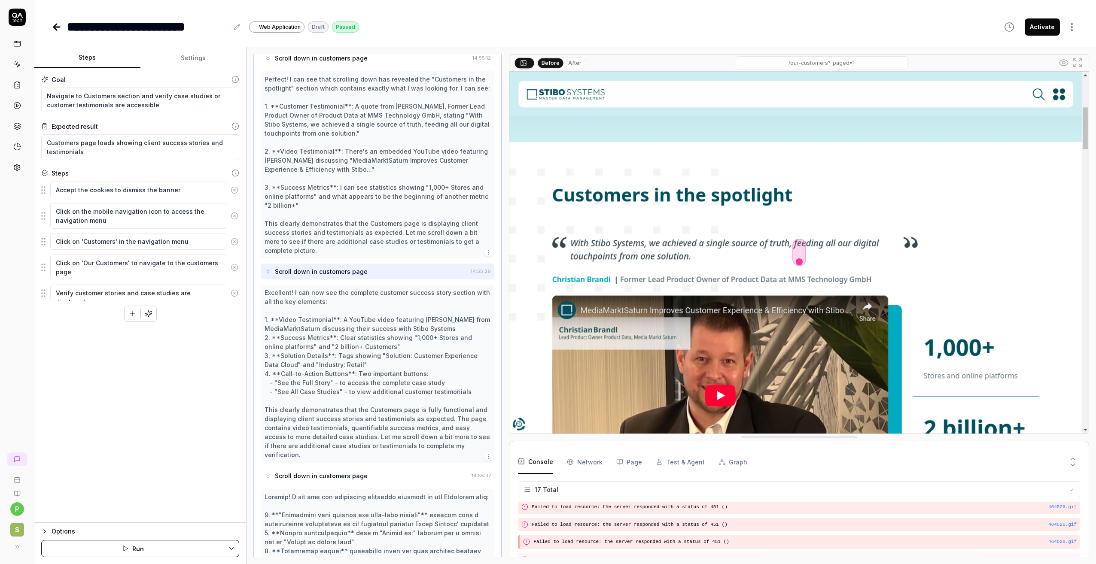
scroll to position [304, 0]
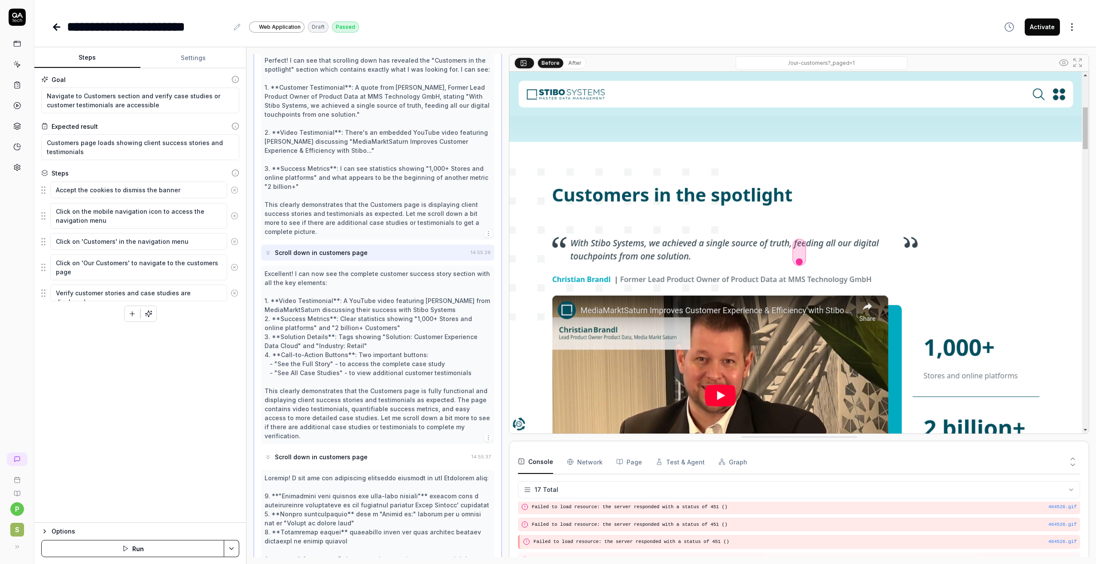
click at [452, 349] on div "Excellent! I can now see the complete customer success story section with all t…" at bounding box center [377, 354] width 226 height 171
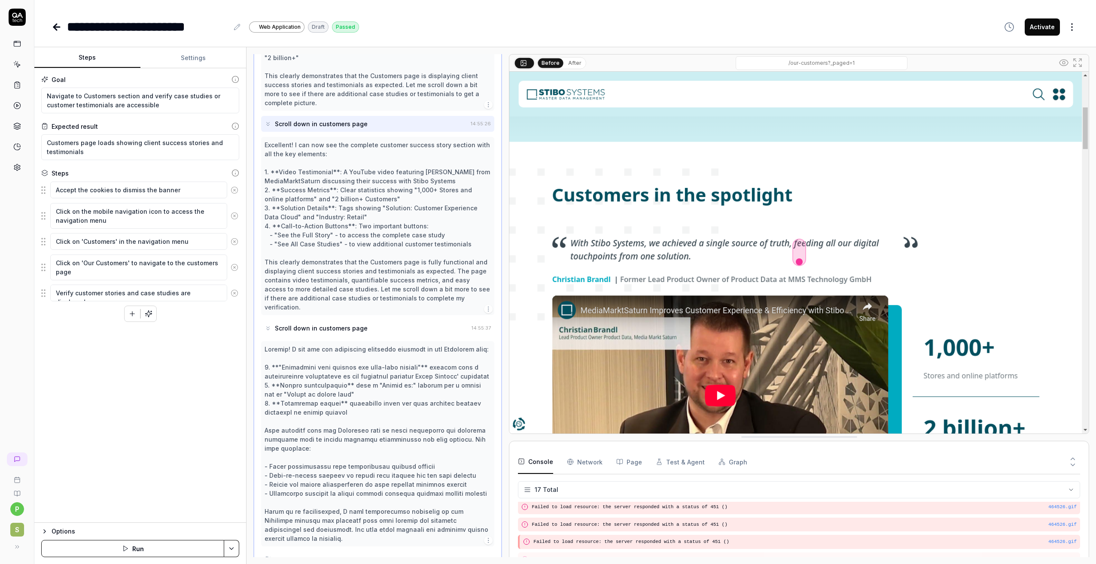
scroll to position [469, 0]
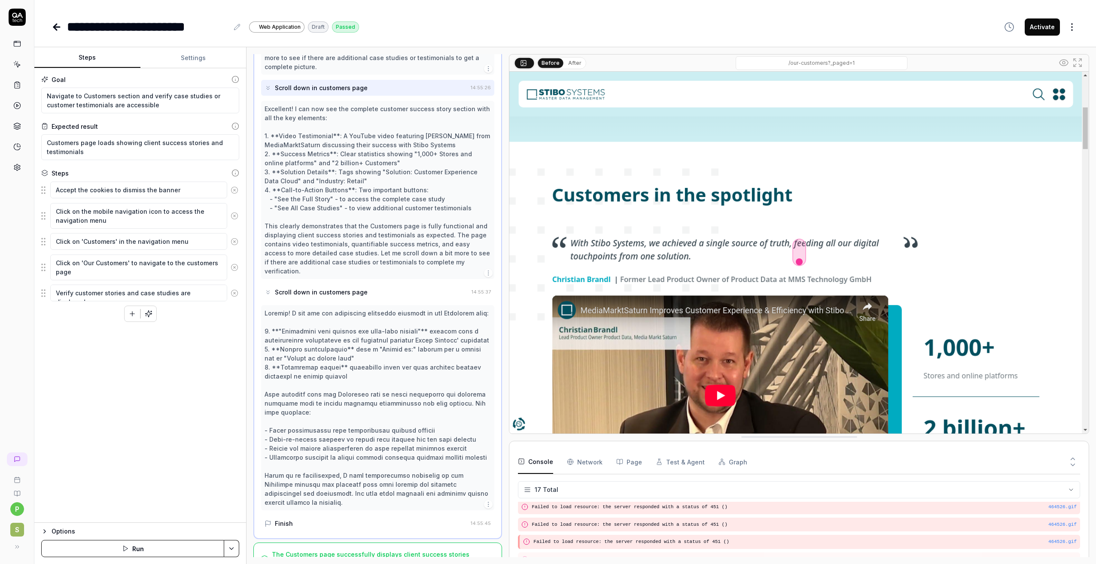
click at [569, 65] on button "After" at bounding box center [574, 62] width 20 height 9
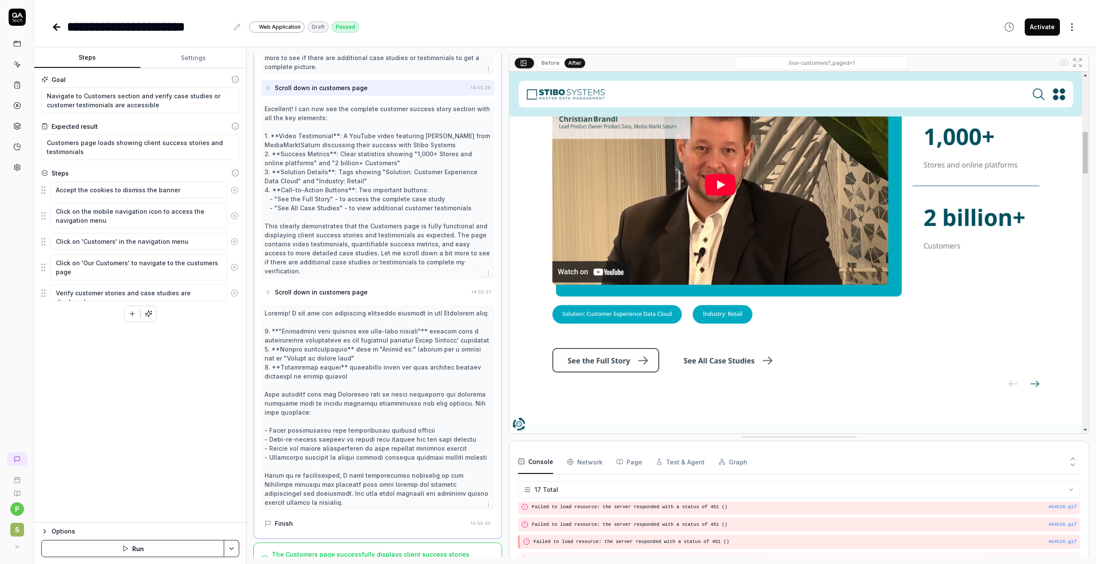
click at [398, 550] on div "The Customers page successfully displays client success stories and testimonial…" at bounding box center [371, 559] width 199 height 18
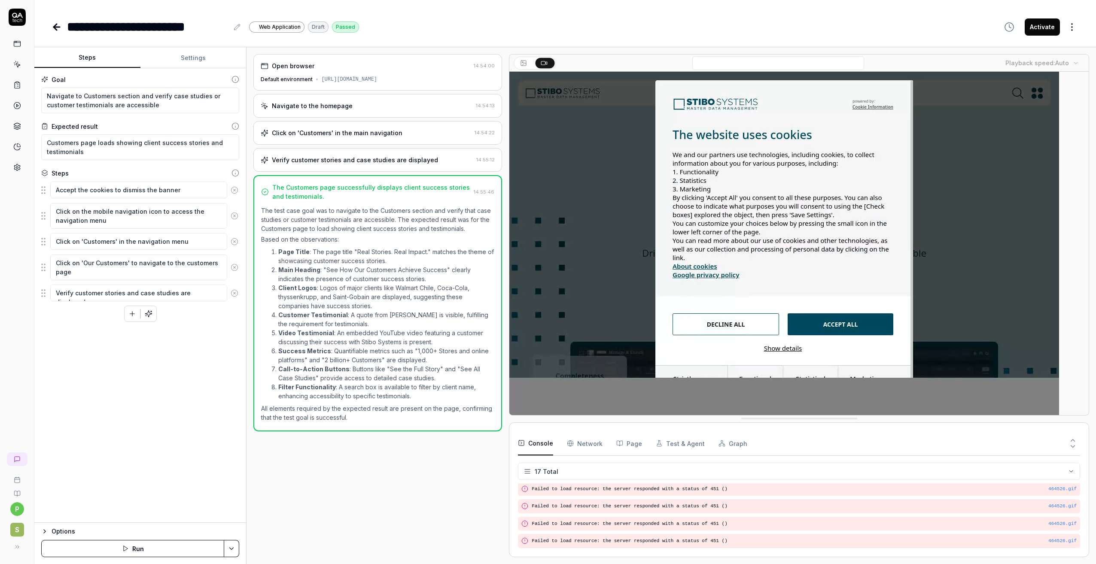
scroll to position [0, 0]
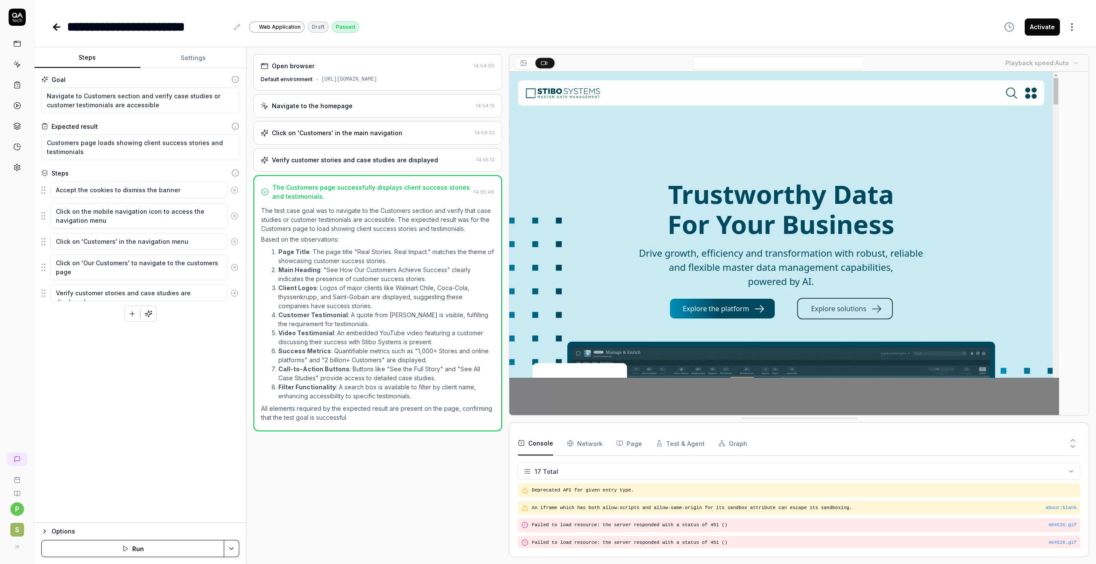
click at [522, 64] on icon at bounding box center [523, 63] width 7 height 7
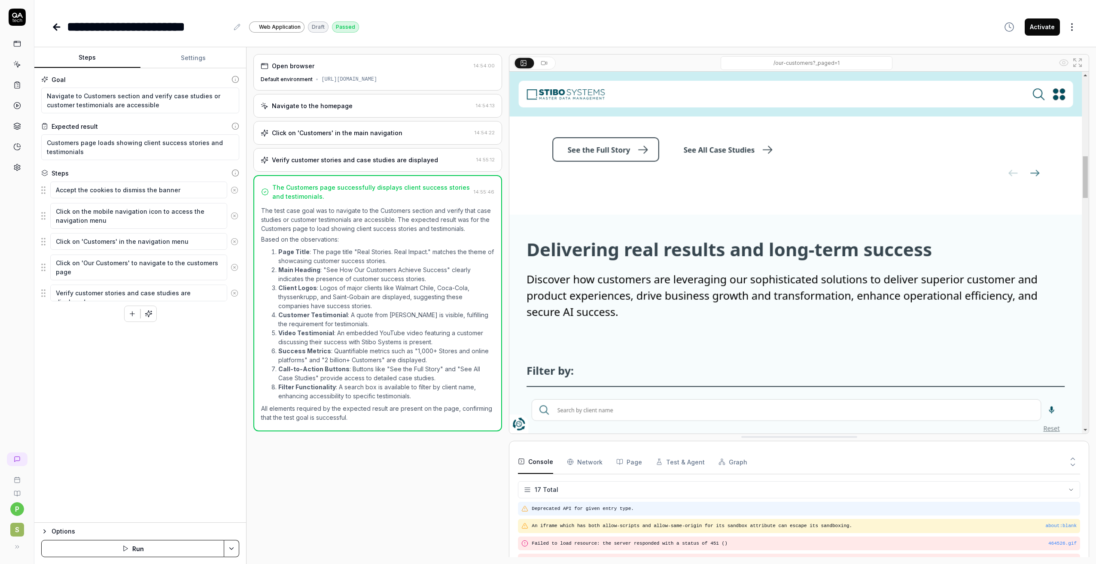
click at [568, 510] on pre "Deprecated API for given entry type." at bounding box center [803, 508] width 545 height 7
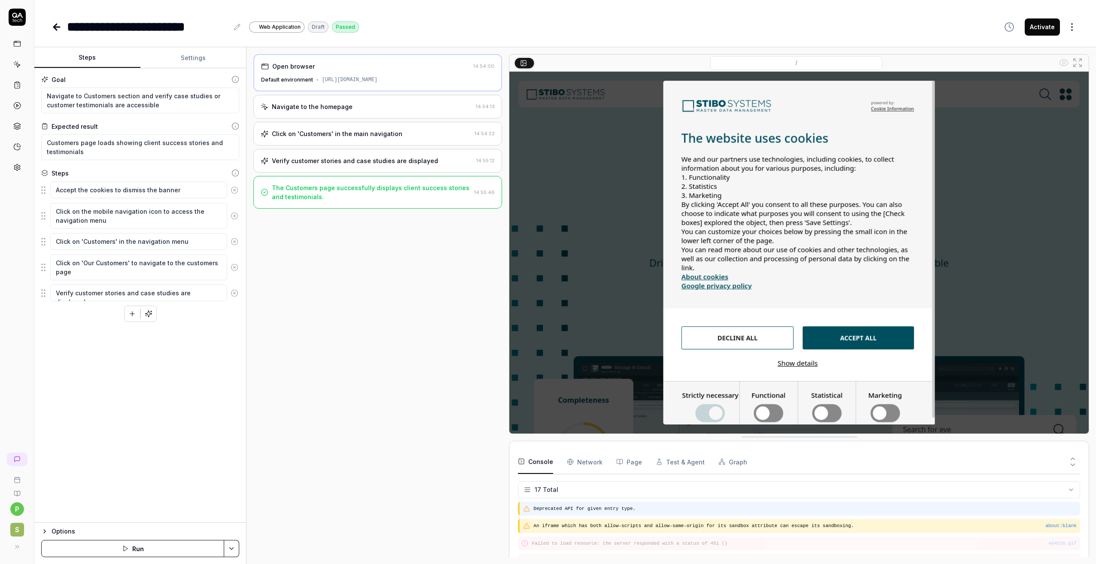
click at [678, 513] on div "Deprecated API for given entry type." at bounding box center [799, 509] width 562 height 14
click at [680, 510] on pre "Deprecated API for given entry type." at bounding box center [804, 508] width 543 height 7
click at [555, 506] on pre "Deprecated API for given entry type." at bounding box center [804, 508] width 543 height 7
drag, startPoint x: 555, startPoint y: 506, endPoint x: 546, endPoint y: 505, distance: 8.6
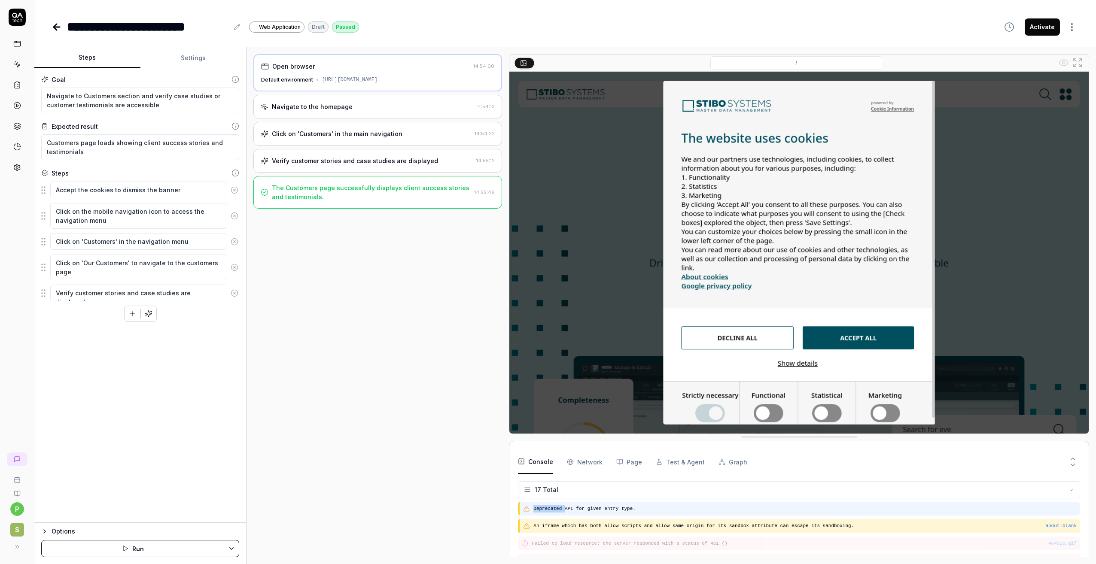
click at [546, 505] on pre "Deprecated API for given entry type." at bounding box center [804, 508] width 543 height 7
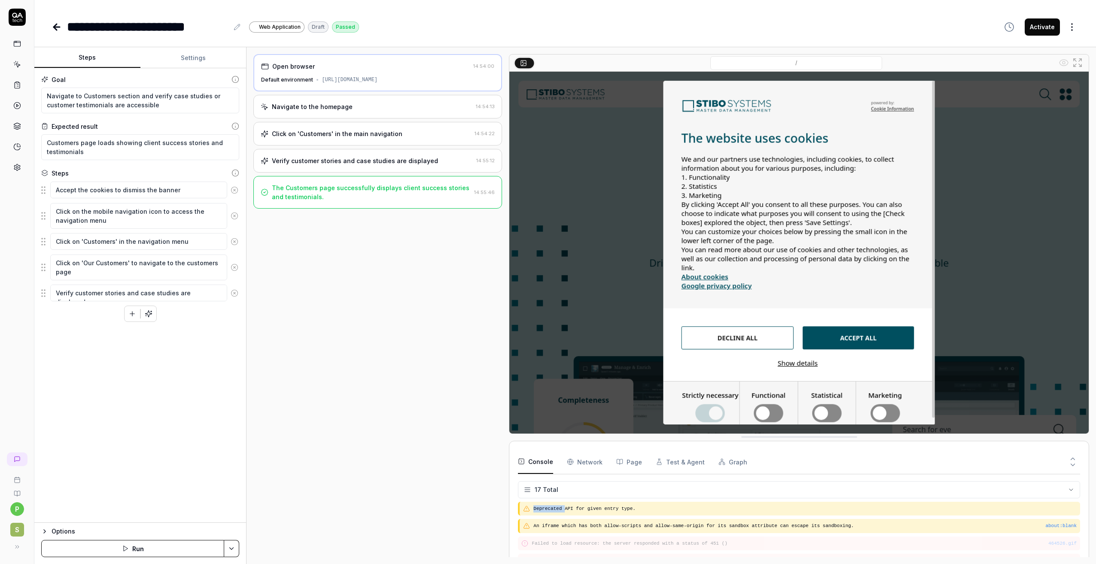
click at [528, 490] on html "**********" at bounding box center [548, 282] width 1096 height 564
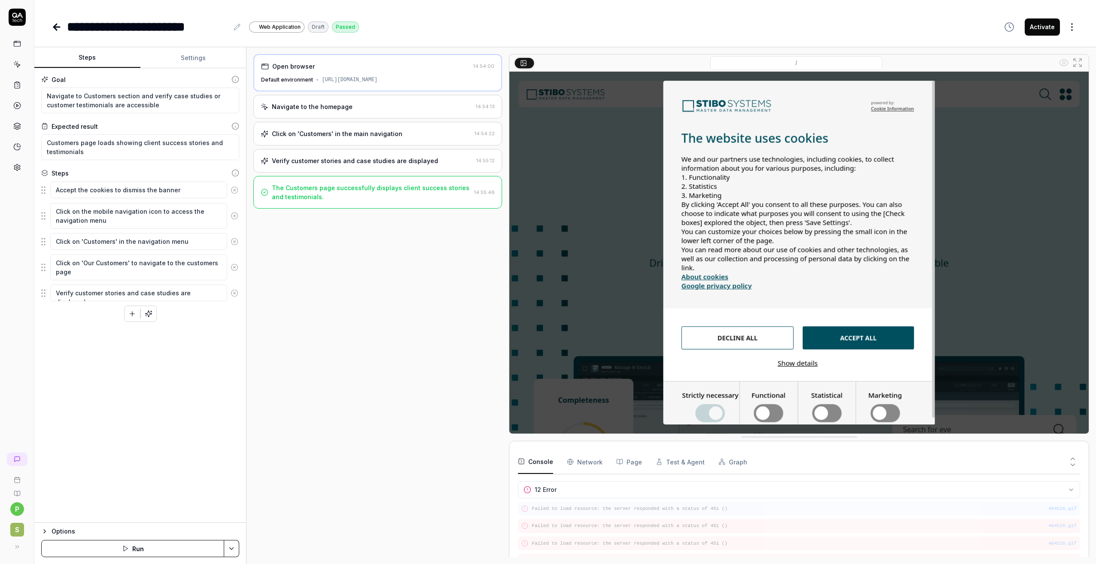
click at [599, 509] on pre "Failed to load resource: the server responded with a status of 451 ()" at bounding box center [803, 508] width 545 height 7
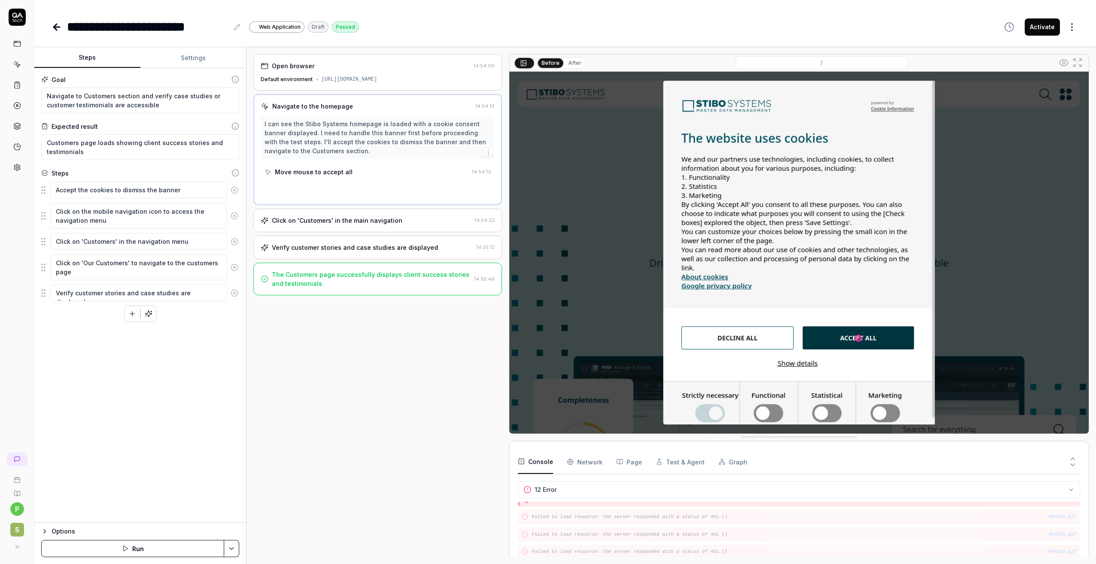
scroll to position [146, 0]
click at [553, 492] on html "**********" at bounding box center [548, 282] width 1096 height 564
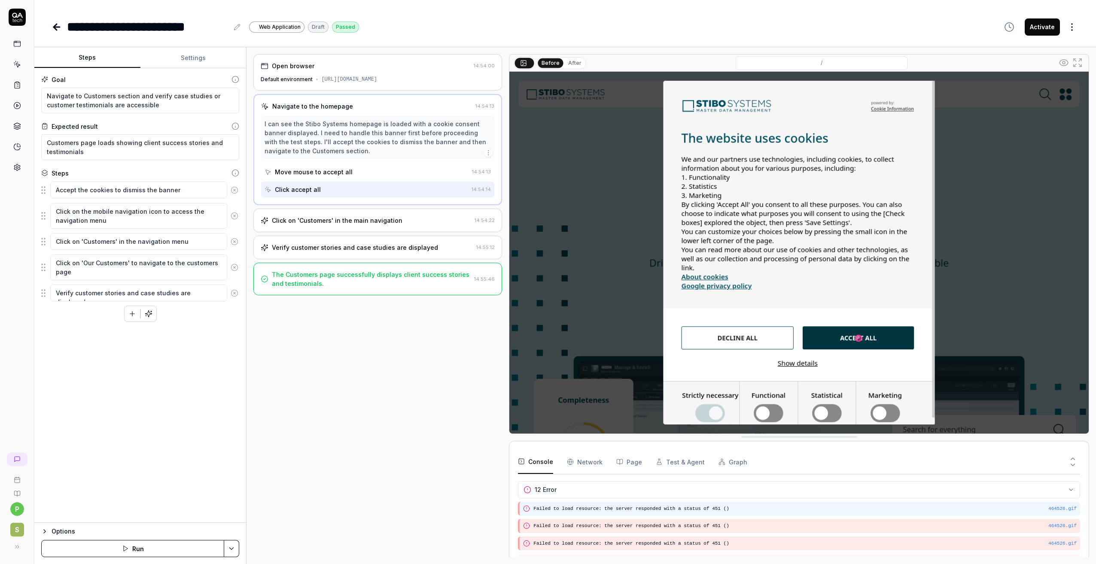
click at [605, 508] on pre "Failed to load resource: the server responded with a status of 451 ()" at bounding box center [804, 508] width 543 height 7
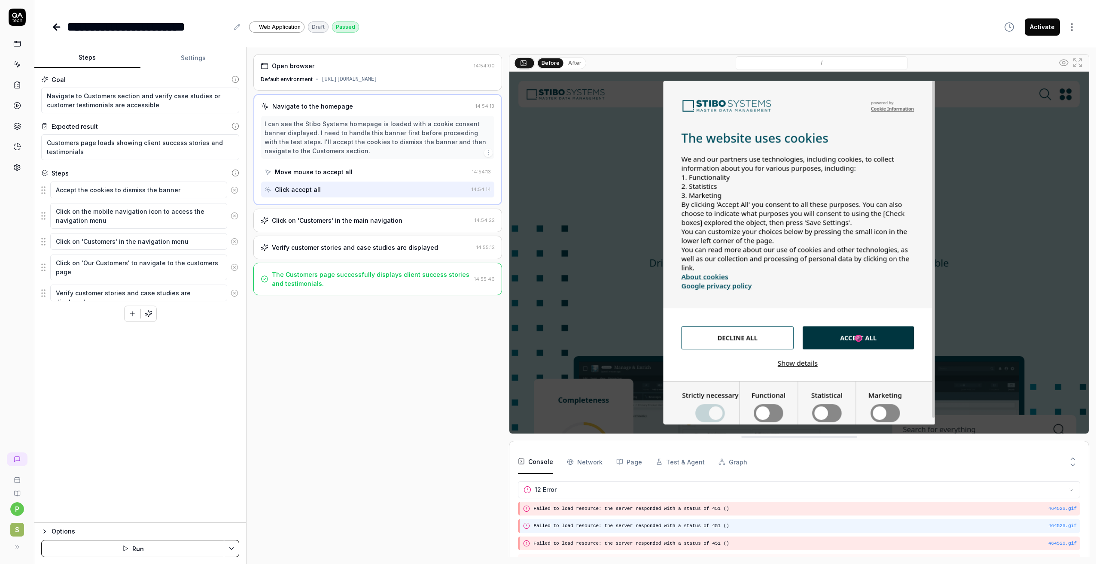
click at [605, 524] on pre "Failed to load resource: the server responded with a status of 451 ()" at bounding box center [804, 525] width 543 height 7
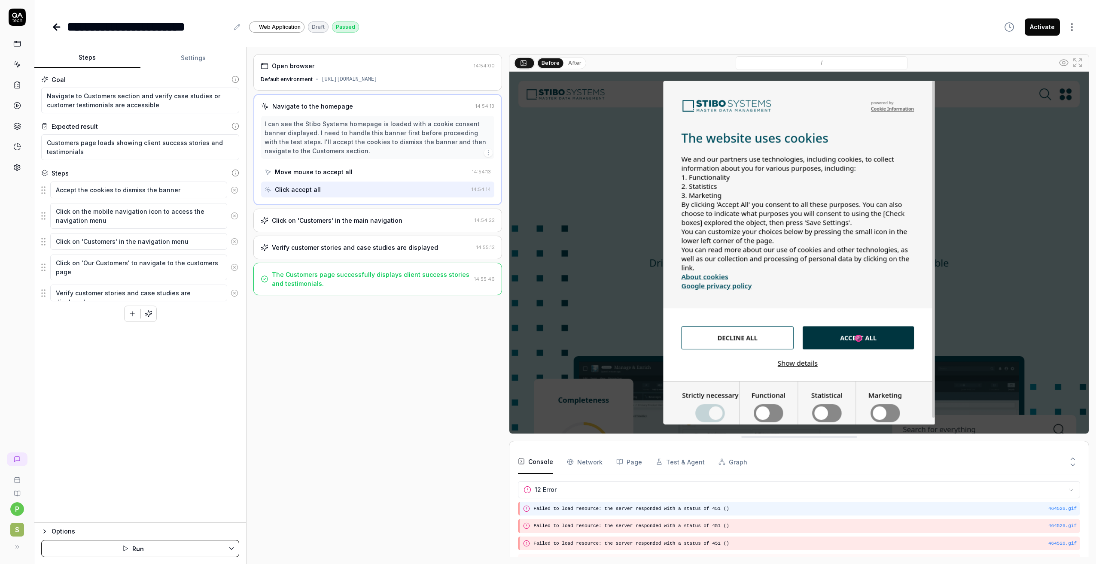
click at [604, 513] on div "464526.gif Failed to load resource: the server responded with a status of 451 ()" at bounding box center [799, 509] width 562 height 14
click at [605, 509] on pre "Failed to load resource: the server responded with a status of 451 ()" at bounding box center [804, 508] width 543 height 7
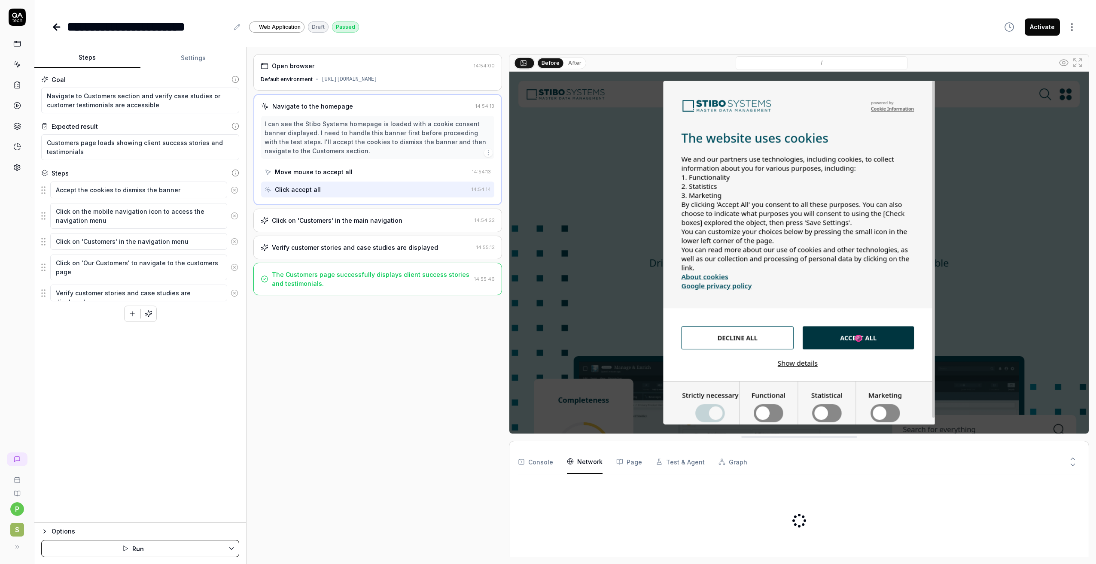
drag, startPoint x: 605, startPoint y: 509, endPoint x: 577, endPoint y: 461, distance: 55.2
click at [577, 461] on Requests "Network" at bounding box center [585, 462] width 36 height 24
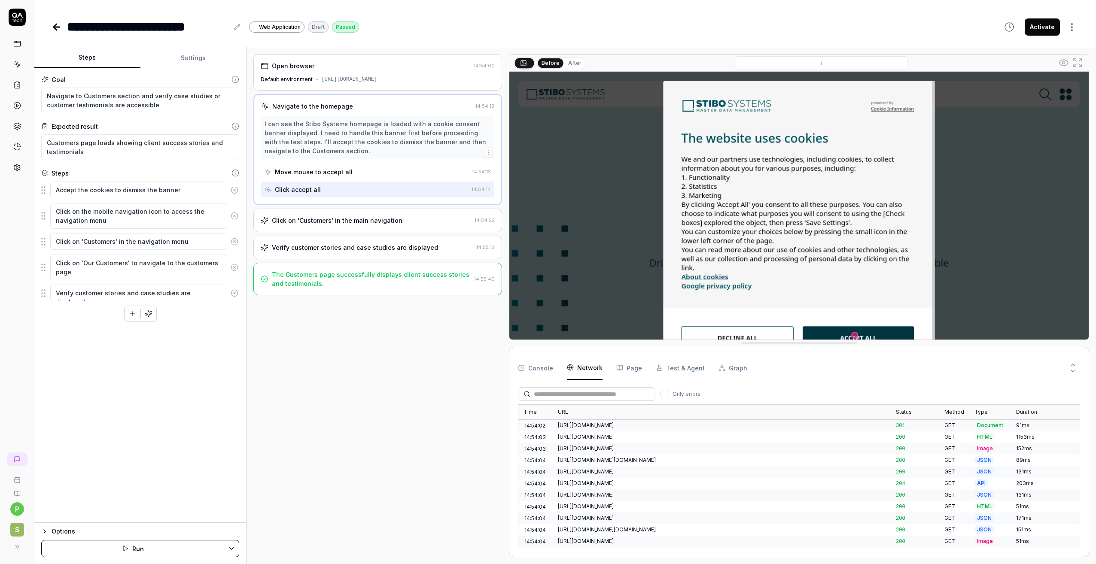
drag, startPoint x: 638, startPoint y: 439, endPoint x: 632, endPoint y: 345, distance: 94.2
click at [552, 374] on div "Console Network Page Test & Agent Graph" at bounding box center [799, 368] width 562 height 24
click at [538, 371] on button "Console" at bounding box center [535, 368] width 35 height 24
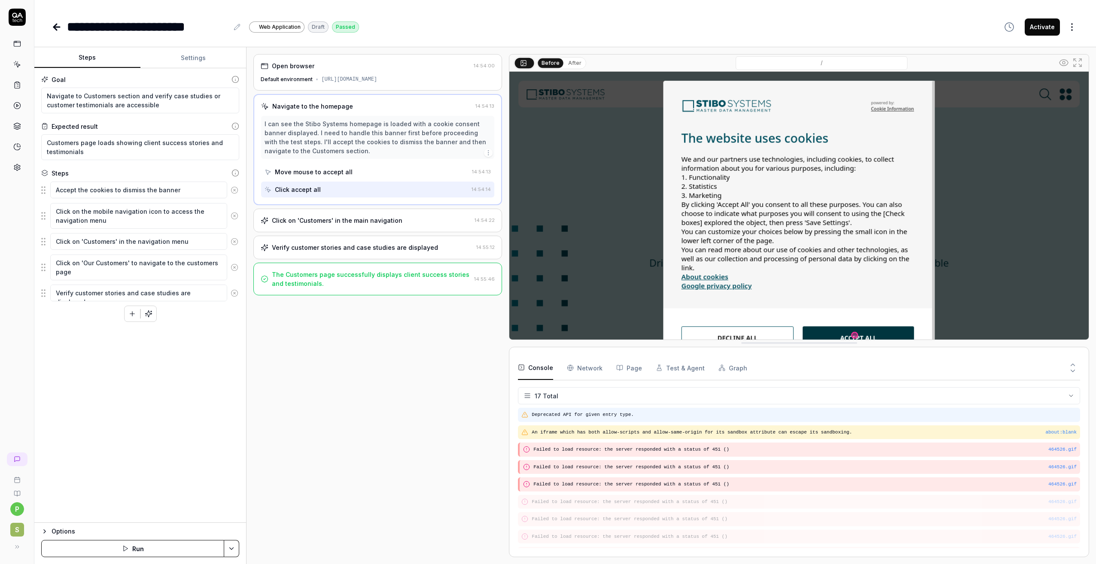
click at [603, 416] on pre "Deprecated API for given entry type." at bounding box center [803, 414] width 545 height 7
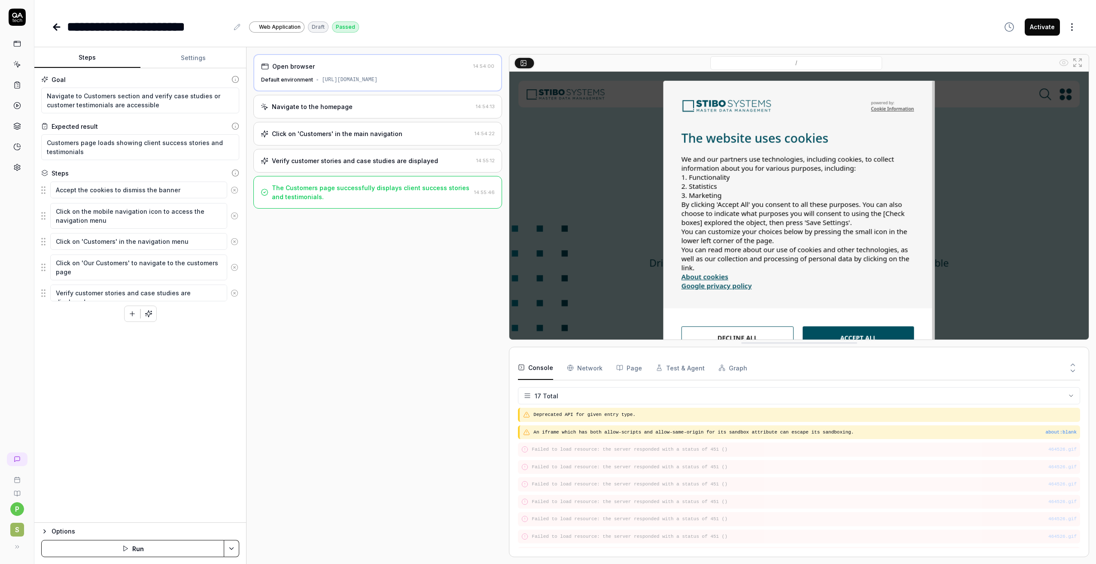
click at [349, 78] on div "[URL][DOMAIN_NAME]" at bounding box center [350, 80] width 56 height 8
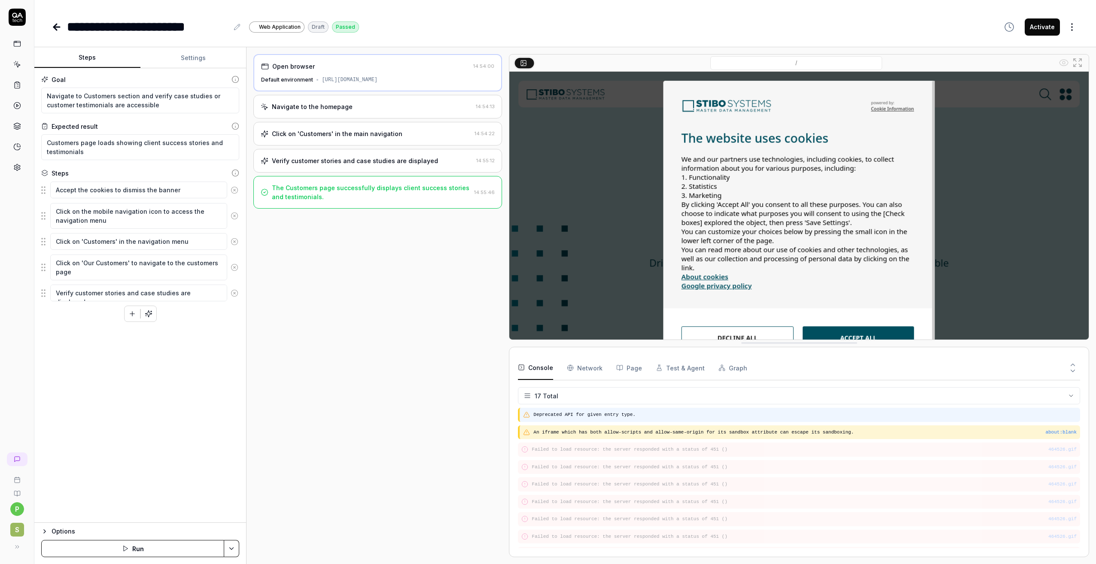
click at [600, 411] on pre "Deprecated API for given entry type." at bounding box center [804, 414] width 543 height 7
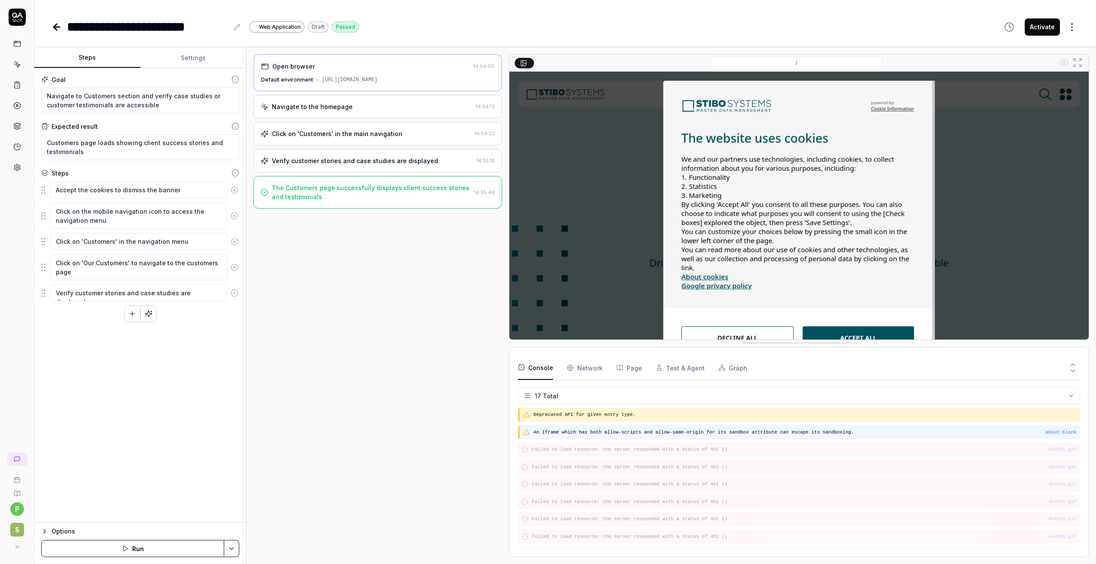
click at [599, 438] on div "about:blank An iframe which has both allow-scripts and allow-same-origin for it…" at bounding box center [799, 432] width 562 height 14
click at [599, 437] on div "about:blank An iframe which has both allow-scripts and allow-same-origin for it…" at bounding box center [799, 432] width 562 height 14
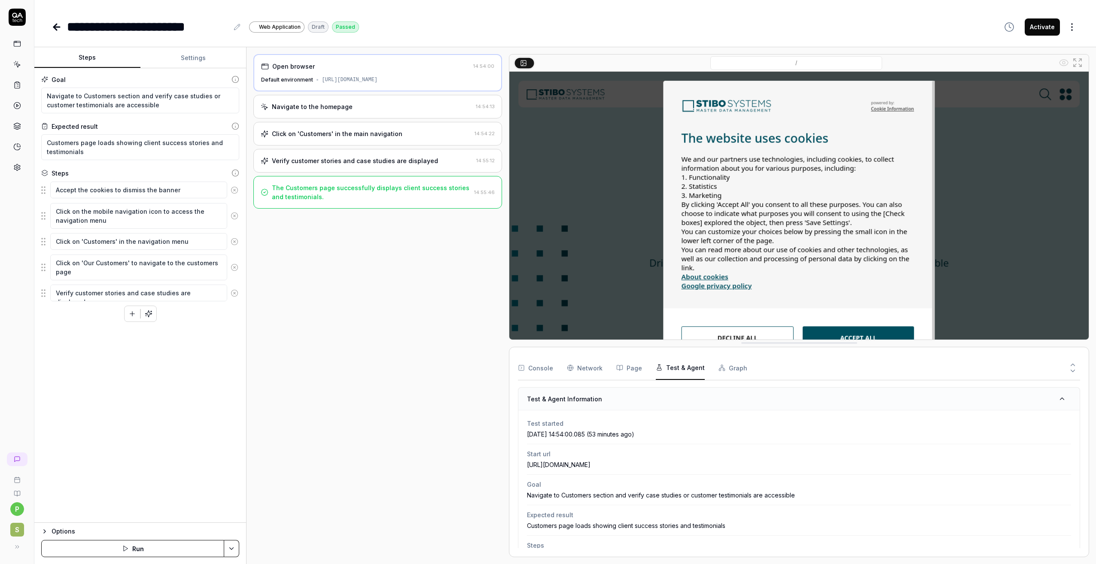
click at [671, 370] on button "Test & Agent" at bounding box center [679, 368] width 49 height 24
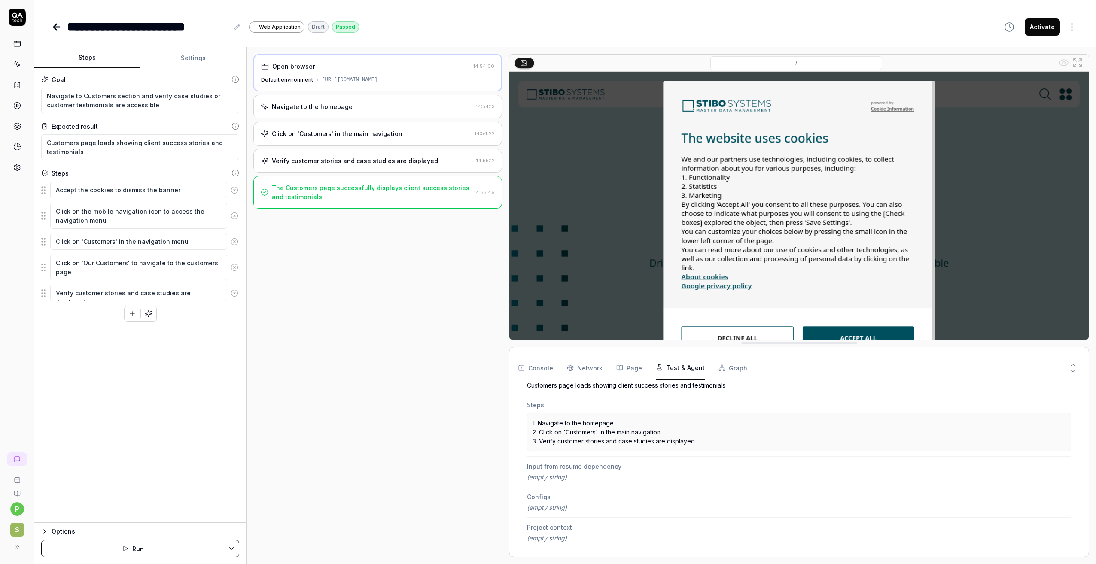
scroll to position [144, 0]
click at [635, 371] on button "Page" at bounding box center [629, 368] width 26 height 24
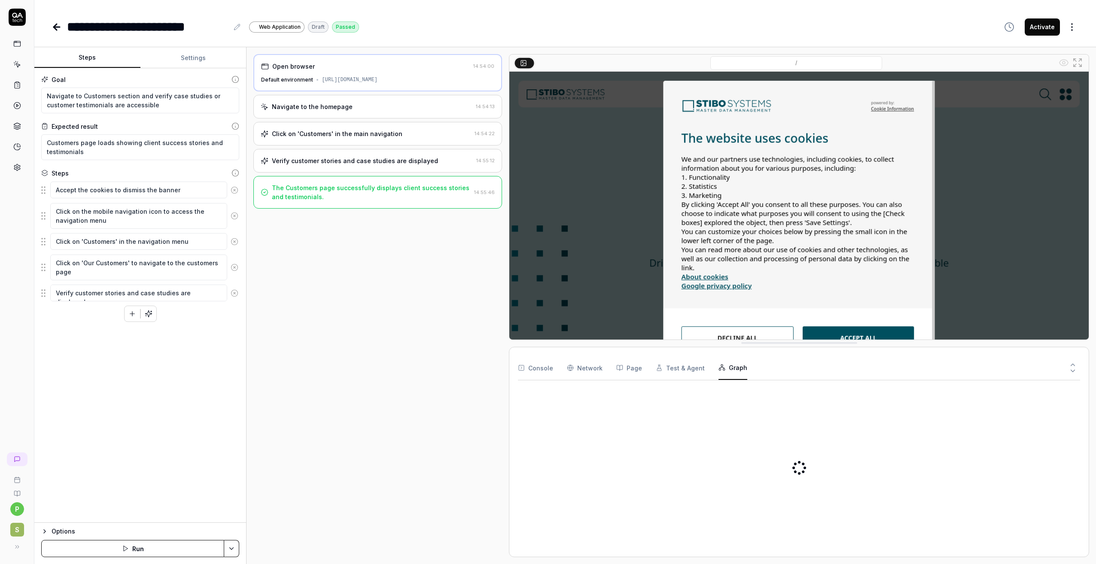
click at [725, 367] on button "Graph" at bounding box center [732, 368] width 29 height 24
click at [633, 449] on div "C u s t o m e r S t o r i e s A c c e s s 1m 55s Passed" at bounding box center [799, 467] width 562 height 161
click at [803, 471] on div "C u s t o m e r S t o r i e s A c c e s s 1m 55s Passed" at bounding box center [799, 467] width 562 height 161
click at [798, 426] on div "C u s t o m e r S t o r i e s A c c e s s 1m 55s Passed" at bounding box center [799, 467] width 562 height 161
click at [753, 486] on div "C u s t o m e r S t o r i e s A c c e s s 1m 55s Passed" at bounding box center [799, 467] width 562 height 161
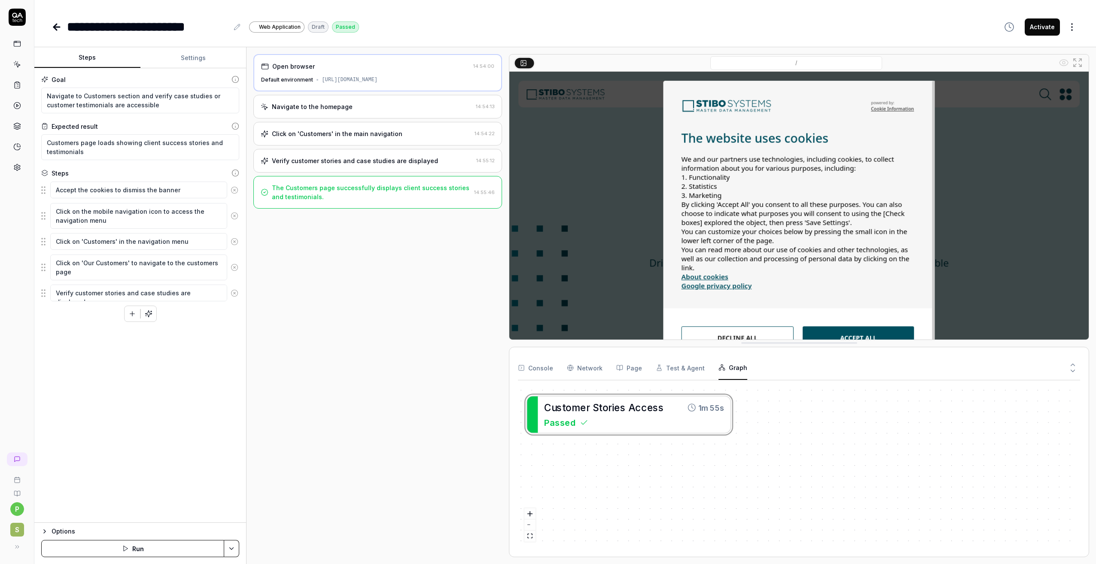
click at [639, 479] on div "C u s t o m e r S t o r i e s A c c e s s 1m 55s Passed" at bounding box center [799, 467] width 562 height 161
drag, startPoint x: 646, startPoint y: 420, endPoint x: 676, endPoint y: 424, distance: 30.3
click at [676, 424] on div "C u s t o m e r S t o r i e s A c c e s s 1m 55s Passed" at bounding box center [799, 467] width 562 height 161
click at [583, 367] on Requests "Network" at bounding box center [585, 368] width 36 height 24
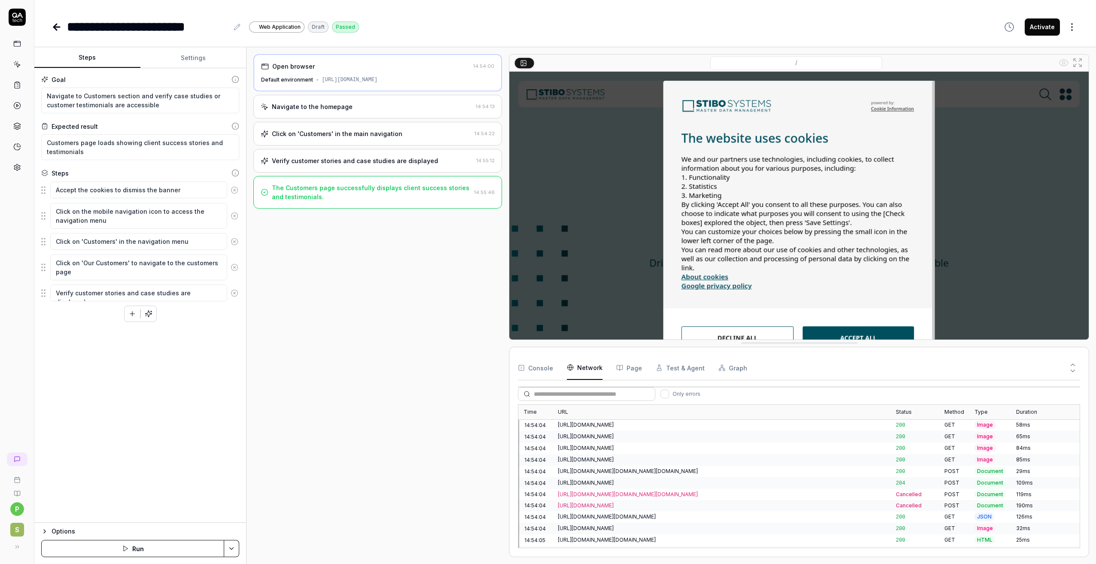
scroll to position [129, 0]
click at [659, 490] on div "https://pagead2.googlesyndication.com/ccm/collect?tid=AW-973350448&en=page_view…" at bounding box center [722, 494] width 328 height 8
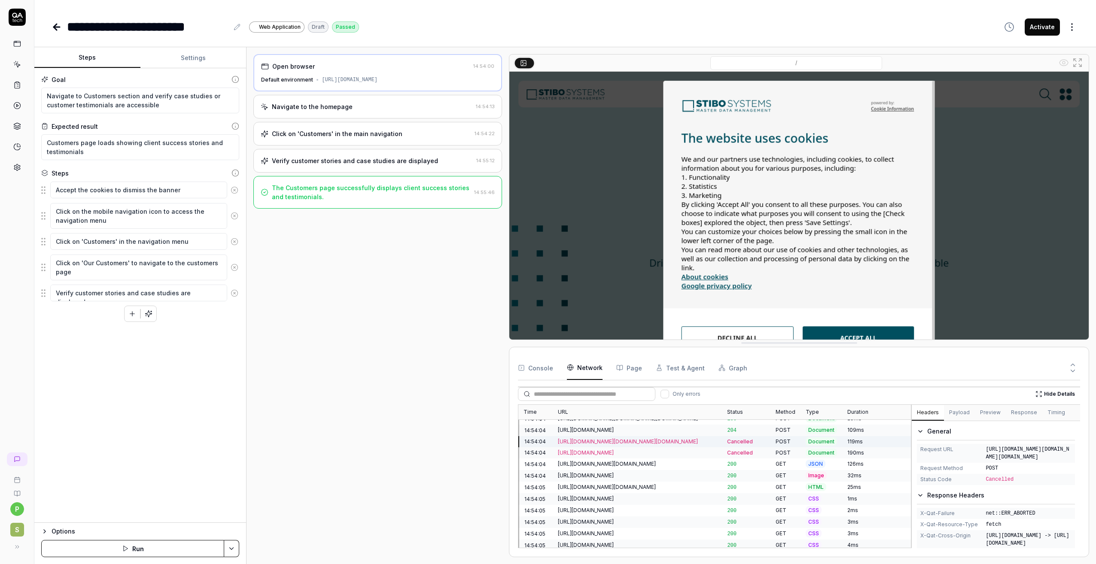
scroll to position [172, 0]
click at [631, 445] on div "https://pagead2.googlesyndication.com/ccm/collect?tid=AW-973350448&en=page_view…" at bounding box center [636, 450] width 169 height 11
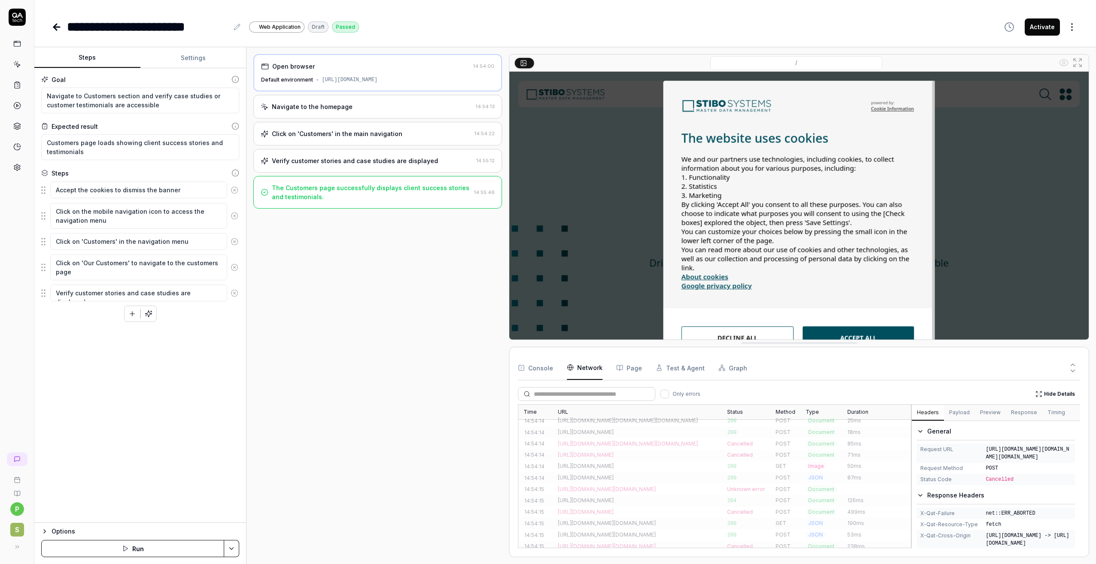
click at [549, 370] on button "Console" at bounding box center [535, 368] width 35 height 24
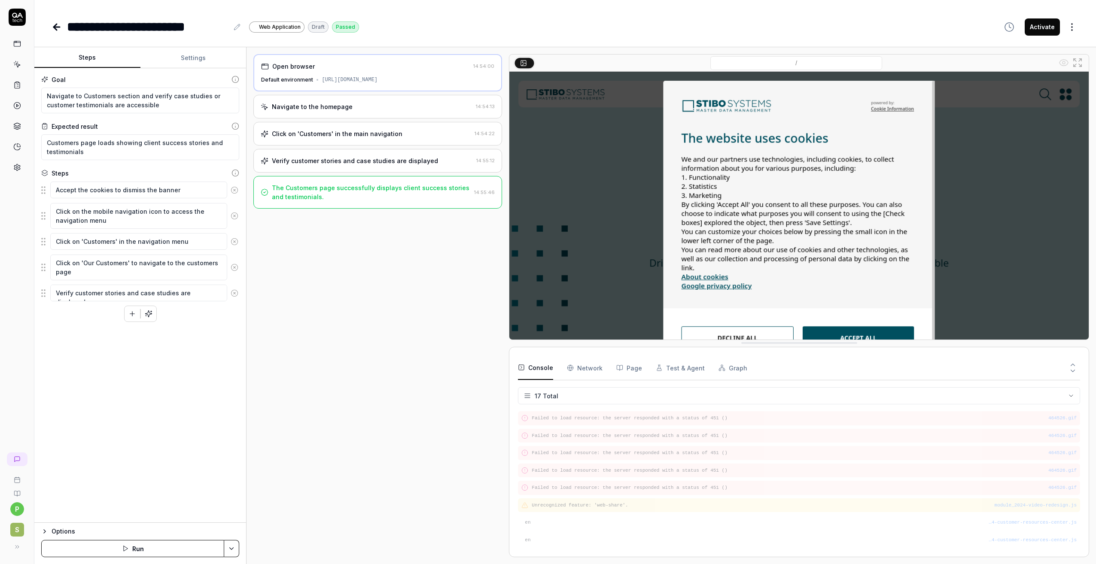
scroll to position [0, 0]
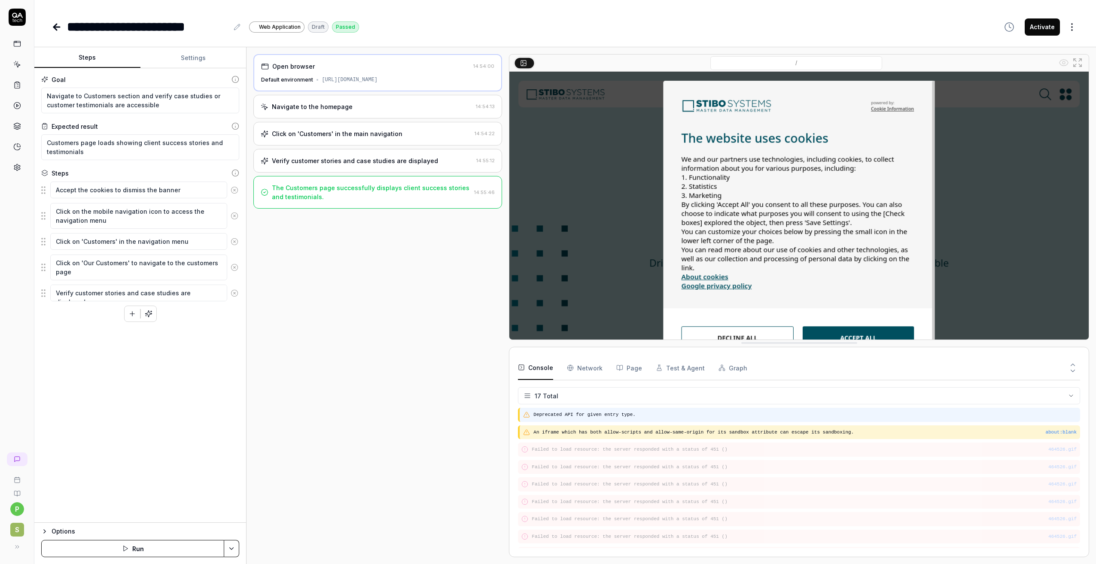
click at [625, 416] on pre "Deprecated API for given entry type." at bounding box center [804, 414] width 543 height 7
click at [636, 414] on pre "Deprecated API for given entry type." at bounding box center [804, 414] width 543 height 7
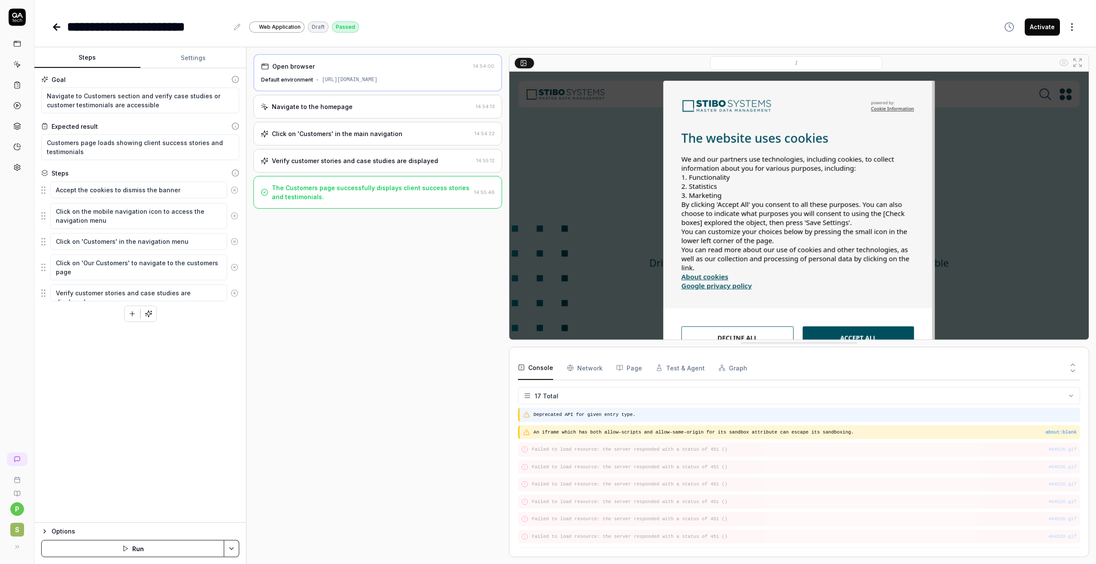
click at [616, 414] on pre "Deprecated API for given entry type." at bounding box center [804, 414] width 543 height 7
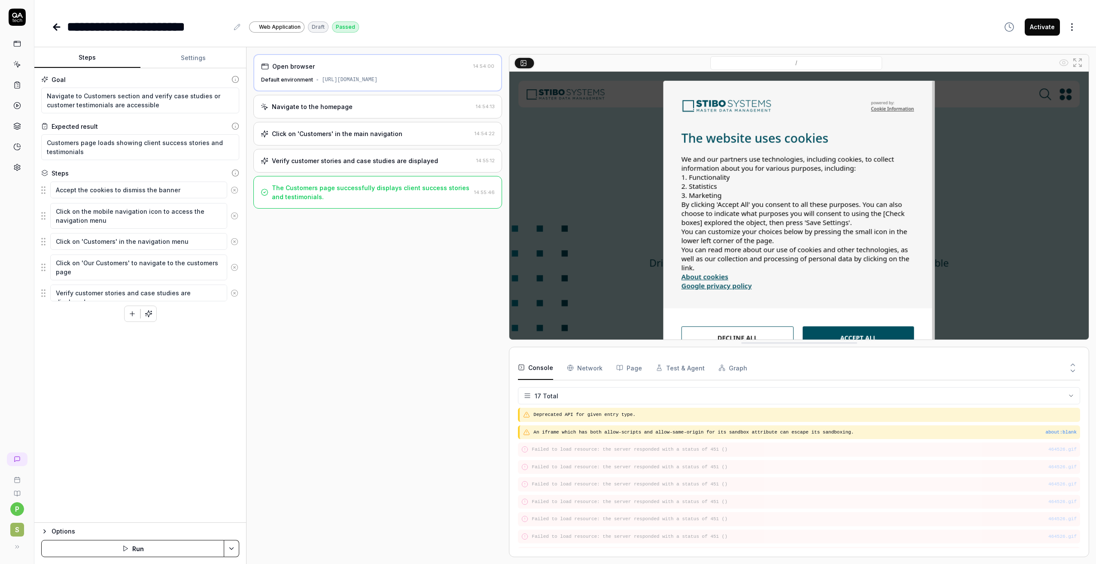
click at [46, 531] on icon "button" at bounding box center [44, 531] width 7 height 7
click at [85, 386] on div "Goal Navigate to Customers section and verify case studies or customer testimon…" at bounding box center [140, 251] width 212 height 366
click at [42, 442] on icon "button" at bounding box center [44, 442] width 7 height 7
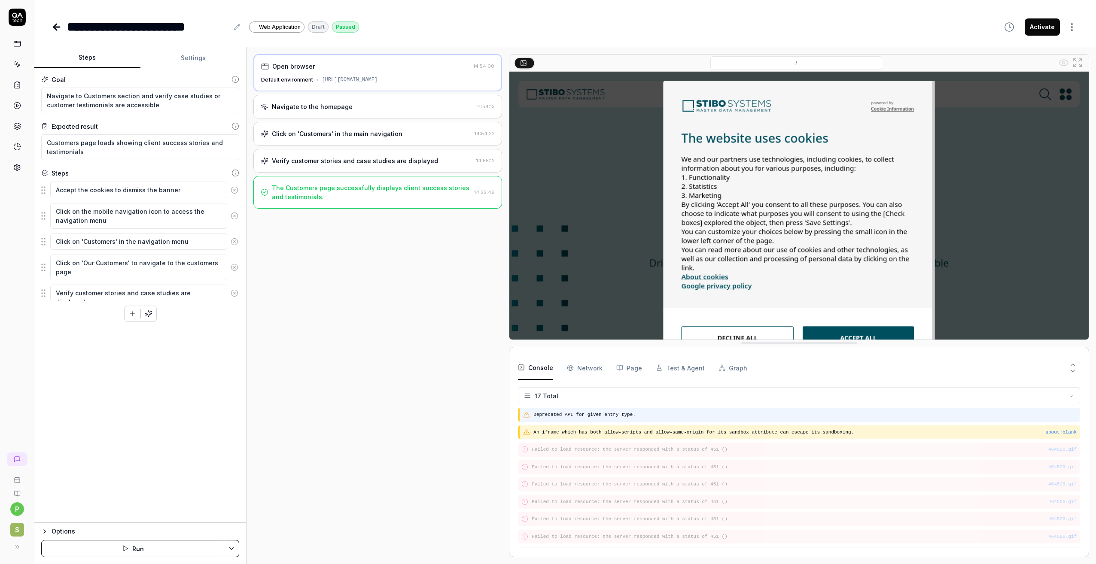
click at [602, 416] on pre "Deprecated API for given entry type." at bounding box center [804, 414] width 543 height 7
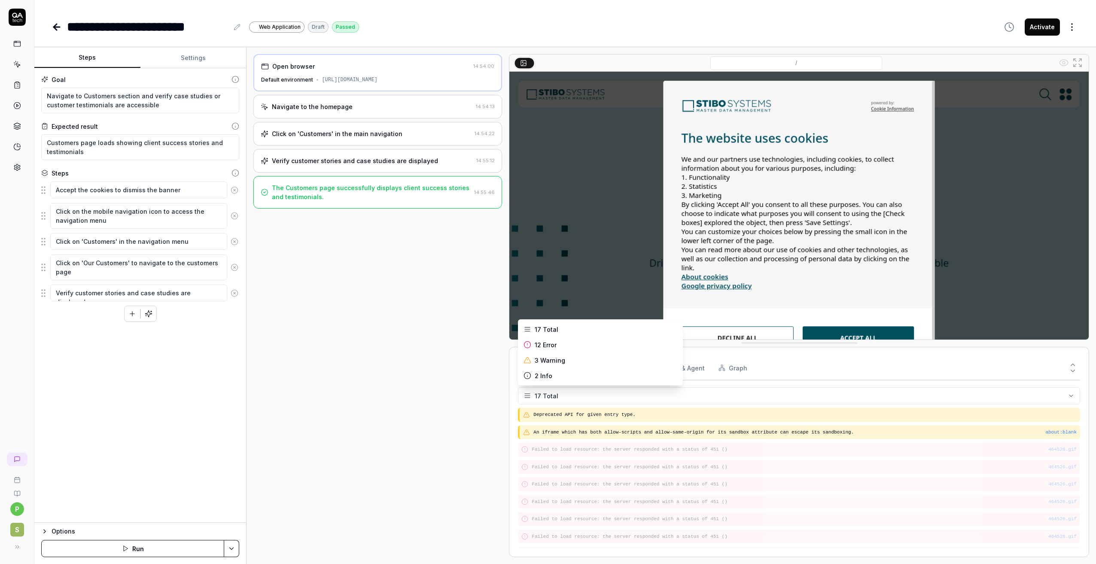
click at [583, 395] on html "**********" at bounding box center [548, 282] width 1096 height 564
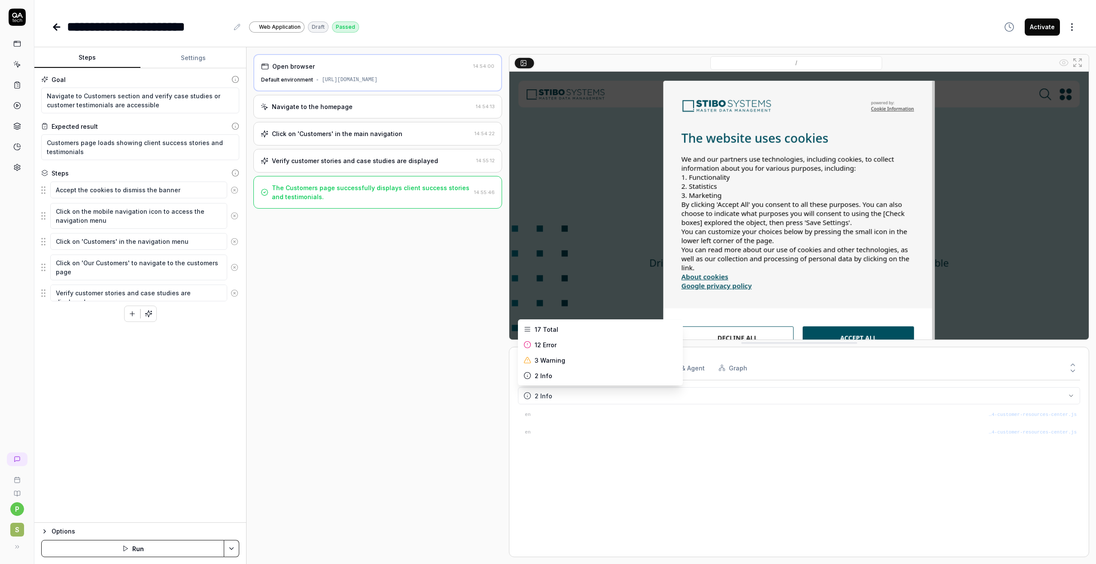
click at [528, 392] on html "**********" at bounding box center [548, 282] width 1096 height 564
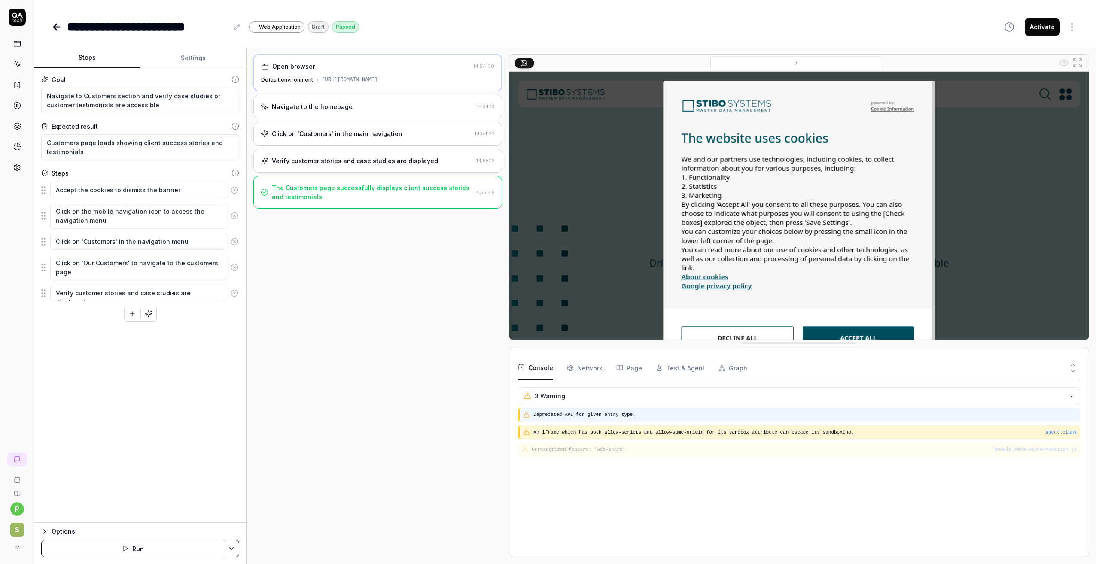
click at [531, 412] on div "Deprecated API for given entry type." at bounding box center [799, 415] width 562 height 14
click at [552, 417] on pre "Deprecated API for given entry type." at bounding box center [804, 414] width 543 height 7
drag, startPoint x: 552, startPoint y: 417, endPoint x: 627, endPoint y: 413, distance: 75.2
click at [627, 413] on pre "Deprecated API for given entry type." at bounding box center [804, 414] width 543 height 7
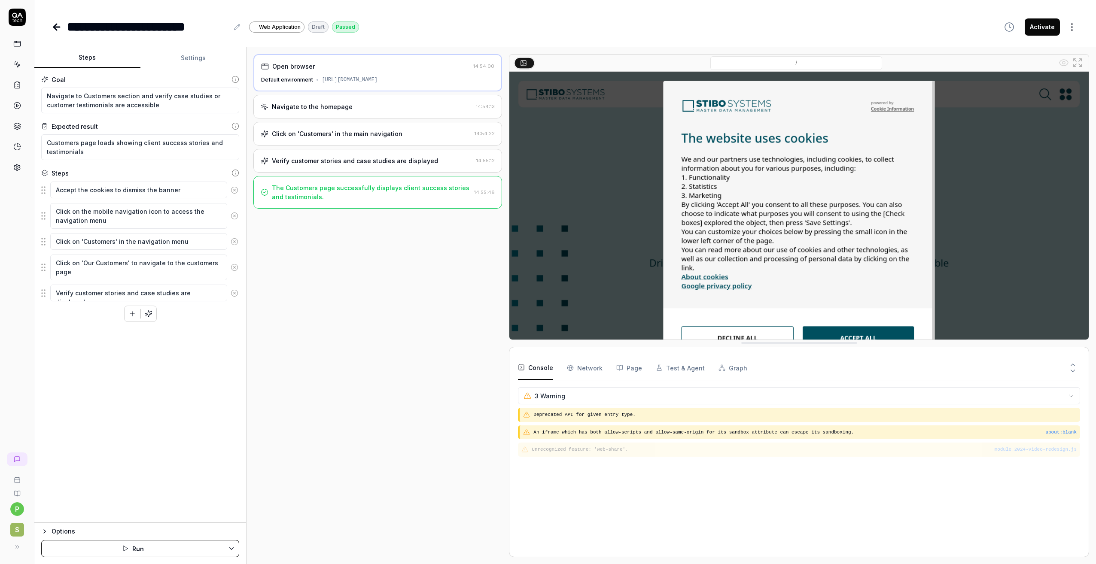
click at [1073, 366] on icon at bounding box center [1072, 365] width 8 height 8
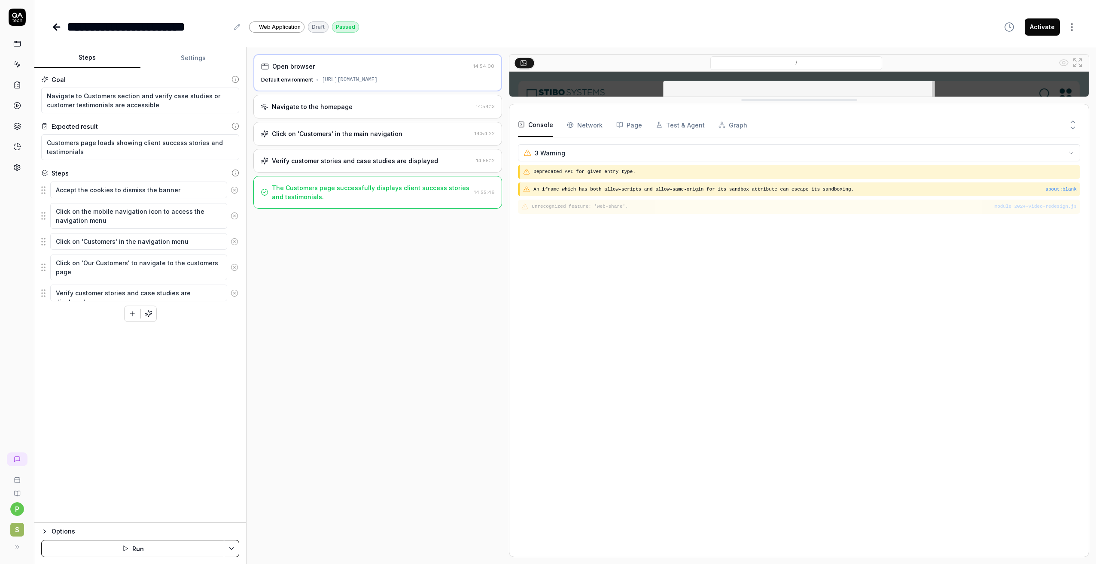
click at [1071, 131] on icon at bounding box center [1072, 128] width 8 height 8
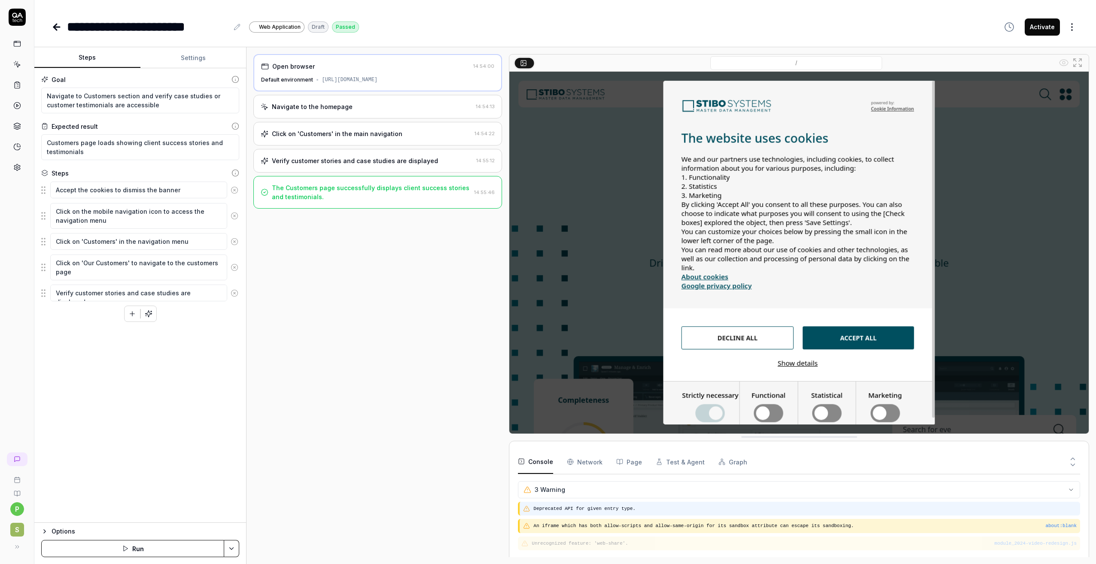
click at [570, 510] on pre "Deprecated API for given entry type." at bounding box center [804, 508] width 543 height 7
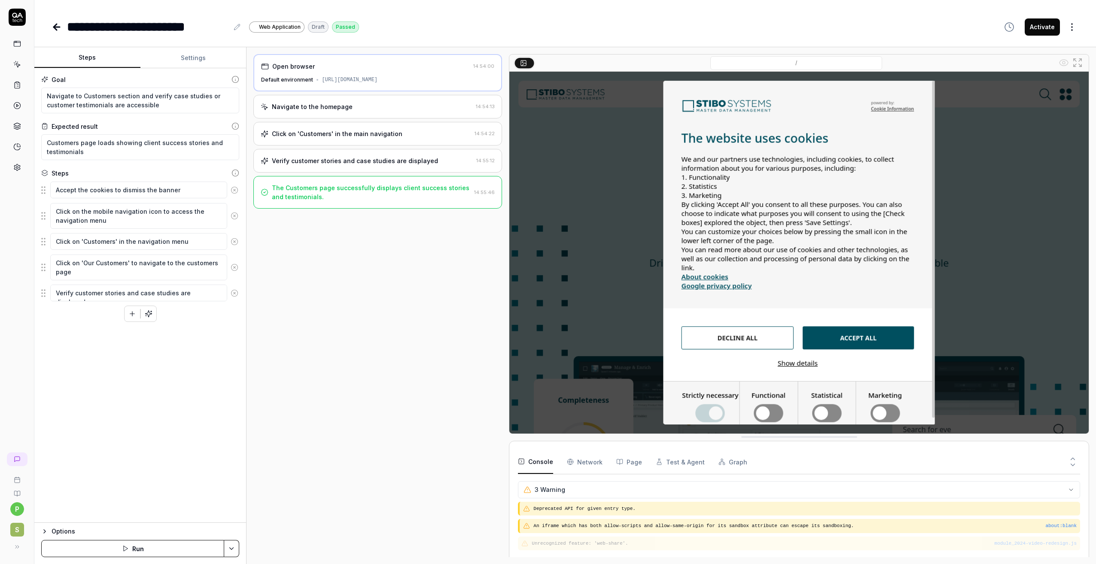
click at [353, 70] on div "Open browser" at bounding box center [365, 66] width 209 height 9
click at [359, 108] on div "Navigate to the homepage" at bounding box center [367, 106] width 212 height 9
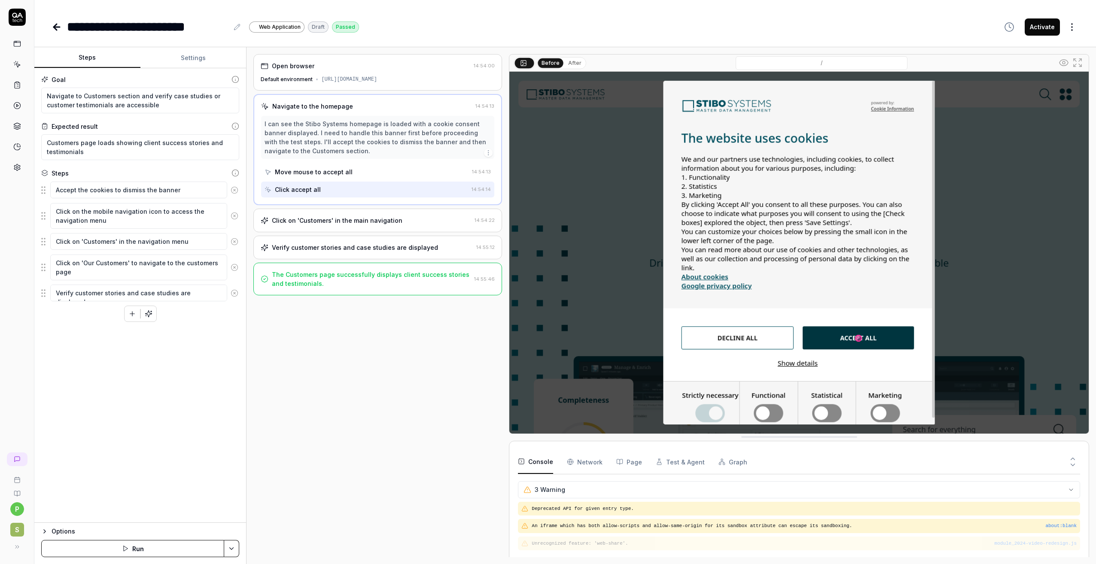
click at [553, 491] on html "**********" at bounding box center [548, 282] width 1096 height 564
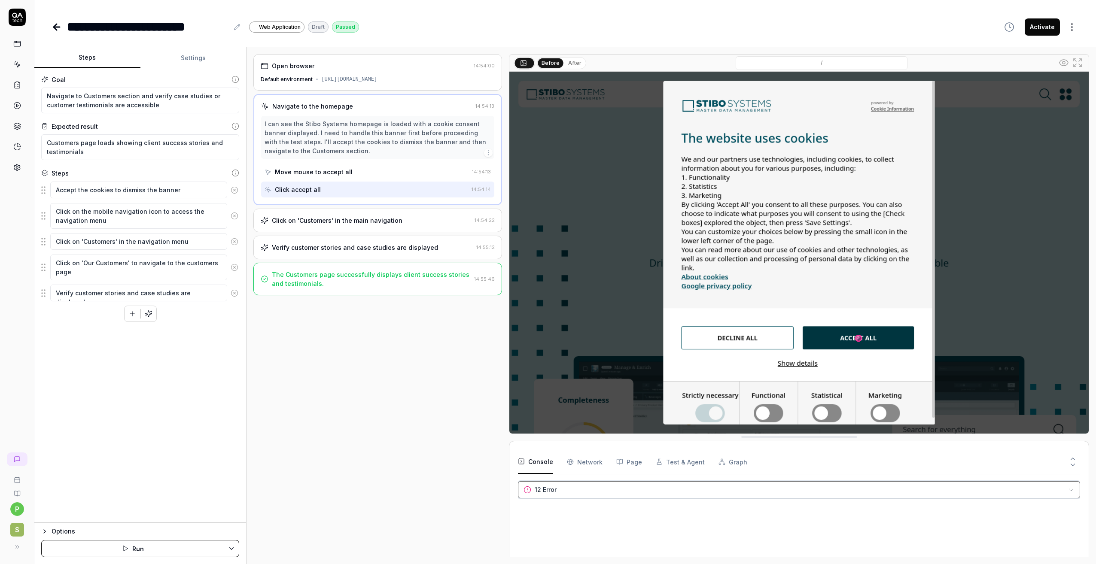
scroll to position [146, 0]
click at [365, 82] on div "https://stibosystems.com" at bounding box center [349, 80] width 56 height 8
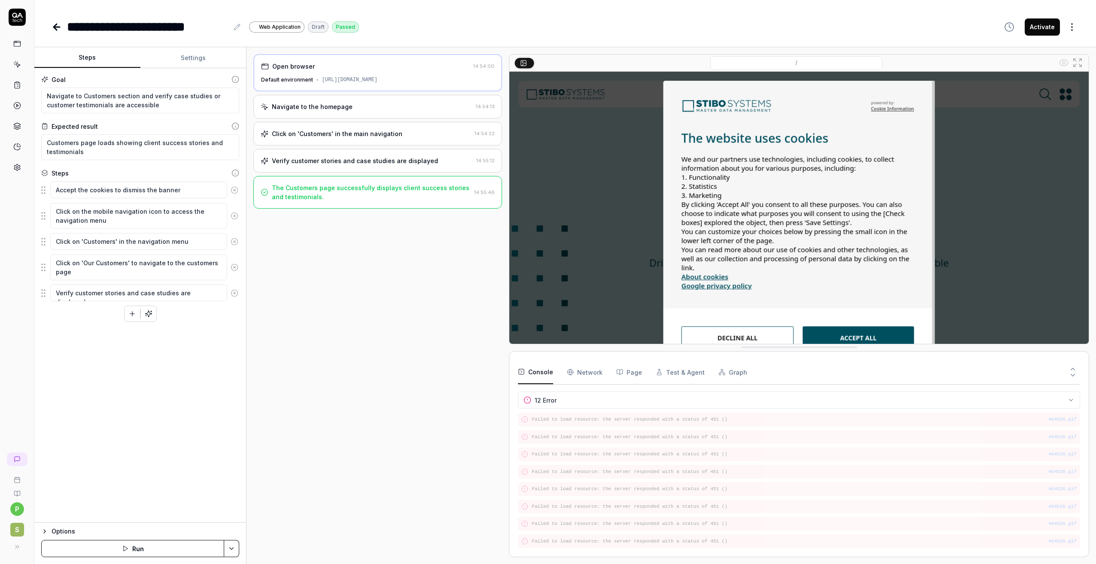
scroll to position [66, 0]
drag, startPoint x: 652, startPoint y: 436, endPoint x: 636, endPoint y: 343, distance: 94.1
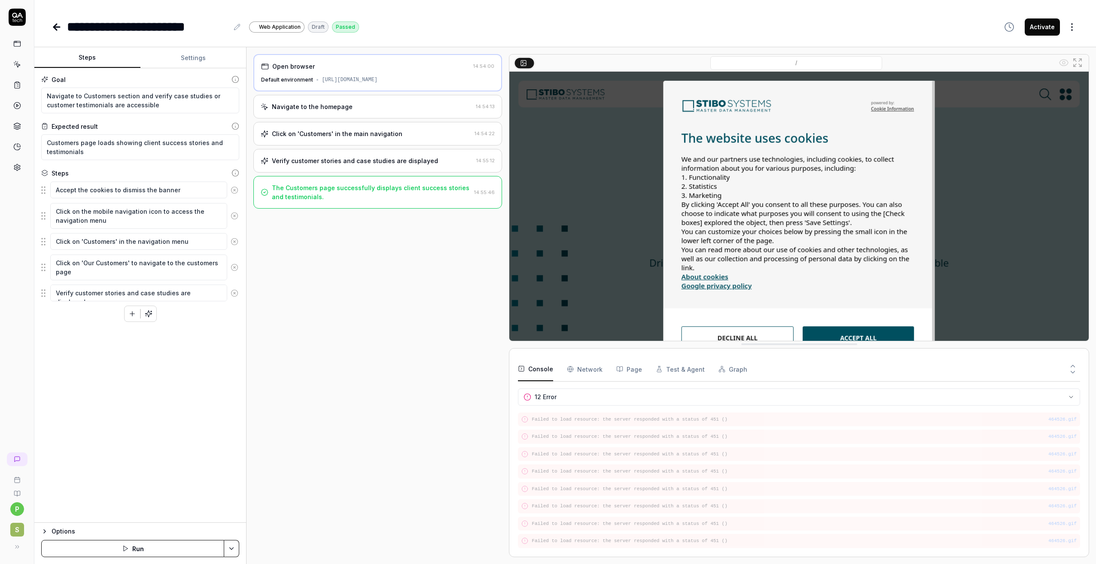
scroll to position [0, 0]
click at [577, 371] on Requests "Network" at bounding box center [585, 369] width 36 height 24
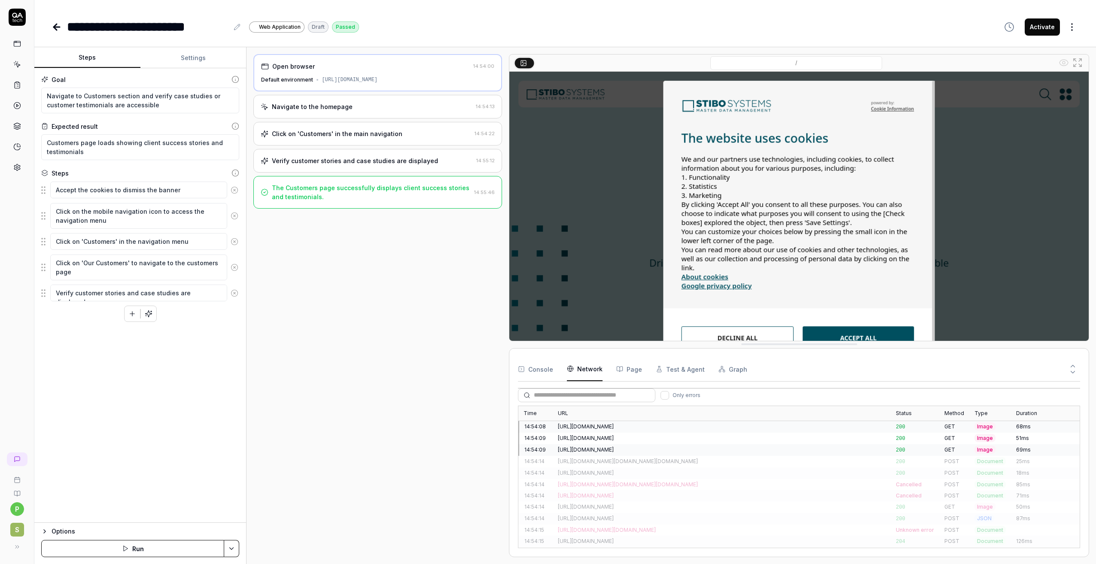
scroll to position [343, 0]
click at [692, 484] on div "https://www.google.com/ccm/collect?tid=AW-973350448&en=consent_update&dl=https%…" at bounding box center [722, 488] width 328 height 8
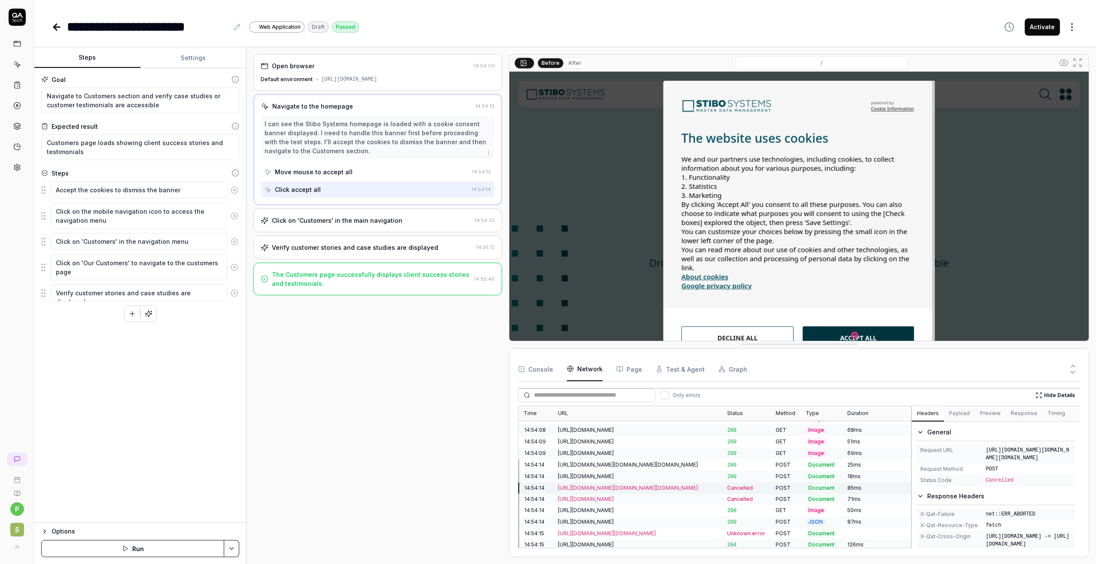
click at [692, 484] on div "https://www.google.com/ccm/collect?tid=AW-973350448&en=consent_update&dl=https%…" at bounding box center [637, 488] width 159 height 8
click at [1062, 395] on button "Hide Details" at bounding box center [1055, 395] width 50 height 14
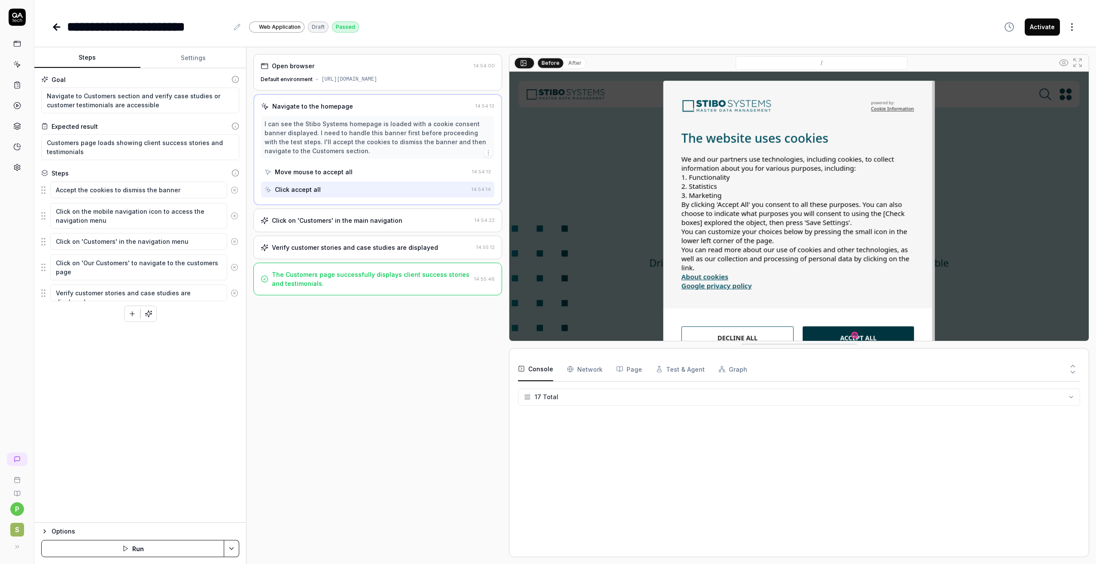
click at [533, 368] on button "Console" at bounding box center [535, 369] width 35 height 24
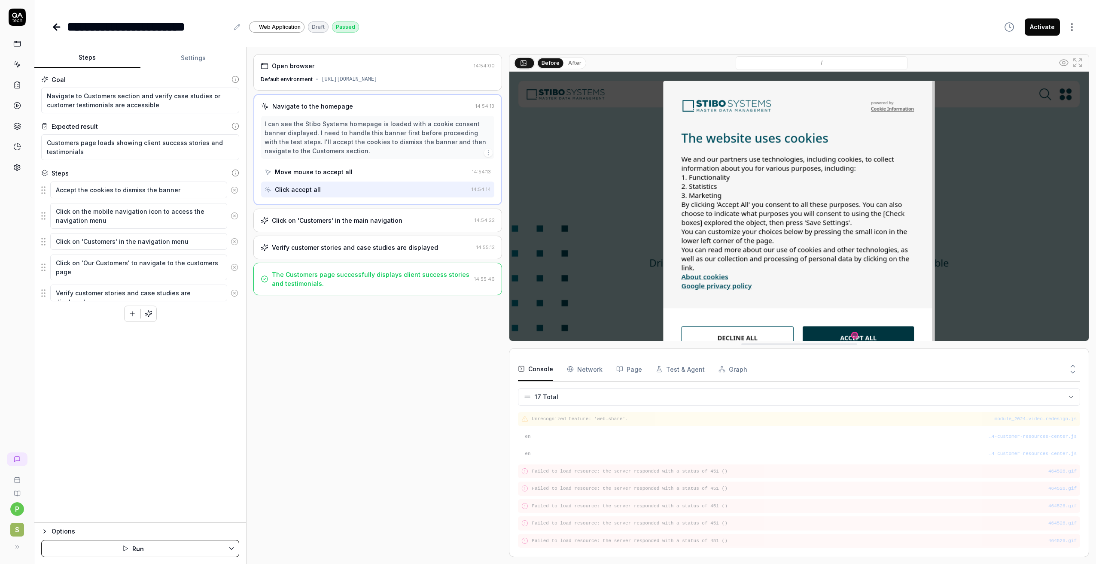
scroll to position [0, 0]
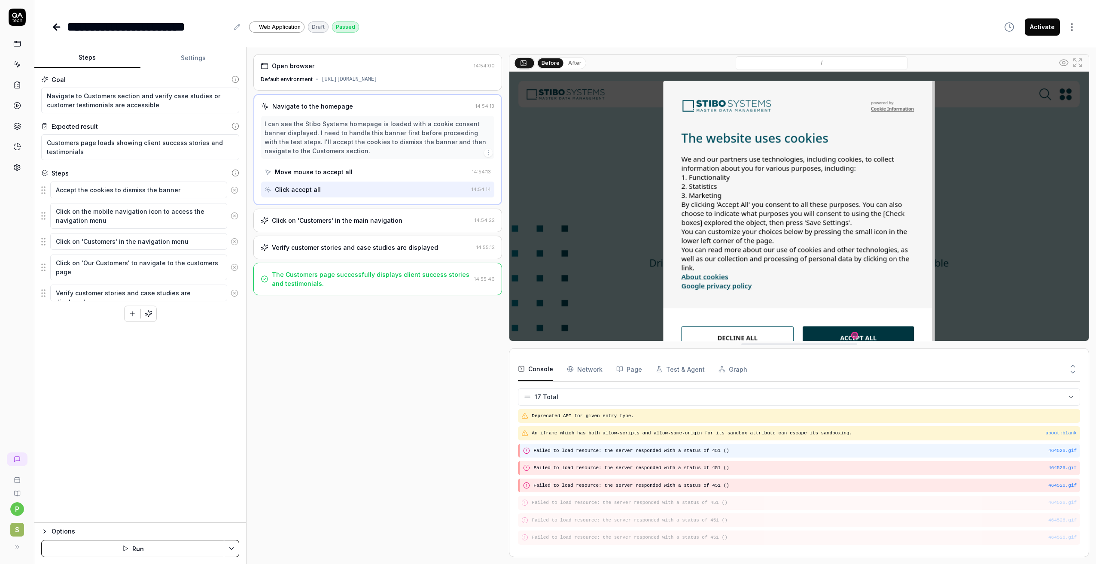
click at [649, 451] on pre "Failed to load resource: the server responded with a status of 451 ()" at bounding box center [804, 450] width 543 height 7
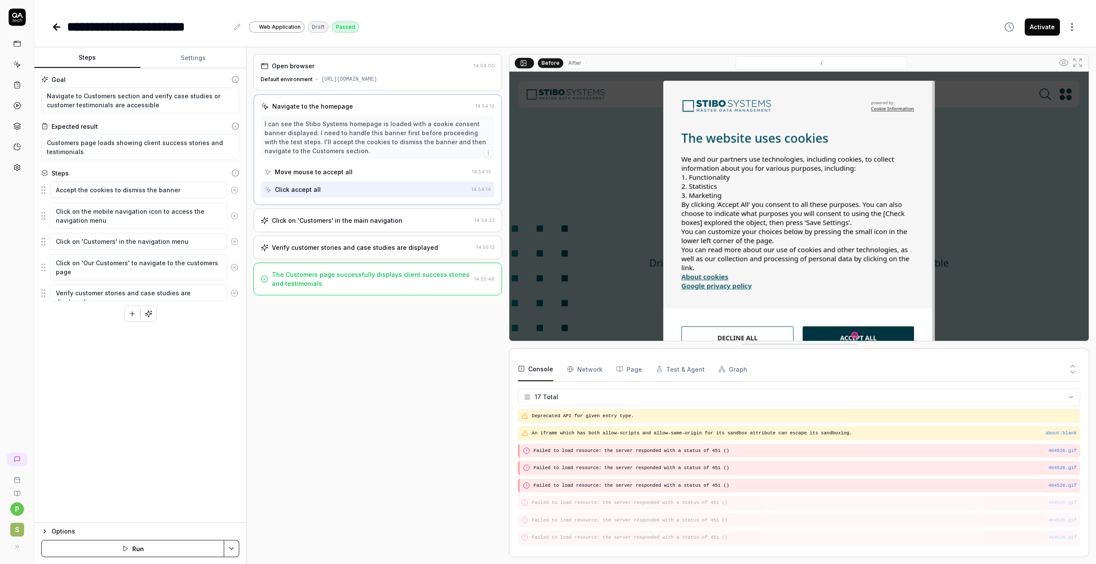
click at [324, 85] on div "Open browser 14:54:00 Default environment https://stibosystems.com" at bounding box center [377, 72] width 249 height 36
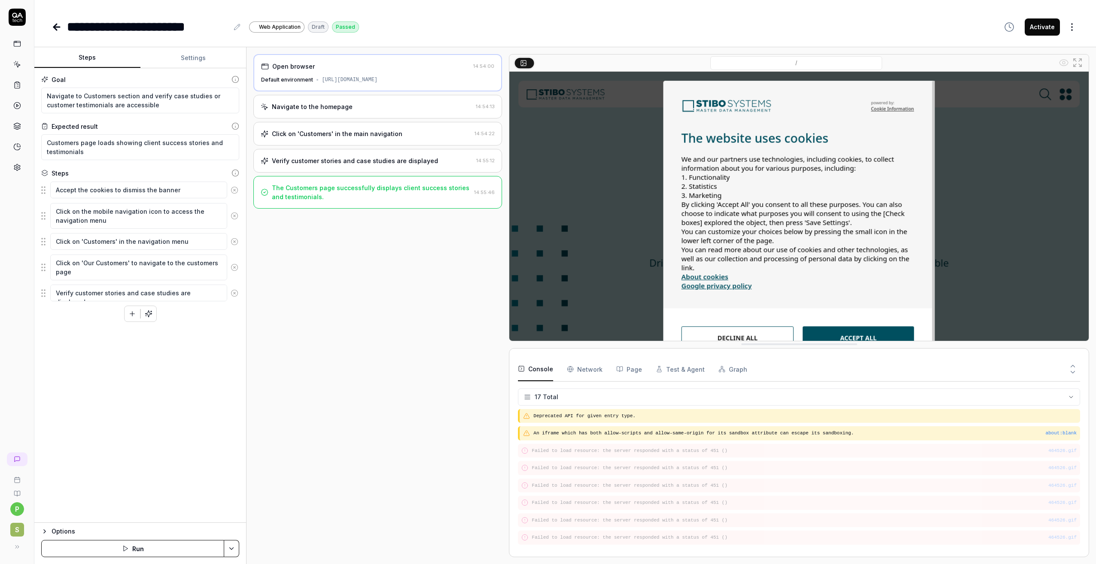
click at [321, 109] on div "Navigate to the homepage" at bounding box center [312, 106] width 81 height 9
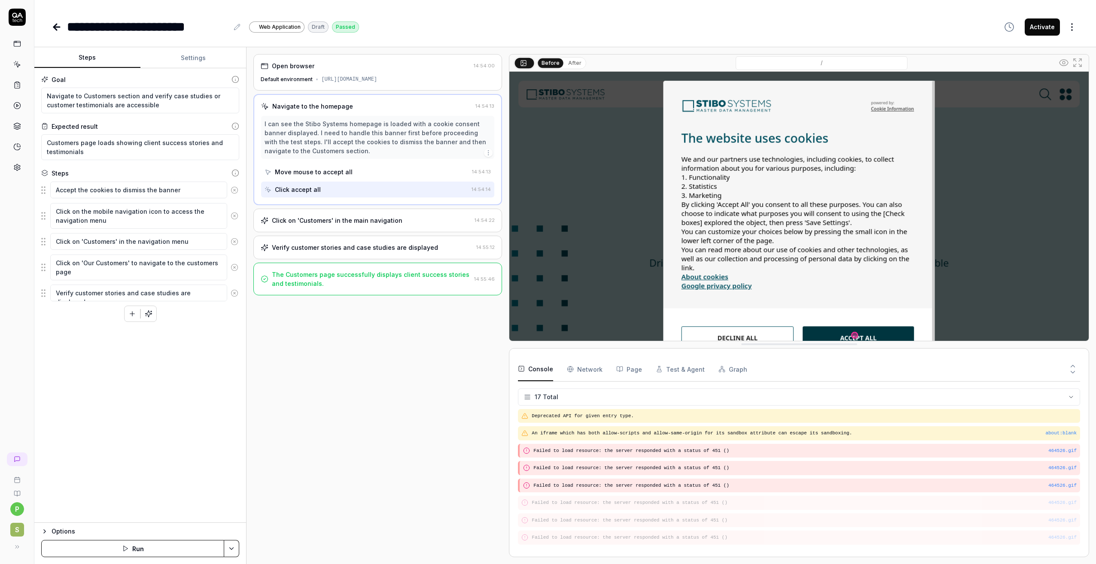
click at [319, 218] on div "Click on 'Customers' in the main navigation" at bounding box center [337, 220] width 130 height 9
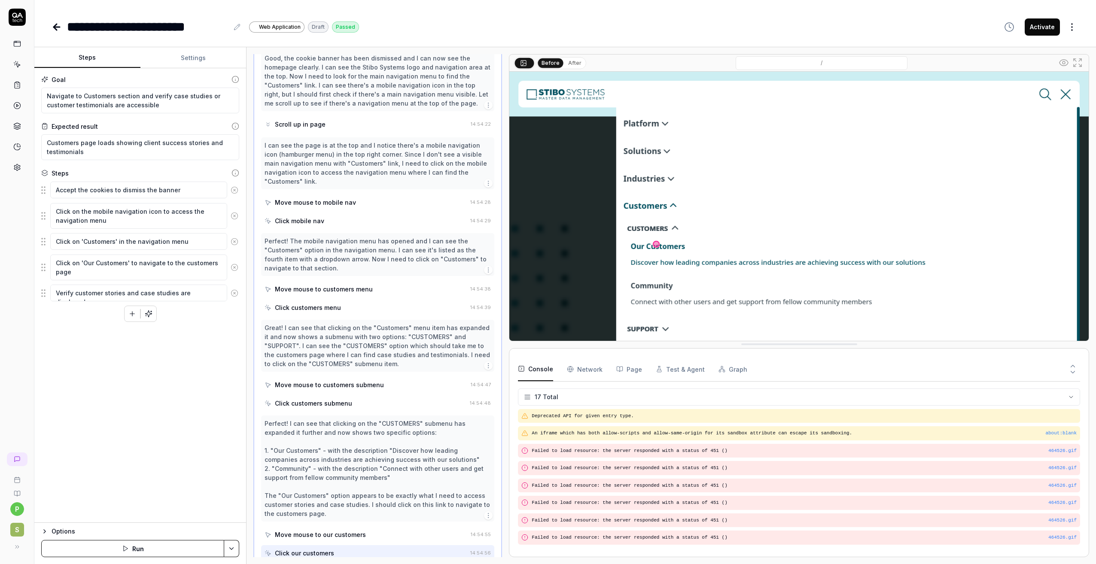
scroll to position [103, 0]
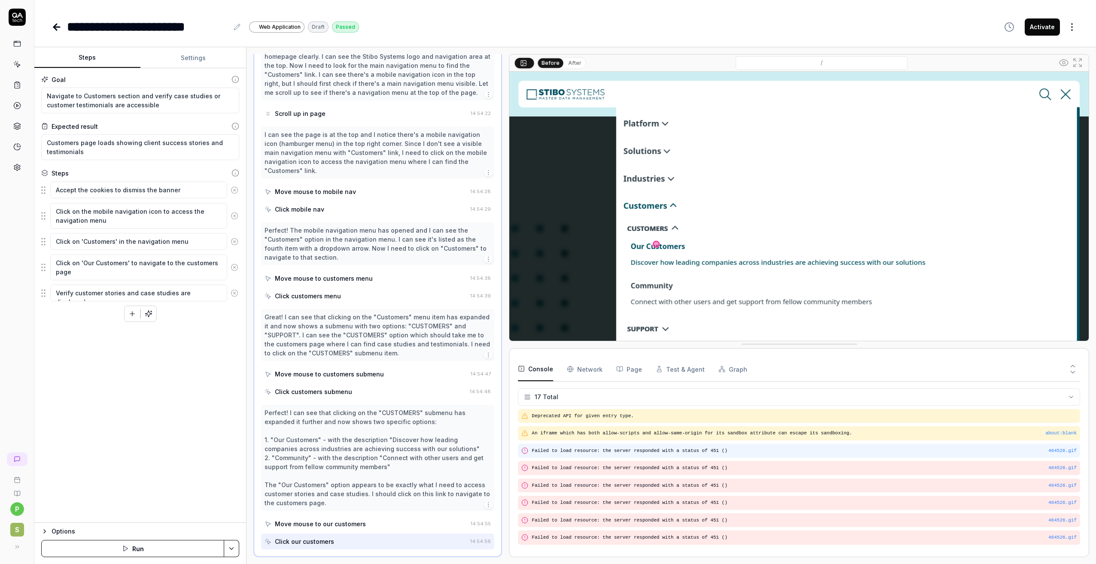
click at [597, 454] on pre "Failed to load resource: the server responded with a status of 451 ()" at bounding box center [803, 450] width 545 height 7
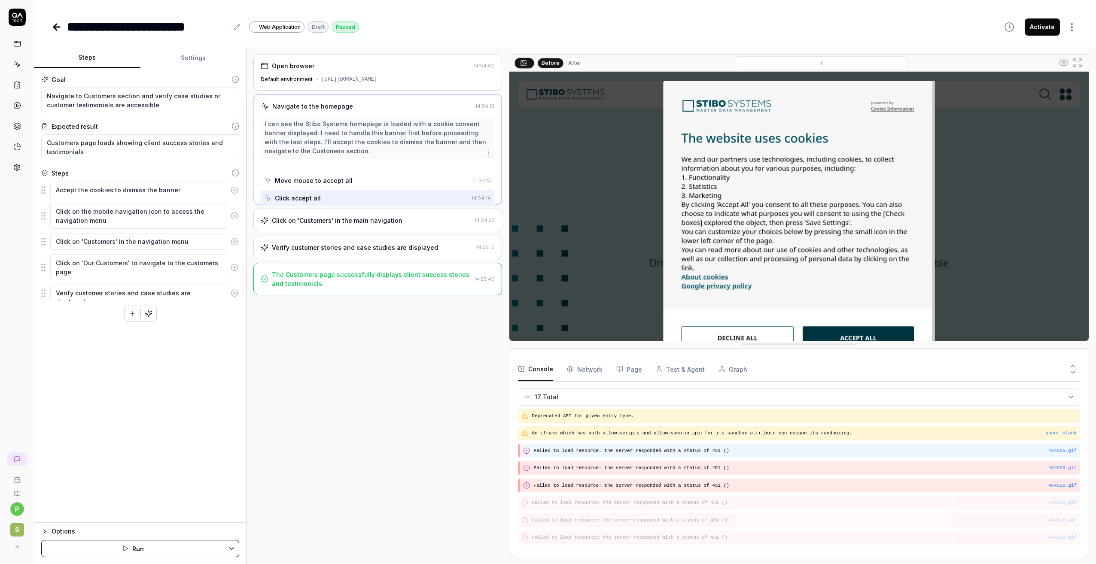
scroll to position [0, 0]
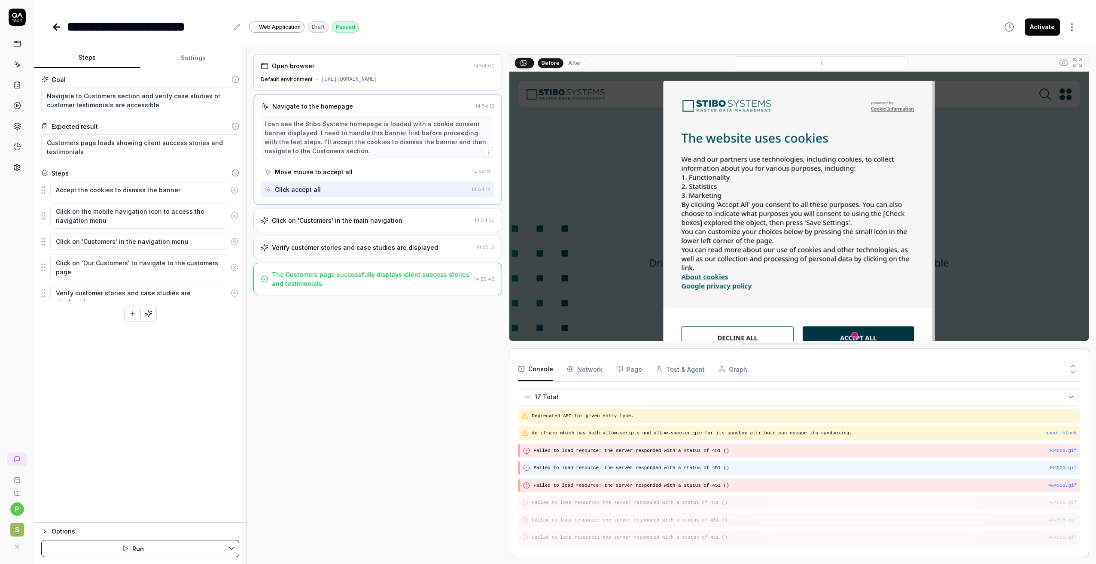
click at [603, 469] on pre "Failed to load resource: the server responded with a status of 451 ()" at bounding box center [804, 467] width 543 height 7
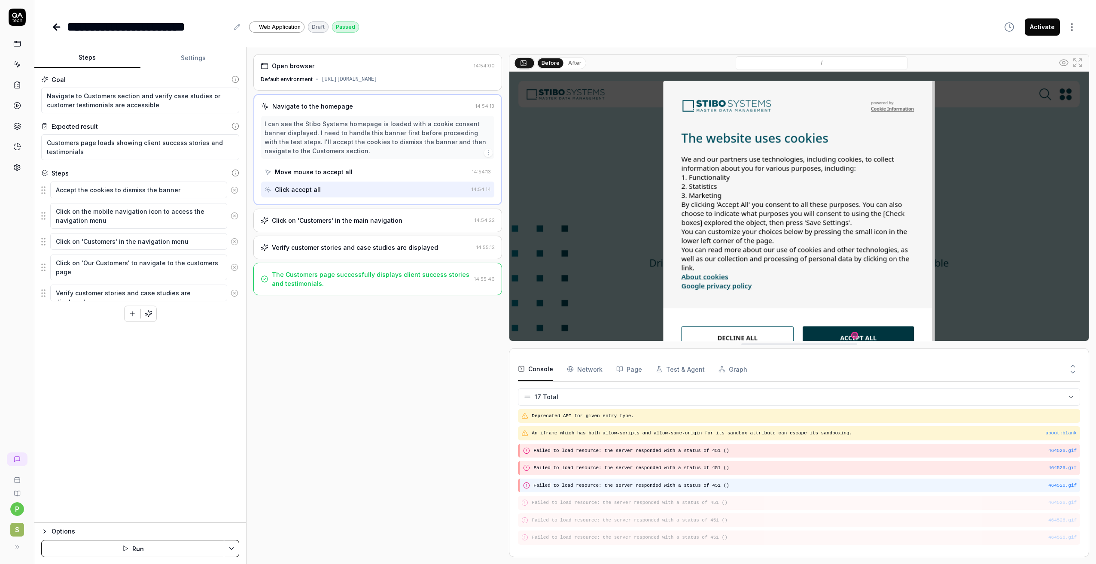
click at [605, 481] on div "464526.gif Failed to load resource: the server responded with a status of 451 ()" at bounding box center [799, 486] width 562 height 14
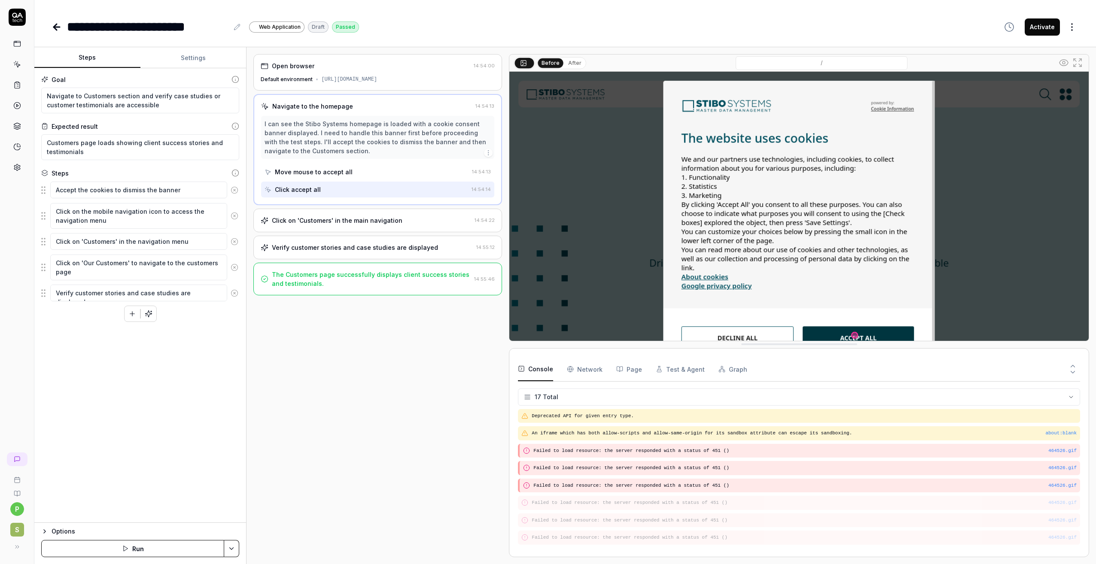
click at [349, 173] on div "Move mouse to accept all" at bounding box center [366, 172] width 204 height 16
click at [347, 189] on div "Click accept all" at bounding box center [365, 190] width 203 height 16
click at [342, 170] on div "Move mouse to accept all" at bounding box center [314, 171] width 78 height 9
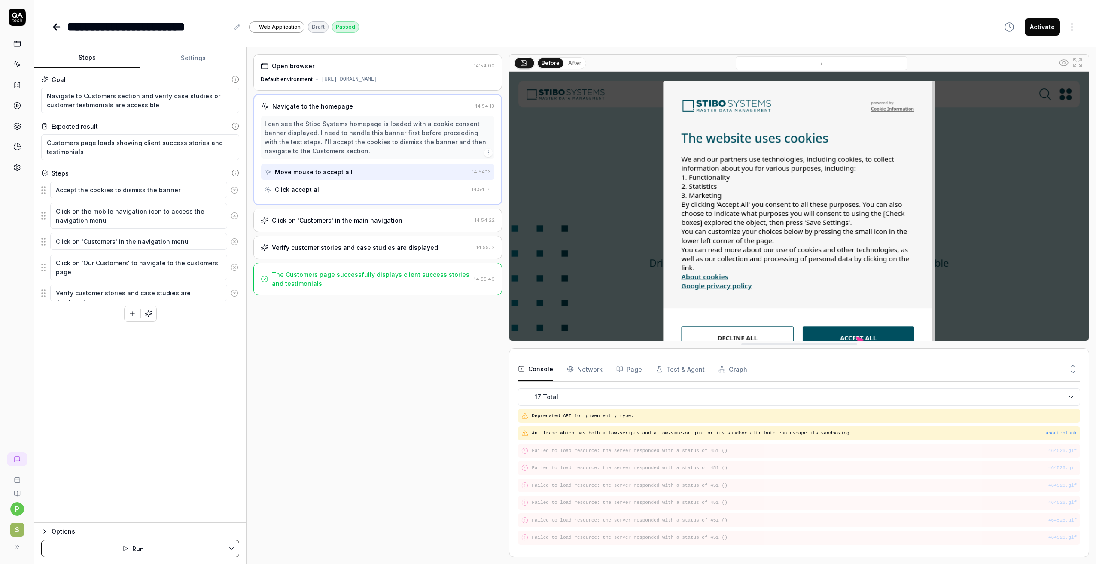
click at [321, 78] on div "https://stibosystems.com" at bounding box center [349, 80] width 56 height 8
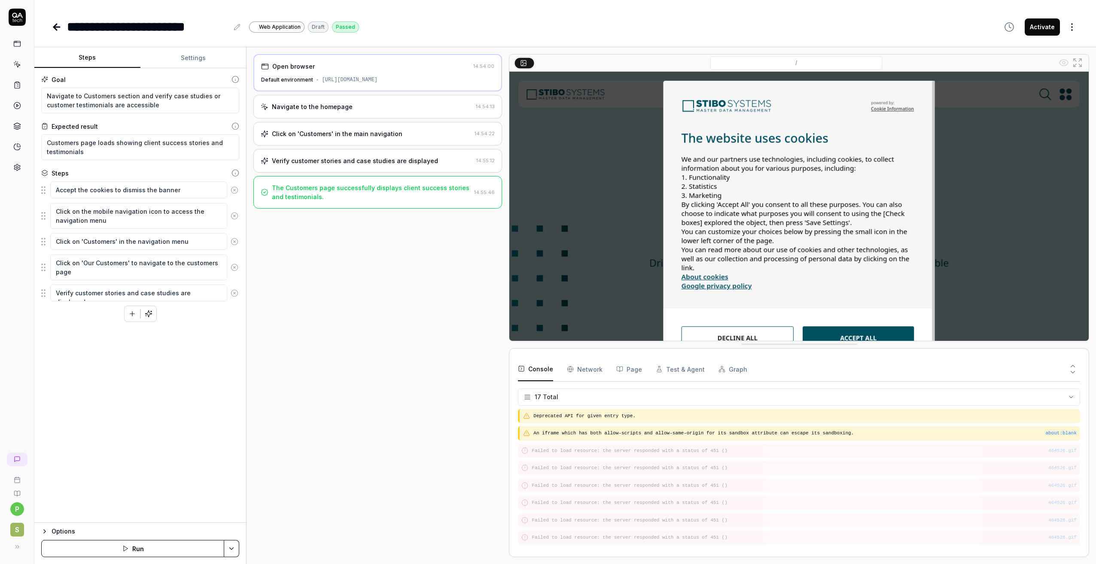
click at [325, 105] on div "Navigate to the homepage" at bounding box center [312, 106] width 81 height 9
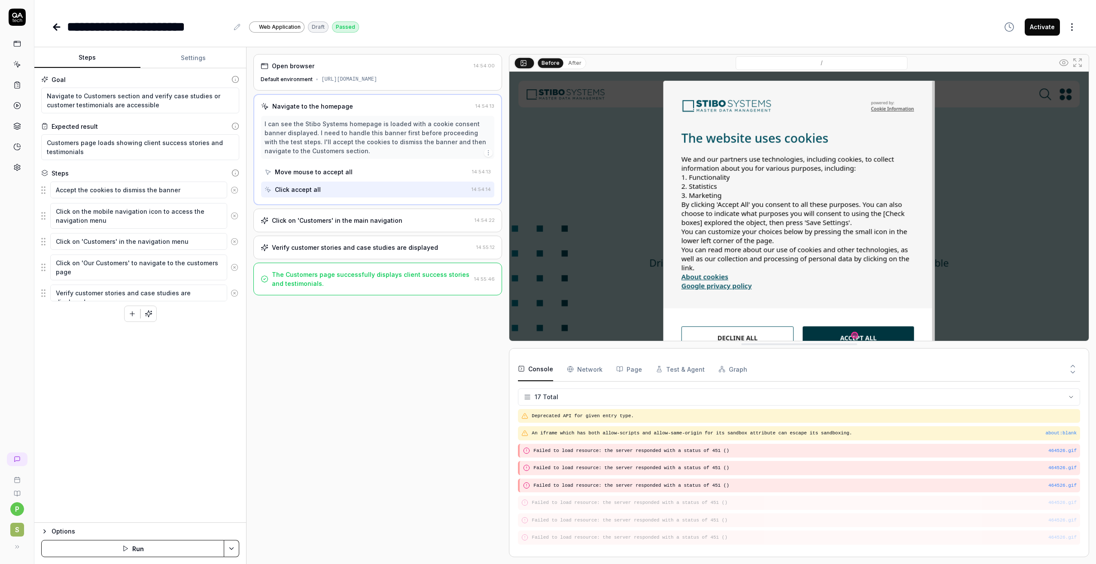
click at [319, 176] on div "Move mouse to accept all" at bounding box center [314, 171] width 78 height 9
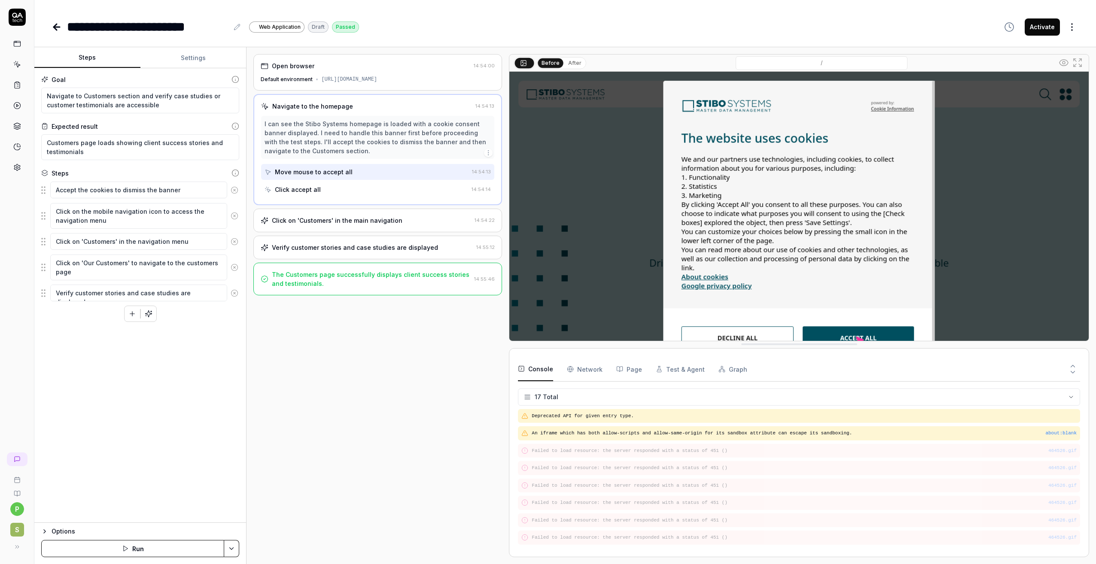
click at [317, 194] on div "Click accept all" at bounding box center [365, 190] width 203 height 16
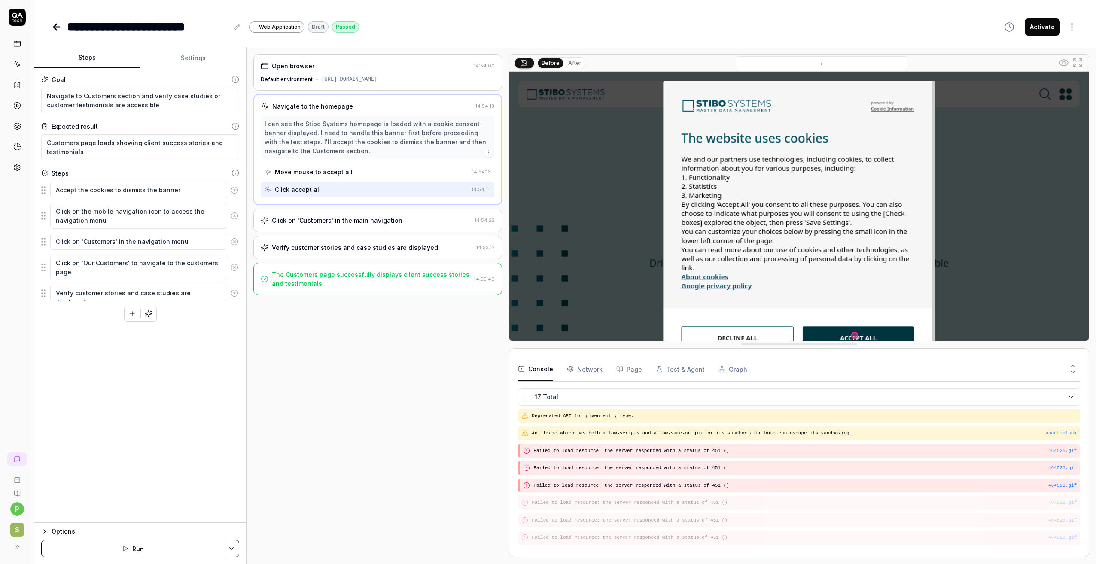
click at [320, 223] on div "Click on 'Customers' in the main navigation" at bounding box center [337, 220] width 130 height 9
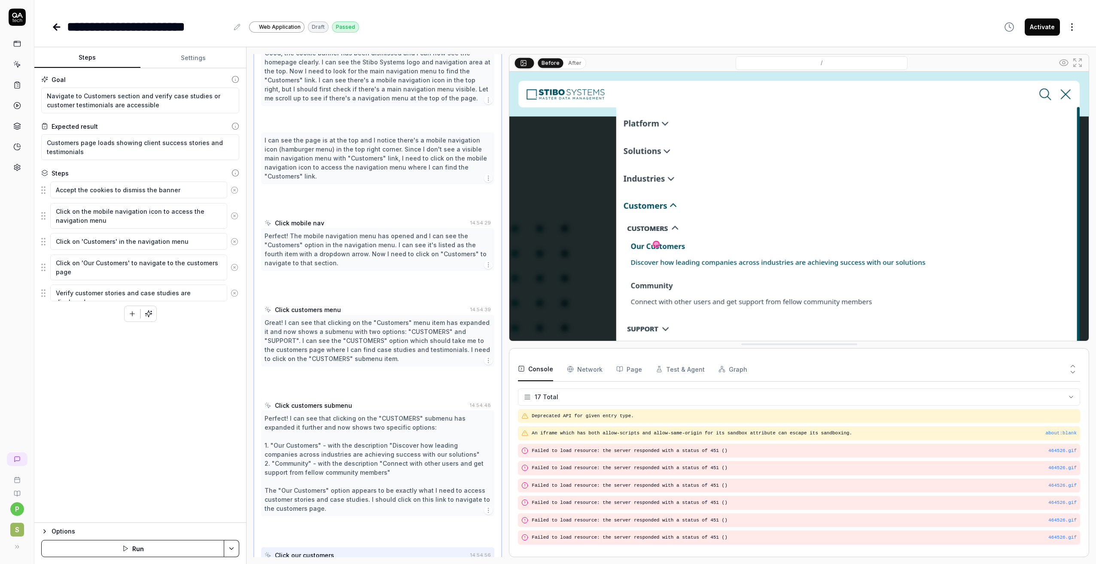
scroll to position [103, 0]
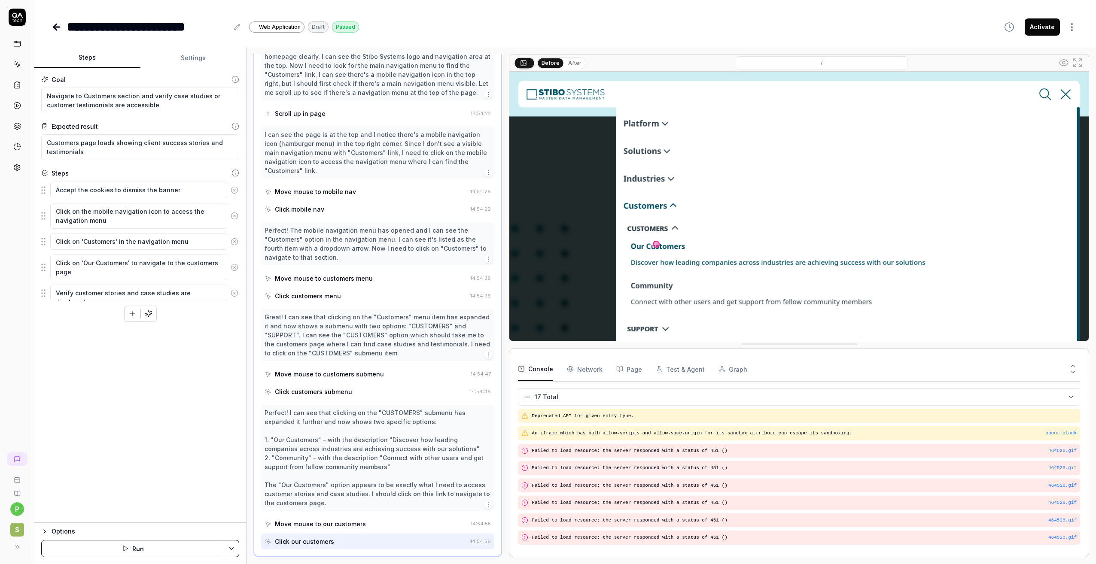
click at [328, 192] on div "Move mouse to mobile nav" at bounding box center [315, 191] width 81 height 9
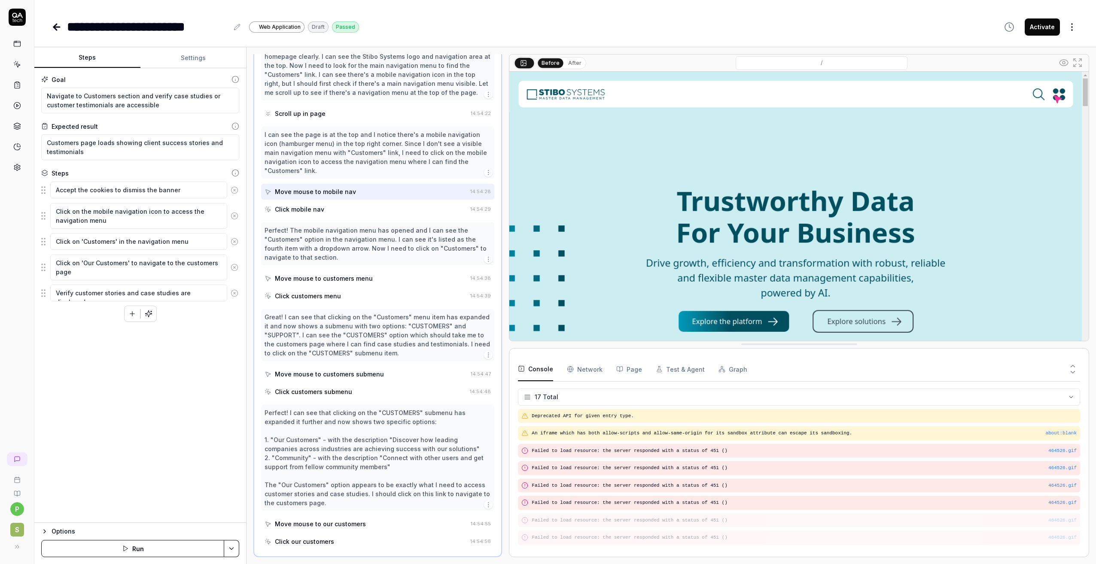
click at [324, 208] on div "Click mobile nav" at bounding box center [365, 209] width 202 height 16
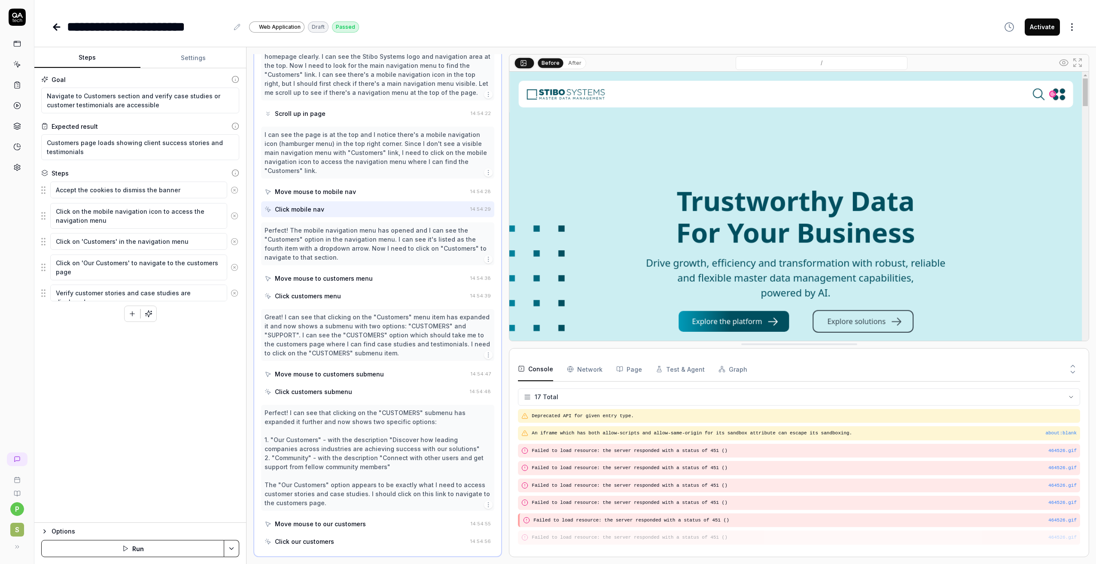
scroll to position [18, 0]
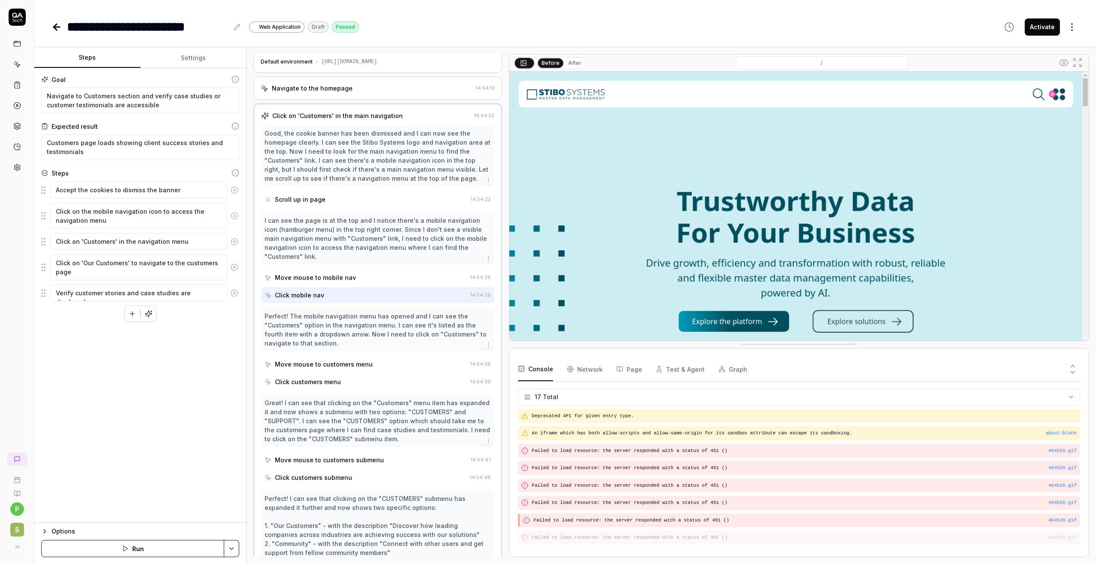
click at [314, 200] on div "Scroll up in page" at bounding box center [300, 199] width 51 height 9
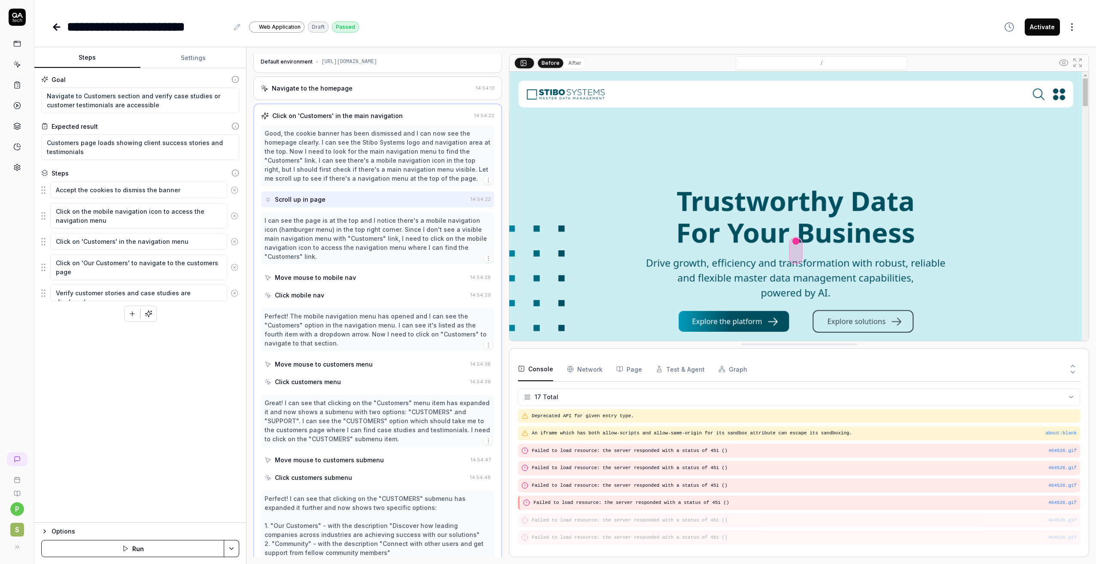
click at [312, 276] on div "Move mouse to mobile nav" at bounding box center [315, 277] width 81 height 9
click at [307, 291] on div "Click mobile nav" at bounding box center [299, 295] width 49 height 9
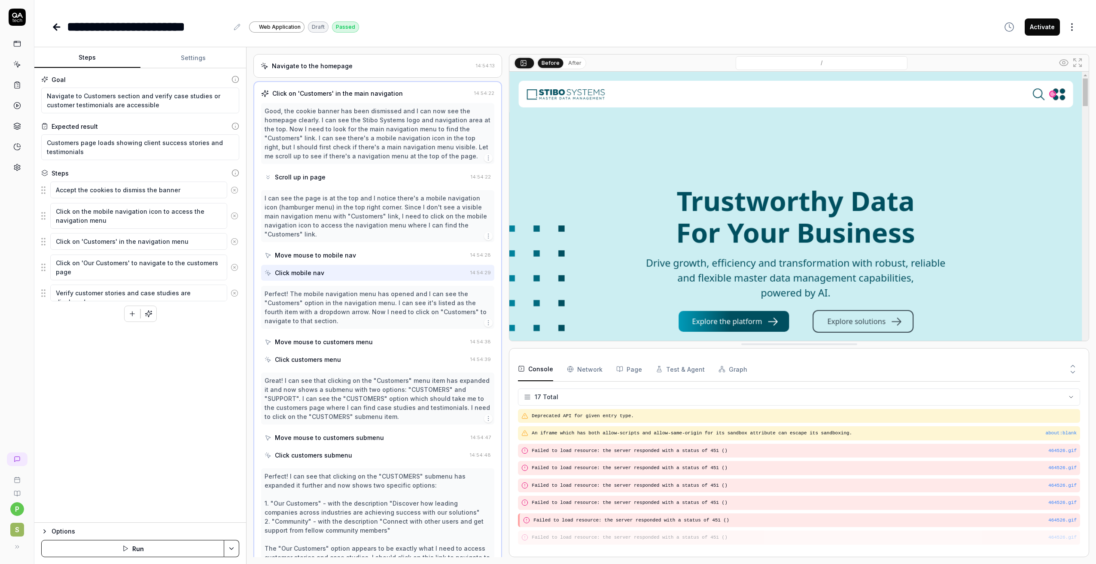
scroll to position [61, 0]
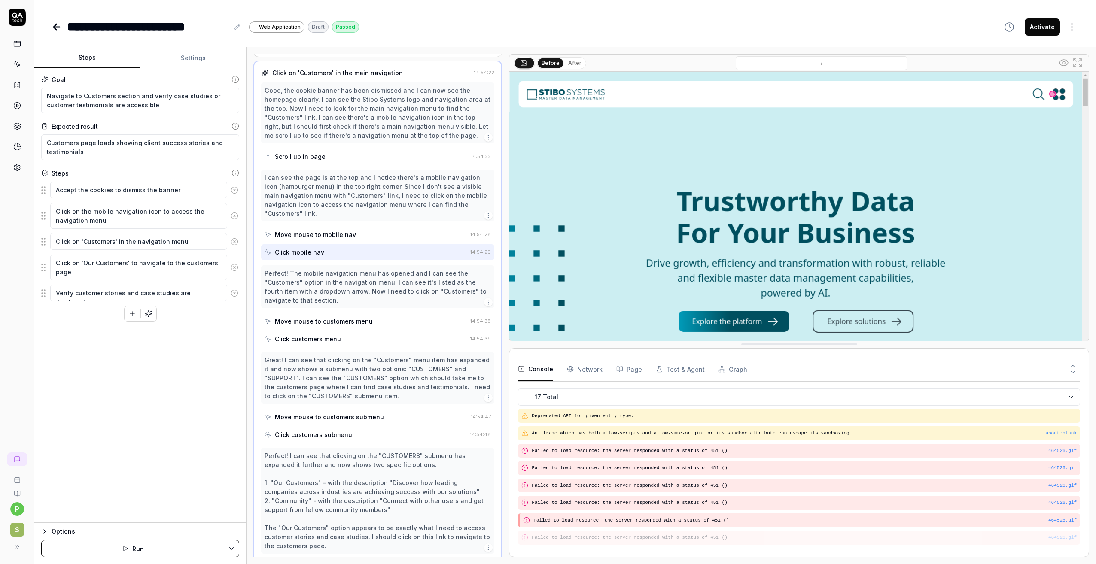
click at [303, 316] on div "Move mouse to customers menu" at bounding box center [365, 321] width 202 height 16
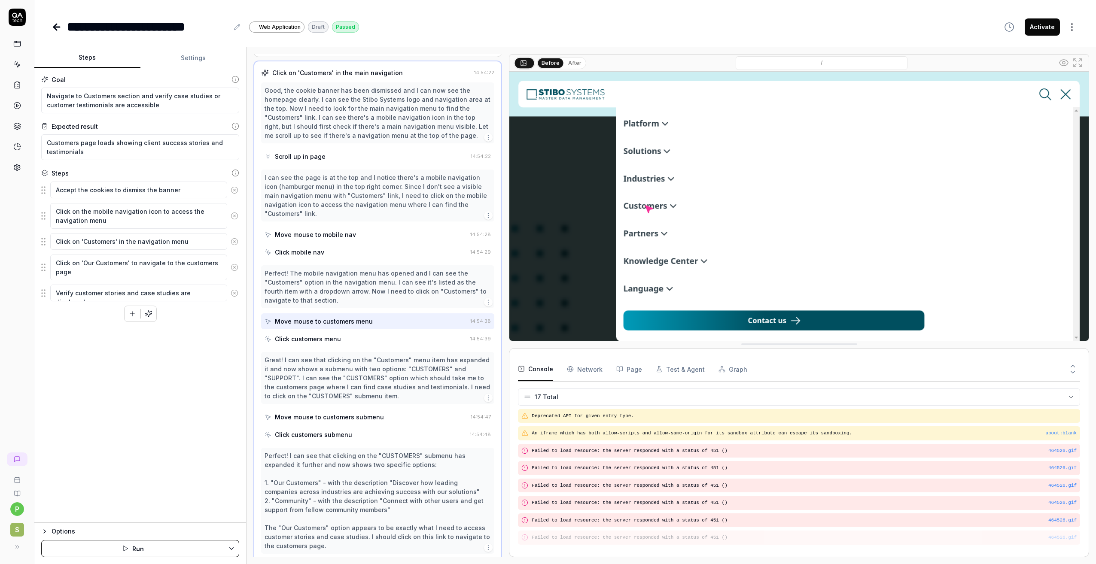
click at [303, 340] on div "Click customers menu" at bounding box center [308, 338] width 66 height 9
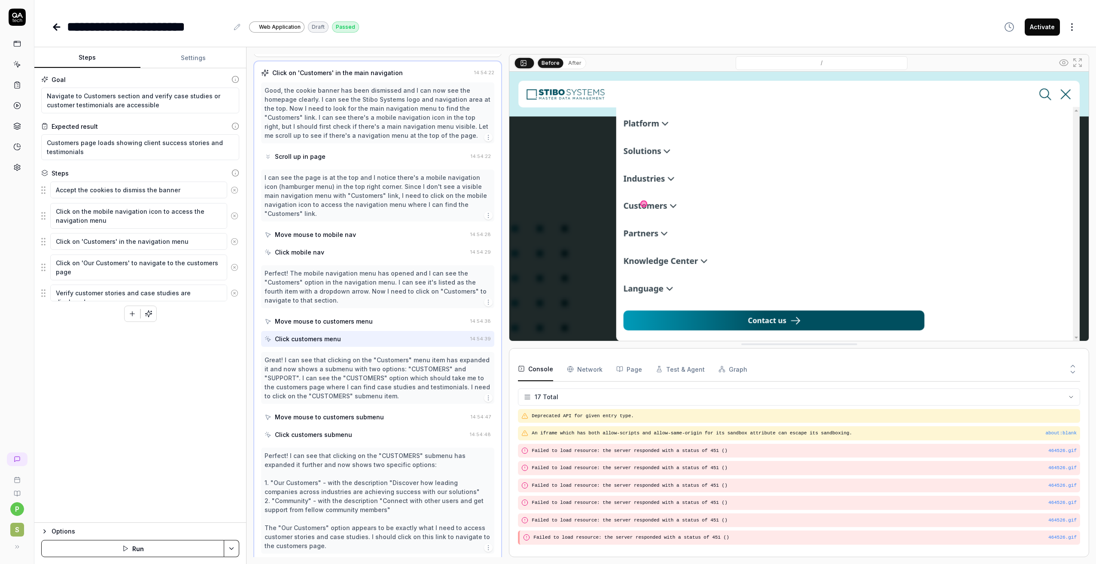
scroll to position [103, 0]
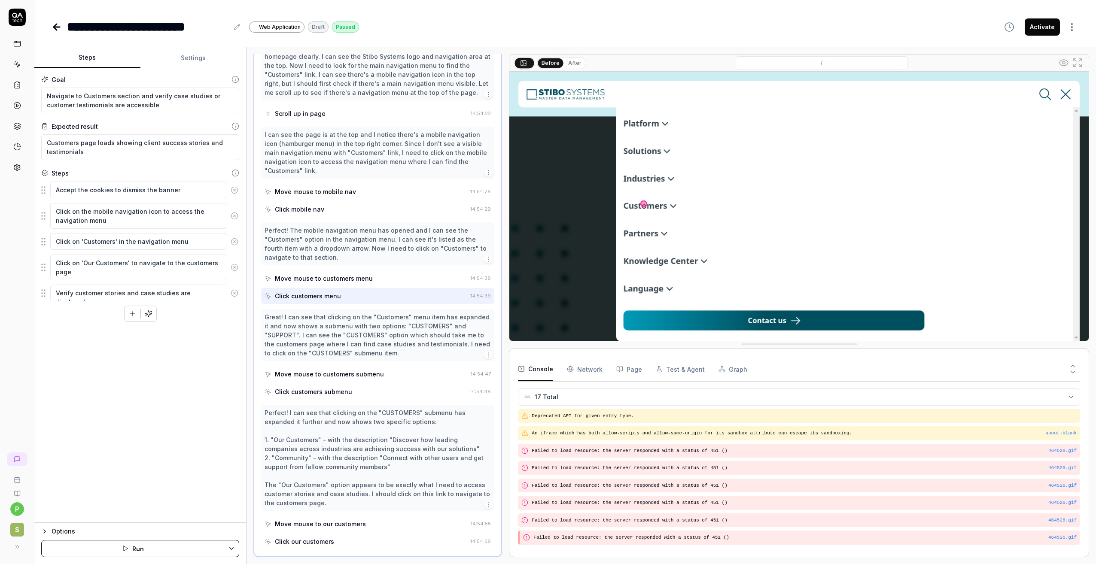
click at [297, 370] on div "Move mouse to customers submenu" at bounding box center [329, 374] width 109 height 9
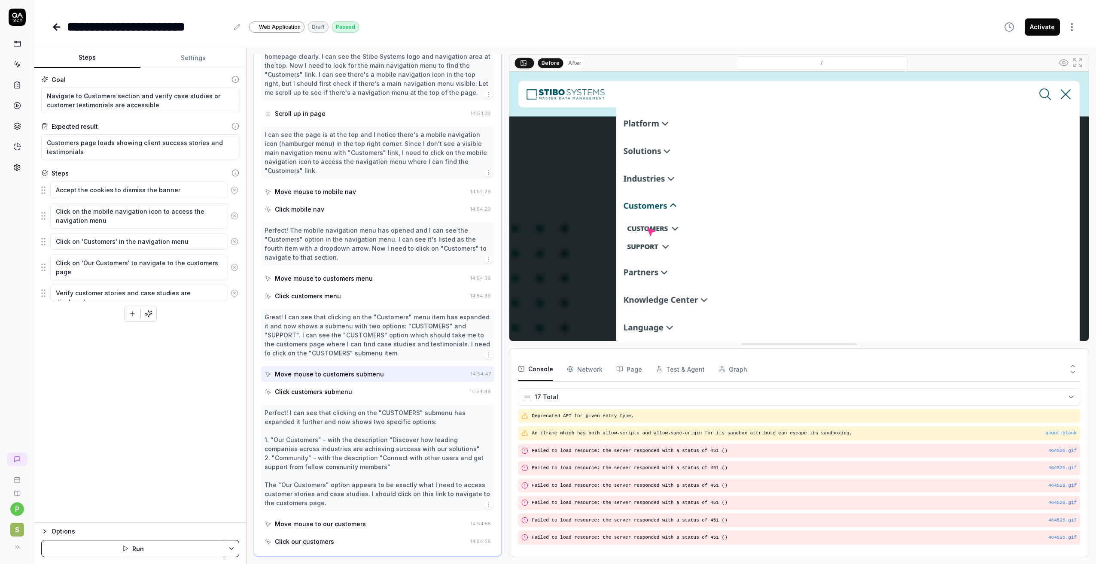
click at [294, 392] on div "Click customers submenu" at bounding box center [313, 391] width 77 height 9
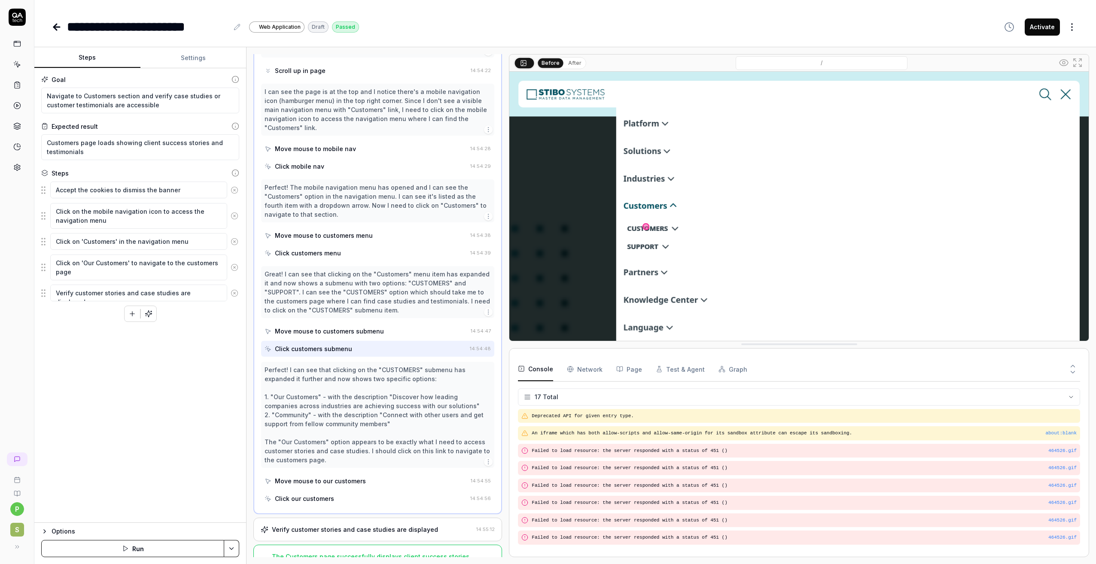
click at [313, 483] on div "Move mouse to our customers" at bounding box center [320, 480] width 91 height 9
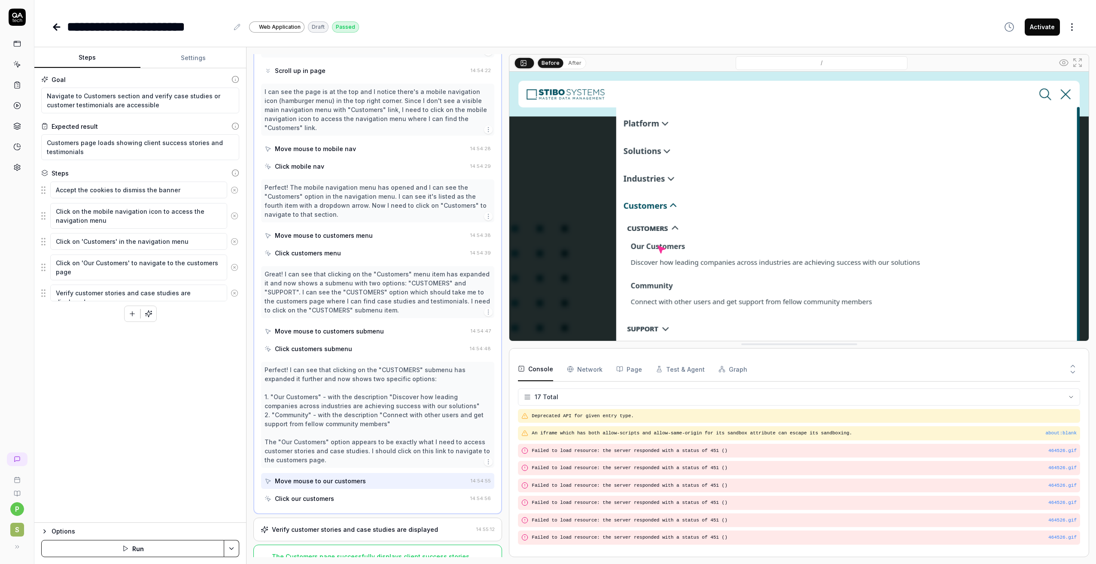
click at [319, 500] on div "Click our customers" at bounding box center [304, 498] width 59 height 9
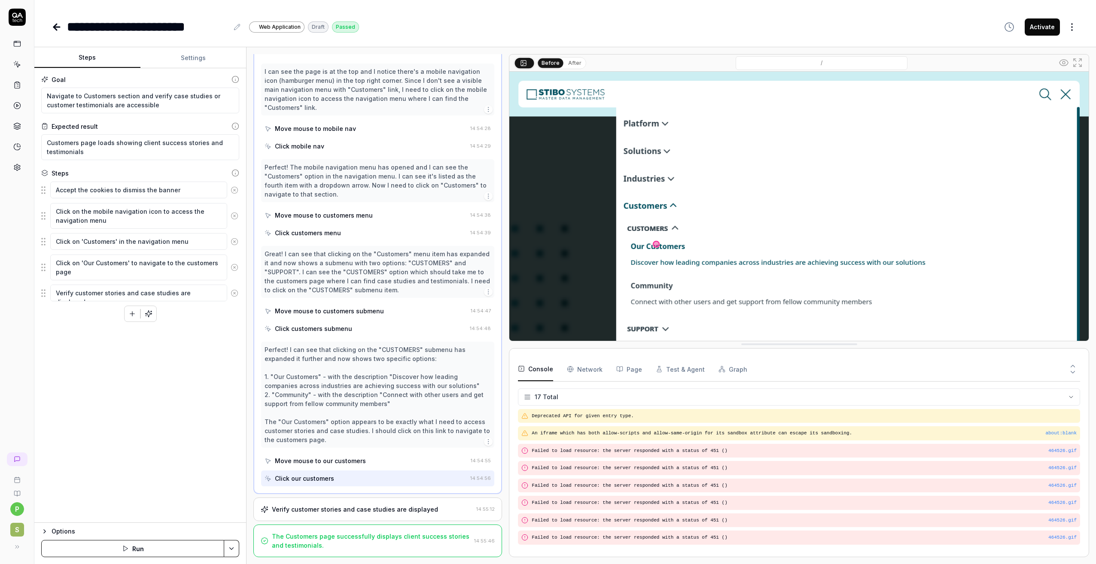
click at [343, 504] on div "Verify customer stories and case studies are displayed 14:55:12" at bounding box center [377, 510] width 249 height 24
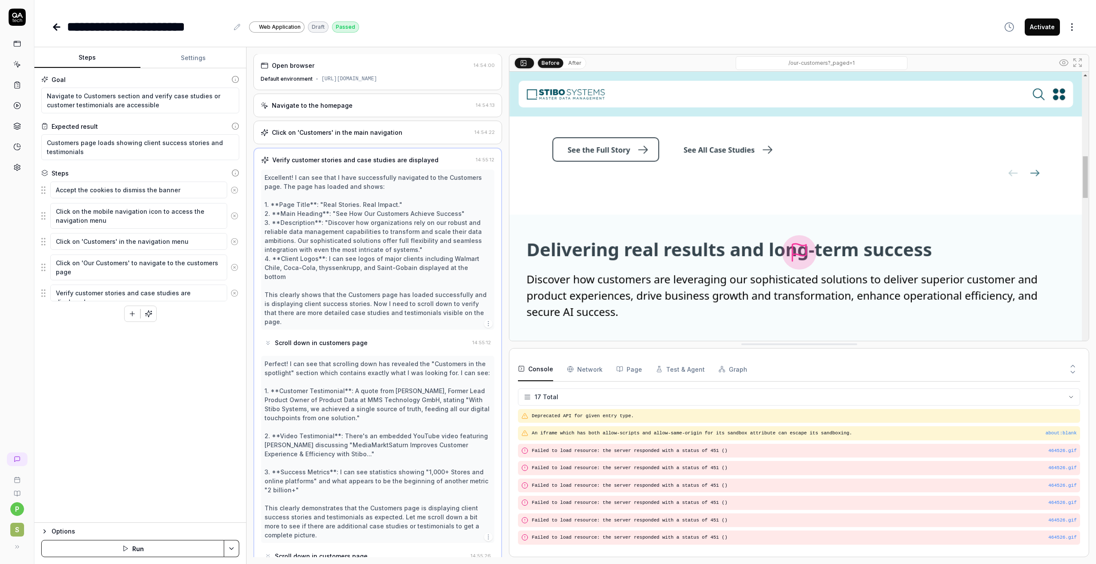
scroll to position [0, 0]
click at [356, 339] on div "Scroll down in customers page" at bounding box center [321, 343] width 93 height 9
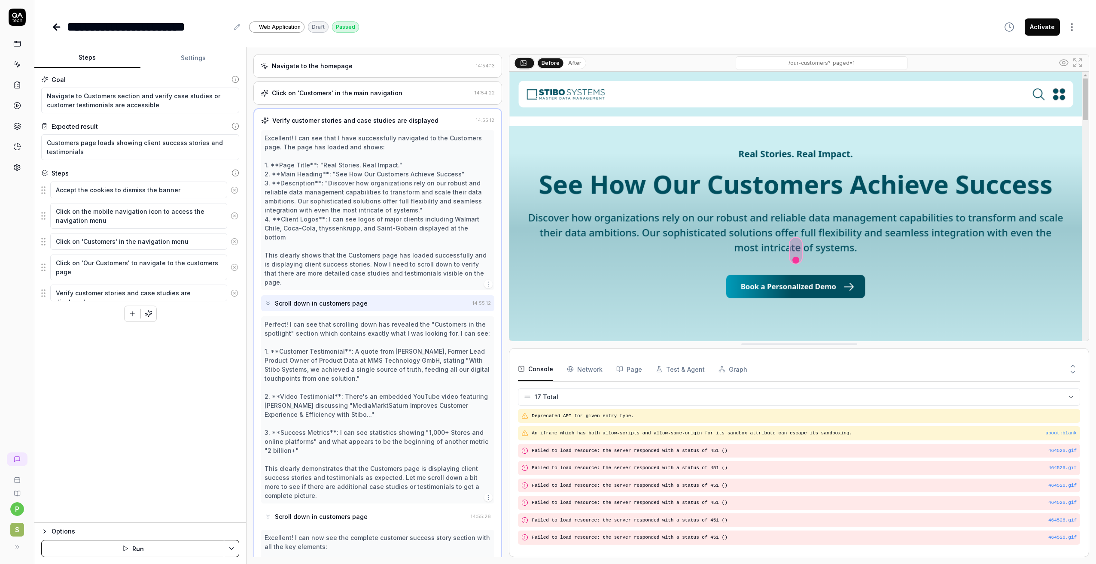
scroll to position [86, 0]
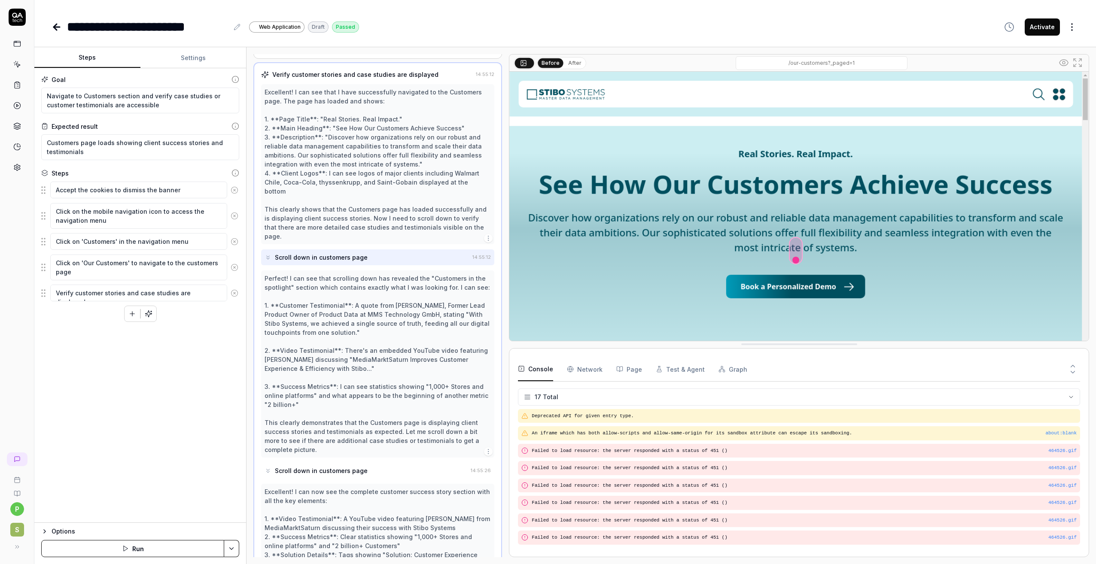
click at [346, 463] on div "Scroll down in customers page" at bounding box center [365, 471] width 203 height 16
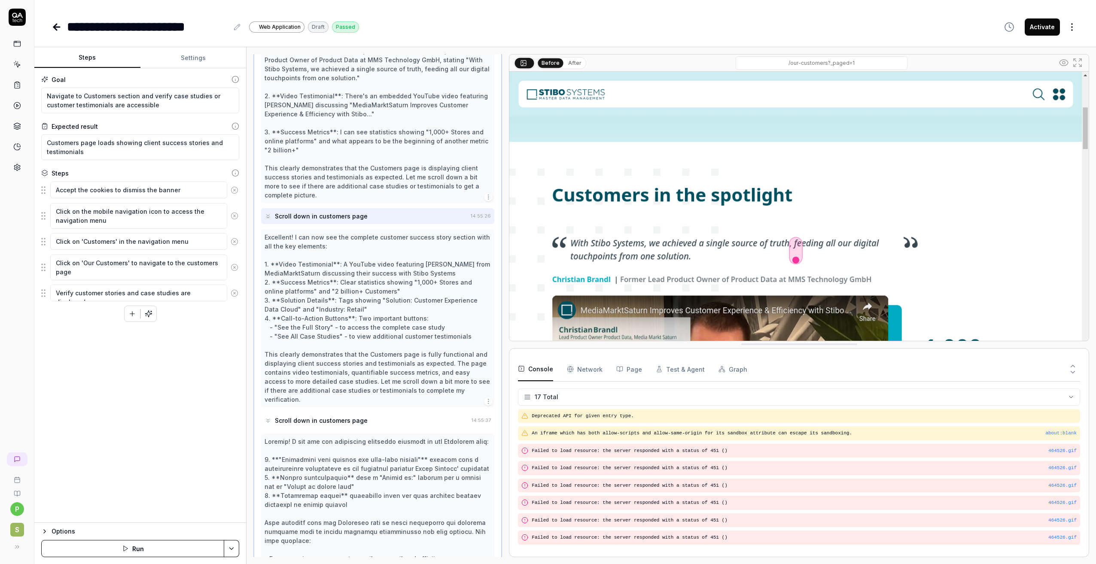
scroll to position [343, 0]
click at [342, 413] on div "Scroll down in customers page" at bounding box center [321, 417] width 93 height 9
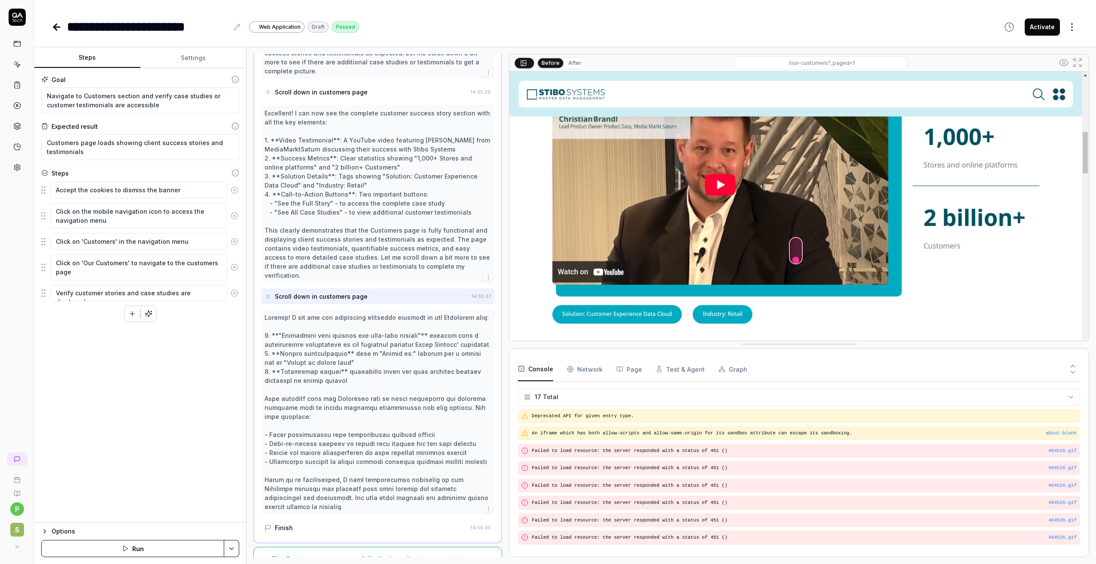
scroll to position [469, 0]
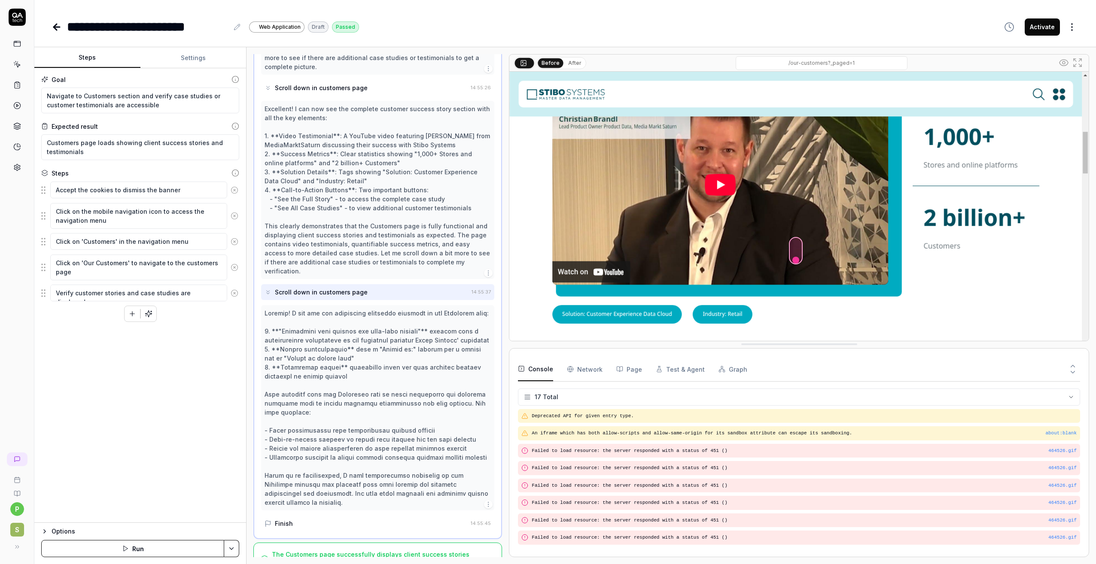
click at [311, 516] on div "Finish" at bounding box center [365, 524] width 203 height 16
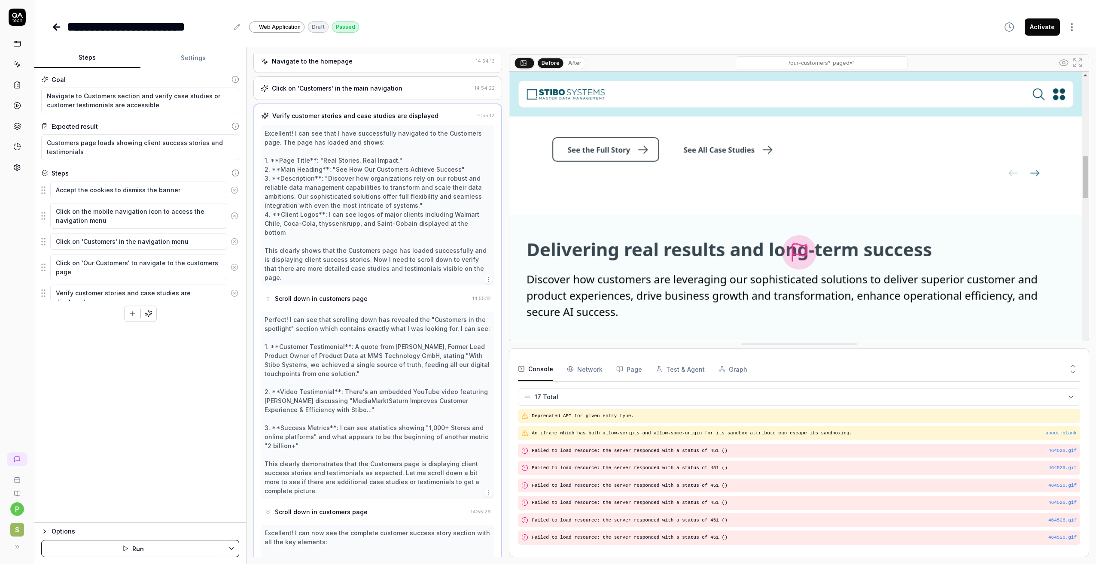
scroll to position [0, 0]
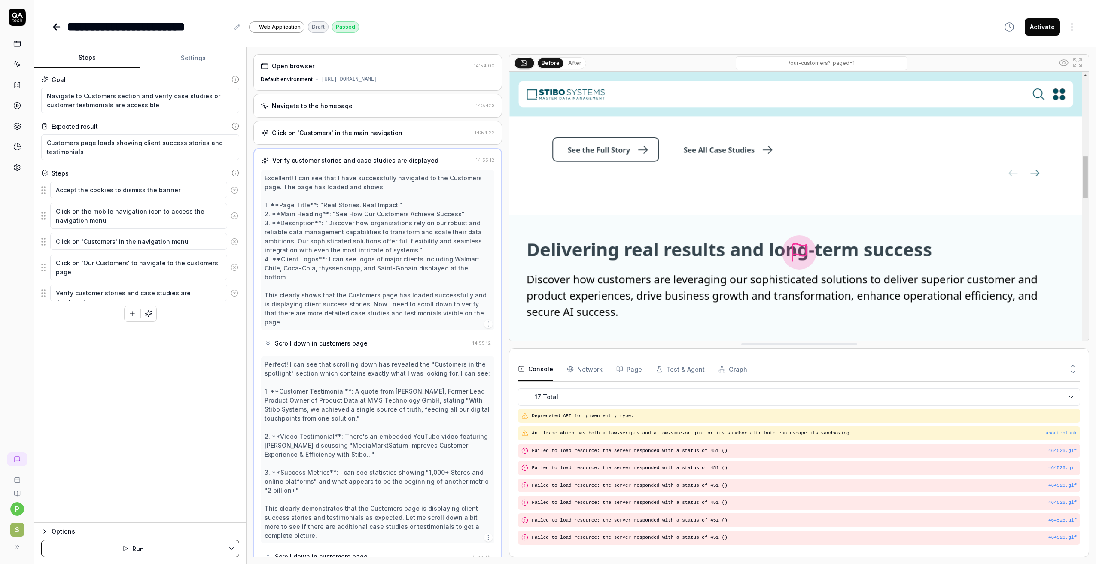
click at [347, 71] on div "Open browser 14:54:00 Default environment https://stibosystems.com" at bounding box center [377, 72] width 249 height 36
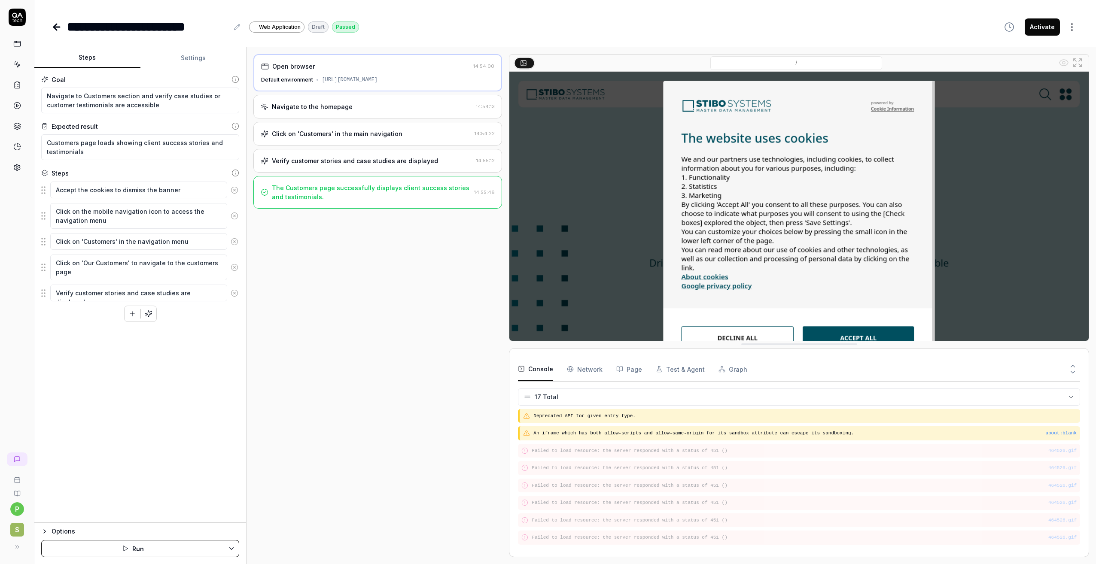
click at [319, 102] on div "Navigate to the homepage" at bounding box center [312, 106] width 81 height 9
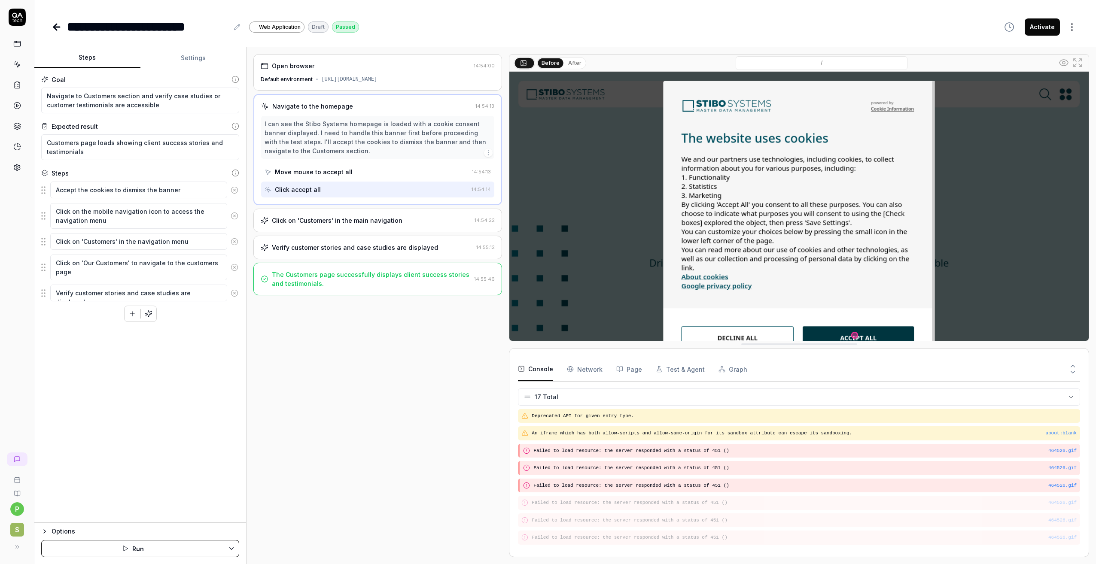
click at [324, 173] on div "Move mouse to accept all" at bounding box center [314, 171] width 78 height 9
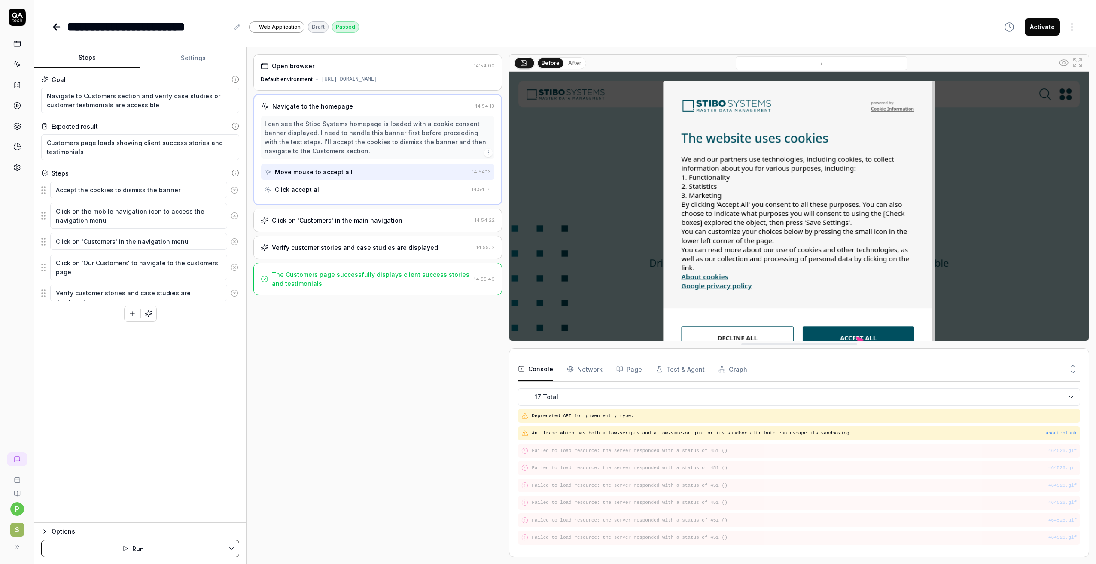
click at [324, 173] on div "Move mouse to accept all" at bounding box center [314, 171] width 78 height 9
click at [320, 190] on div "Click accept all" at bounding box center [365, 190] width 203 height 16
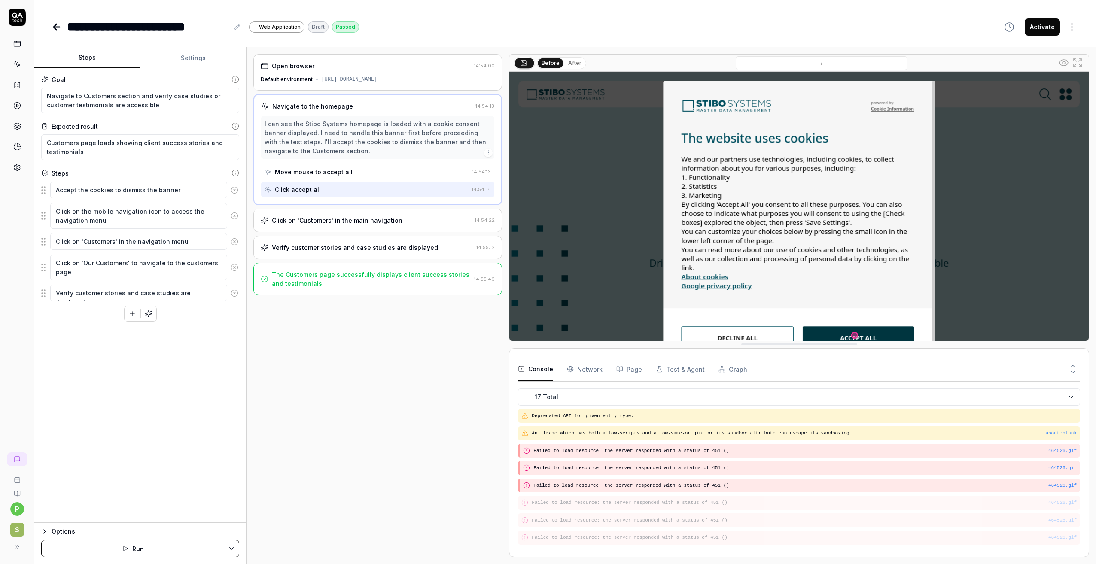
click at [317, 216] on div "Click on 'Customers' in the main navigation" at bounding box center [337, 220] width 130 height 9
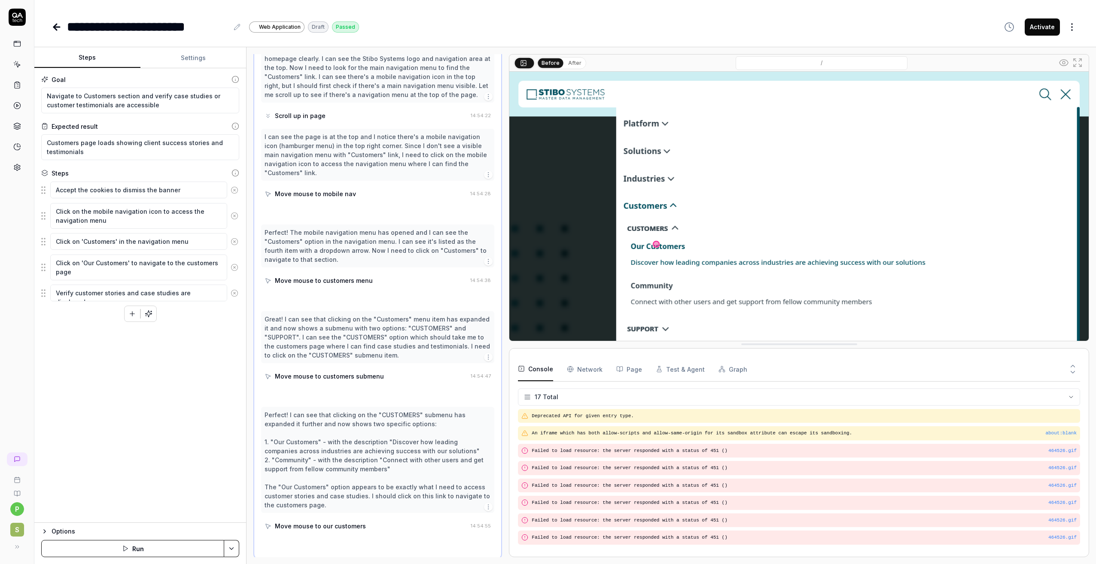
scroll to position [103, 0]
click at [314, 114] on div "Scroll up in page" at bounding box center [300, 113] width 51 height 9
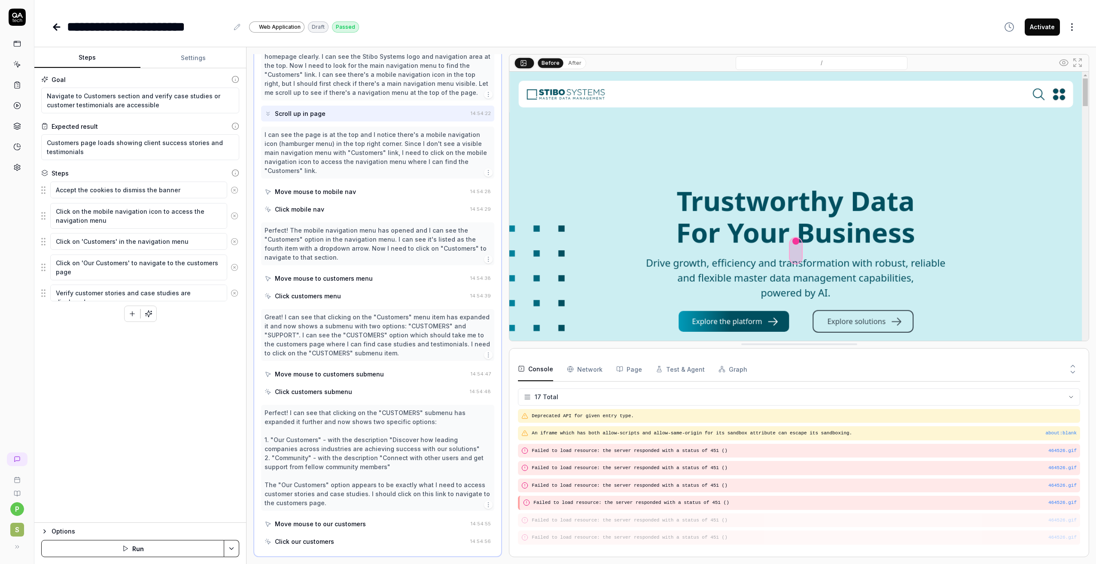
click at [314, 114] on div "Scroll up in page" at bounding box center [300, 113] width 51 height 9
drag, startPoint x: 313, startPoint y: 195, endPoint x: 313, endPoint y: 201, distance: 6.4
click at [313, 201] on div "I can see the page is at the top and I notice there's a mobile navigation icon …" at bounding box center [377, 172] width 233 height 91
click at [315, 194] on div "Move mouse to mobile nav" at bounding box center [315, 191] width 81 height 9
click at [316, 212] on div "Click mobile nav" at bounding box center [299, 209] width 49 height 9
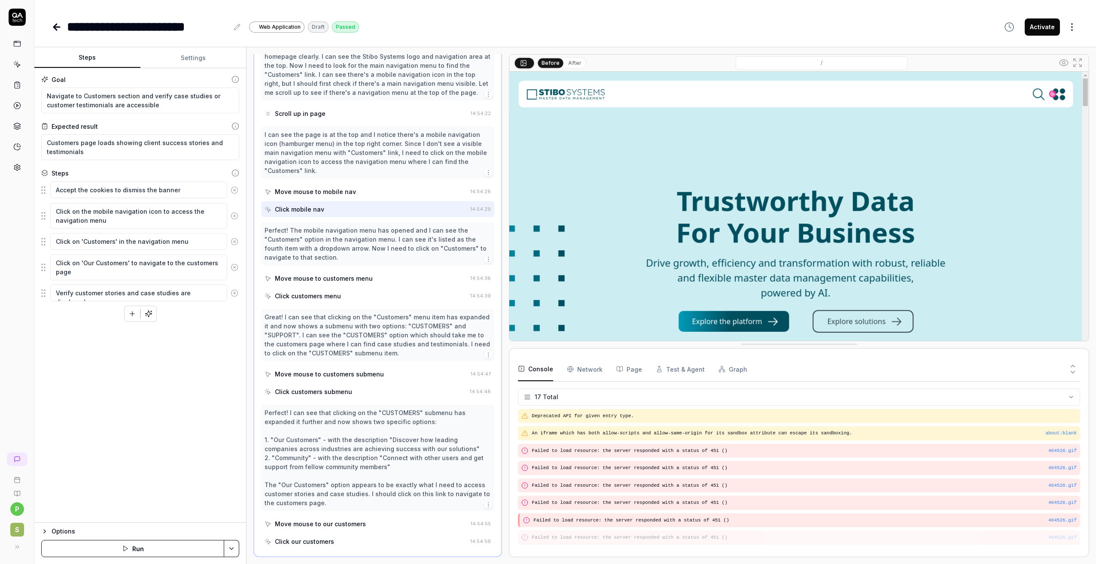
click at [304, 274] on div "Move mouse to customers menu" at bounding box center [324, 278] width 98 height 9
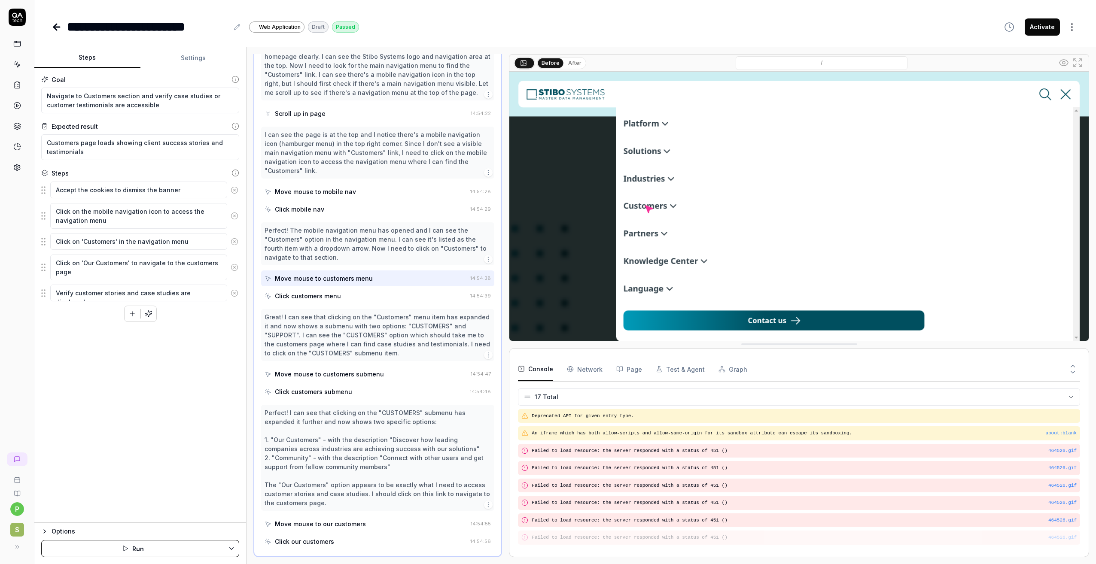
click at [300, 292] on div "Click customers menu" at bounding box center [308, 295] width 66 height 9
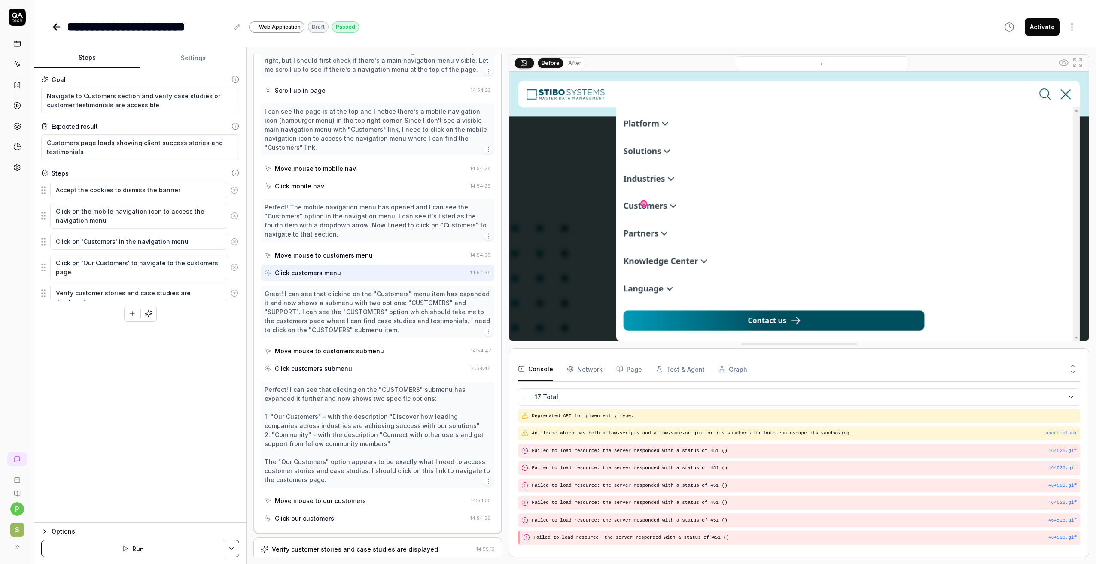
scroll to position [146, 0]
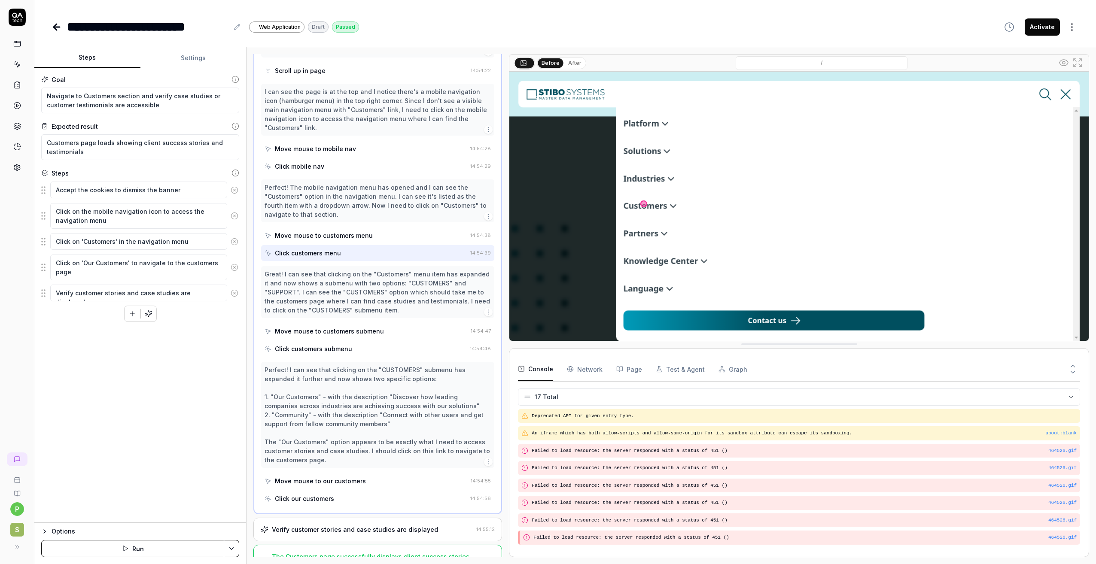
click at [312, 331] on div "Move mouse to customers submenu" at bounding box center [329, 331] width 109 height 9
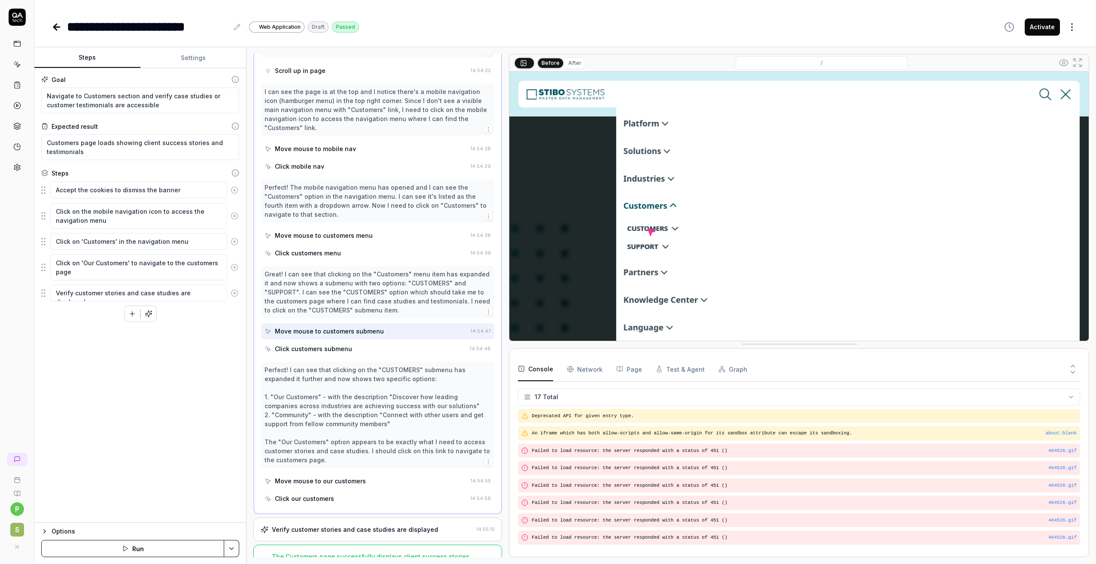
click at [311, 343] on div "Click customers submenu" at bounding box center [365, 349] width 202 height 16
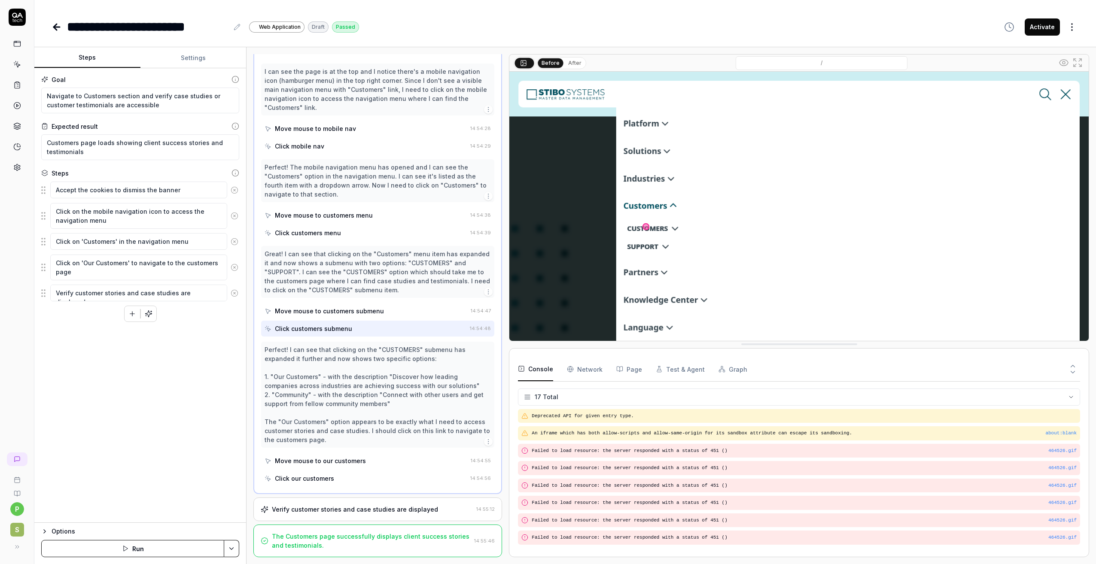
click at [317, 459] on div "Move mouse to our customers" at bounding box center [320, 460] width 91 height 9
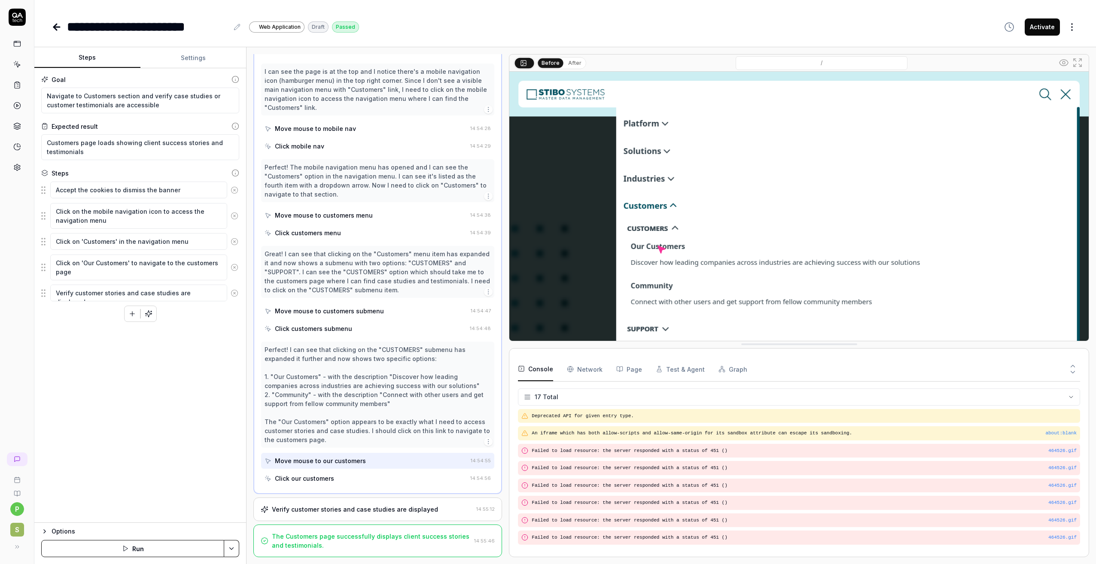
click at [314, 470] on div "Click our customers" at bounding box center [365, 478] width 202 height 16
click at [314, 475] on div "Click our customers" at bounding box center [304, 478] width 59 height 9
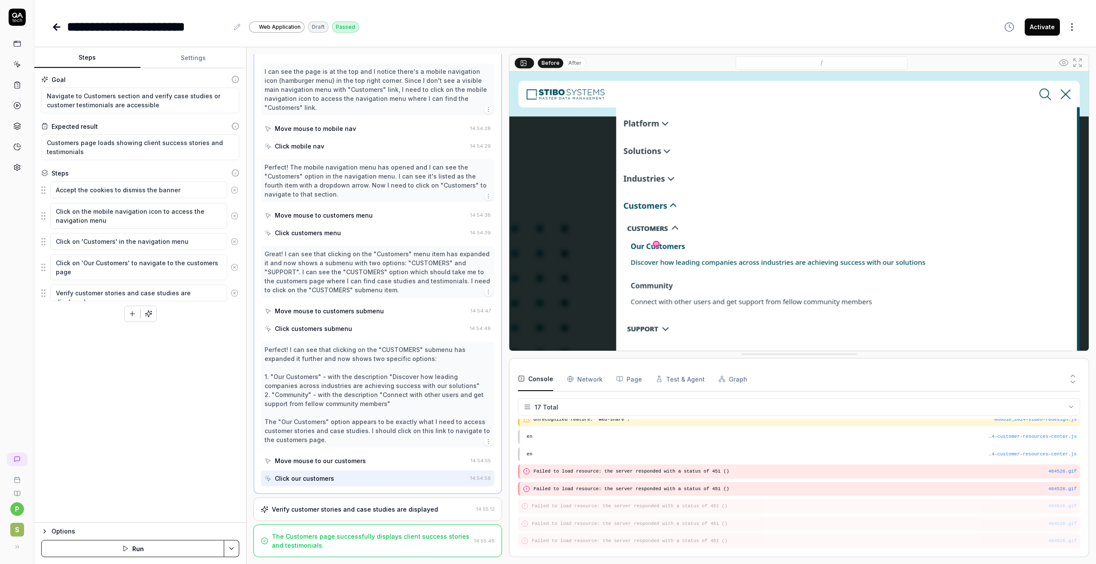
scroll to position [192, 0]
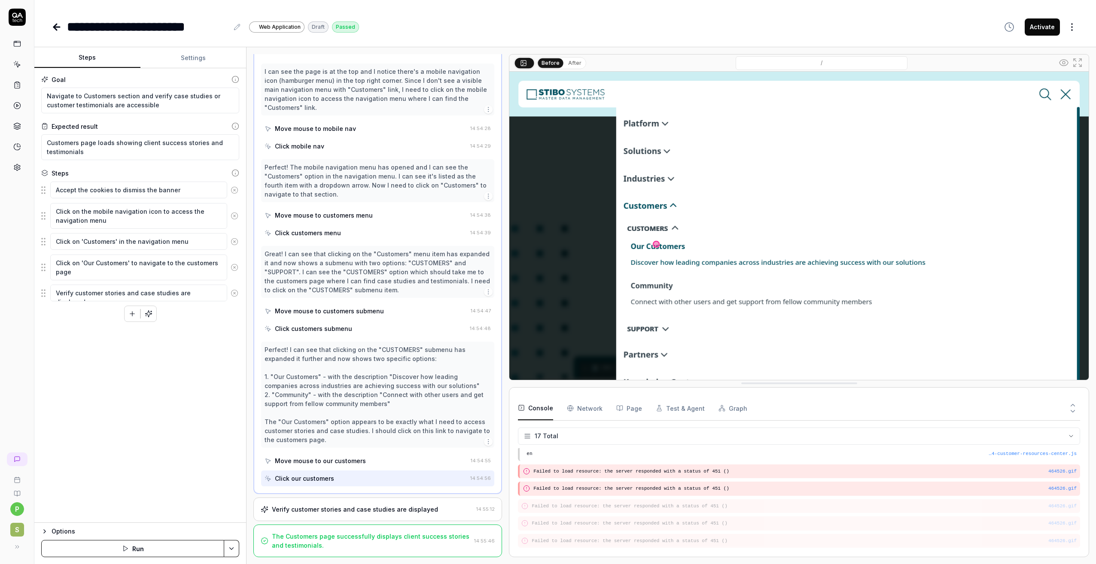
drag, startPoint x: 728, startPoint y: 345, endPoint x: 724, endPoint y: 384, distance: 39.2
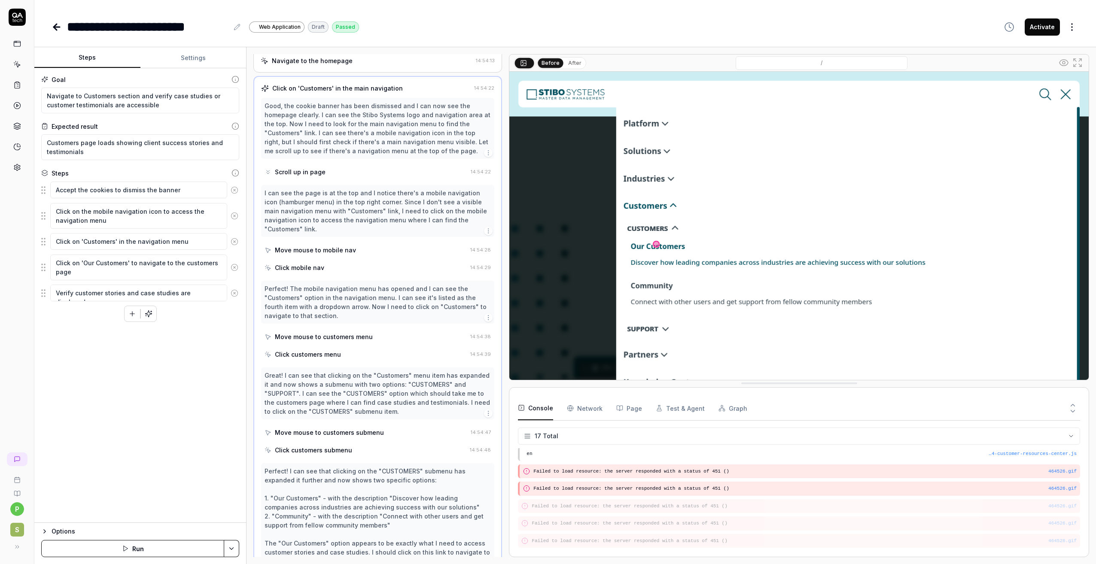
scroll to position [0, 0]
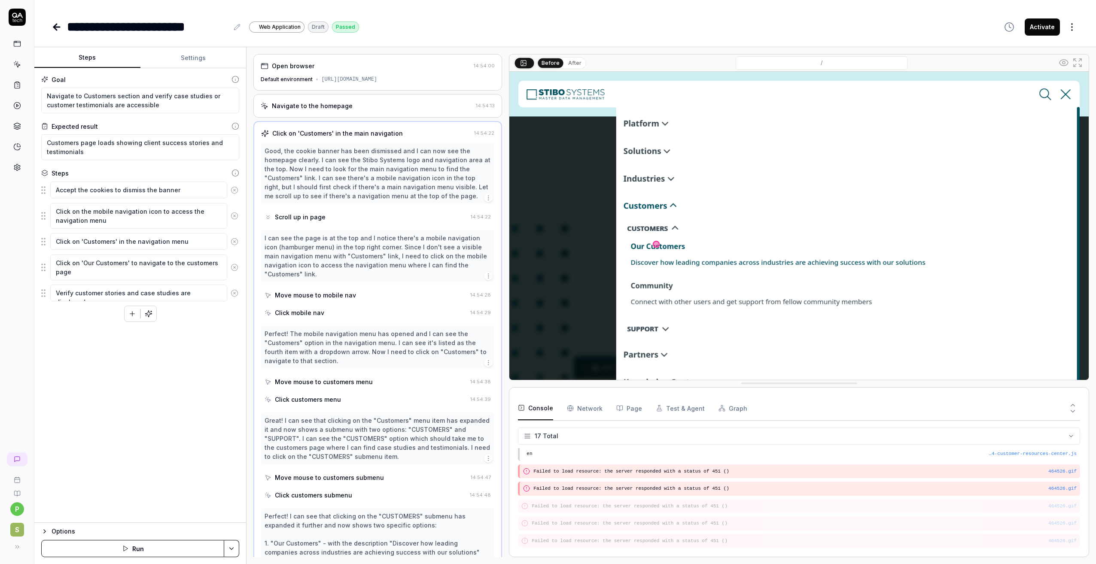
click at [369, 68] on div "Open browser" at bounding box center [365, 65] width 209 height 9
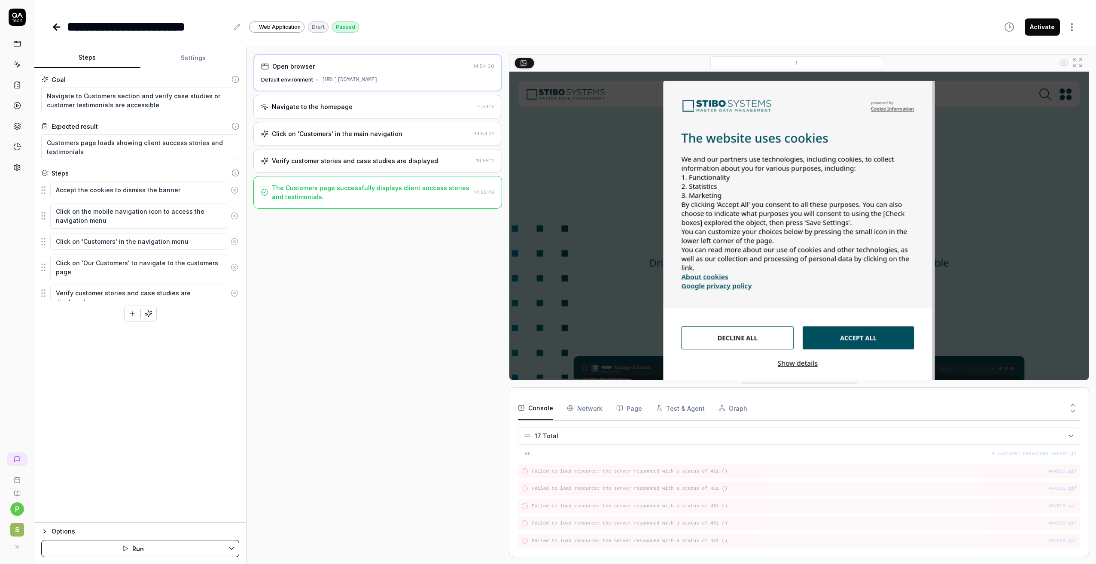
type textarea "*"
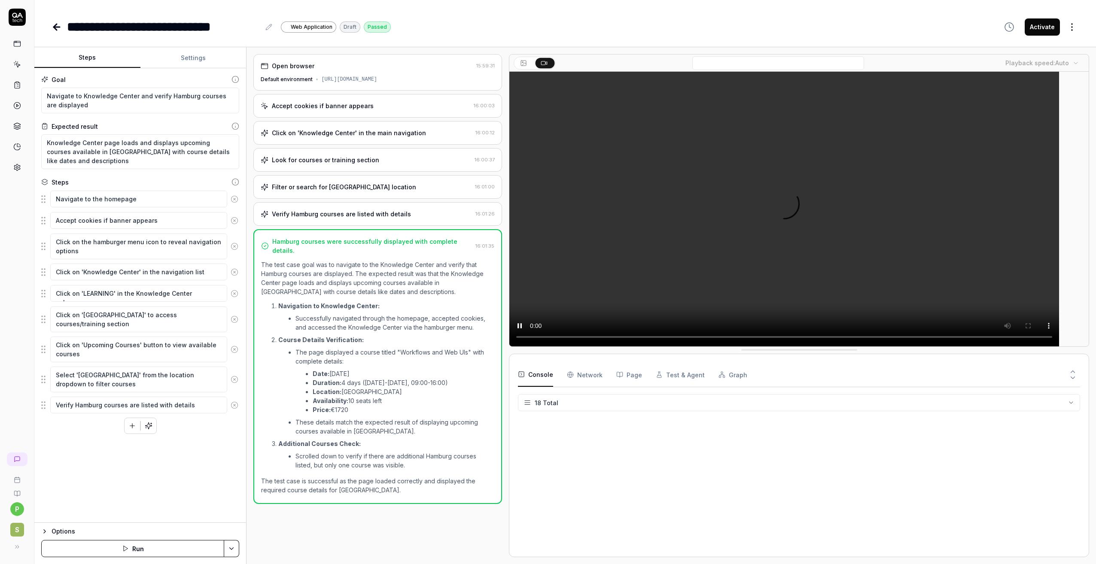
scroll to position [252, 0]
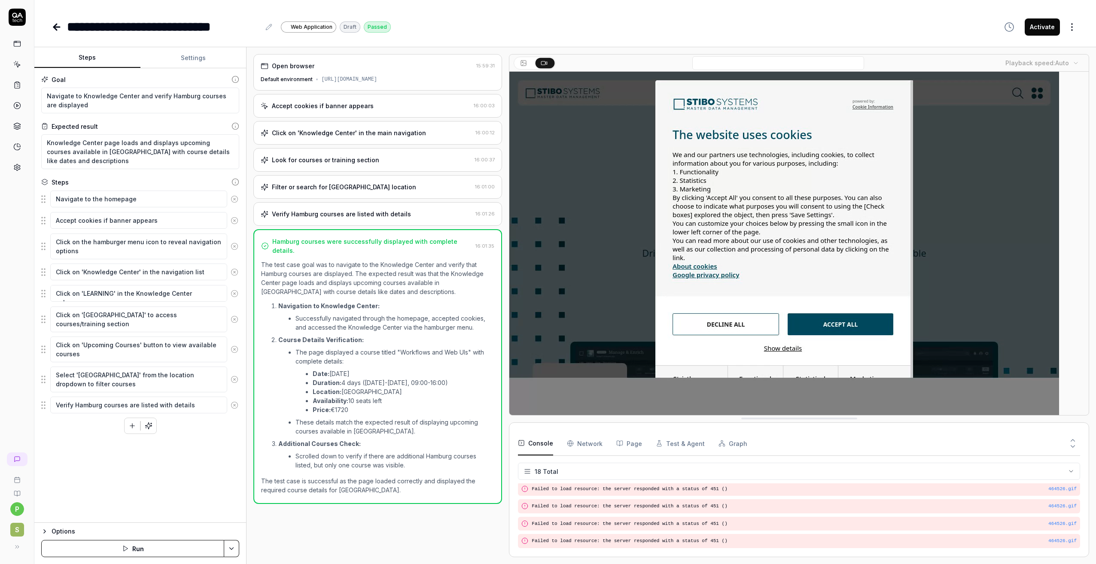
click at [367, 67] on div "Open browser" at bounding box center [367, 65] width 212 height 9
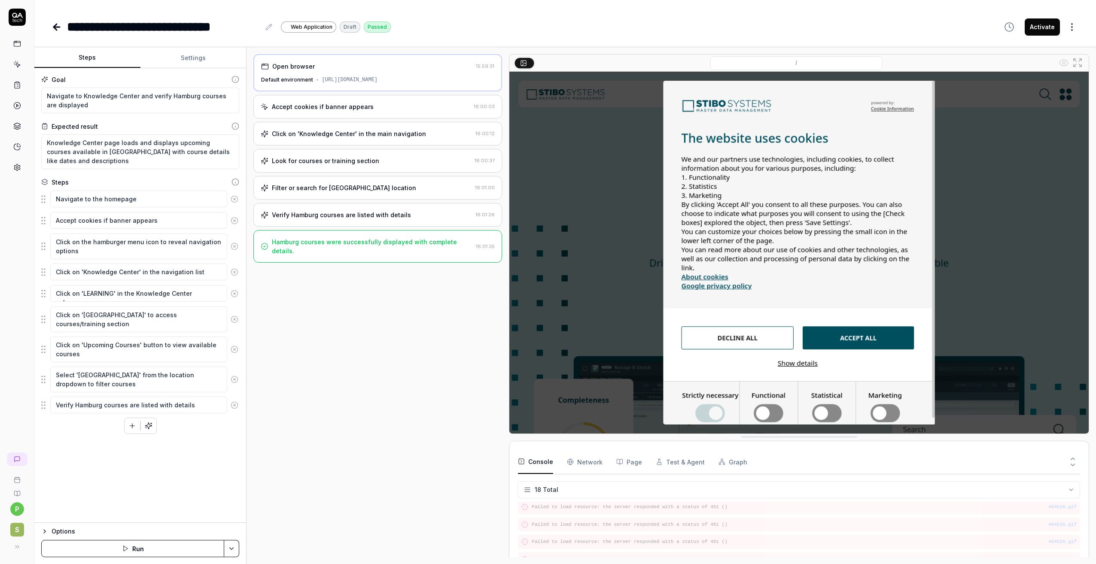
click at [368, 109] on div "Accept cookies if banner appears" at bounding box center [323, 106] width 102 height 9
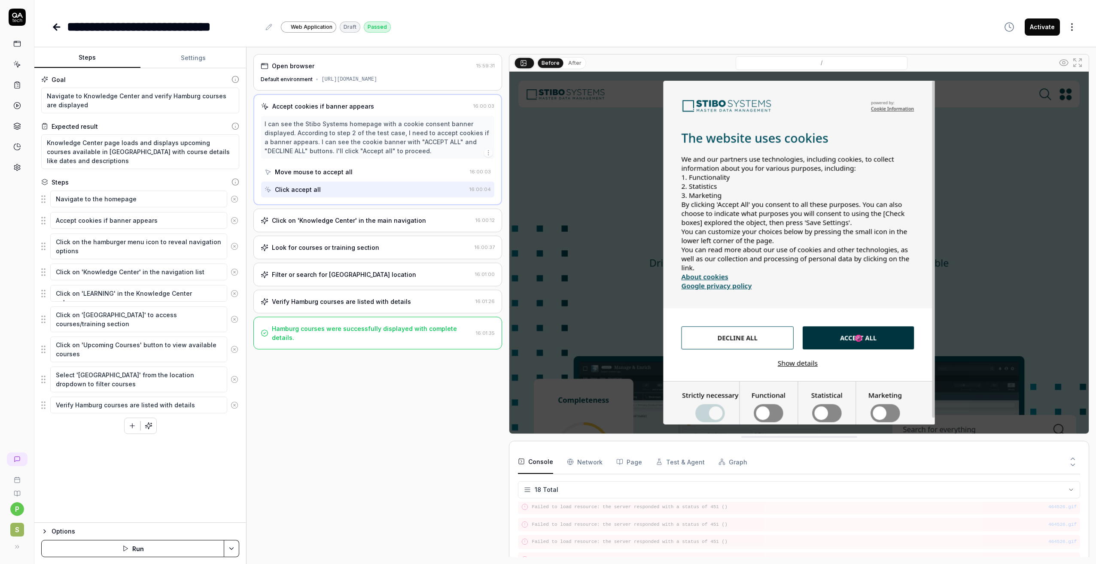
click at [316, 173] on div "Move mouse to accept all" at bounding box center [314, 171] width 78 height 9
click at [315, 185] on div "Click accept all" at bounding box center [298, 189] width 46 height 9
click at [311, 218] on div "Click on 'Knowledge Center' in the main navigation" at bounding box center [349, 220] width 154 height 9
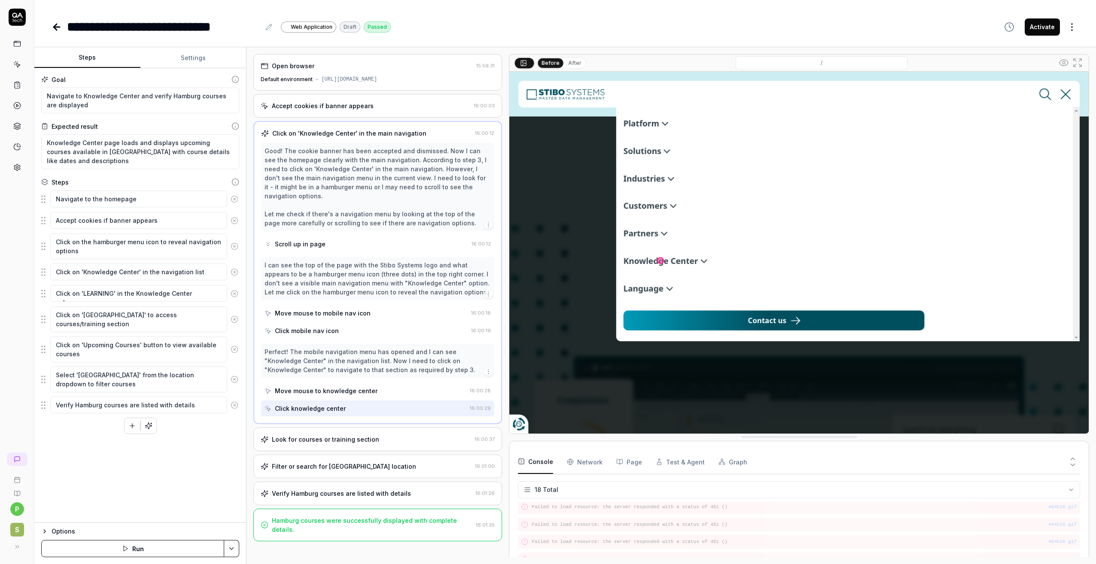
click at [329, 309] on div "Move mouse to mobile nav icon" at bounding box center [323, 313] width 96 height 9
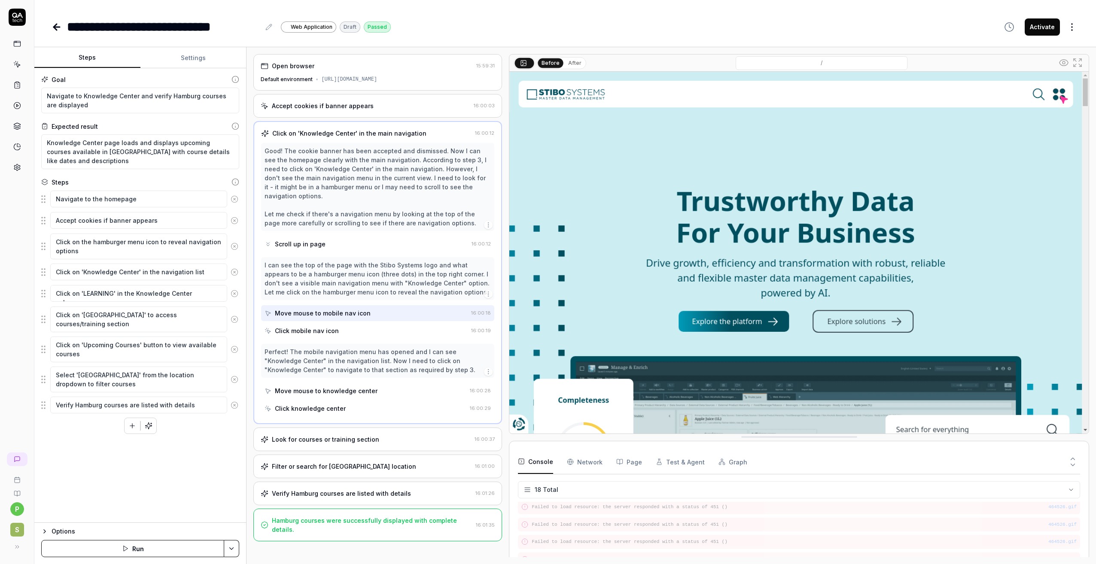
click at [334, 313] on div "I can see the top of the page with the Stibo Systems logo and what appears to b…" at bounding box center [377, 298] width 233 height 82
click at [333, 323] on div "Click mobile nav icon" at bounding box center [365, 331] width 203 height 16
click at [336, 309] on div "Move mouse to mobile nav icon" at bounding box center [323, 313] width 96 height 9
click at [323, 240] on div "Scroll up in page" at bounding box center [300, 244] width 51 height 9
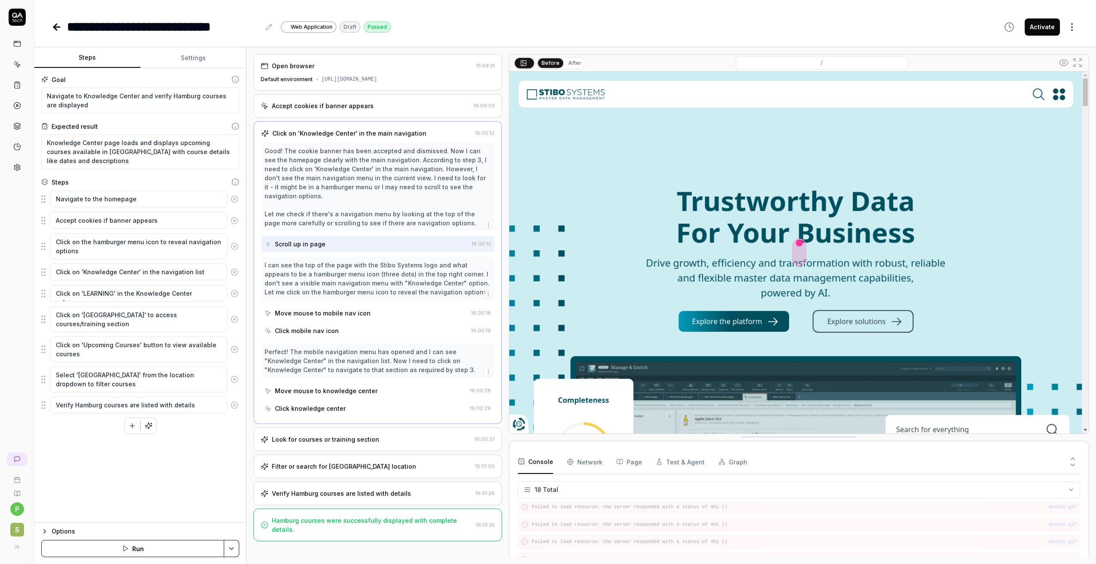
click at [320, 312] on div "I can see the top of the page with the Stibo Systems logo and what appears to b…" at bounding box center [377, 298] width 233 height 82
click at [322, 309] on div "Move mouse to mobile nav icon" at bounding box center [323, 313] width 96 height 9
click at [317, 326] on div "Click mobile nav icon" at bounding box center [307, 330] width 64 height 9
click at [315, 386] on div "Move mouse to knowledge center" at bounding box center [326, 390] width 103 height 9
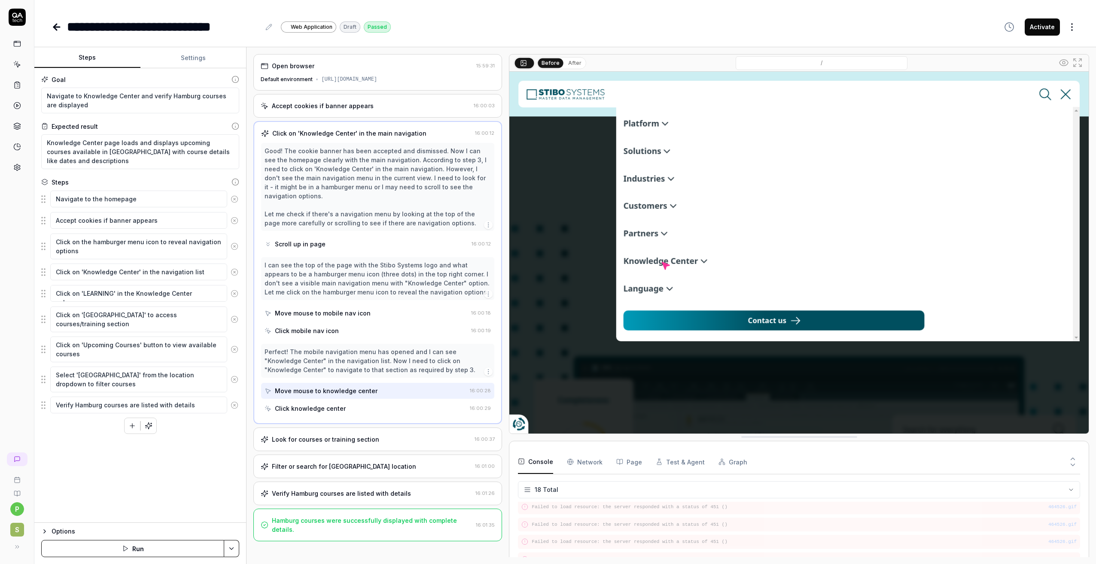
click at [315, 404] on div "Click knowledge center" at bounding box center [310, 408] width 71 height 9
click at [574, 64] on button "After" at bounding box center [574, 62] width 20 height 9
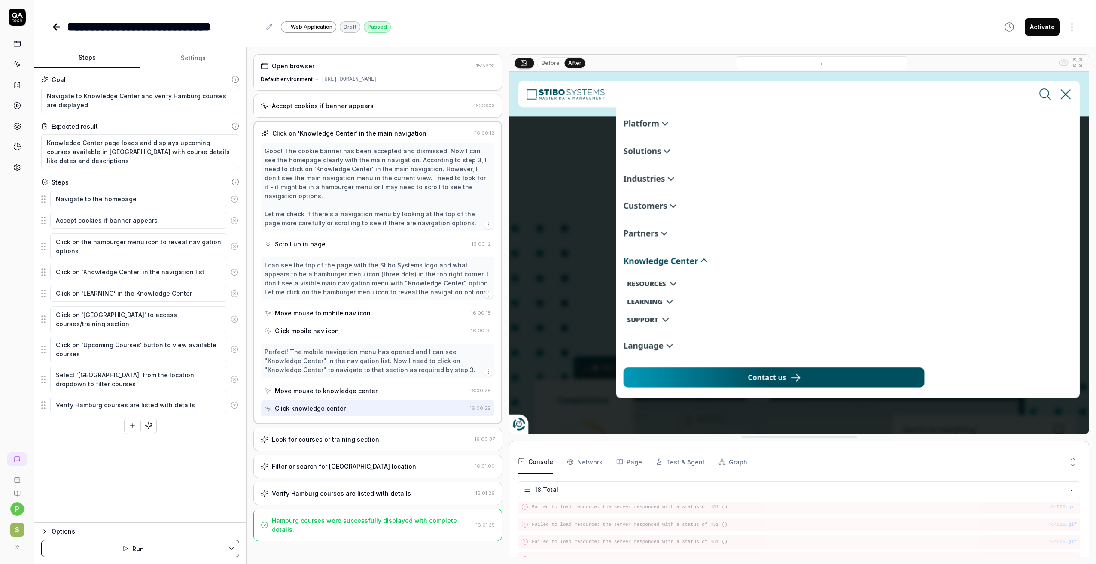
click at [418, 134] on div "Click on 'Knowledge Center' in the main navigation" at bounding box center [349, 133] width 154 height 9
click at [303, 435] on div "Look for courses or training section" at bounding box center [325, 439] width 107 height 9
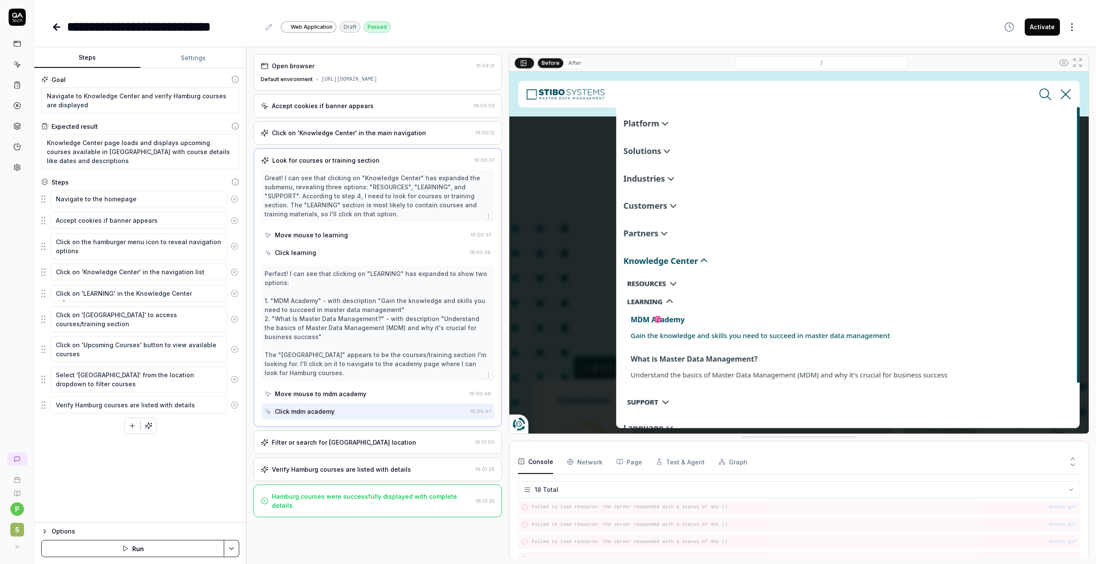
click at [398, 161] on div "Look for courses or training section" at bounding box center [365, 160] width 209 height 9
click at [314, 443] on div "Filter or search for Hamburg location" at bounding box center [344, 442] width 144 height 9
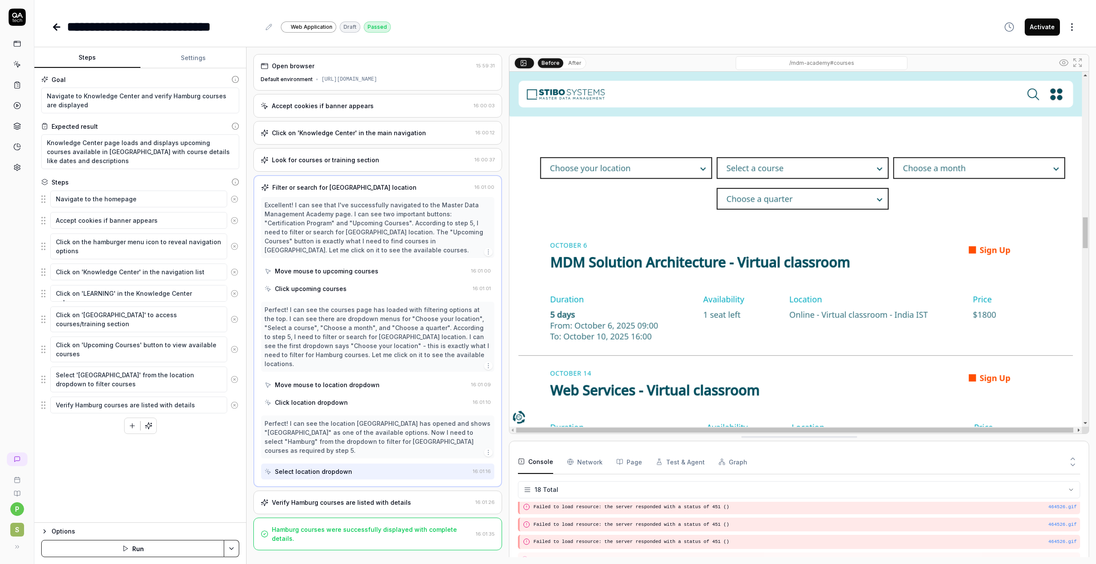
click at [341, 273] on div "Move mouse to upcoming courses" at bounding box center [326, 271] width 103 height 9
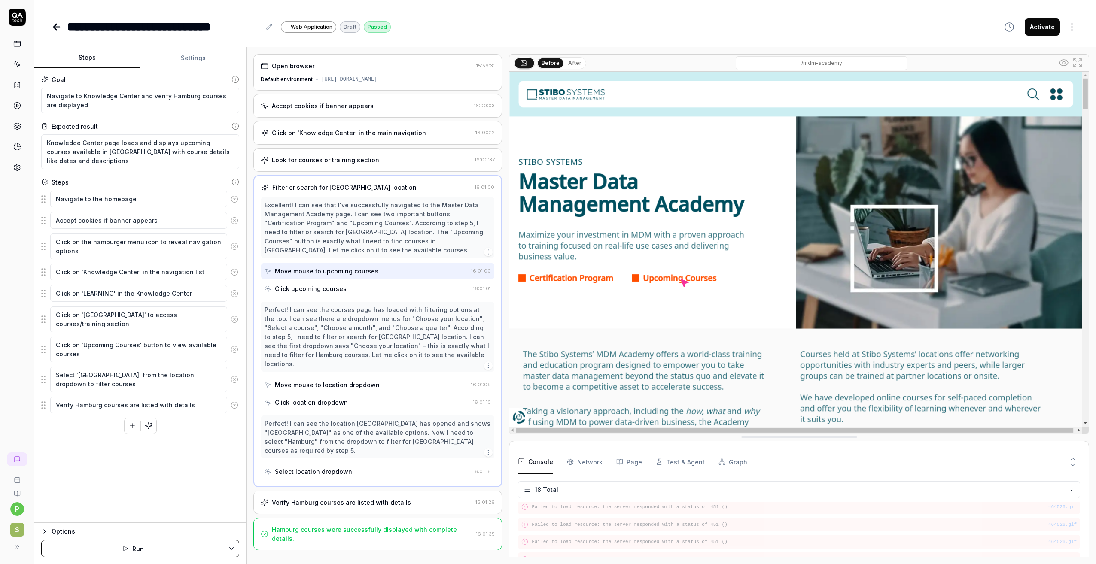
click at [329, 291] on div "Click upcoming courses" at bounding box center [311, 288] width 72 height 9
click at [358, 380] on div "Move mouse to location dropdown" at bounding box center [327, 384] width 105 height 9
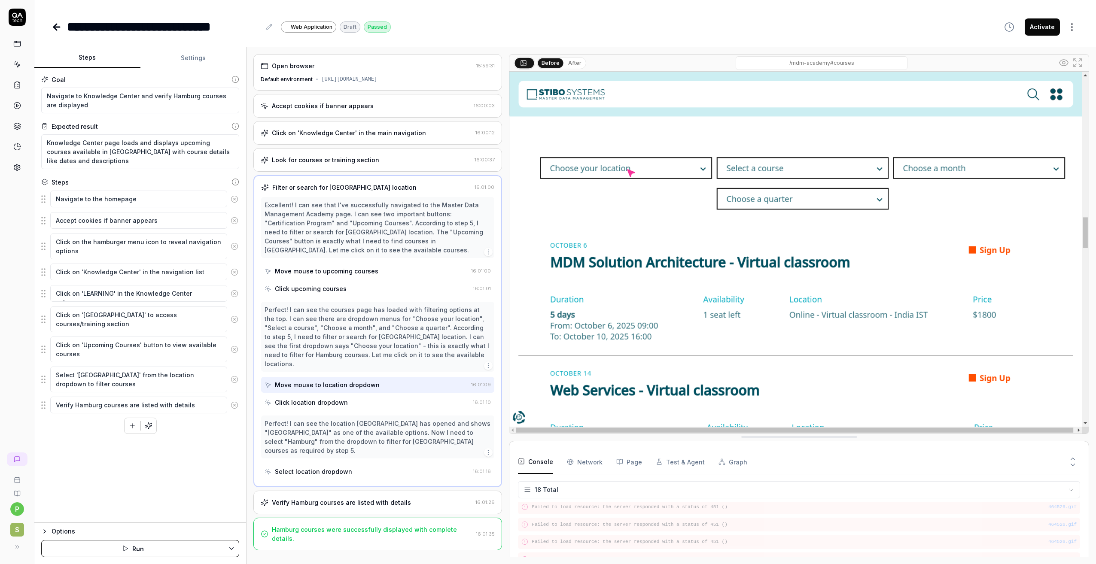
click at [344, 398] on div "Click location dropdown" at bounding box center [311, 402] width 73 height 9
click at [334, 467] on div "Select location dropdown" at bounding box center [313, 471] width 77 height 9
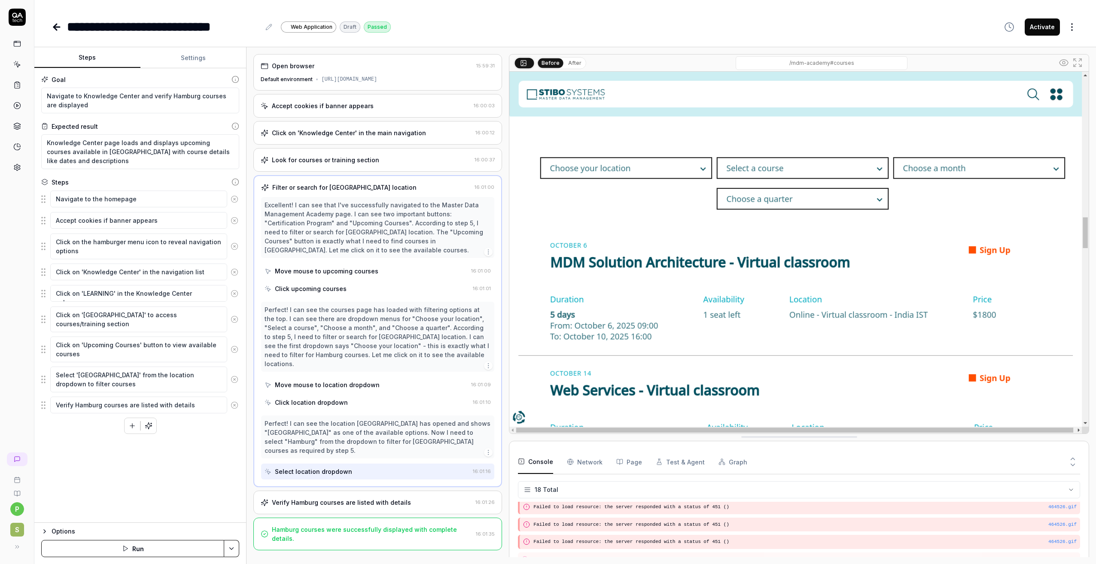
click at [571, 64] on button "After" at bounding box center [574, 62] width 20 height 9
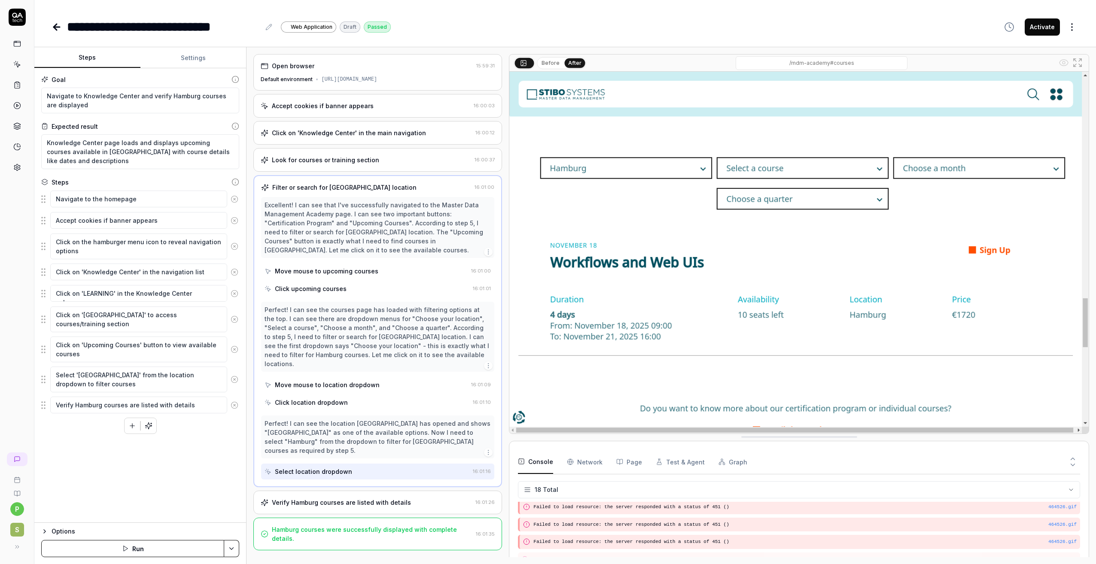
click at [346, 498] on div "Verify Hamburg courses are listed with details" at bounding box center [341, 502] width 139 height 9
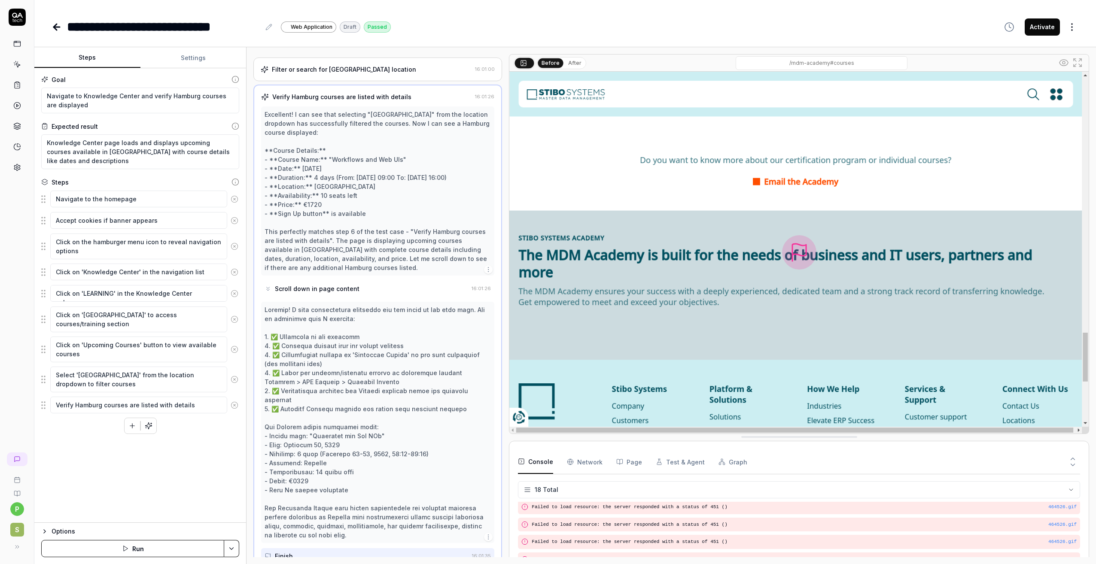
scroll to position [141, 0]
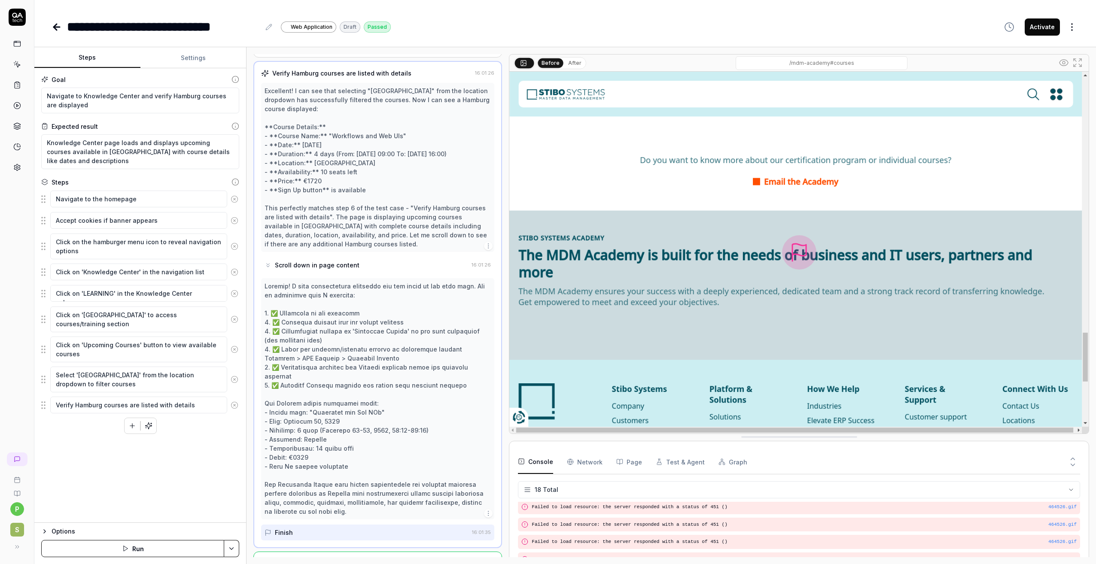
click at [568, 60] on button "After" at bounding box center [574, 62] width 20 height 9
click at [554, 61] on button "Before" at bounding box center [550, 62] width 25 height 9
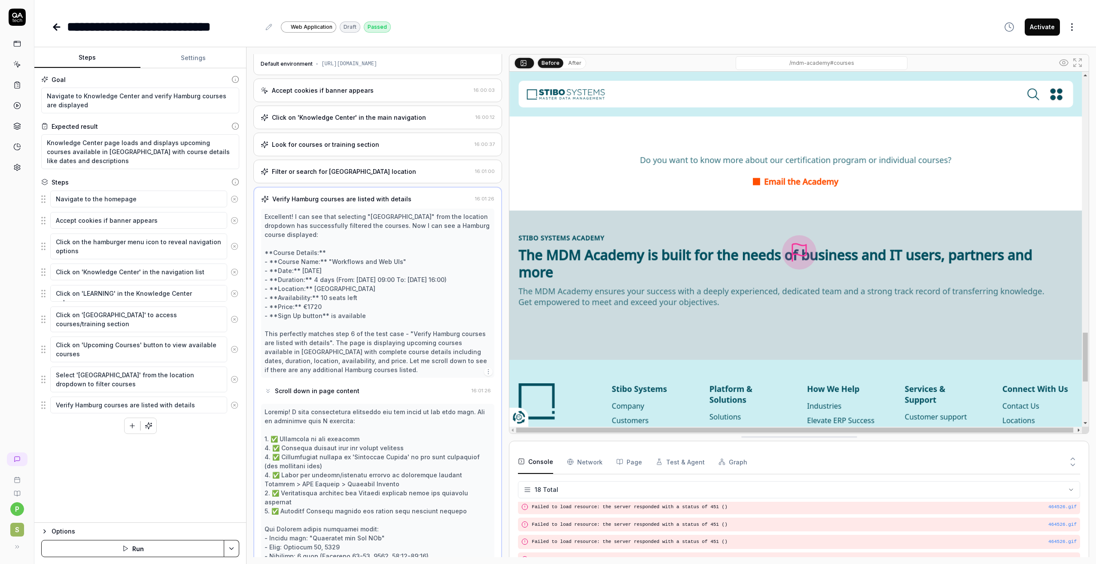
scroll to position [0, 0]
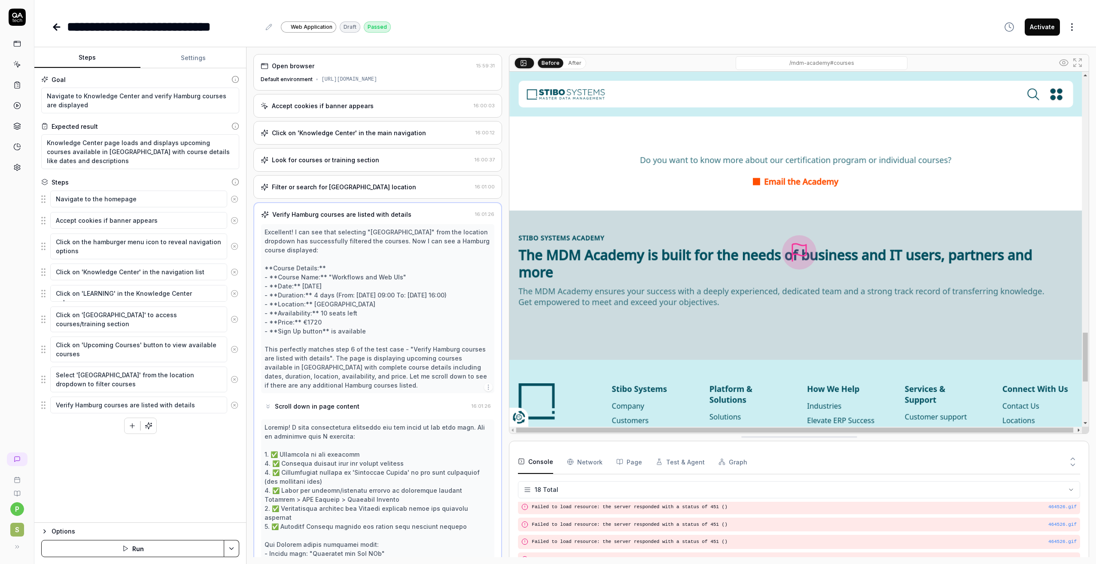
click at [359, 186] on div "Filter or search for Hamburg location" at bounding box center [344, 186] width 144 height 9
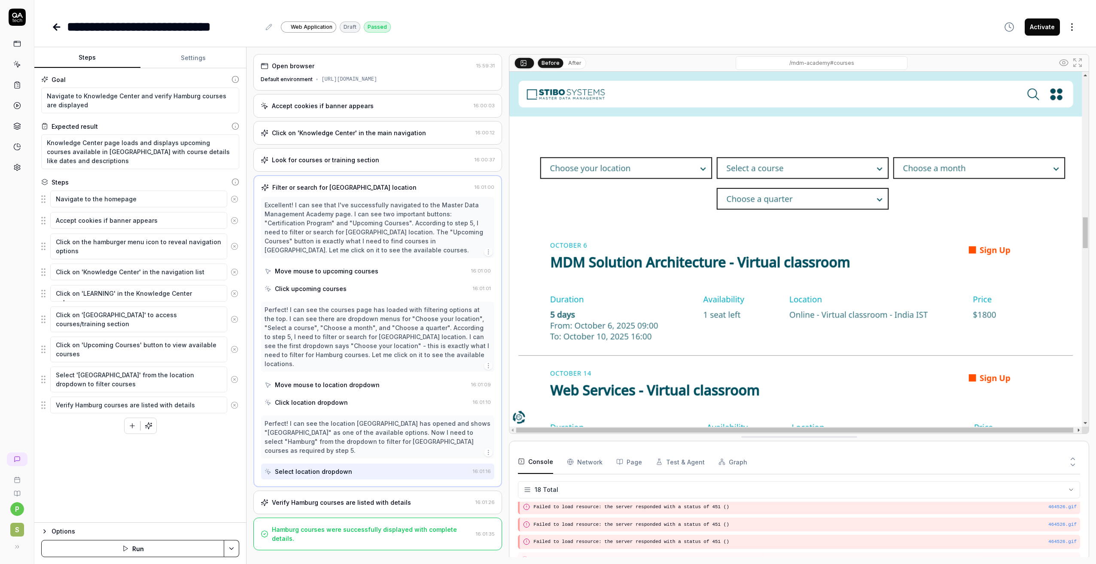
click at [337, 498] on div "Verify Hamburg courses are listed with details" at bounding box center [341, 502] width 139 height 9
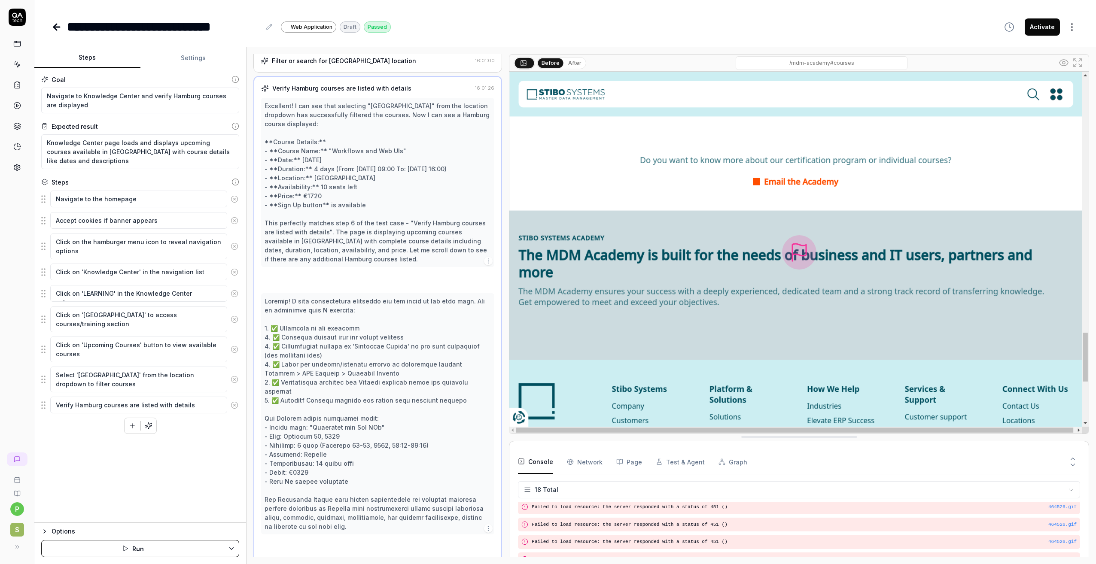
scroll to position [141, 0]
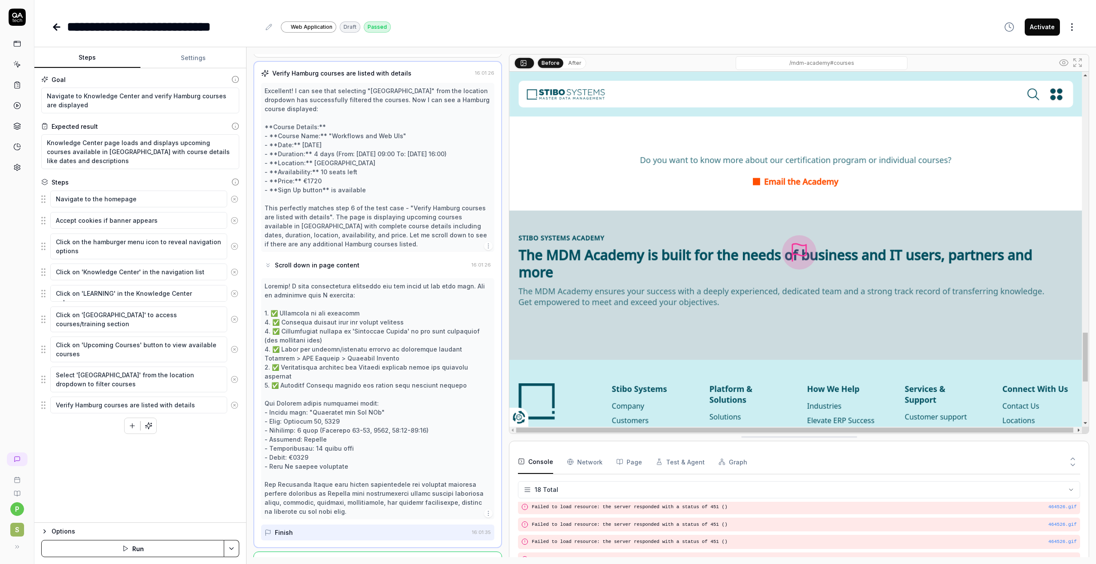
click at [336, 70] on div "Verify Hamburg courses are listed with details" at bounding box center [341, 73] width 139 height 9
click at [1073, 61] on icon at bounding box center [1077, 63] width 10 height 10
type textarea "*"
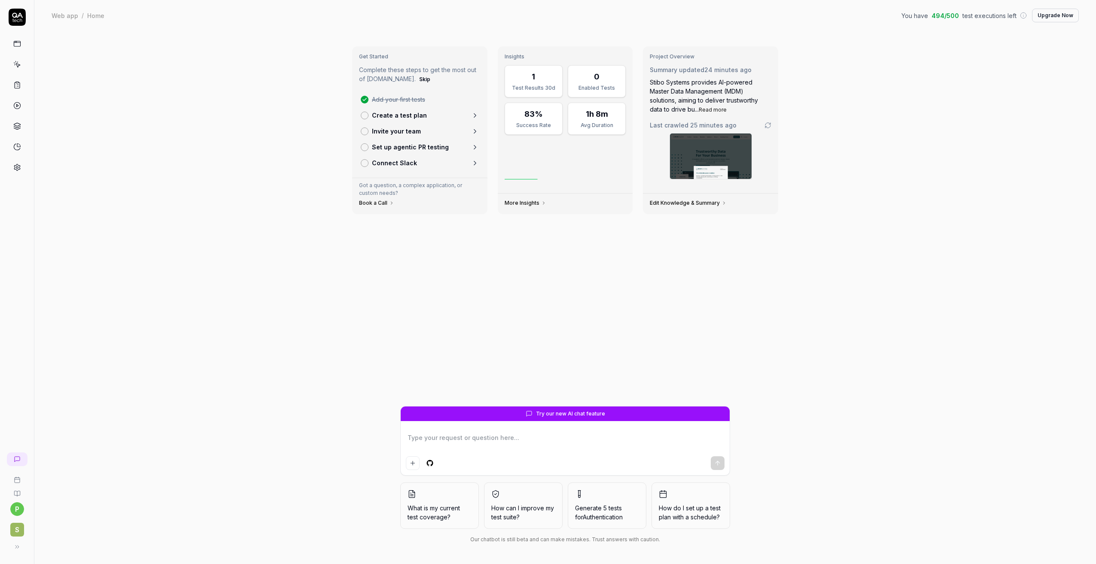
type textarea "*"
